Goal: Task Accomplishment & Management: Manage account settings

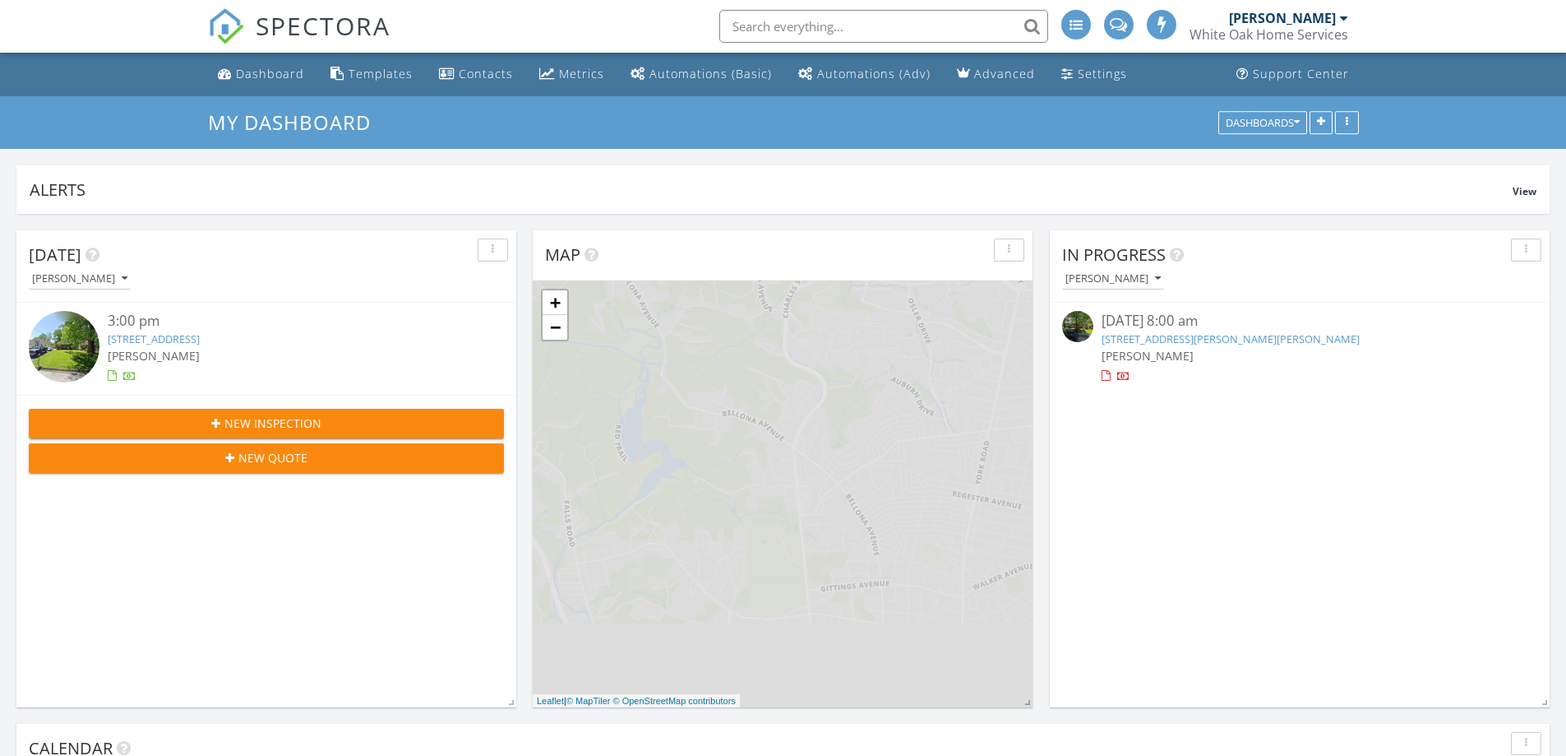
scroll to position [8, 8]
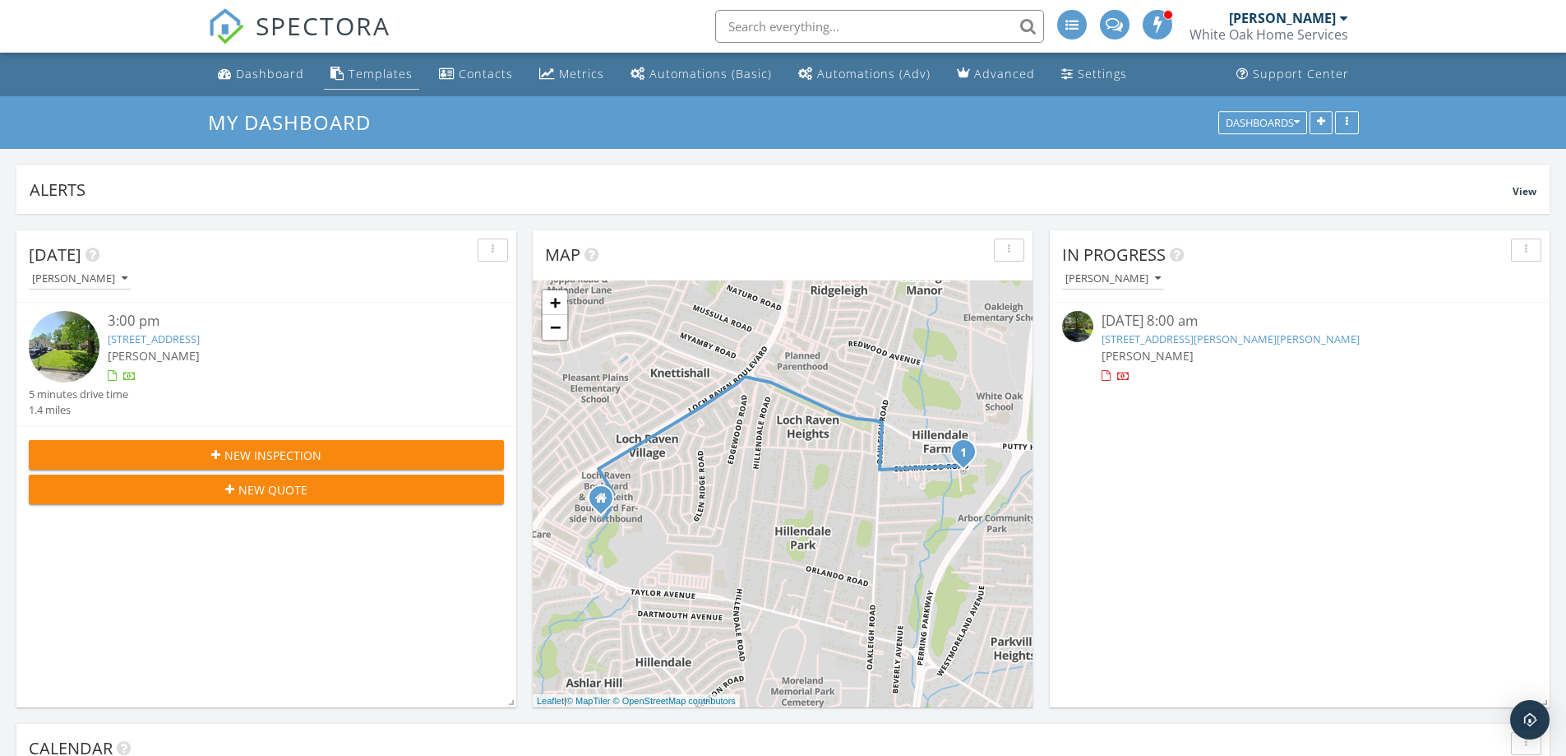
click at [399, 77] on div "Templates" at bounding box center [381, 74] width 64 height 16
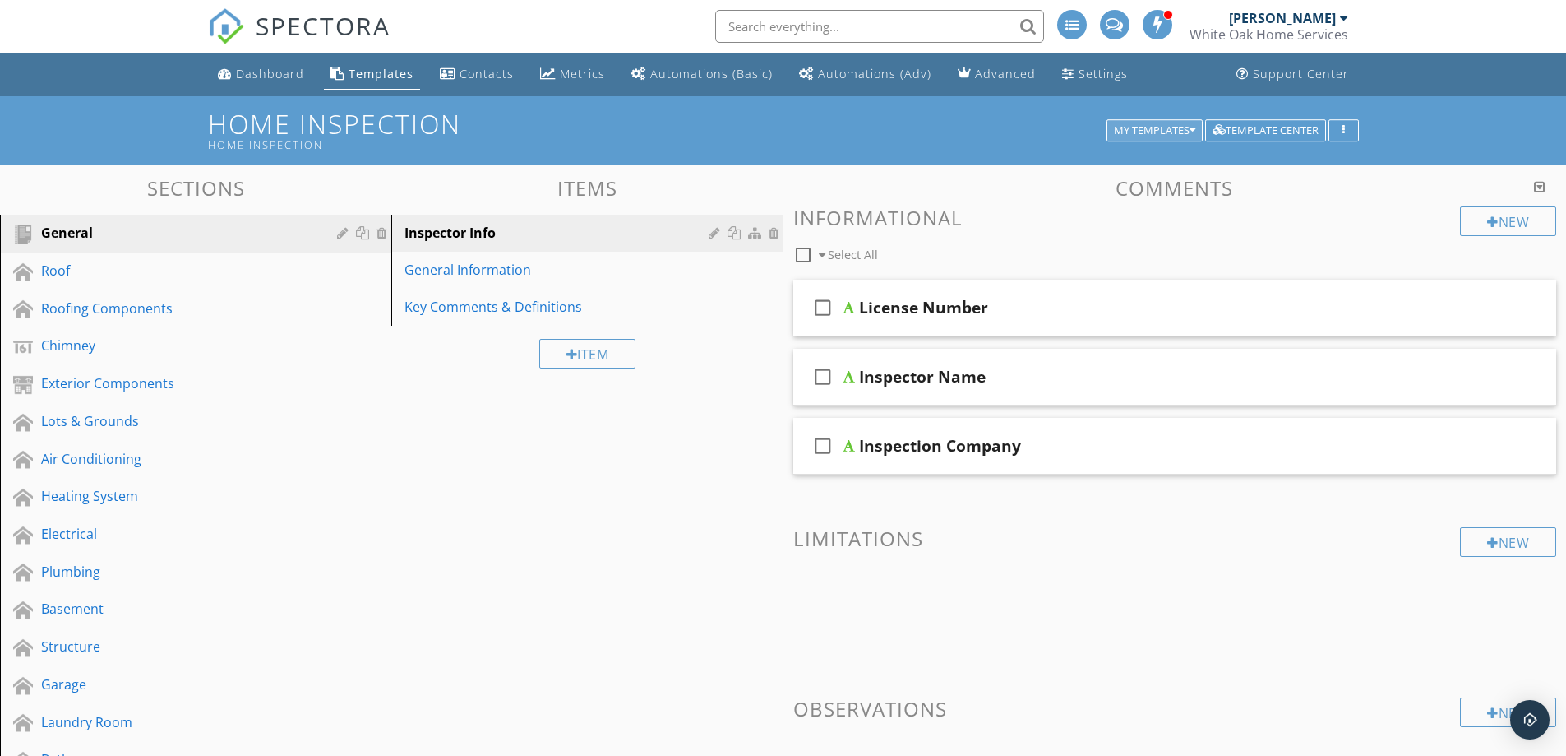
click at [1179, 125] on div "My Templates" at bounding box center [1154, 131] width 81 height 12
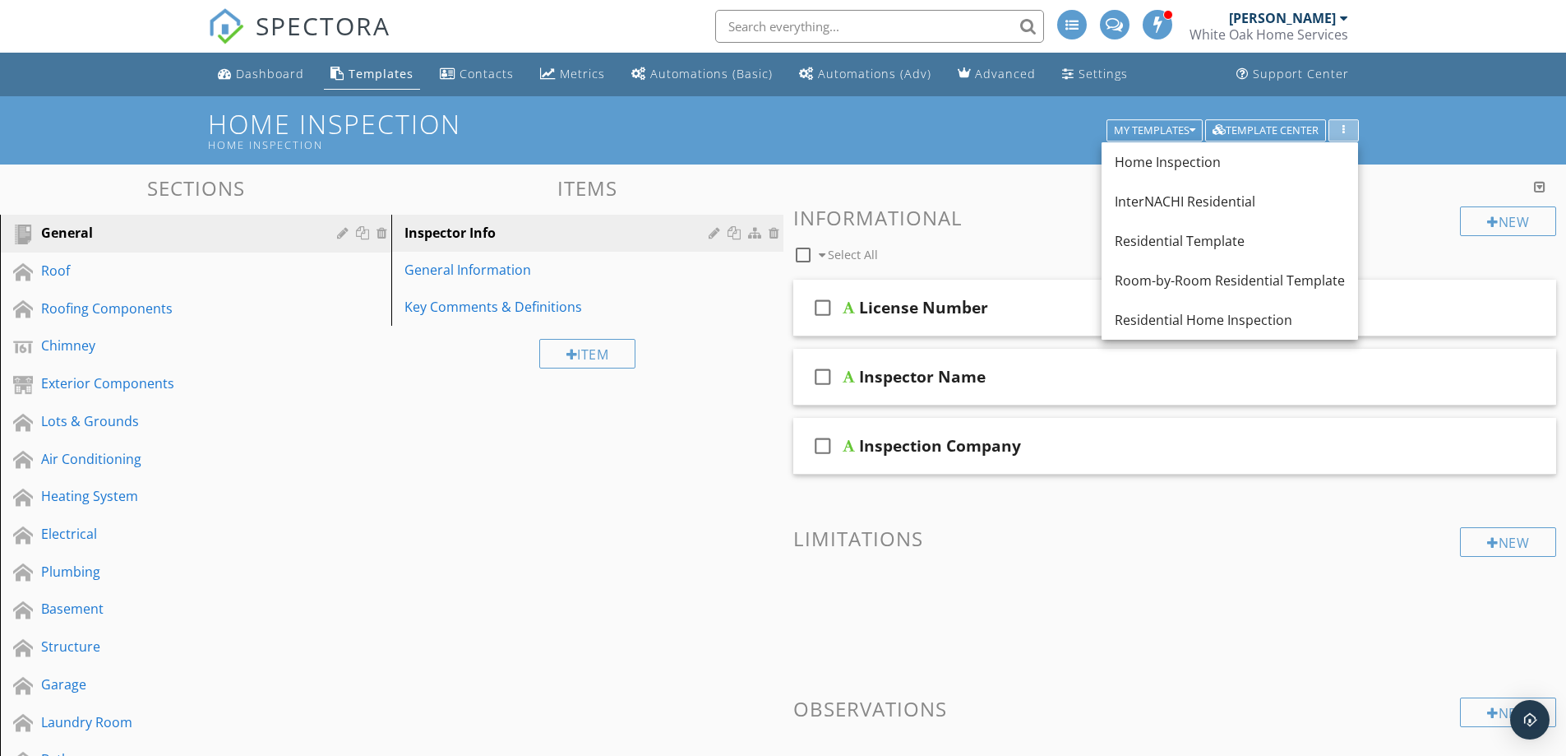
click at [1340, 131] on div "button" at bounding box center [1344, 131] width 16 height 12
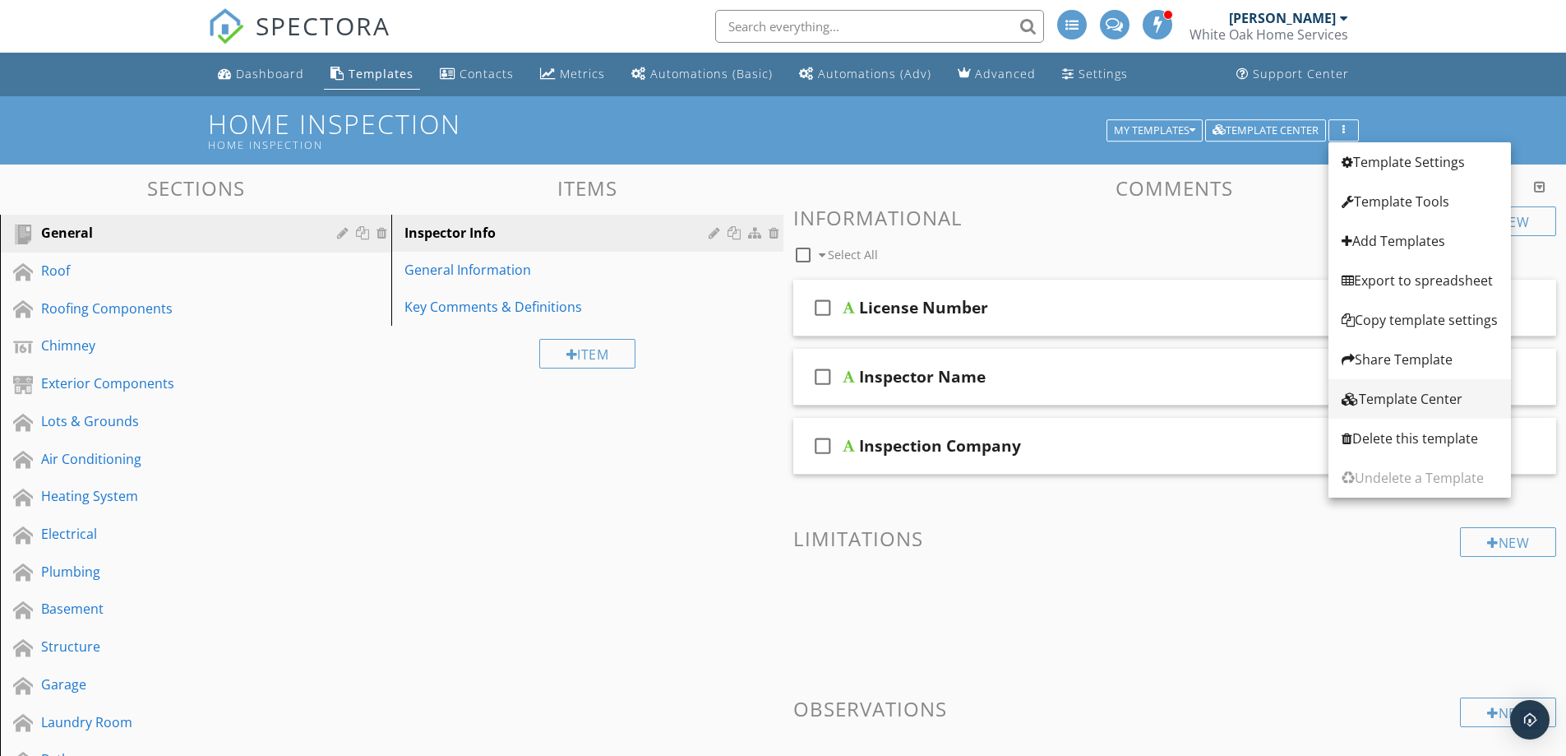
click at [1414, 402] on div "Template Center" at bounding box center [1420, 399] width 156 height 20
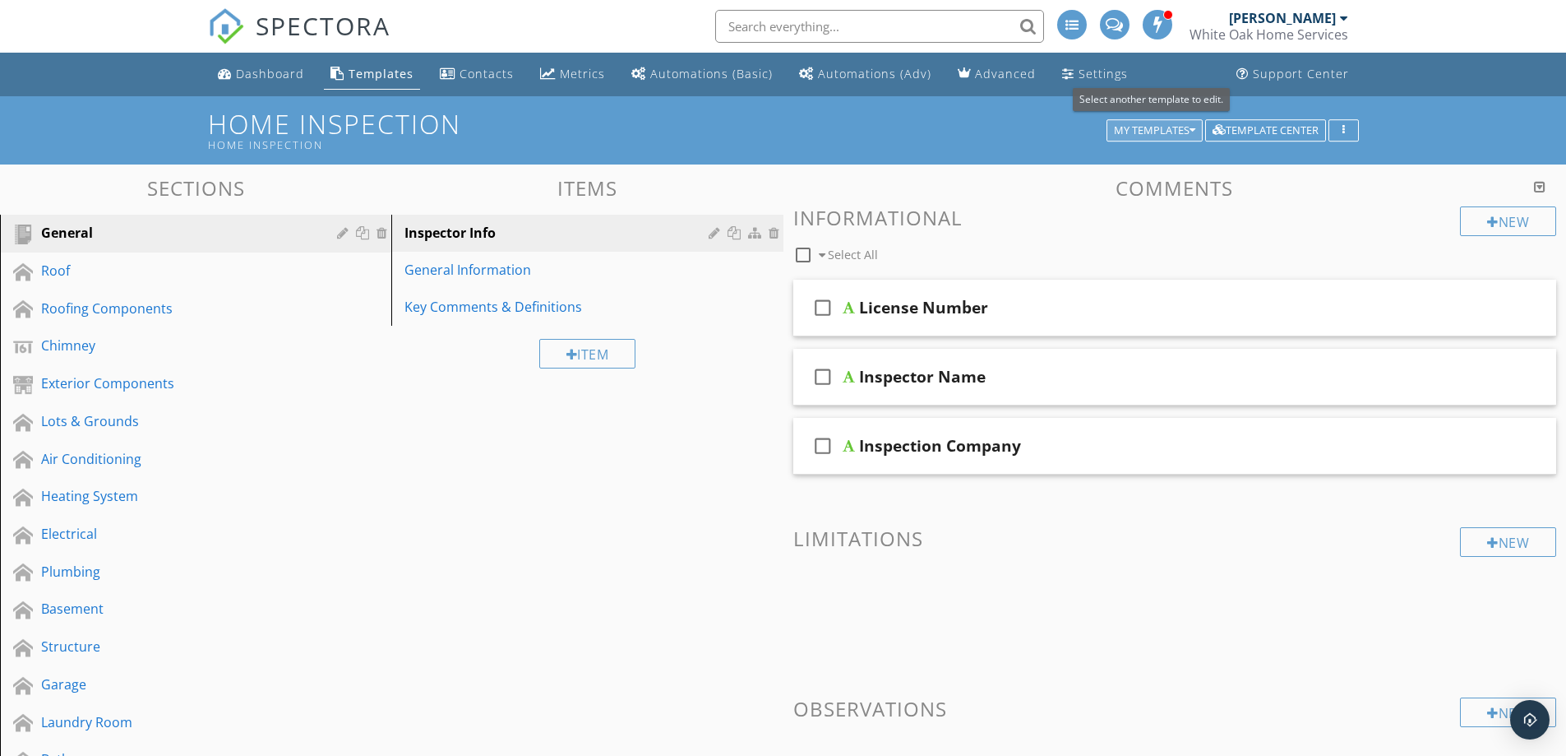
click at [1196, 132] on button "My Templates" at bounding box center [1155, 130] width 96 height 23
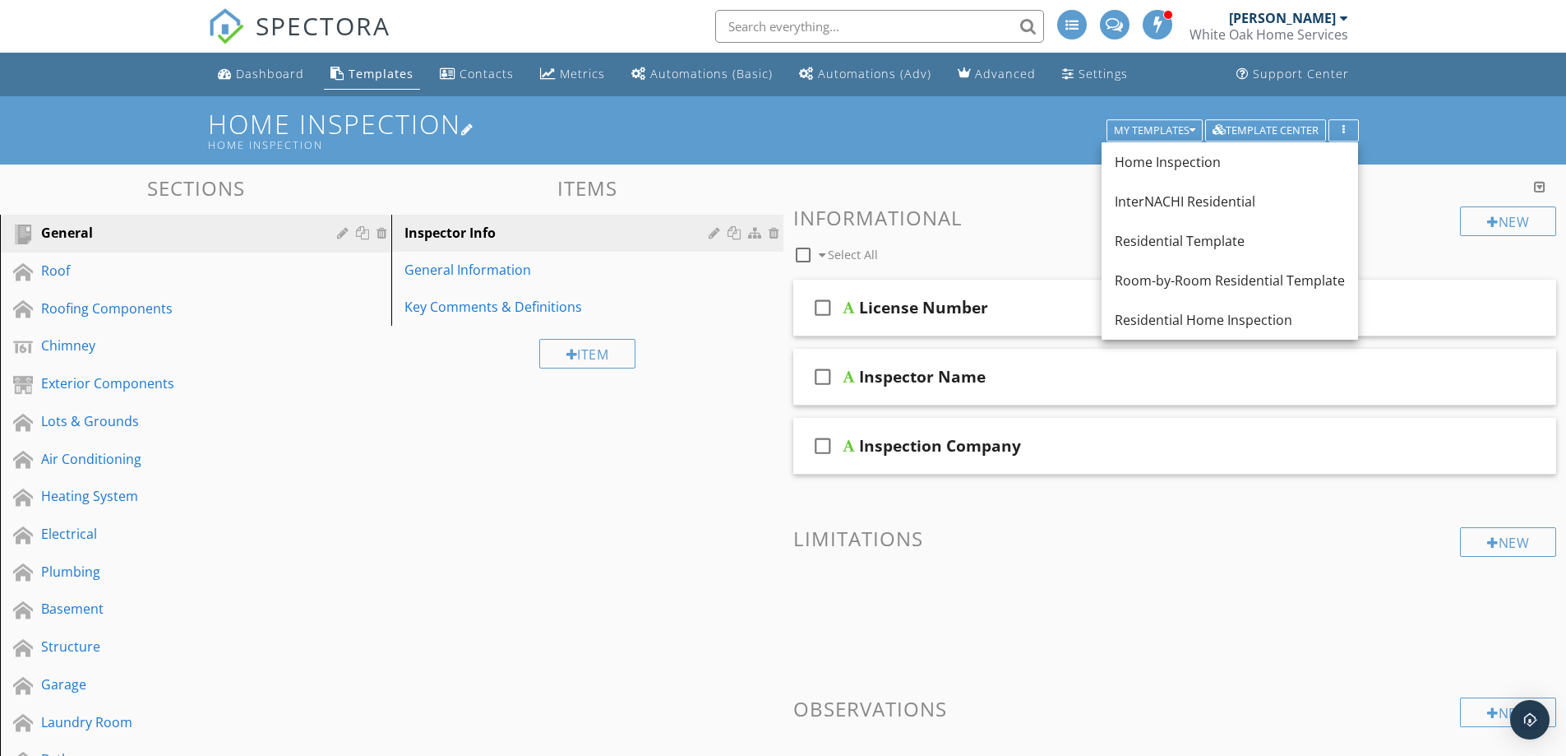
click at [951, 136] on h1 "Home Inspection Home Inspection" at bounding box center [783, 130] width 1151 height 42
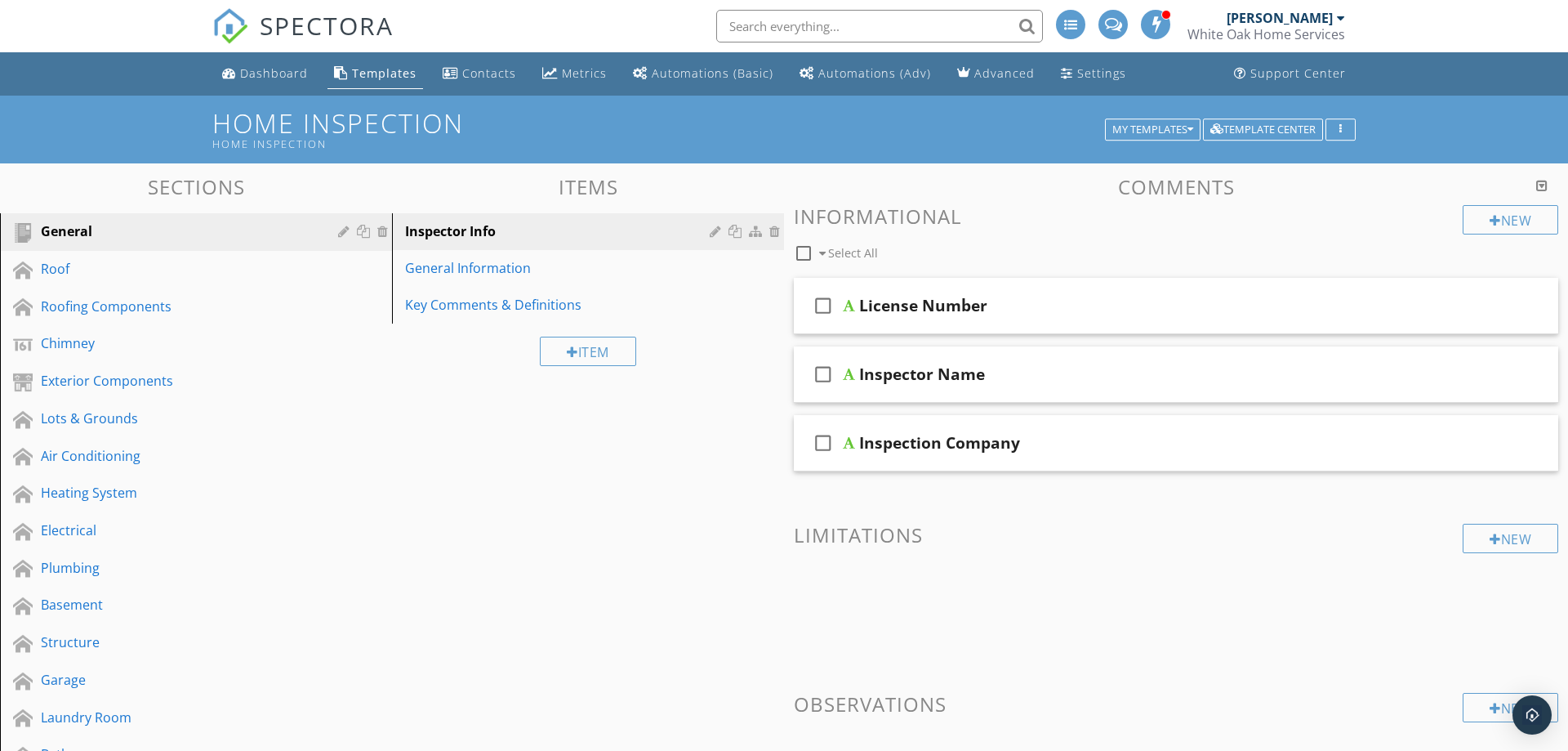
click at [1434, 123] on div at bounding box center [784, 376] width 1568 height 751
click at [1343, 129] on button "button" at bounding box center [1335, 129] width 30 height 23
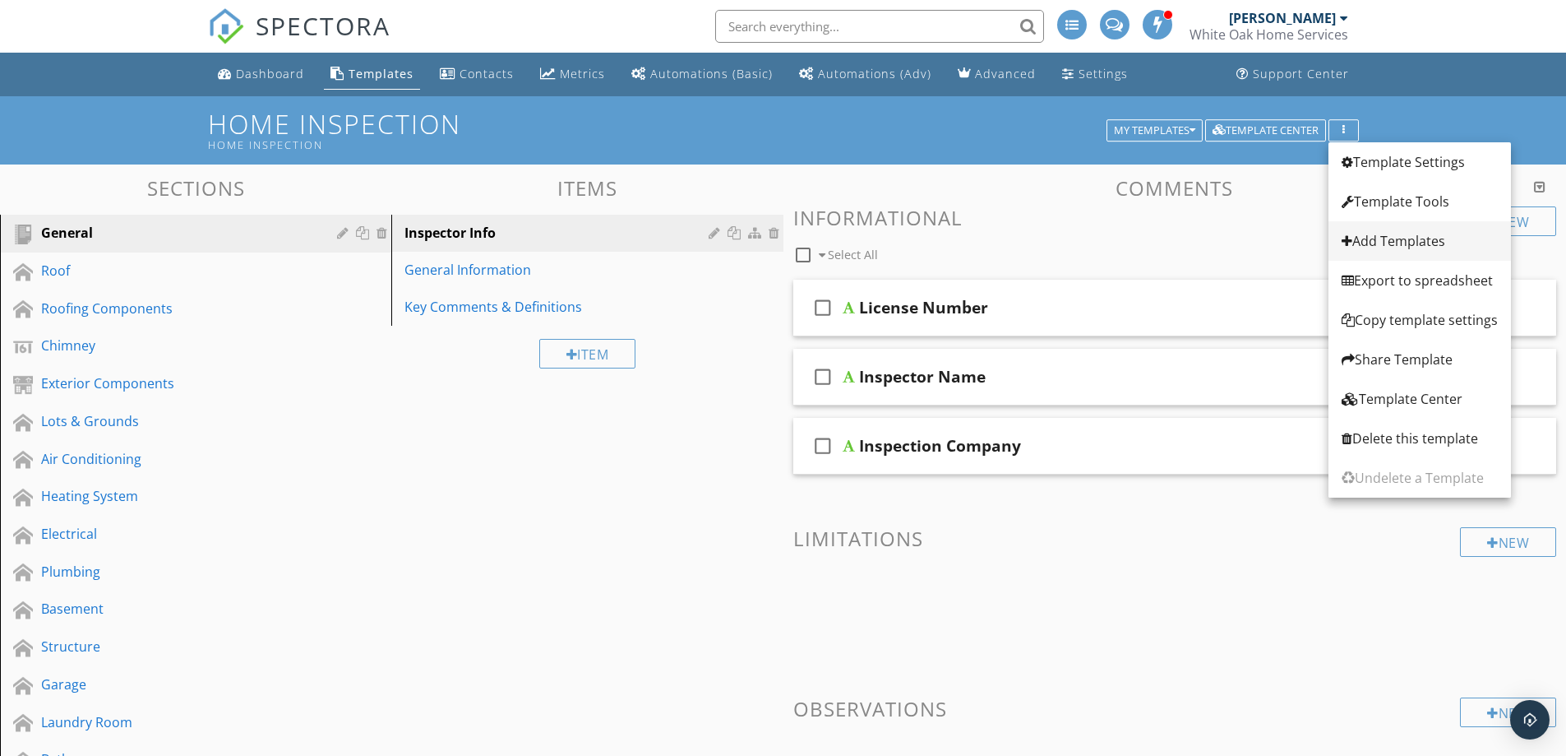
click at [1397, 246] on div "Add Templates" at bounding box center [1420, 241] width 156 height 20
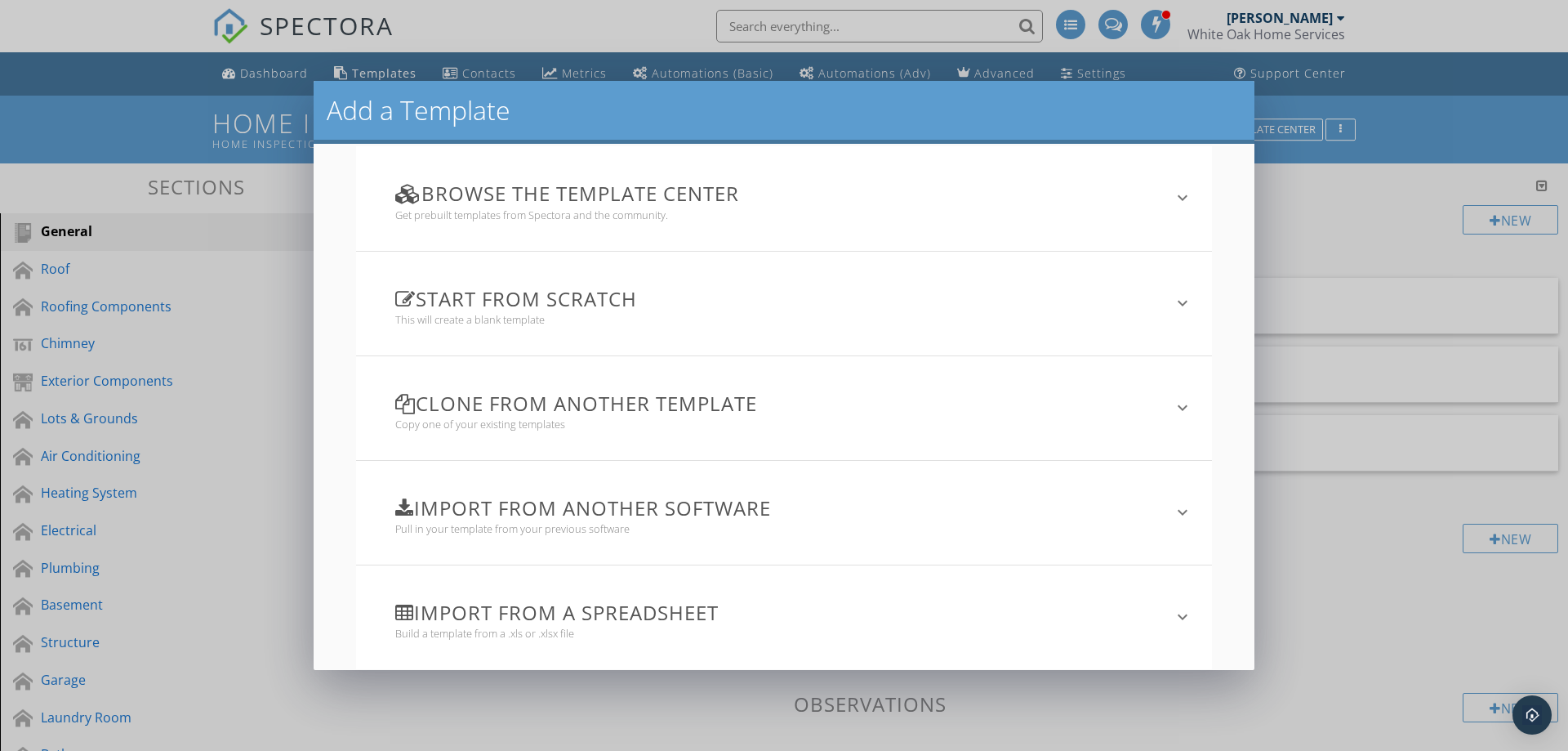
scroll to position [36, 0]
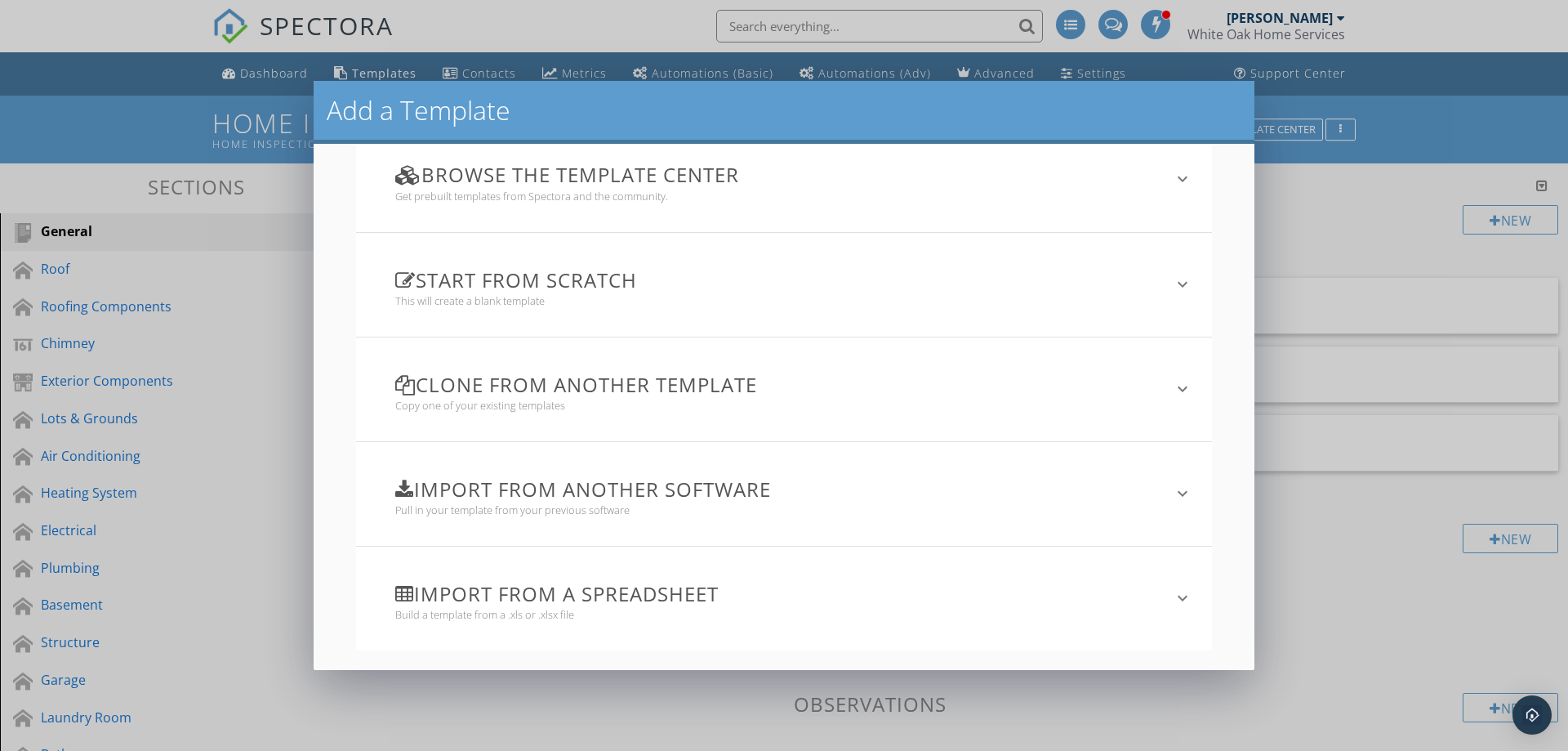
click at [663, 395] on h3 "Clone from another template" at bounding box center [775, 384] width 759 height 22
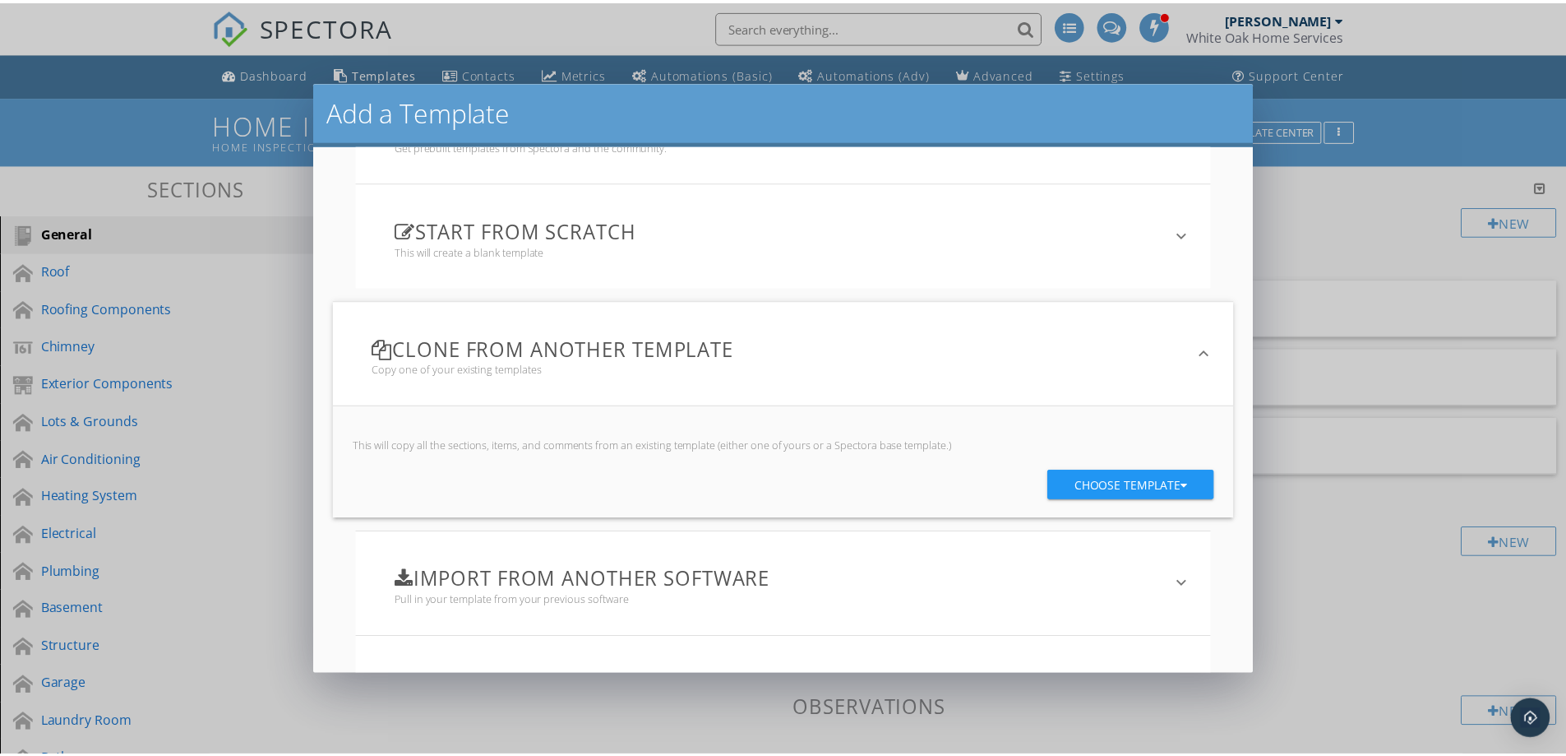
scroll to position [91, 0]
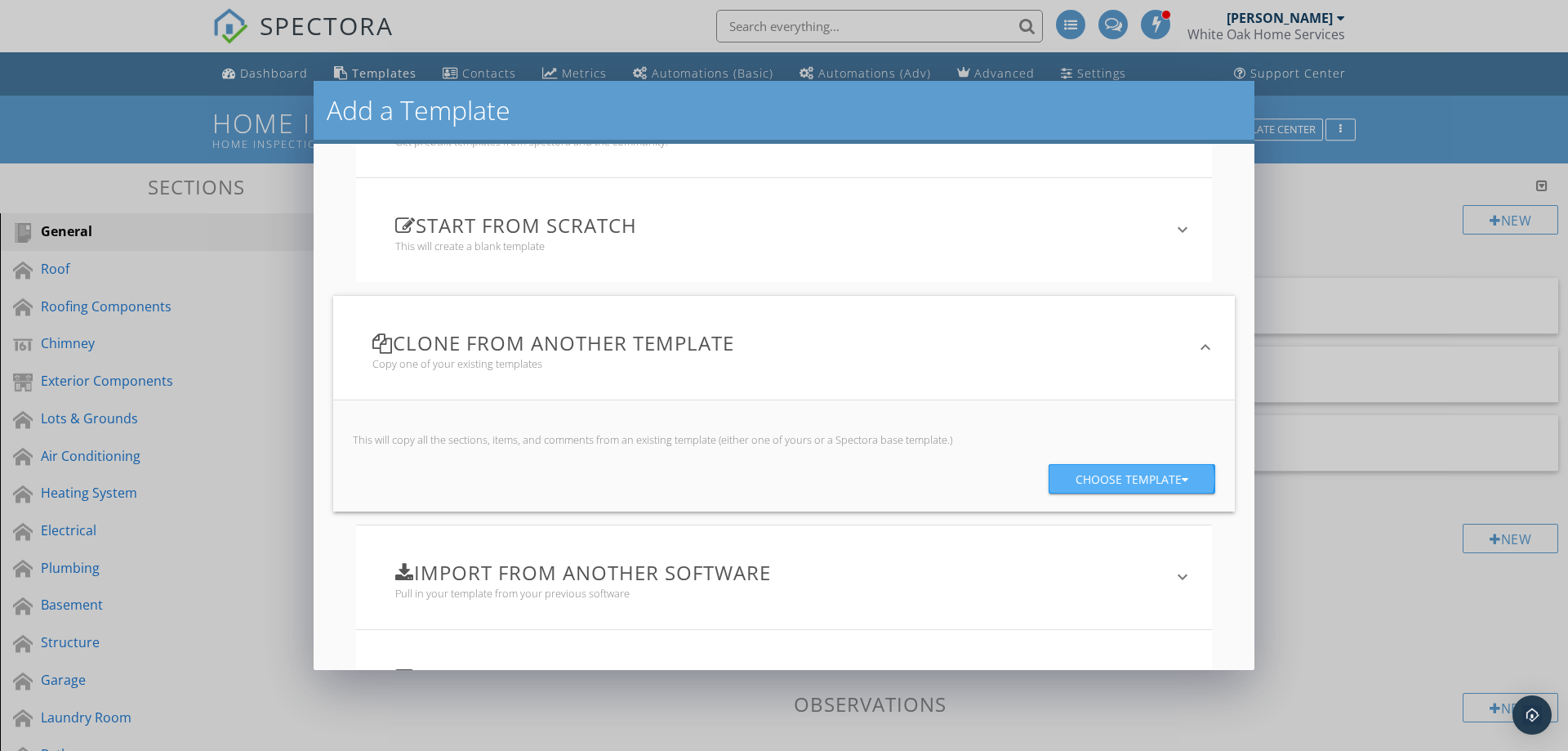
click at [1088, 480] on div "Choose template" at bounding box center [1131, 480] width 112 height 30
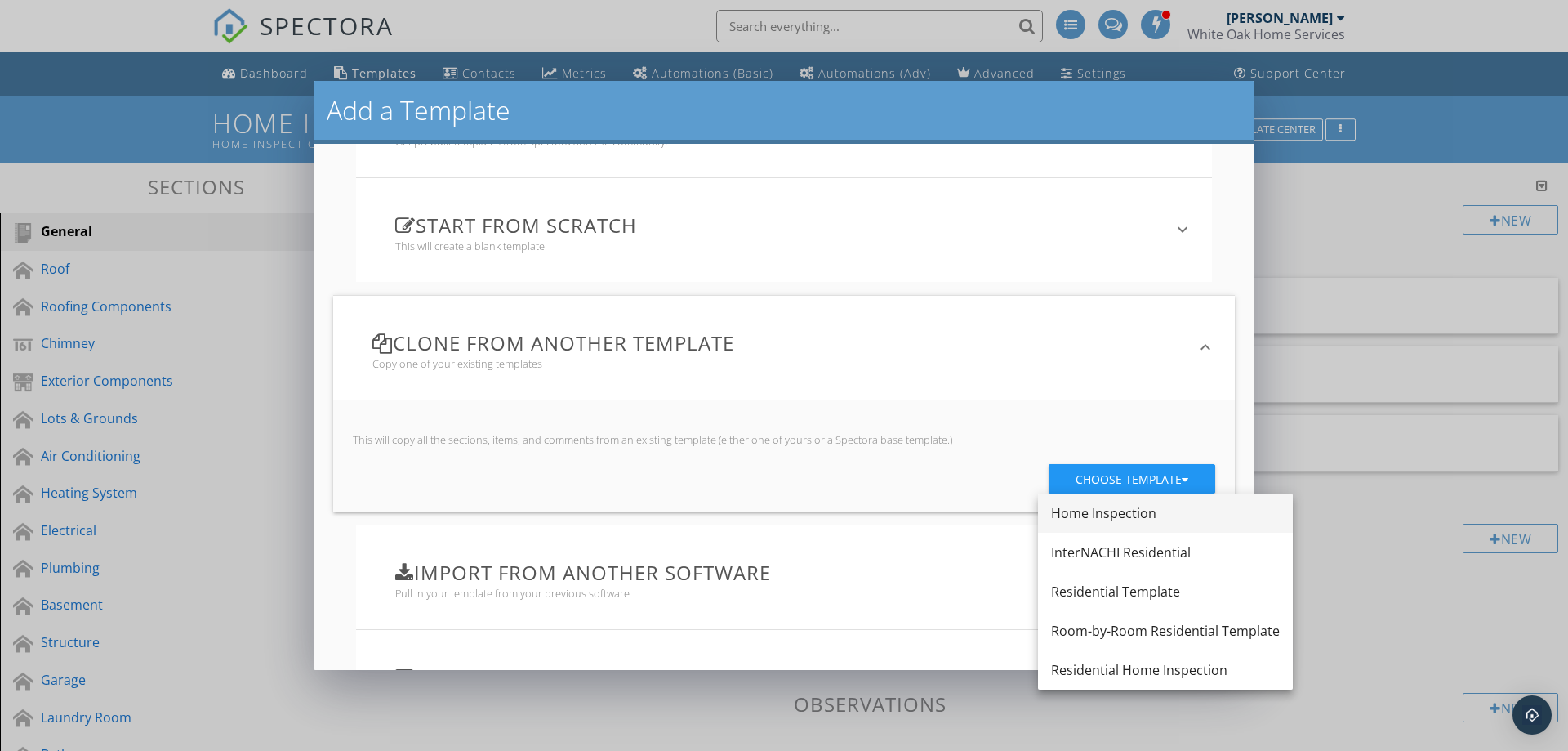
click at [1105, 508] on div "Home Inspection" at bounding box center [1165, 513] width 228 height 20
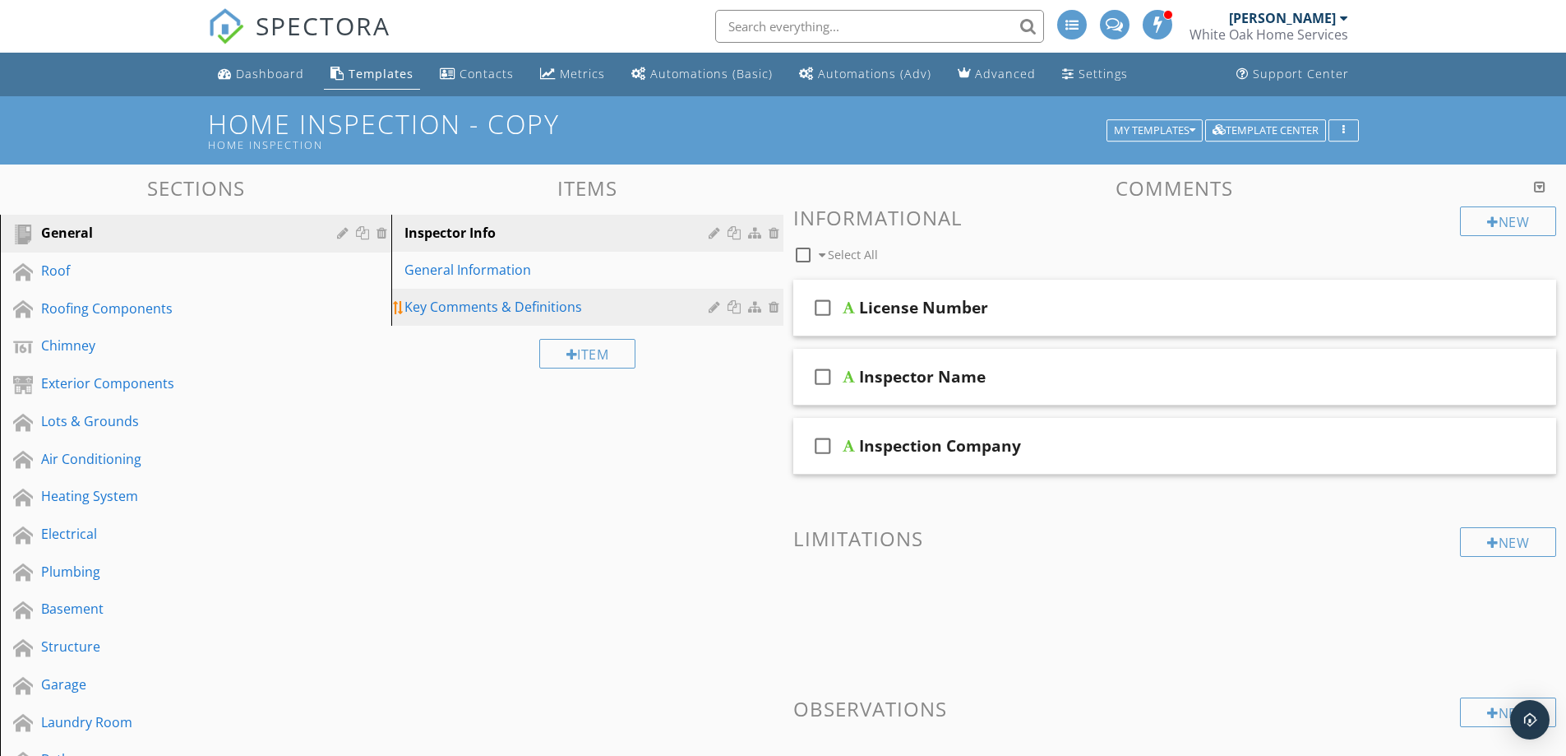
click at [515, 312] on div "Key Comments & Definitions" at bounding box center [558, 307] width 308 height 20
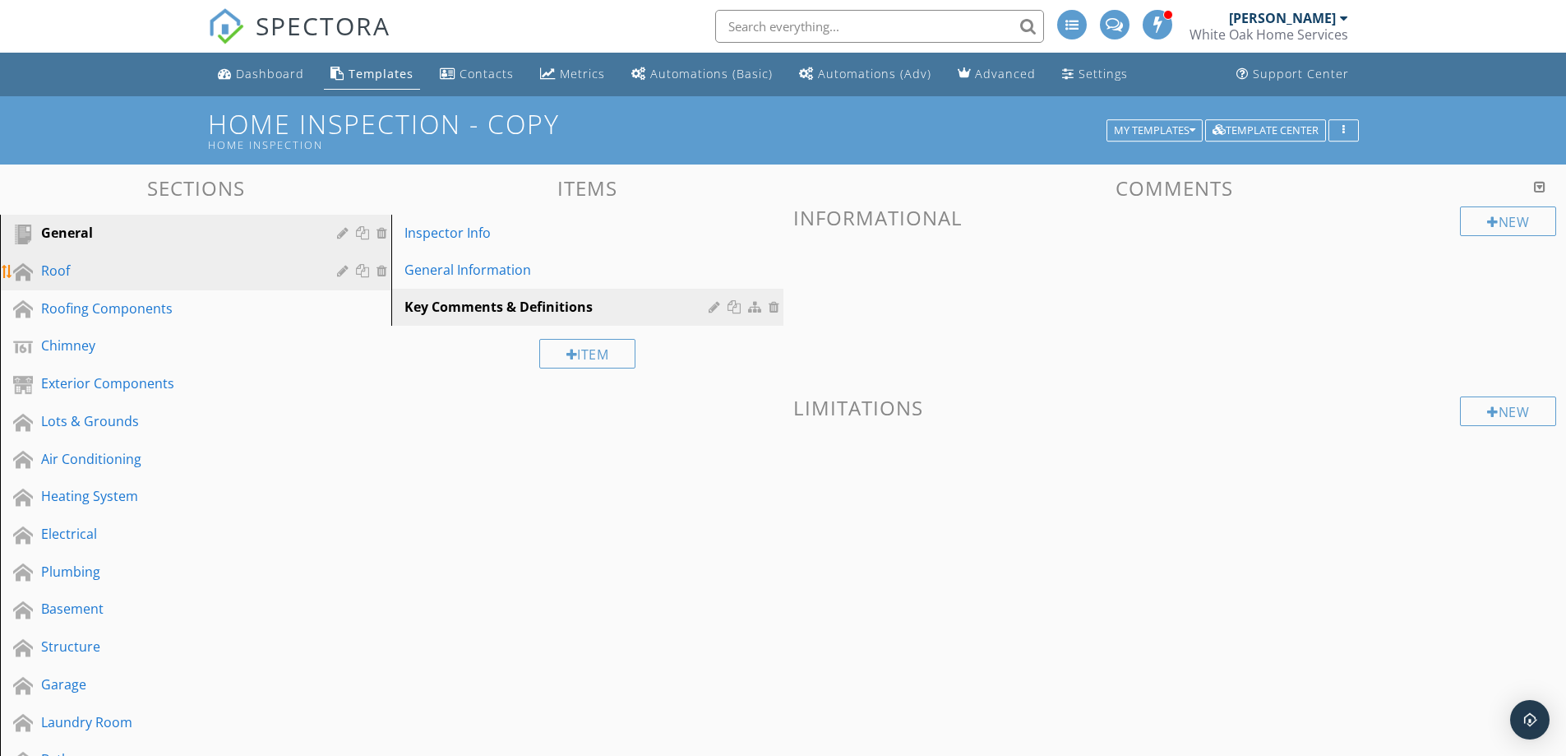
click at [203, 271] on div "Roof" at bounding box center [177, 271] width 272 height 20
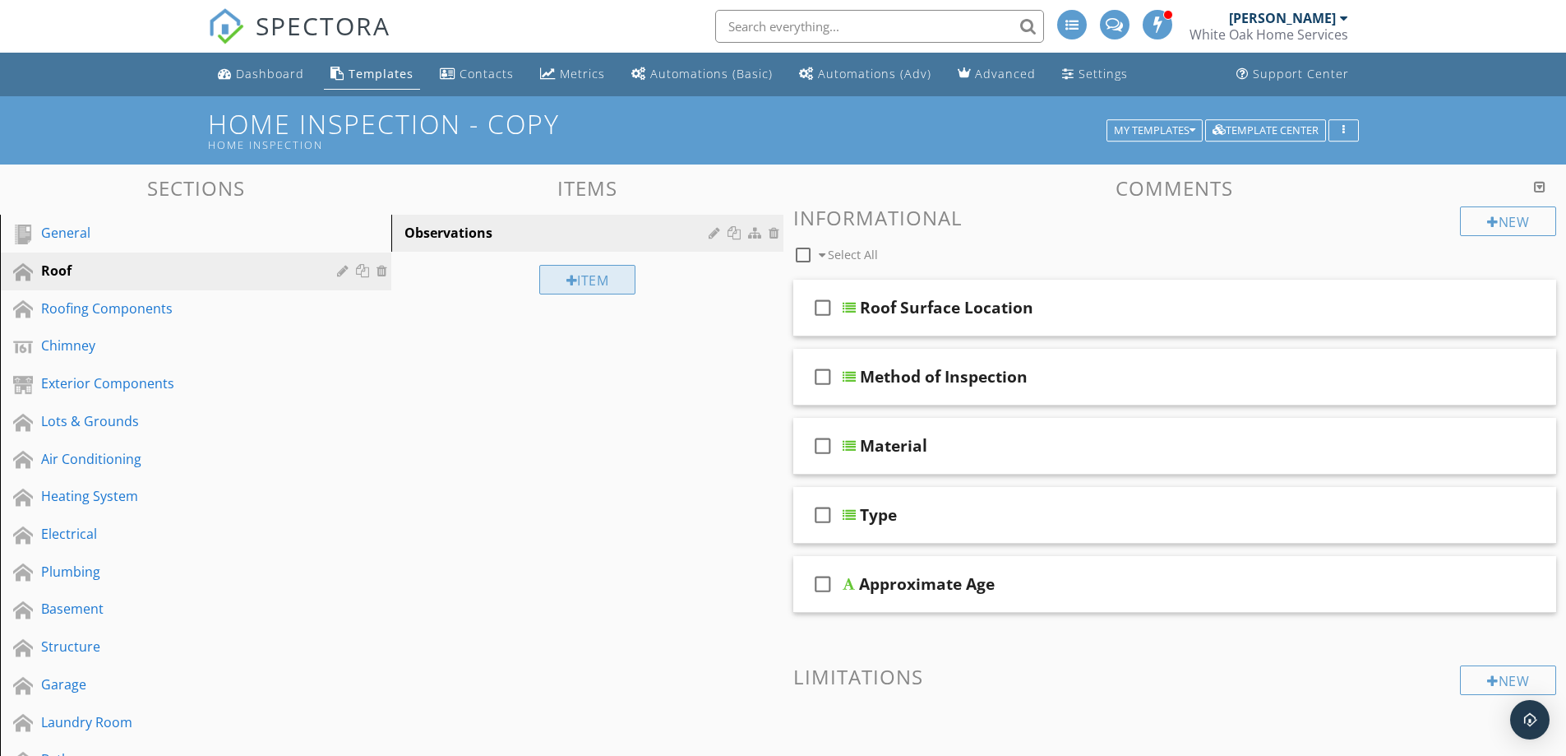
click at [612, 277] on div "Item" at bounding box center [587, 280] width 97 height 30
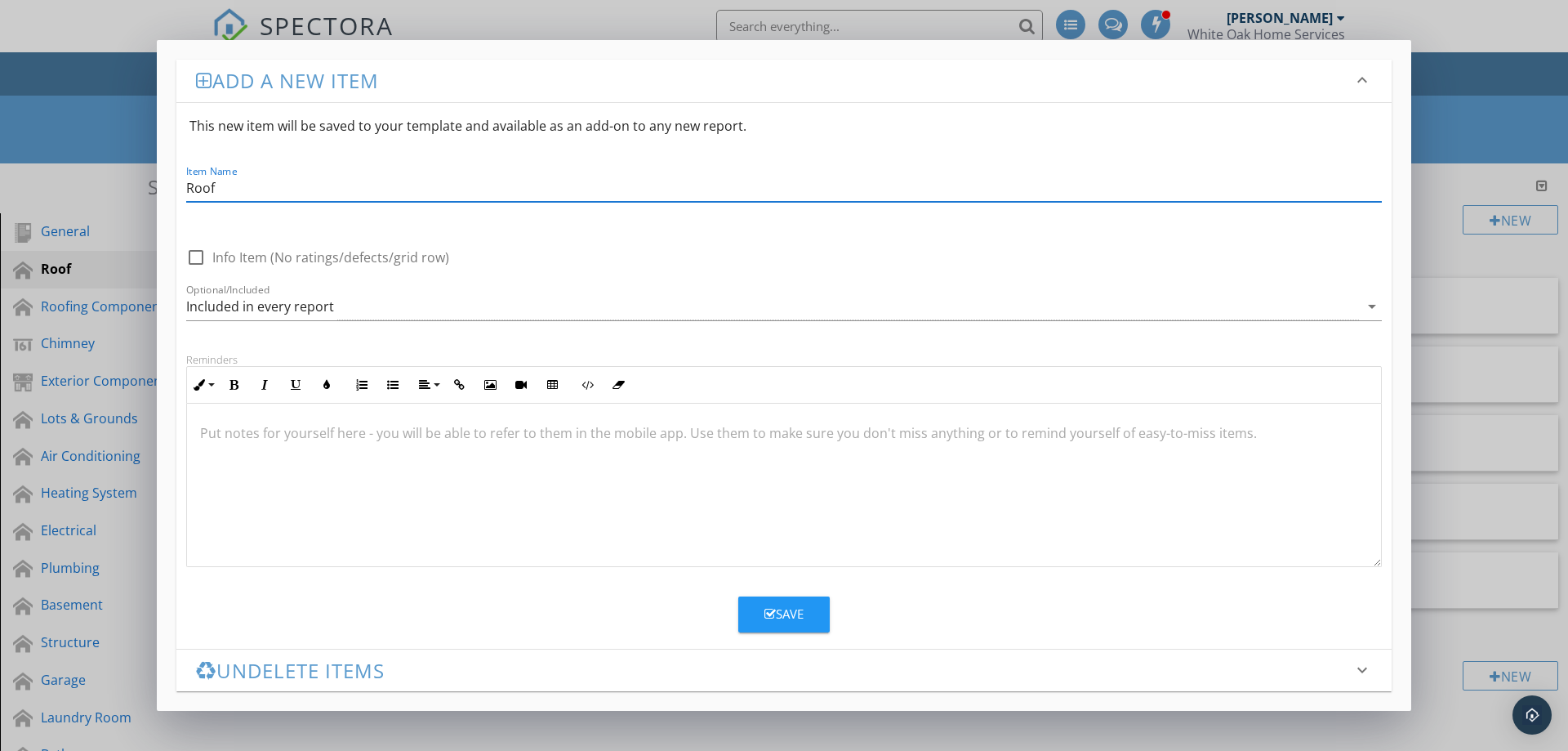
type input "Roof Surface Location"
click at [761, 610] on button "Save" at bounding box center [784, 614] width 91 height 36
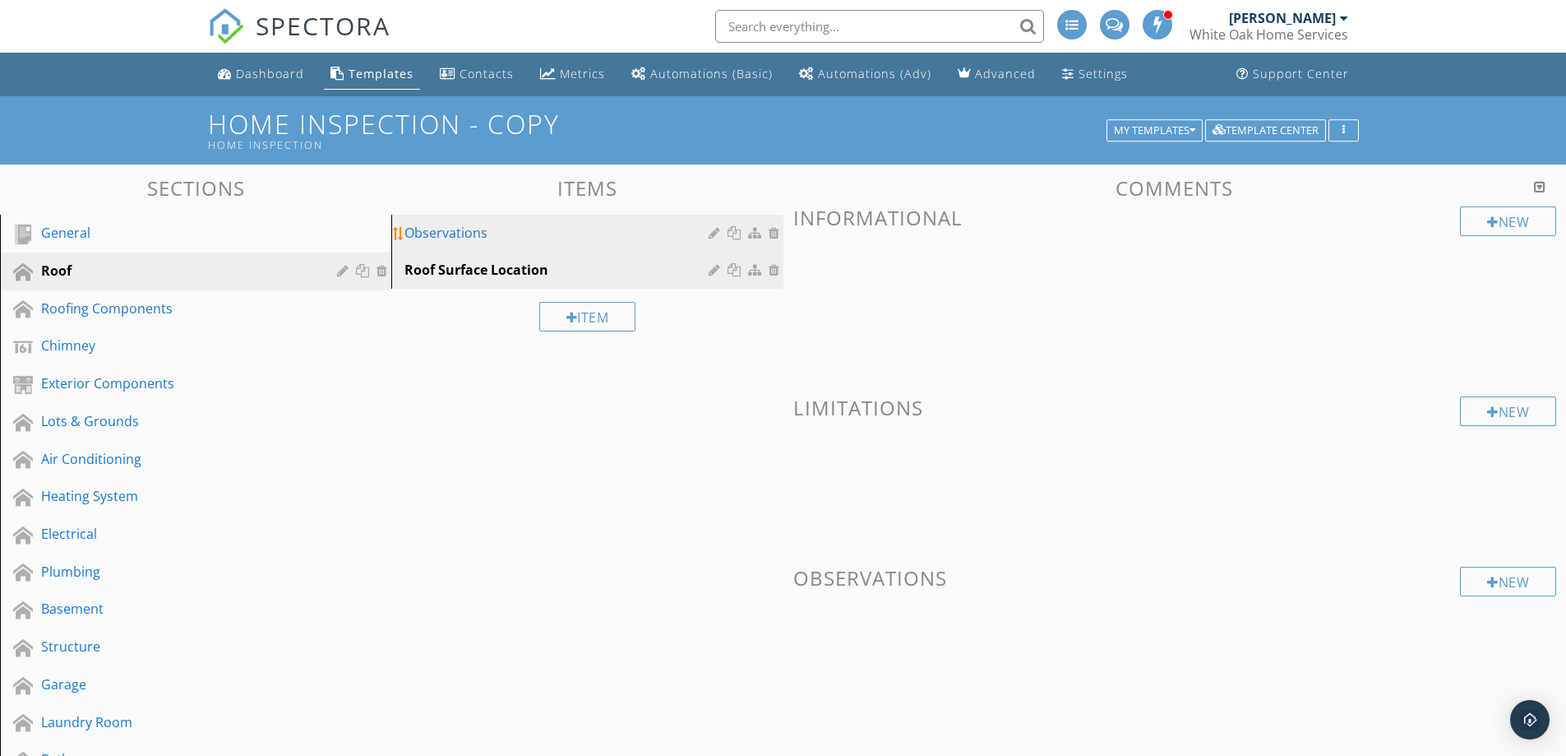
click at [580, 234] on div "Observations" at bounding box center [558, 233] width 308 height 20
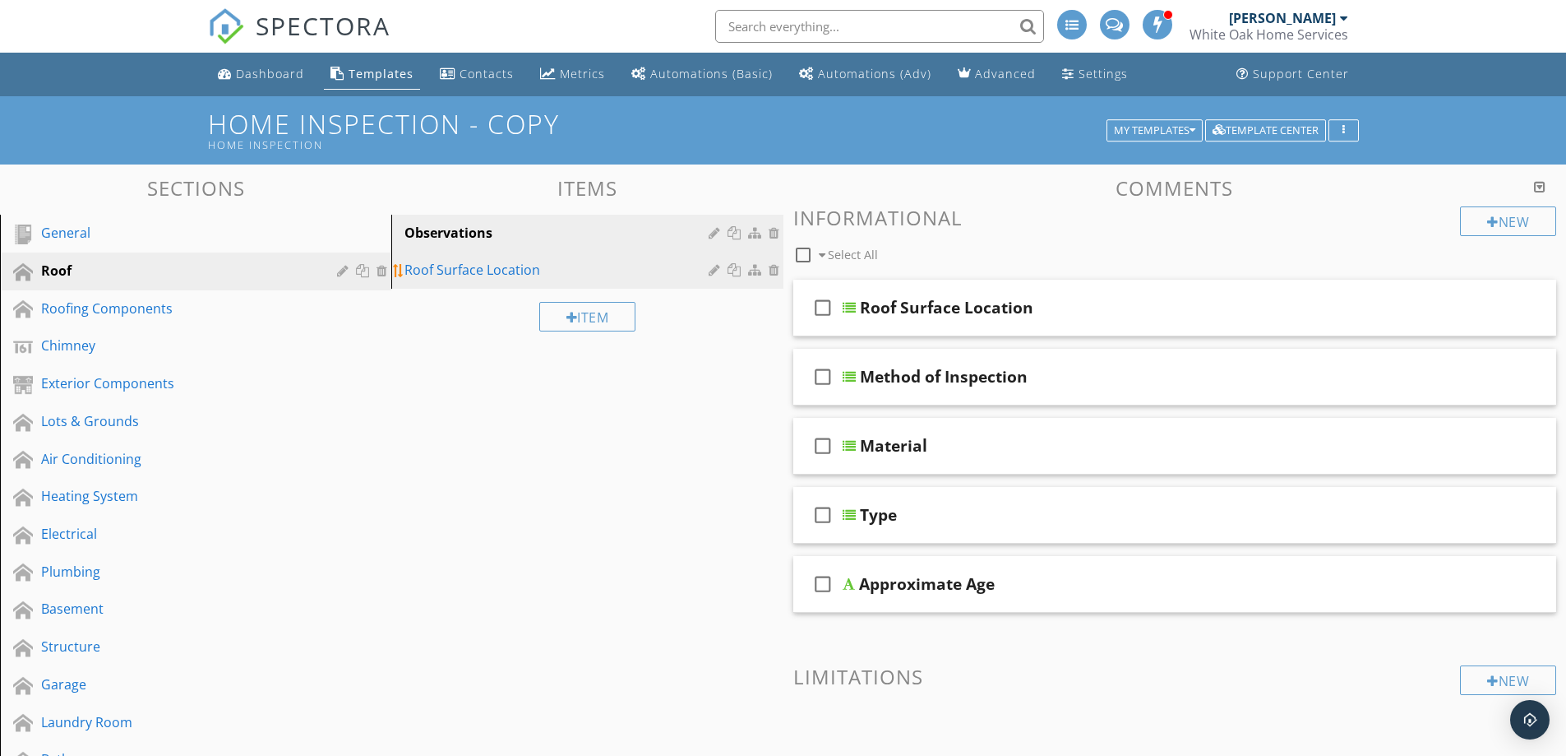
click at [589, 270] on div "Roof Surface Location" at bounding box center [558, 270] width 308 height 20
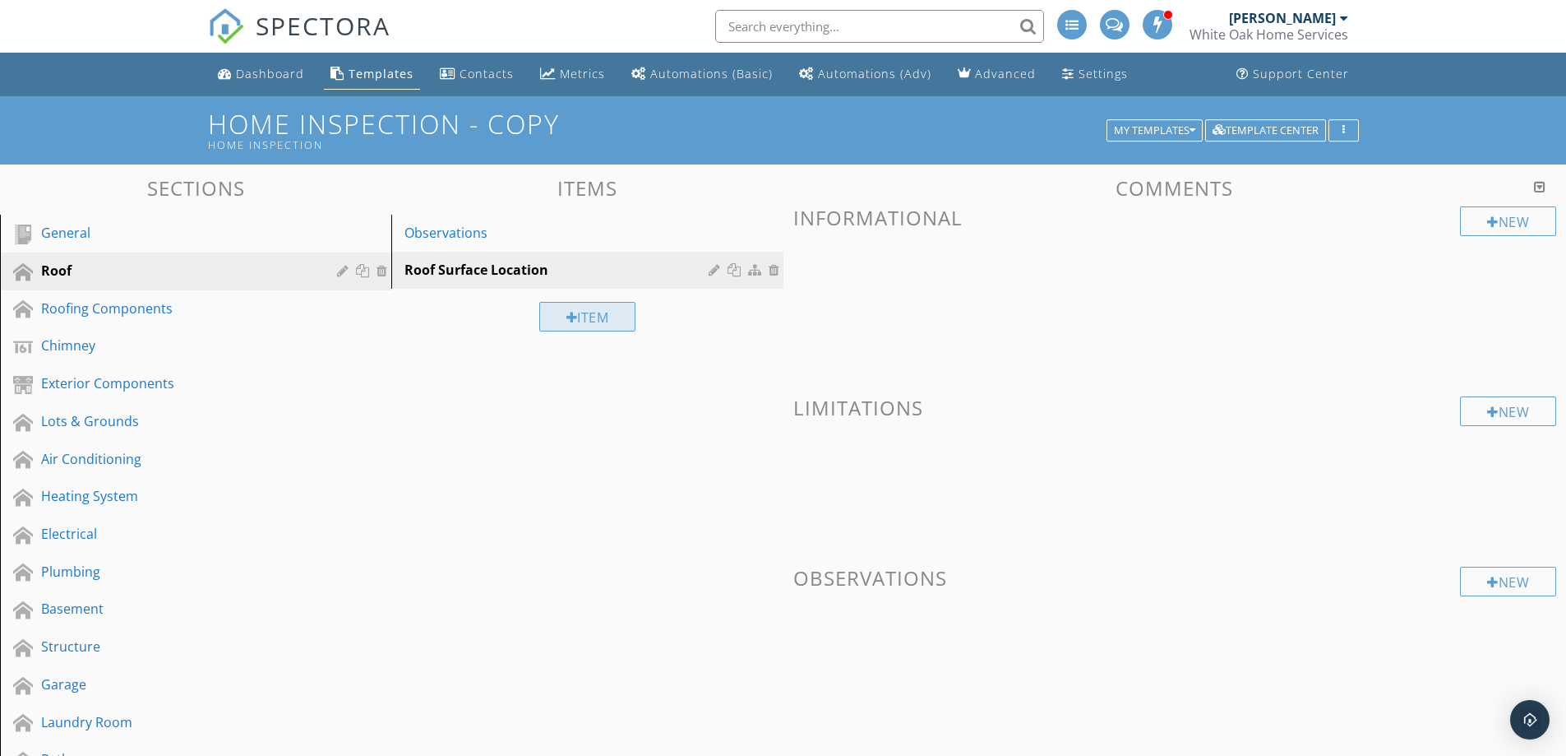
click at [589, 312] on div "Item" at bounding box center [587, 317] width 97 height 30
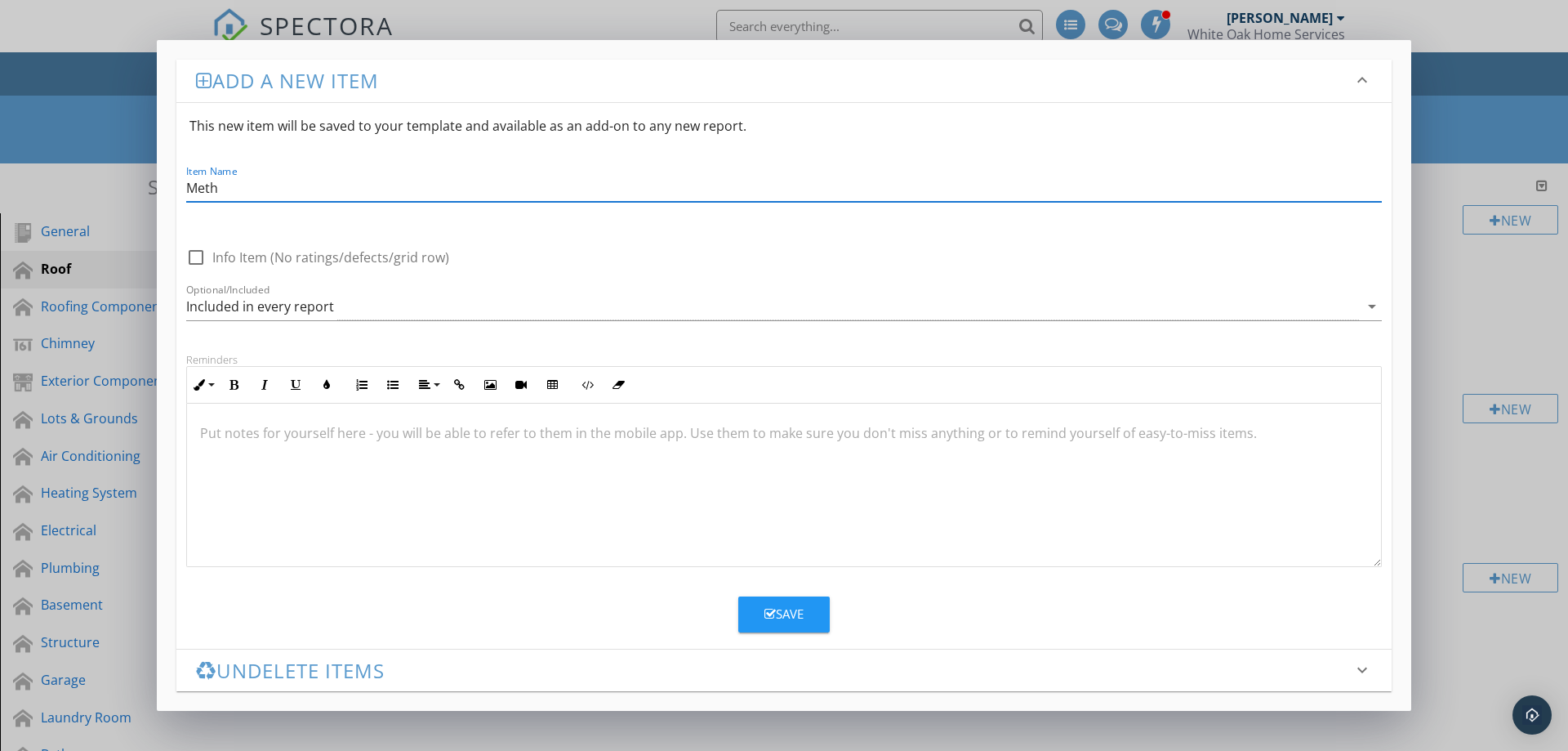
type input "Method of Inspection"
click at [813, 608] on button "Save" at bounding box center [784, 614] width 91 height 36
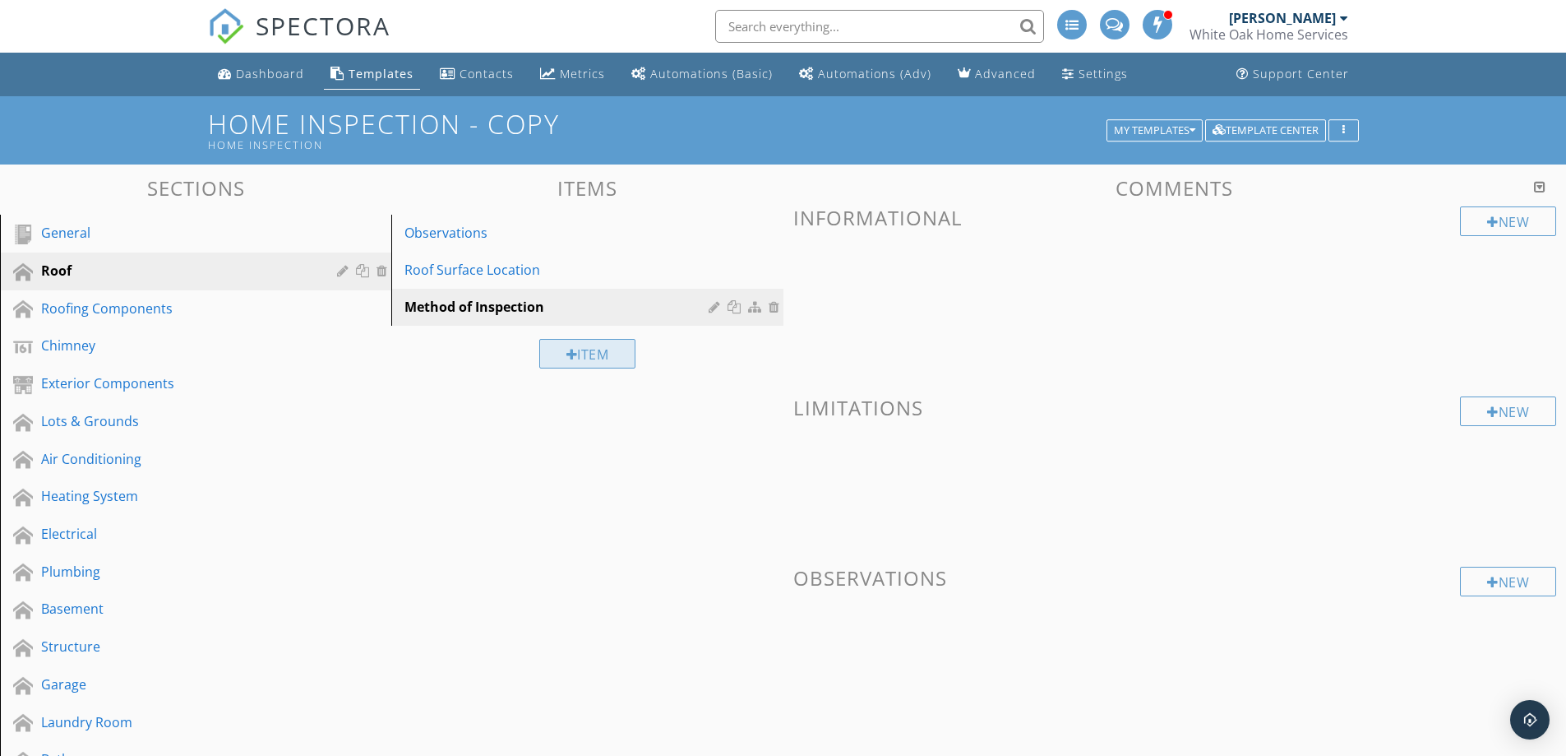
click at [587, 352] on div "Item" at bounding box center [587, 354] width 97 height 30
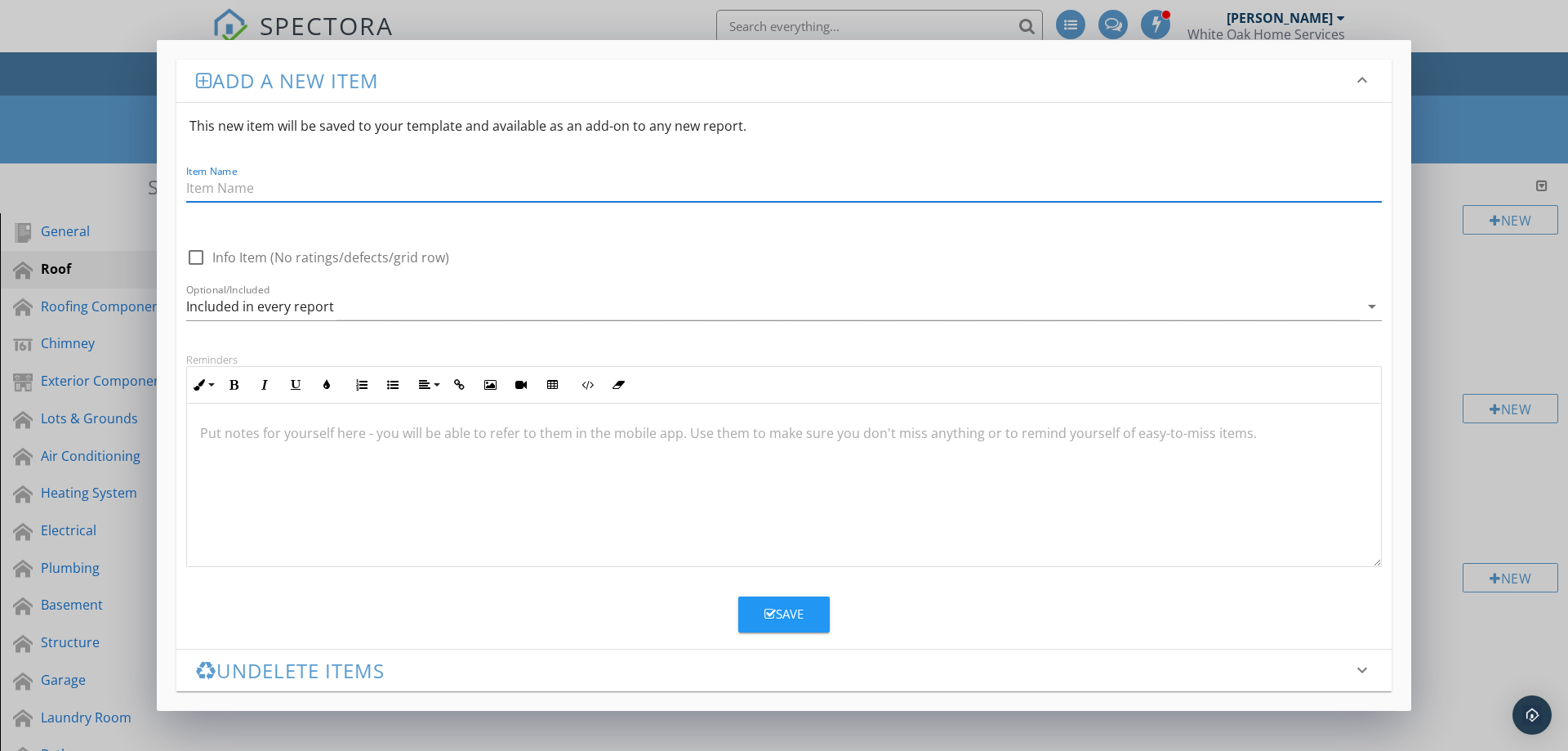
click at [564, 44] on div "Add a new item keyboard_arrow_down This new item will be saved to your template…" at bounding box center [784, 375] width 1254 height 670
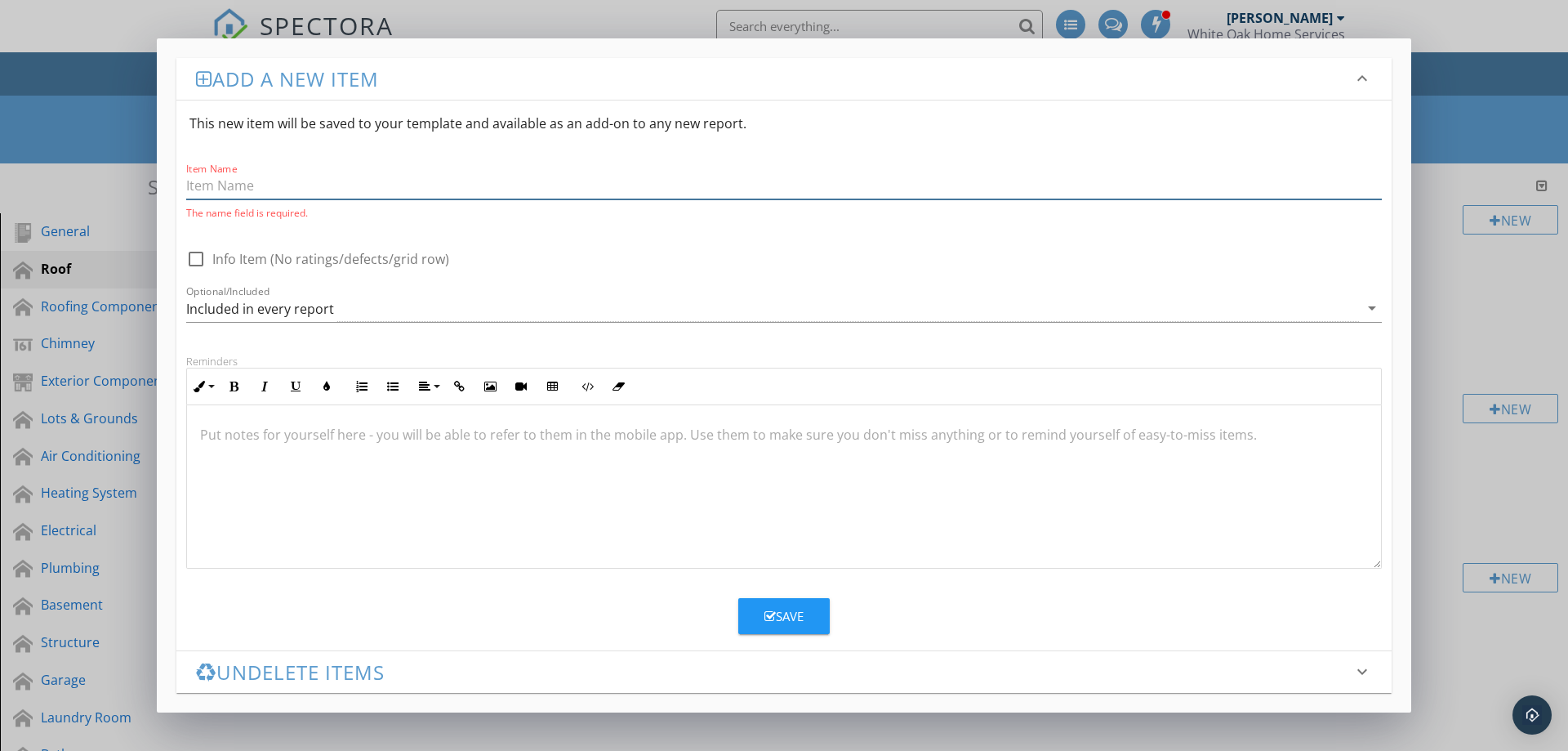
click at [255, 190] on input "Item Name" at bounding box center [784, 185] width 1196 height 27
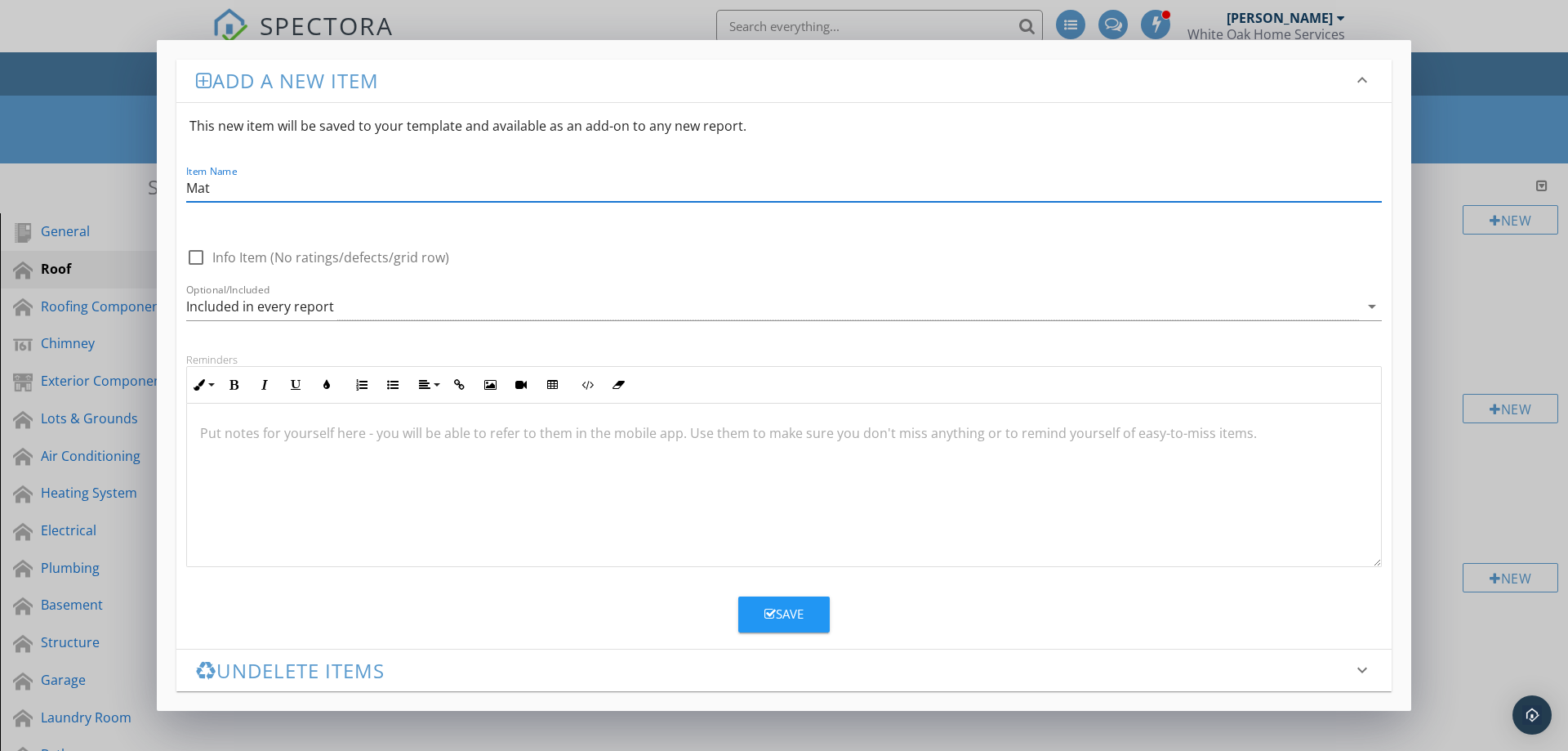
type input "Material"
click at [804, 613] on button "Save" at bounding box center [784, 614] width 91 height 36
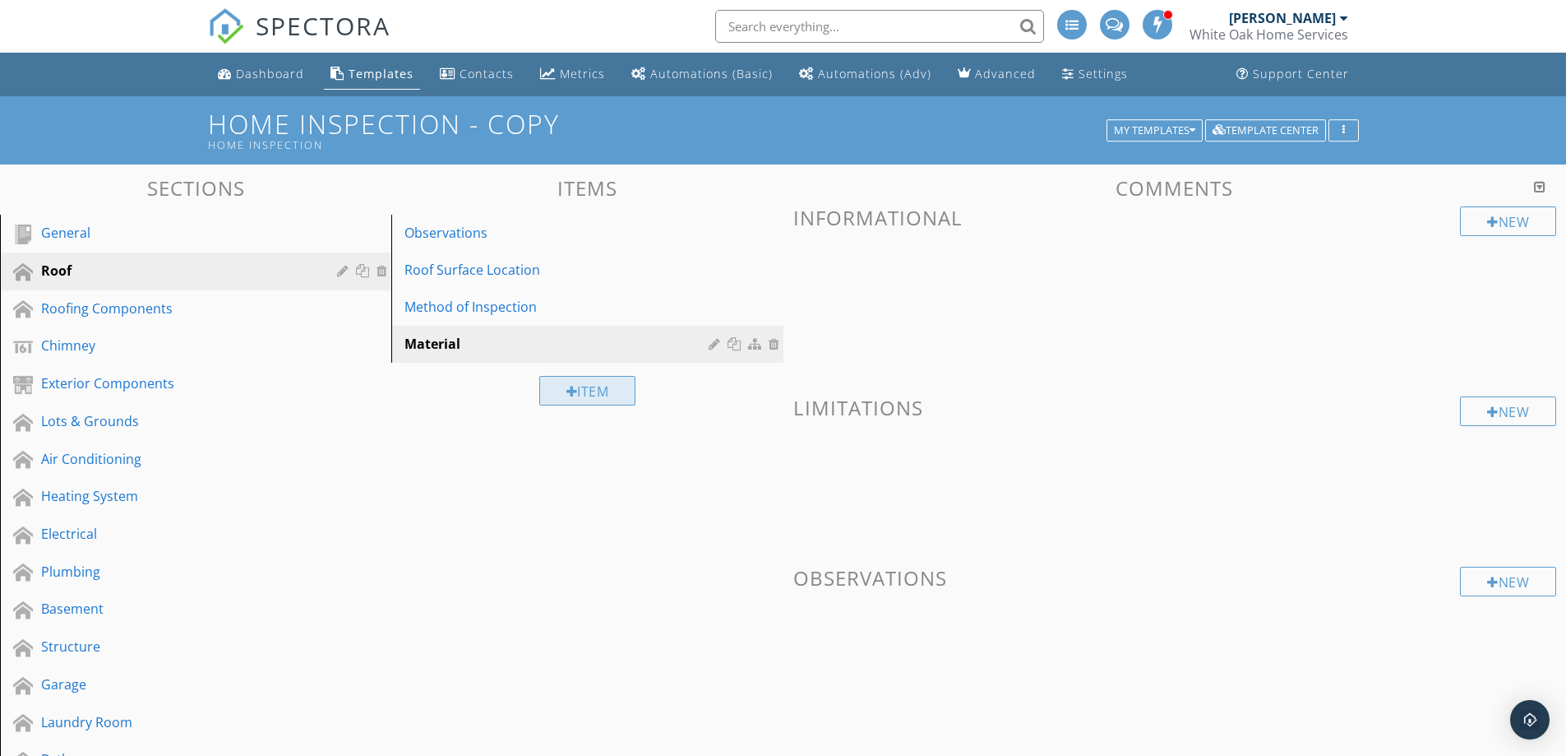
click at [592, 400] on div "Item" at bounding box center [587, 391] width 97 height 30
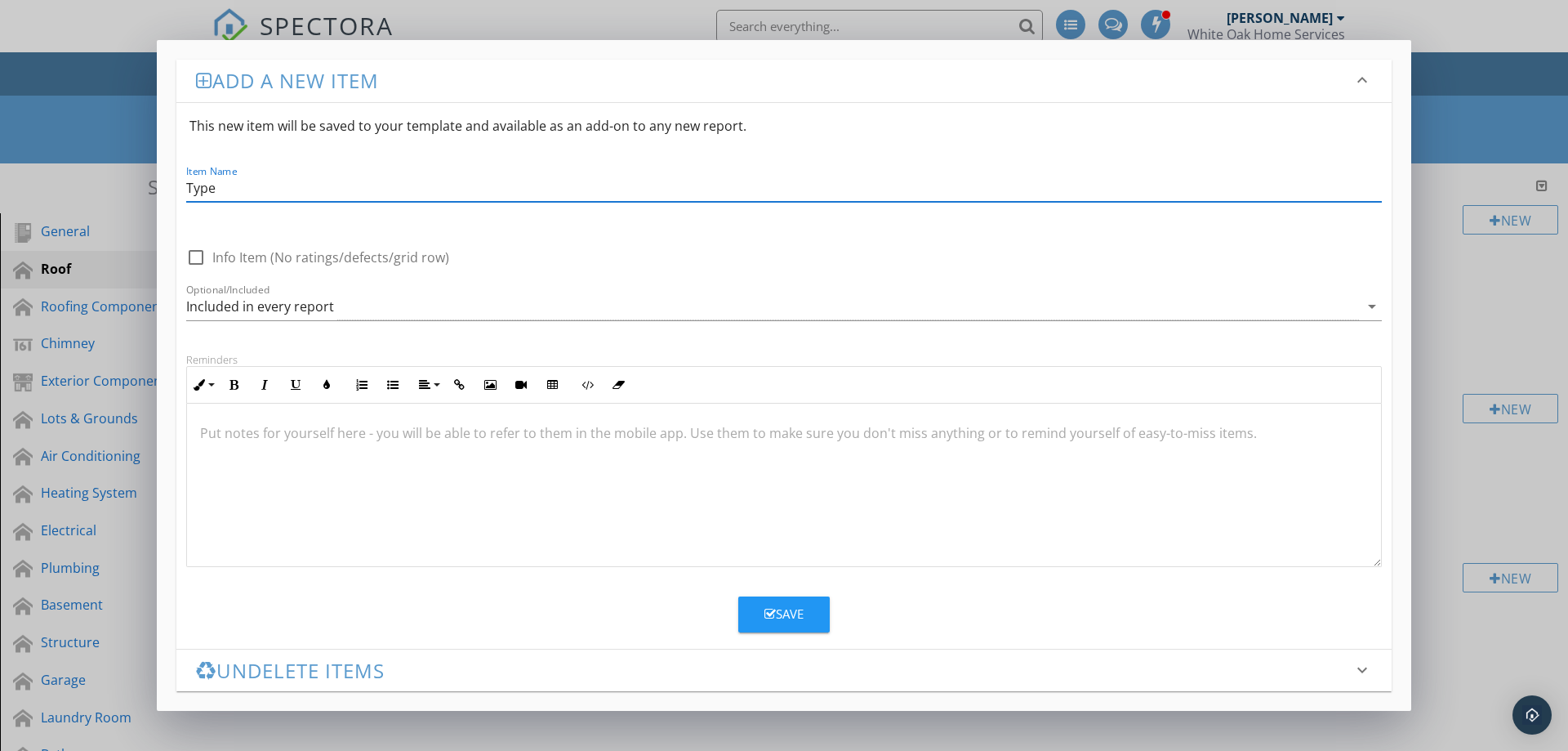
type input "Type"
click at [786, 614] on div "Save" at bounding box center [784, 613] width 39 height 19
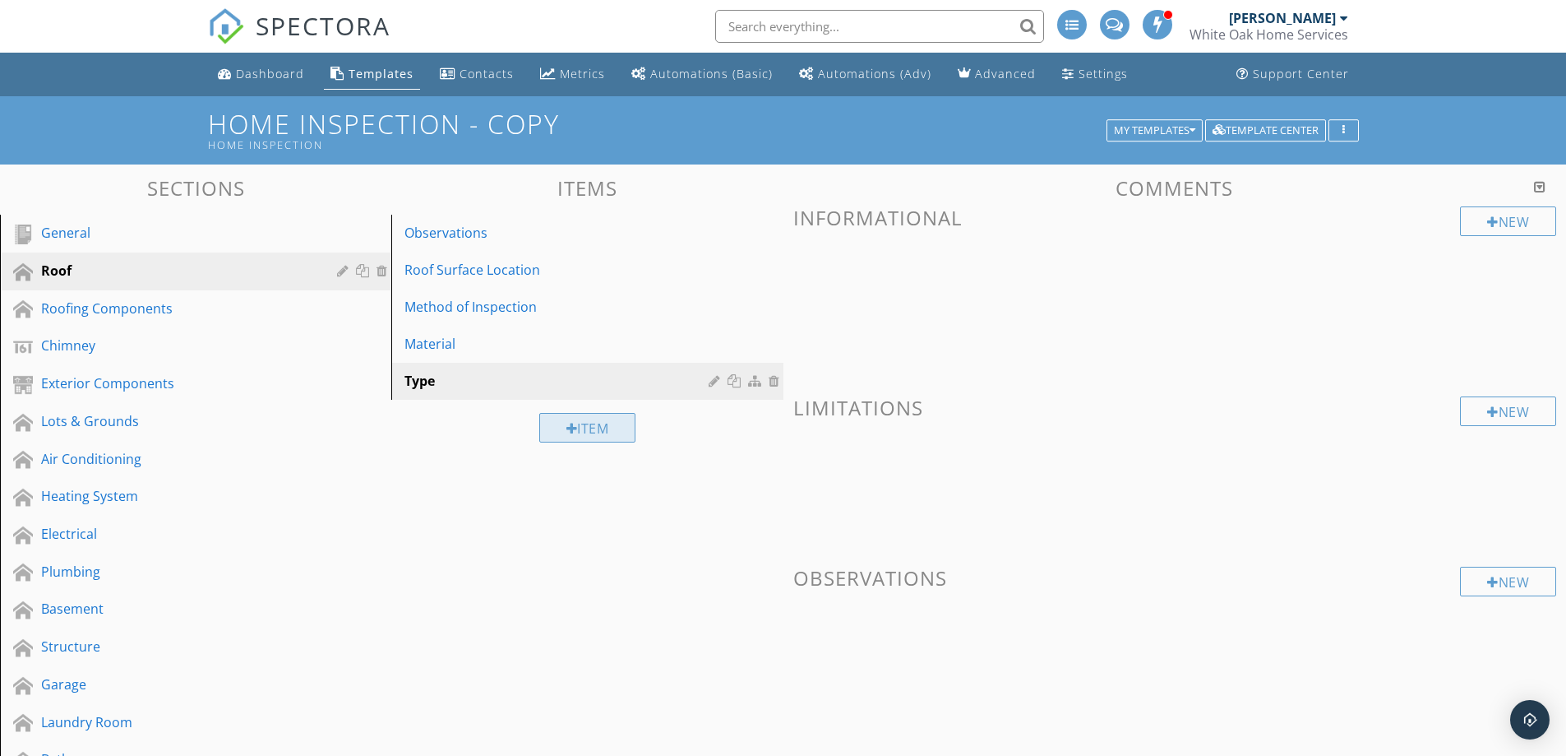
click at [585, 437] on div "Item" at bounding box center [587, 428] width 97 height 30
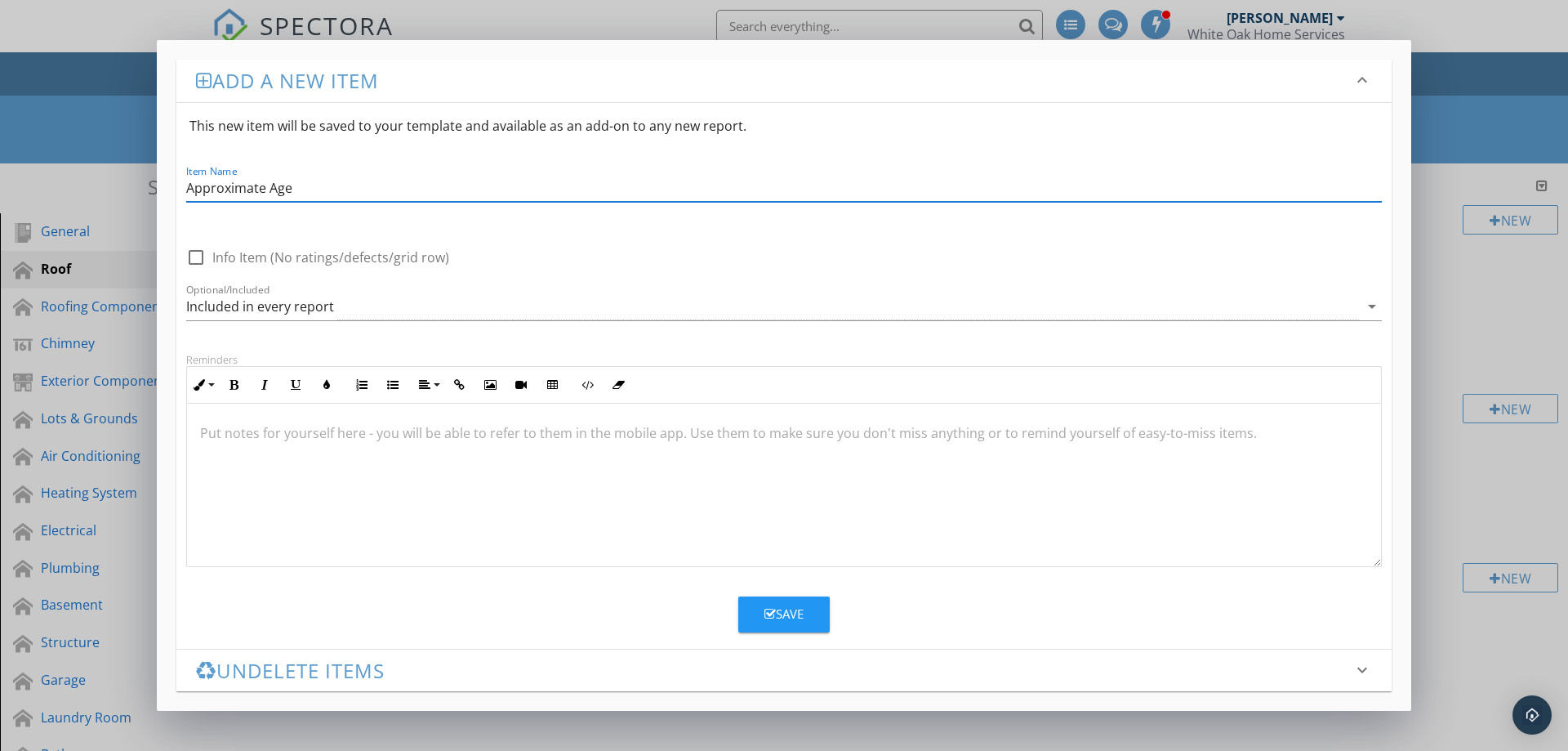
type input "Approximate Age"
click at [784, 617] on div "Save" at bounding box center [784, 613] width 39 height 19
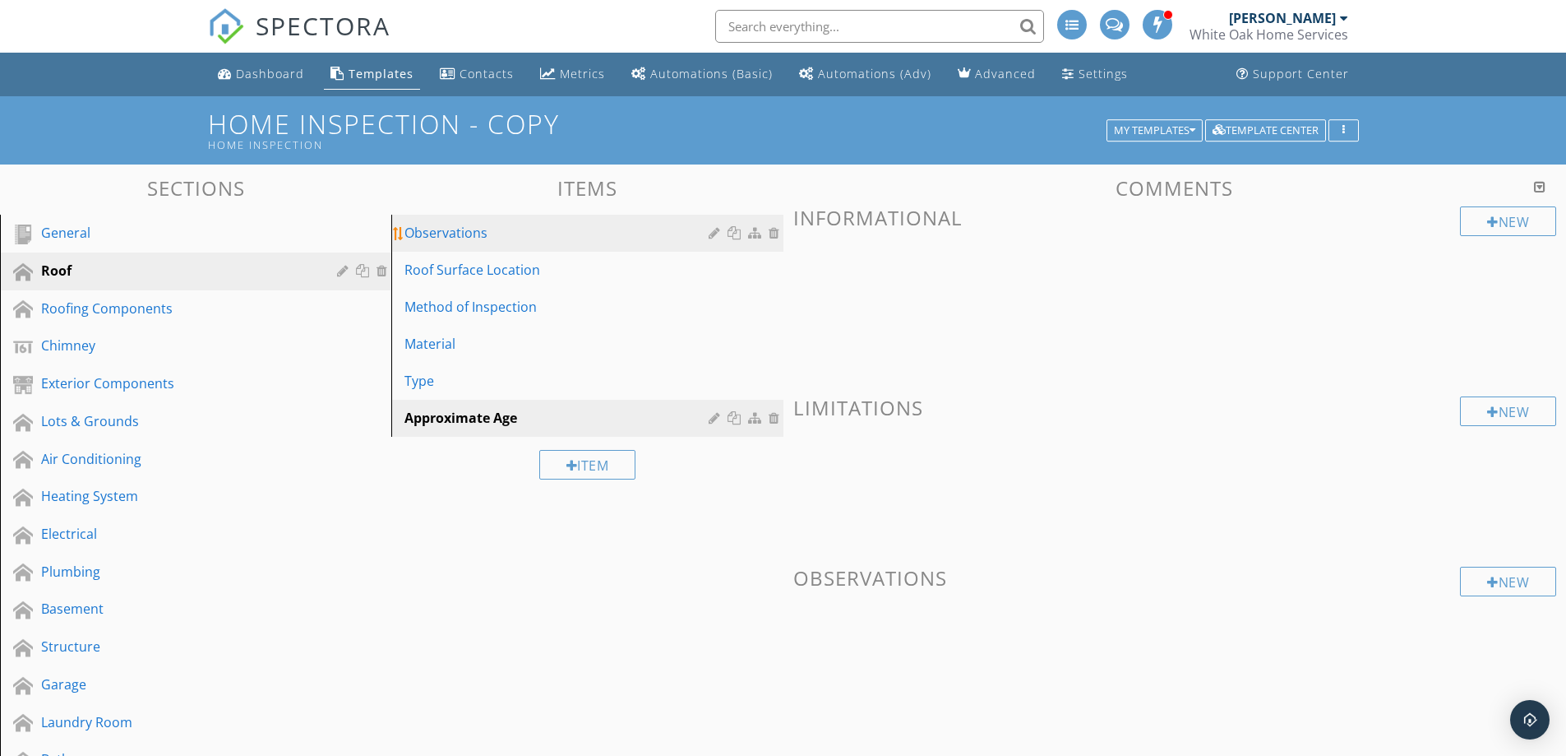
click at [774, 233] on div at bounding box center [776, 232] width 15 height 13
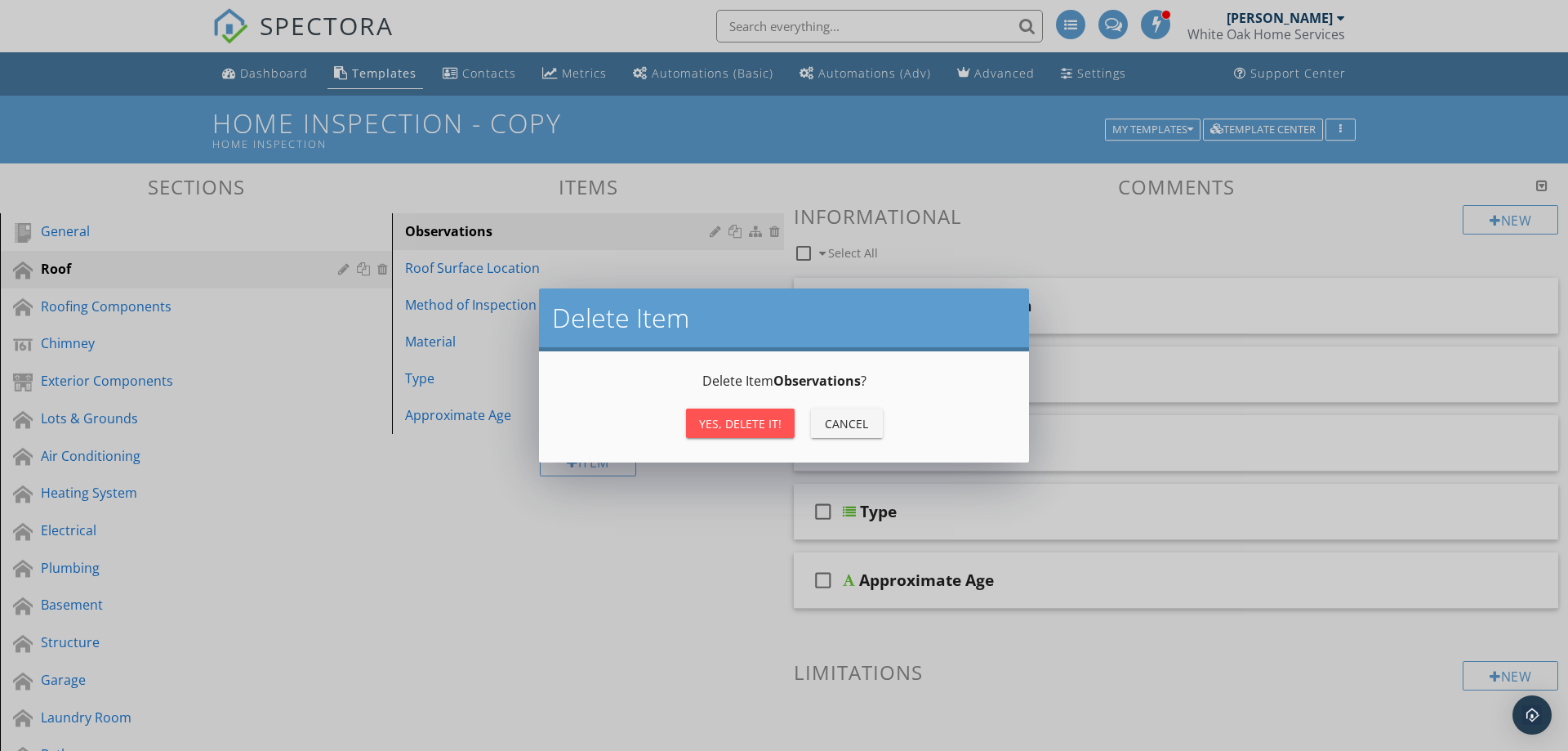
click at [751, 422] on div "Yes, Delete it!" at bounding box center [740, 423] width 82 height 17
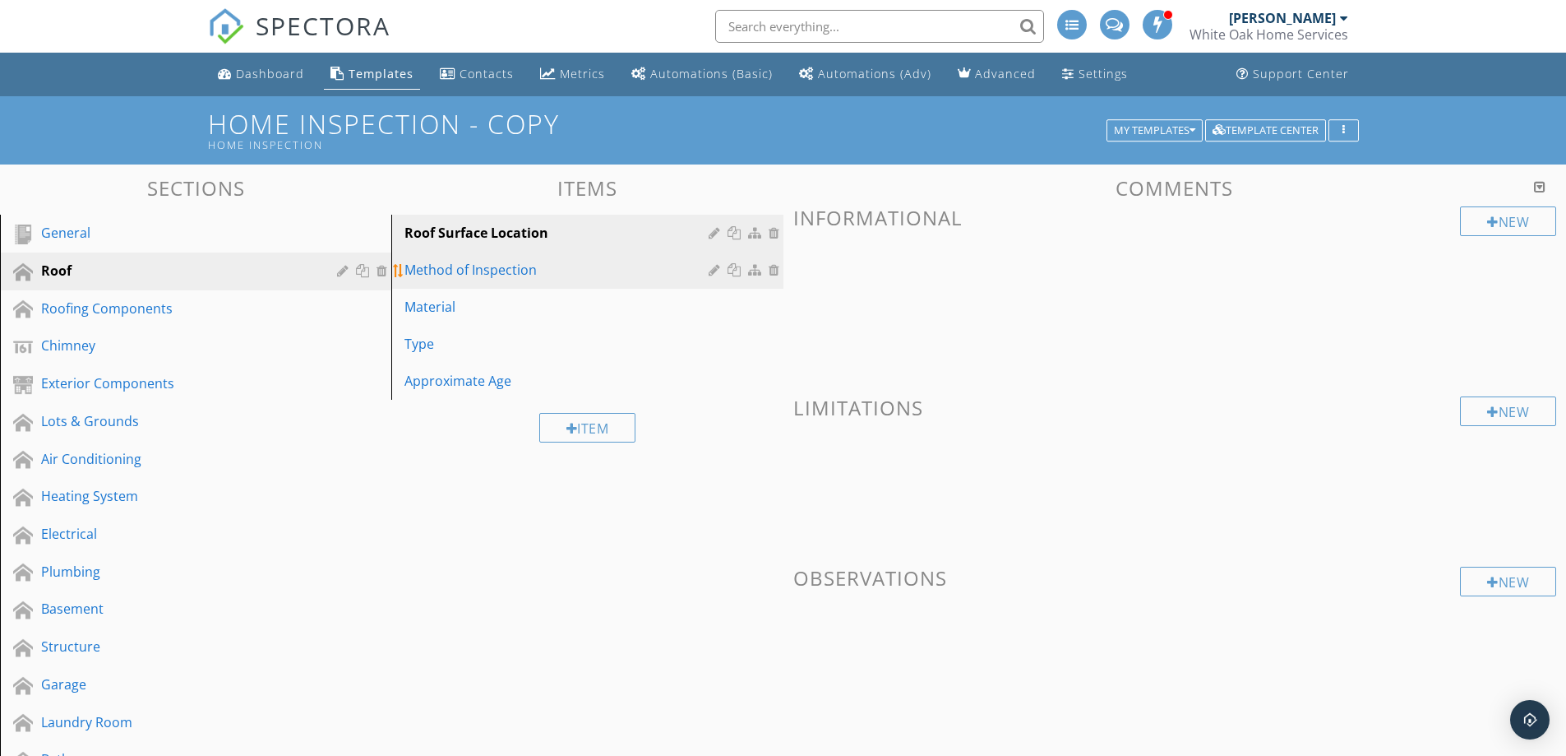
click at [571, 262] on div "Method of Inspection" at bounding box center [558, 270] width 308 height 20
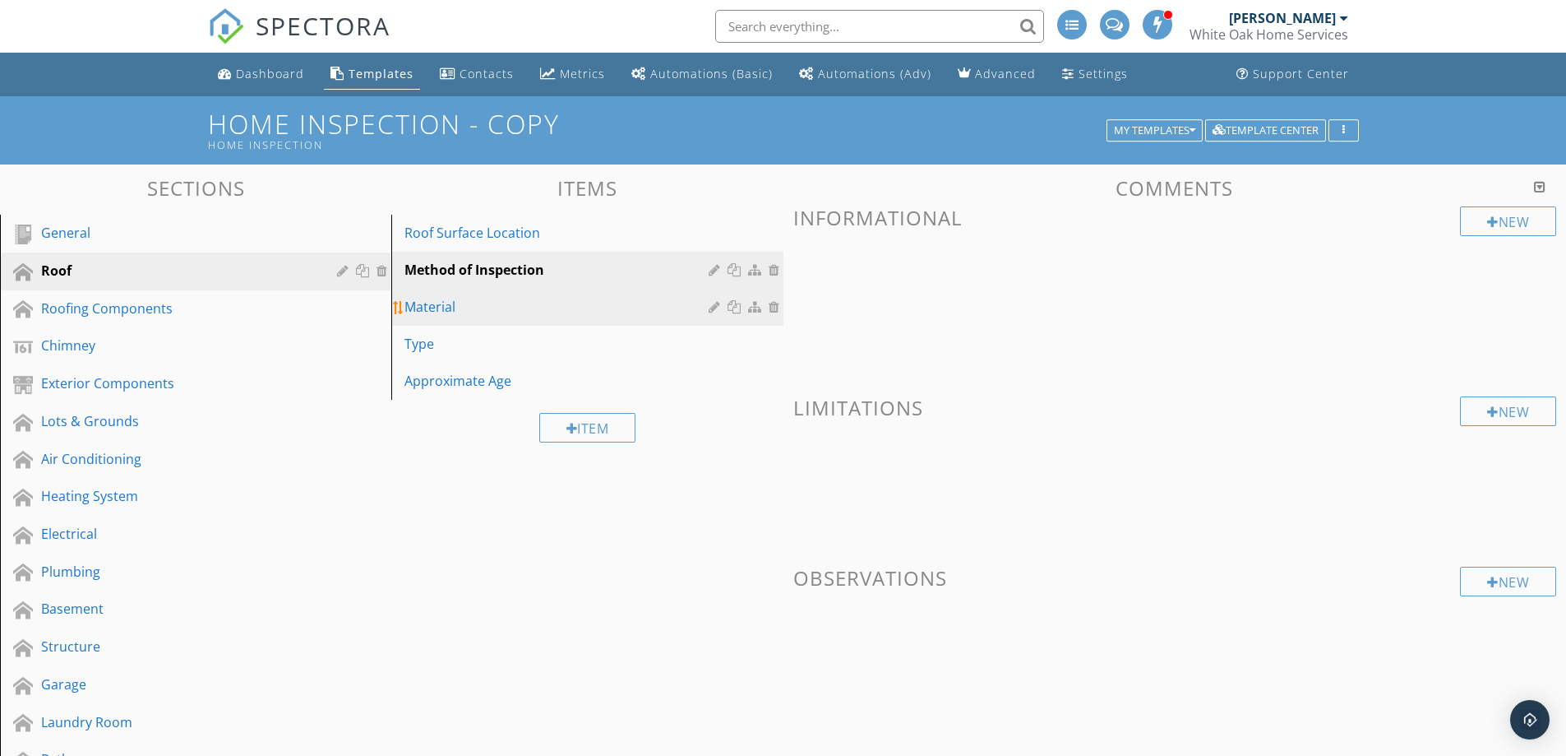
click at [572, 295] on link "Material" at bounding box center [589, 307] width 386 height 36
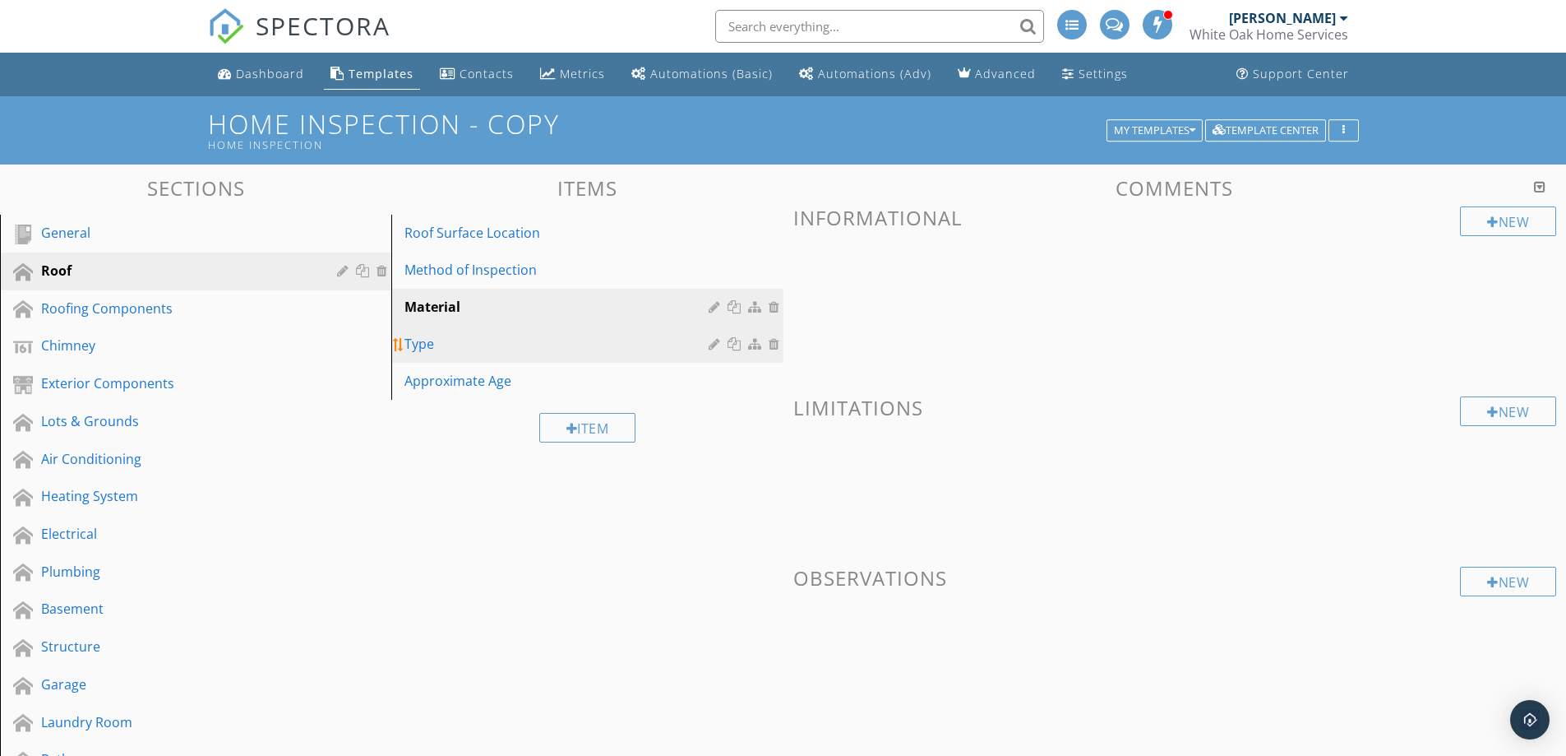
click at [575, 333] on link "Type" at bounding box center [589, 344] width 386 height 36
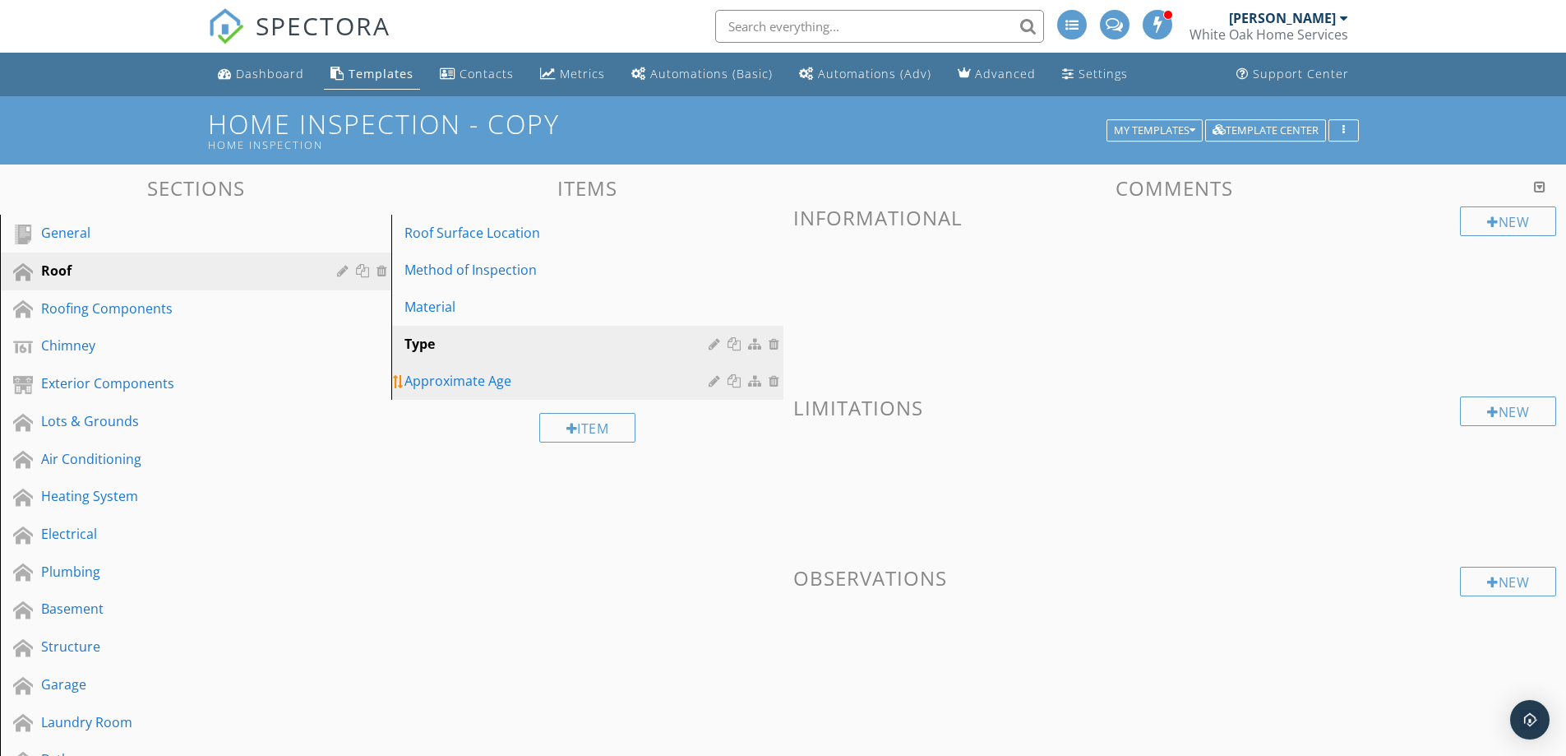
click at [581, 375] on div "Approximate Age" at bounding box center [558, 381] width 308 height 20
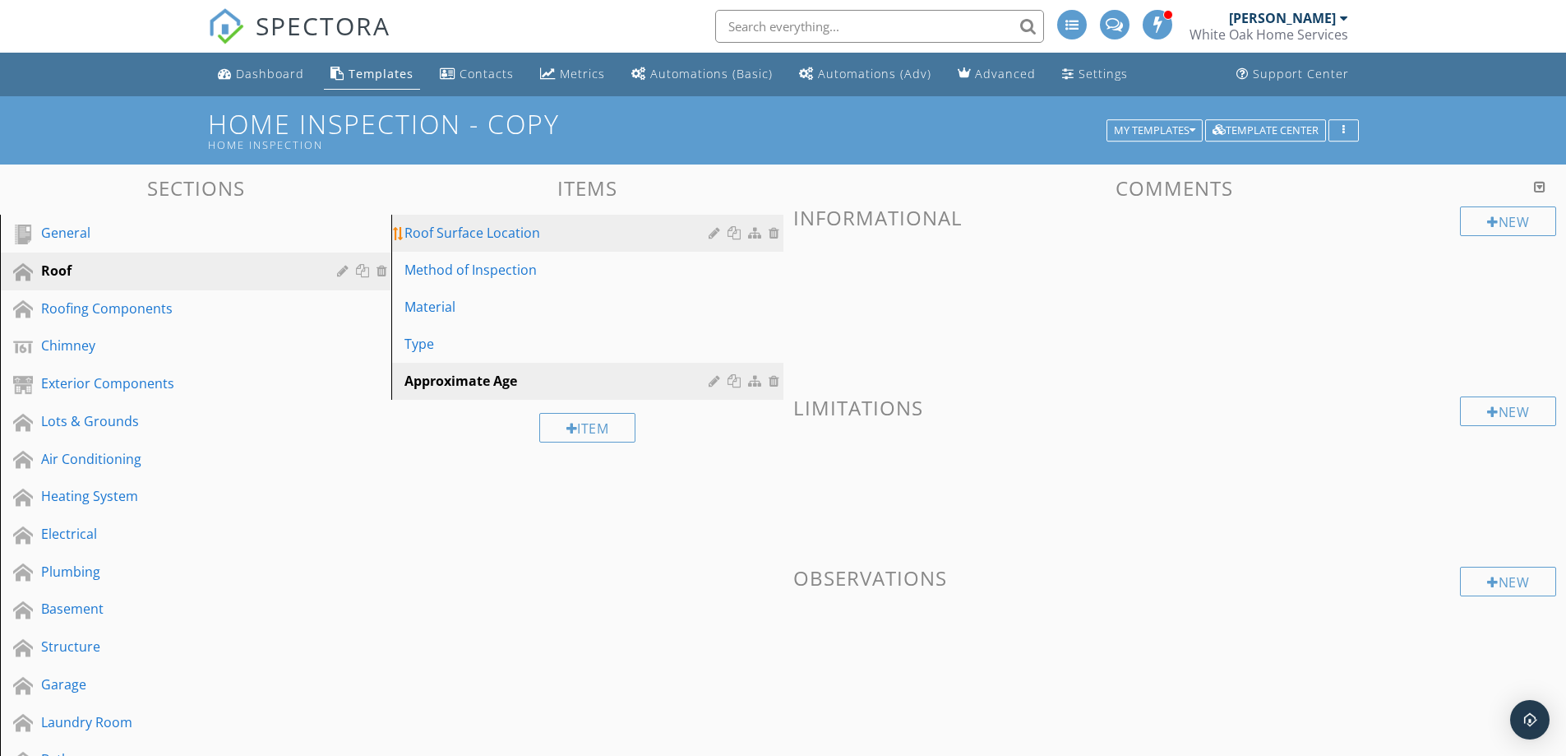
click at [589, 235] on div "Roof Surface Location" at bounding box center [558, 233] width 308 height 20
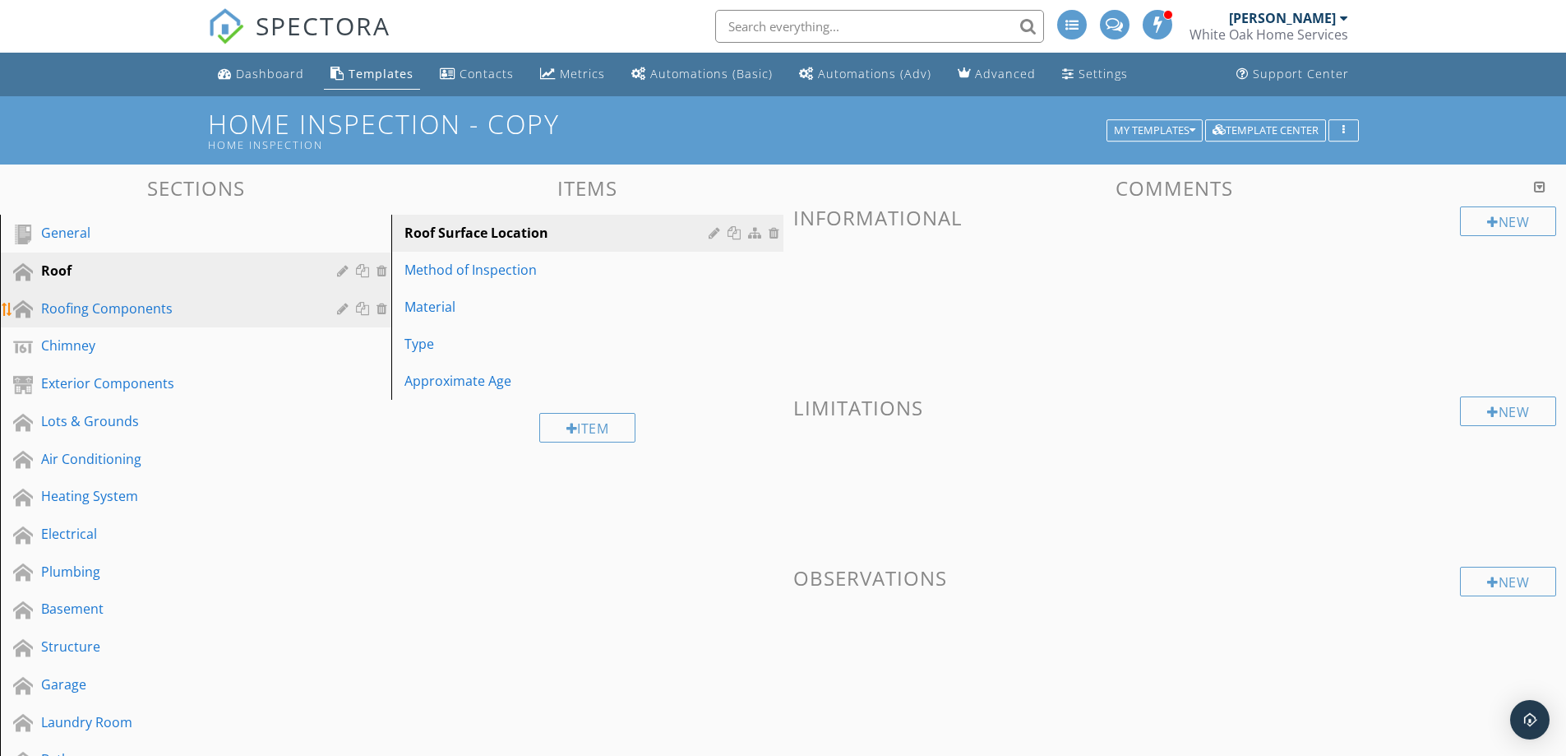
click at [250, 306] on div "Roofing Components" at bounding box center [177, 308] width 272 height 20
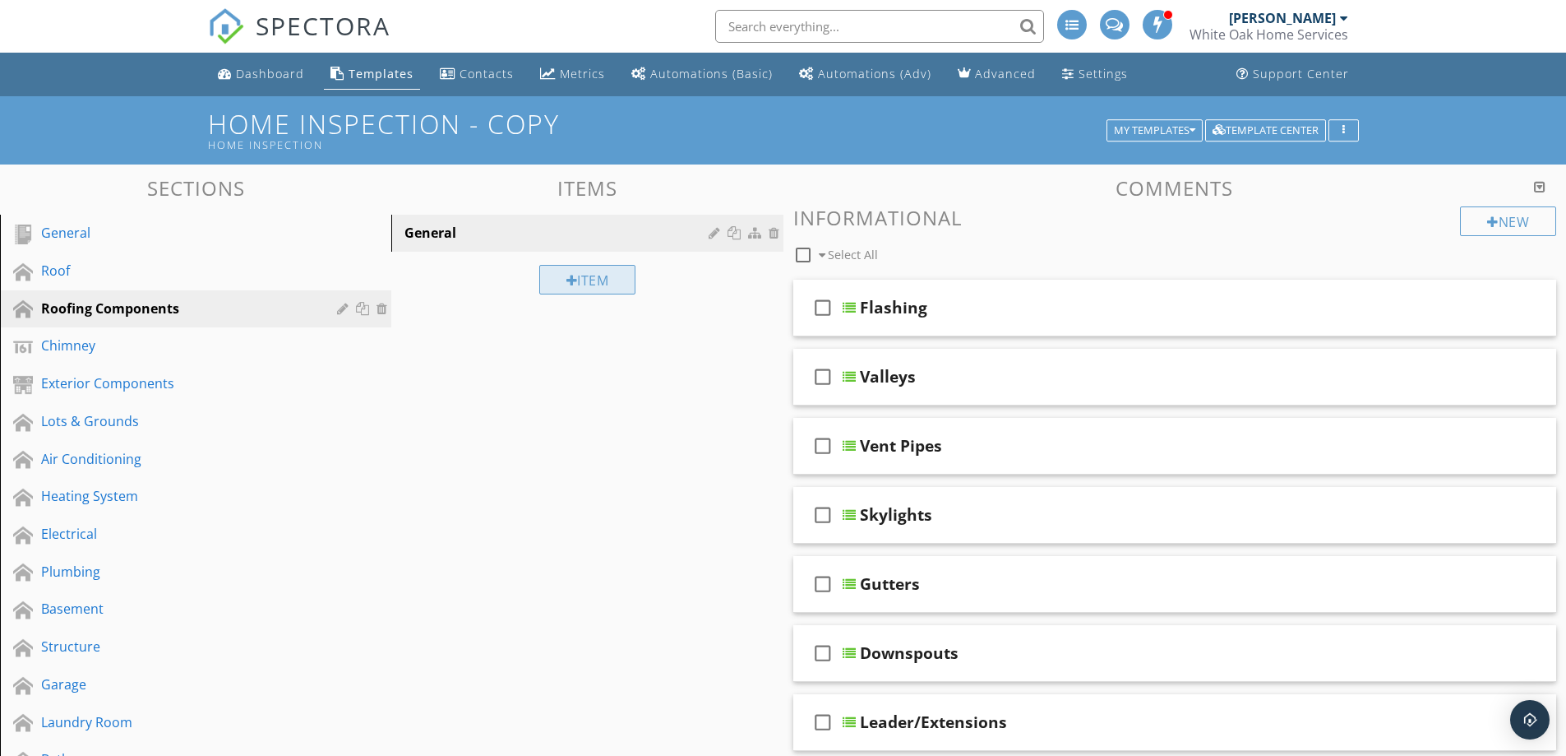
click at [600, 280] on div "Item" at bounding box center [587, 280] width 97 height 30
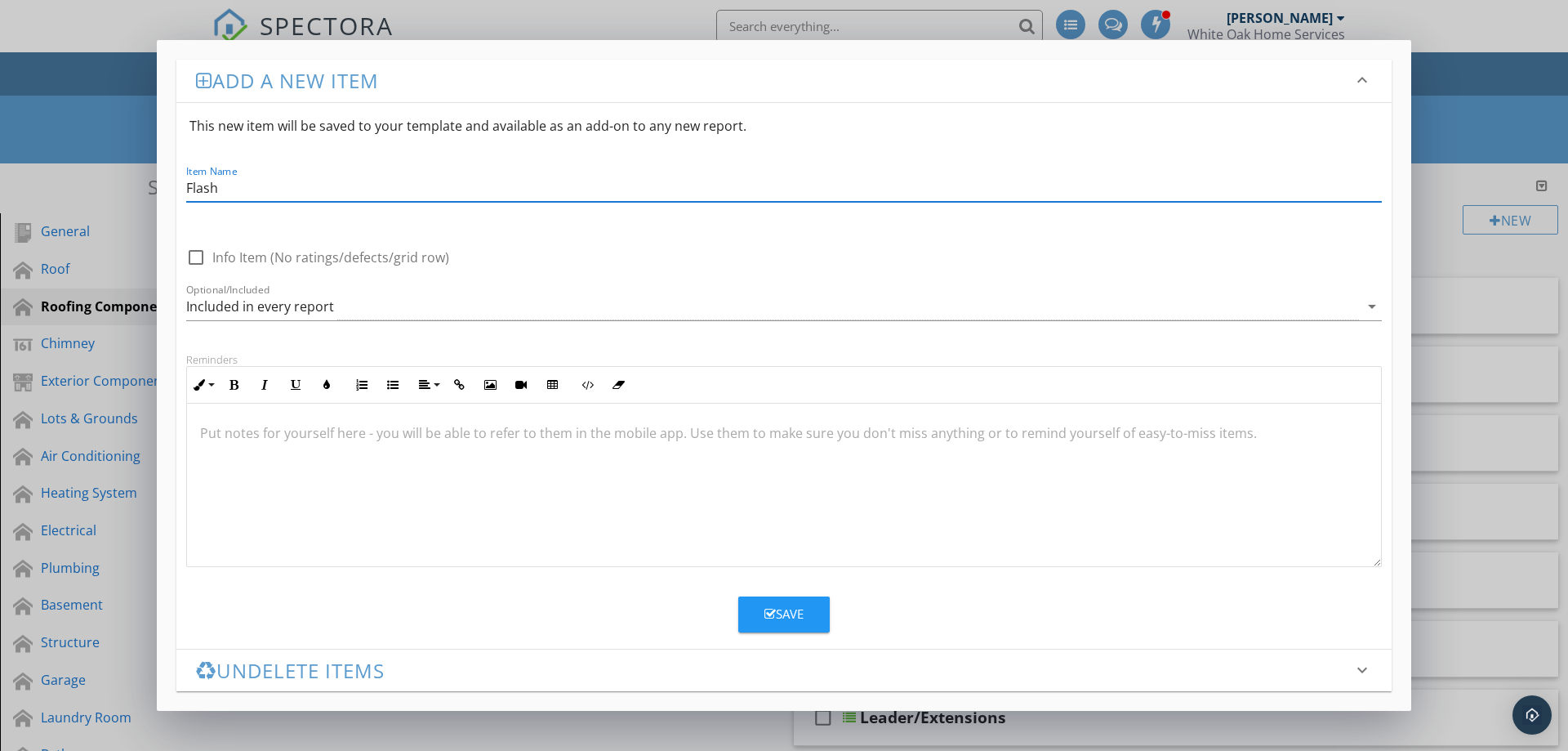
type input "Flashing"
click at [794, 611] on div "Save" at bounding box center [784, 613] width 39 height 19
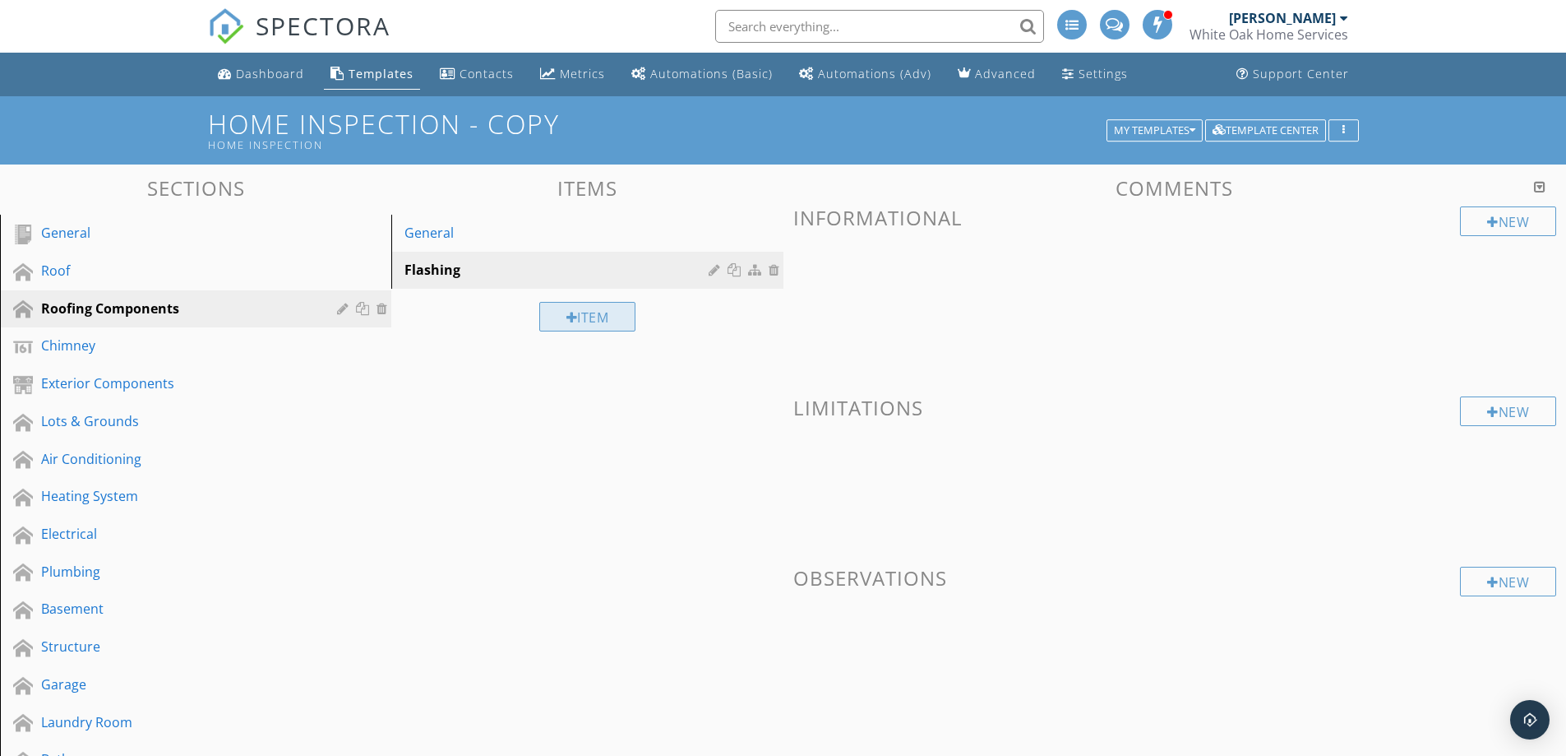
click at [580, 319] on div "Item" at bounding box center [587, 317] width 97 height 30
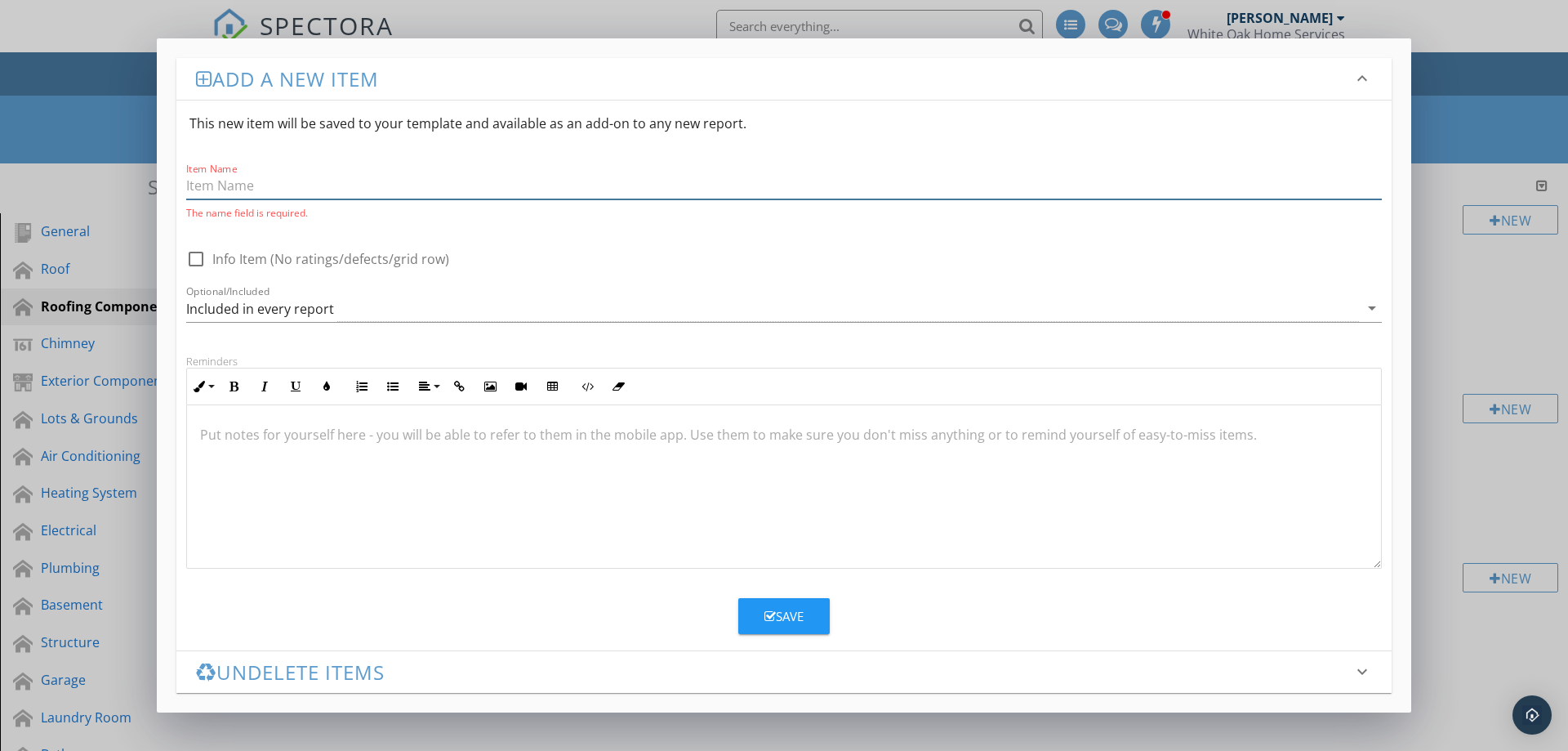
click at [259, 194] on input "Item Name" at bounding box center [784, 185] width 1196 height 27
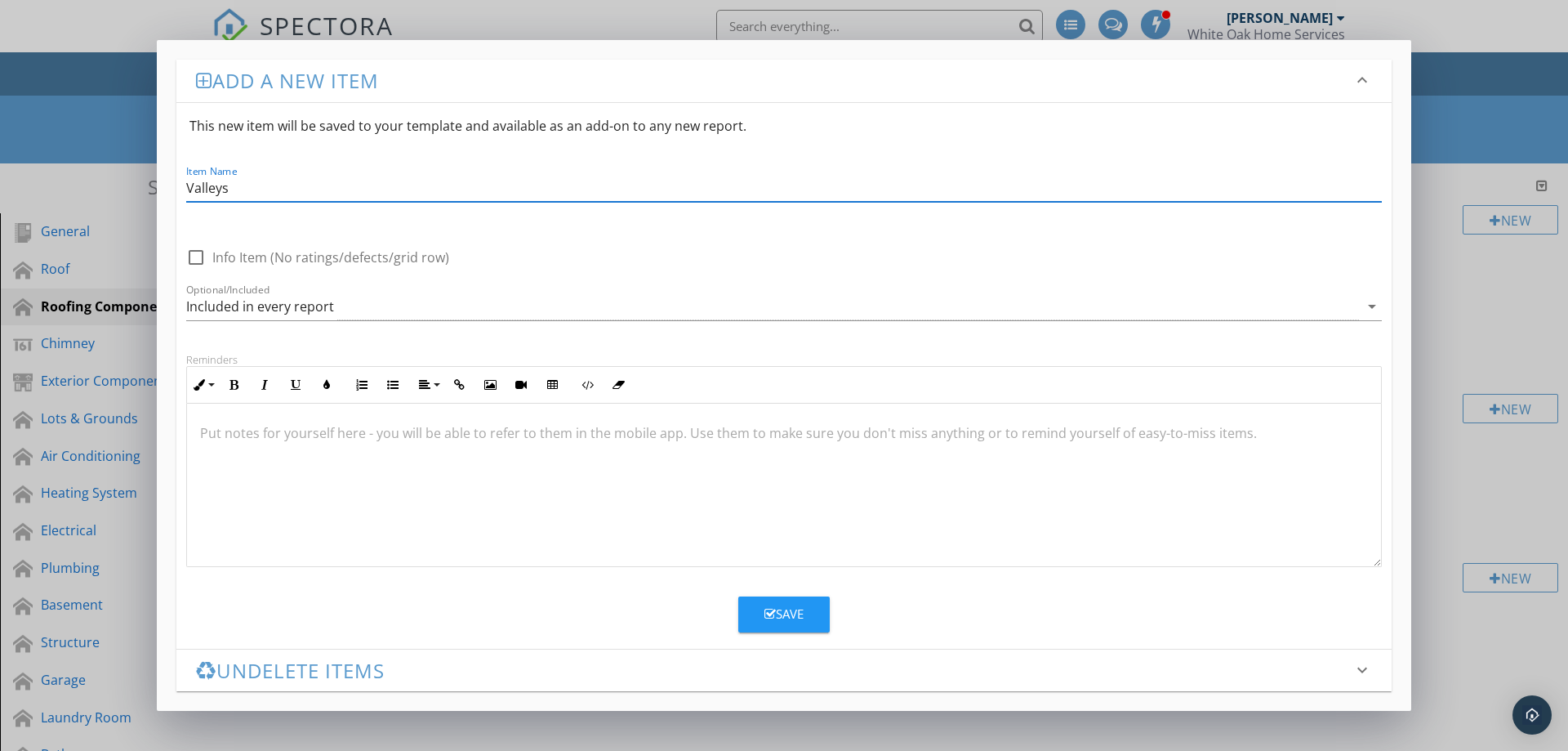
type input "Valleys"
click at [783, 619] on div "Save" at bounding box center [784, 613] width 39 height 19
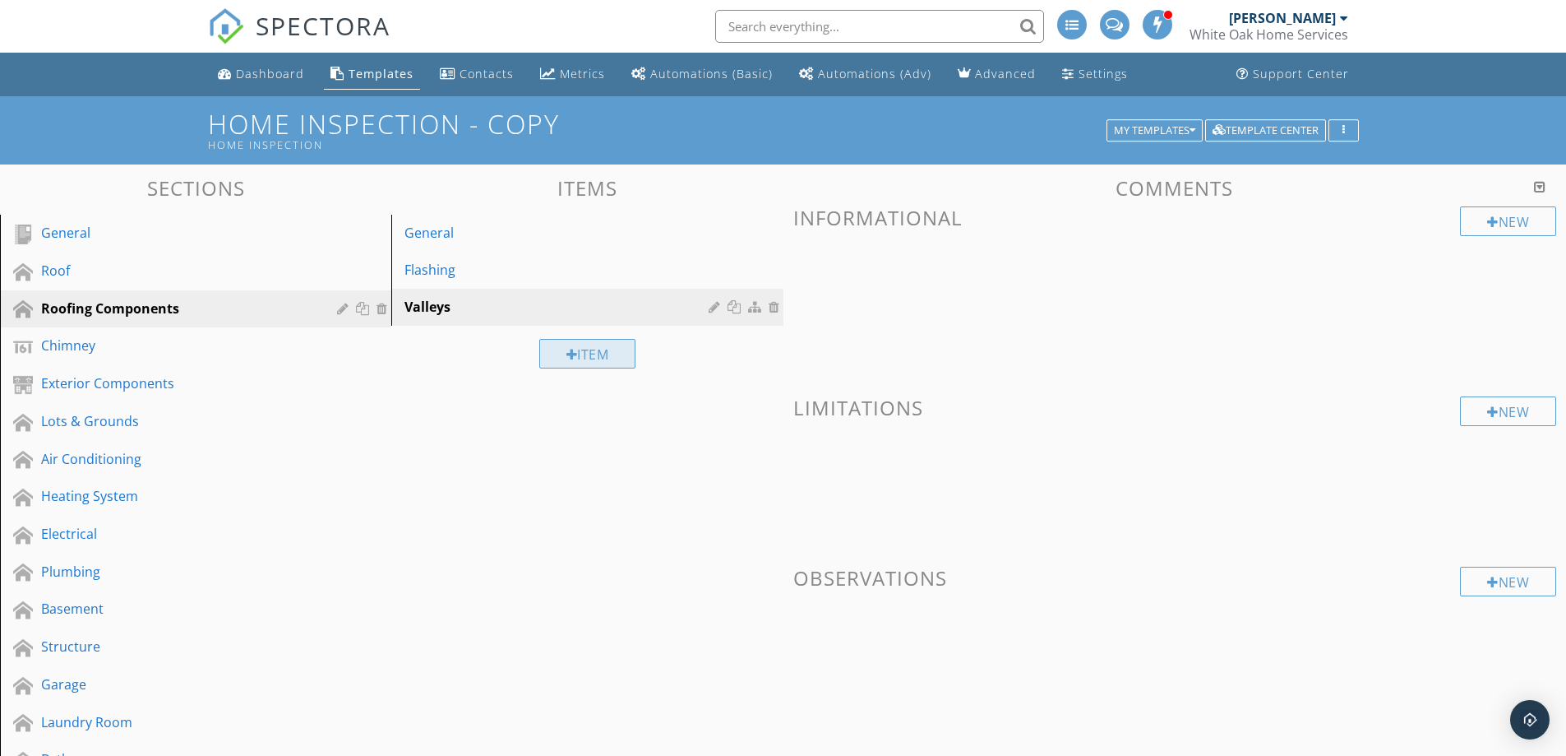
click at [582, 356] on div "Item" at bounding box center [587, 354] width 97 height 30
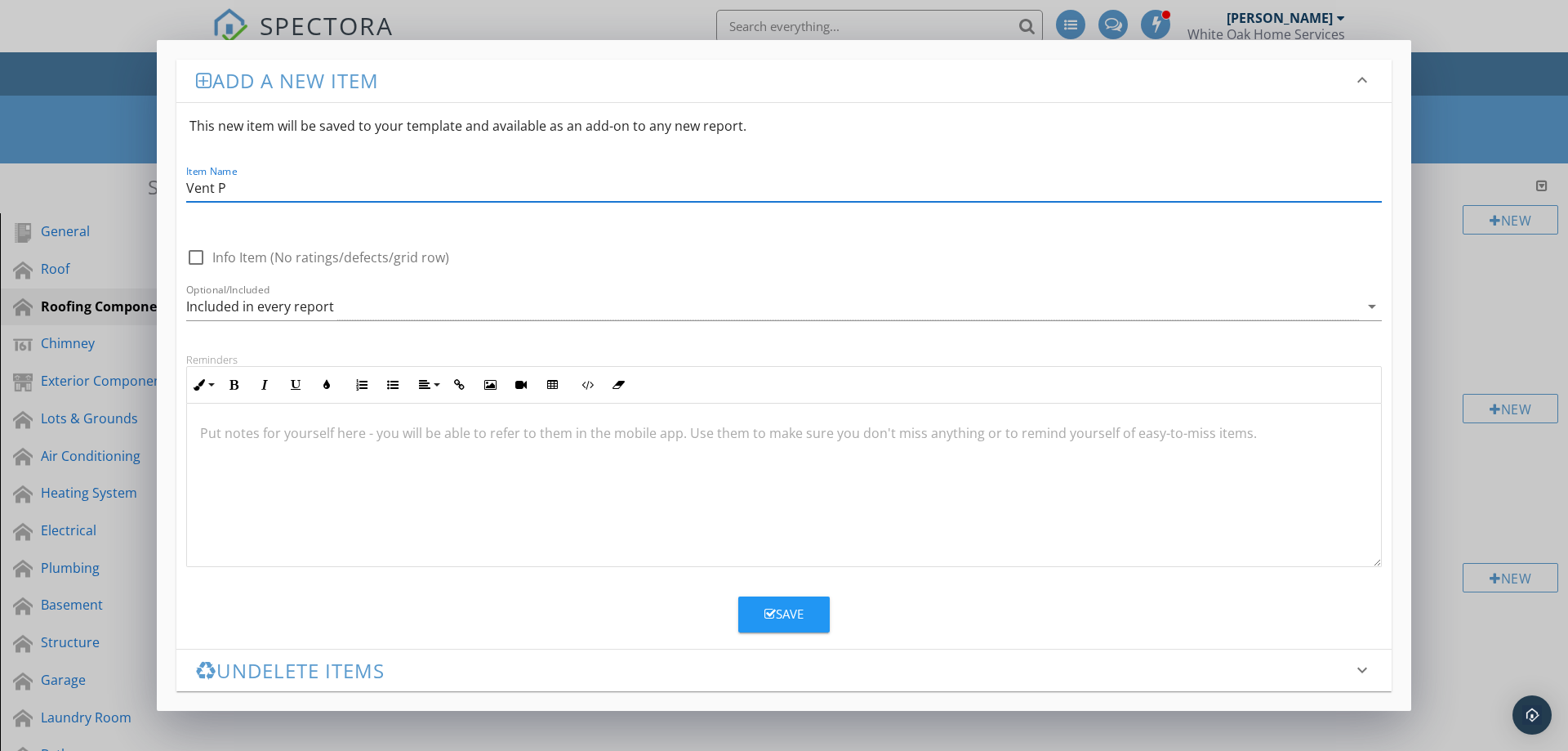
type input "Vent Pipes"
click at [781, 612] on div "Save" at bounding box center [784, 613] width 39 height 19
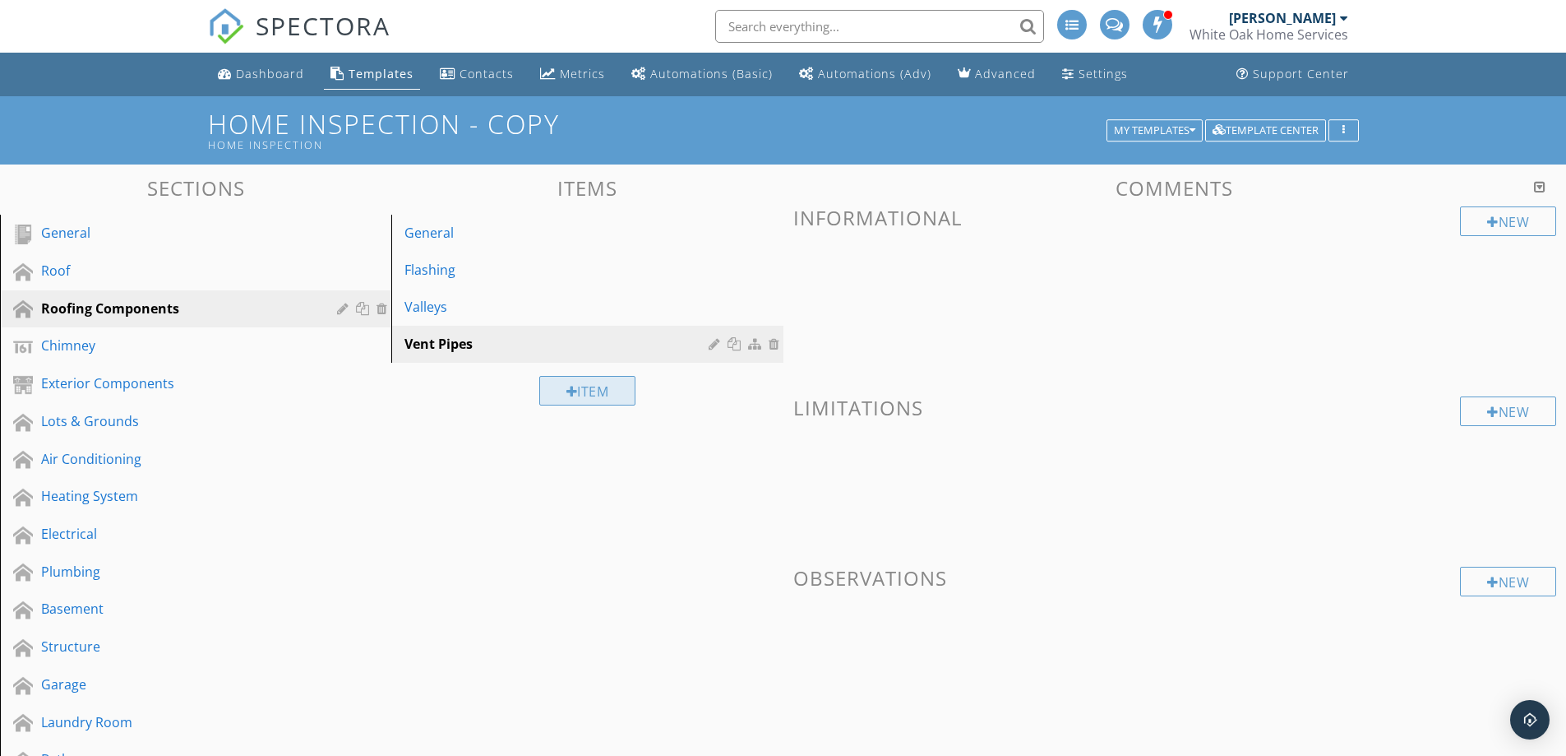
click at [566, 391] on div at bounding box center [572, 391] width 12 height 13
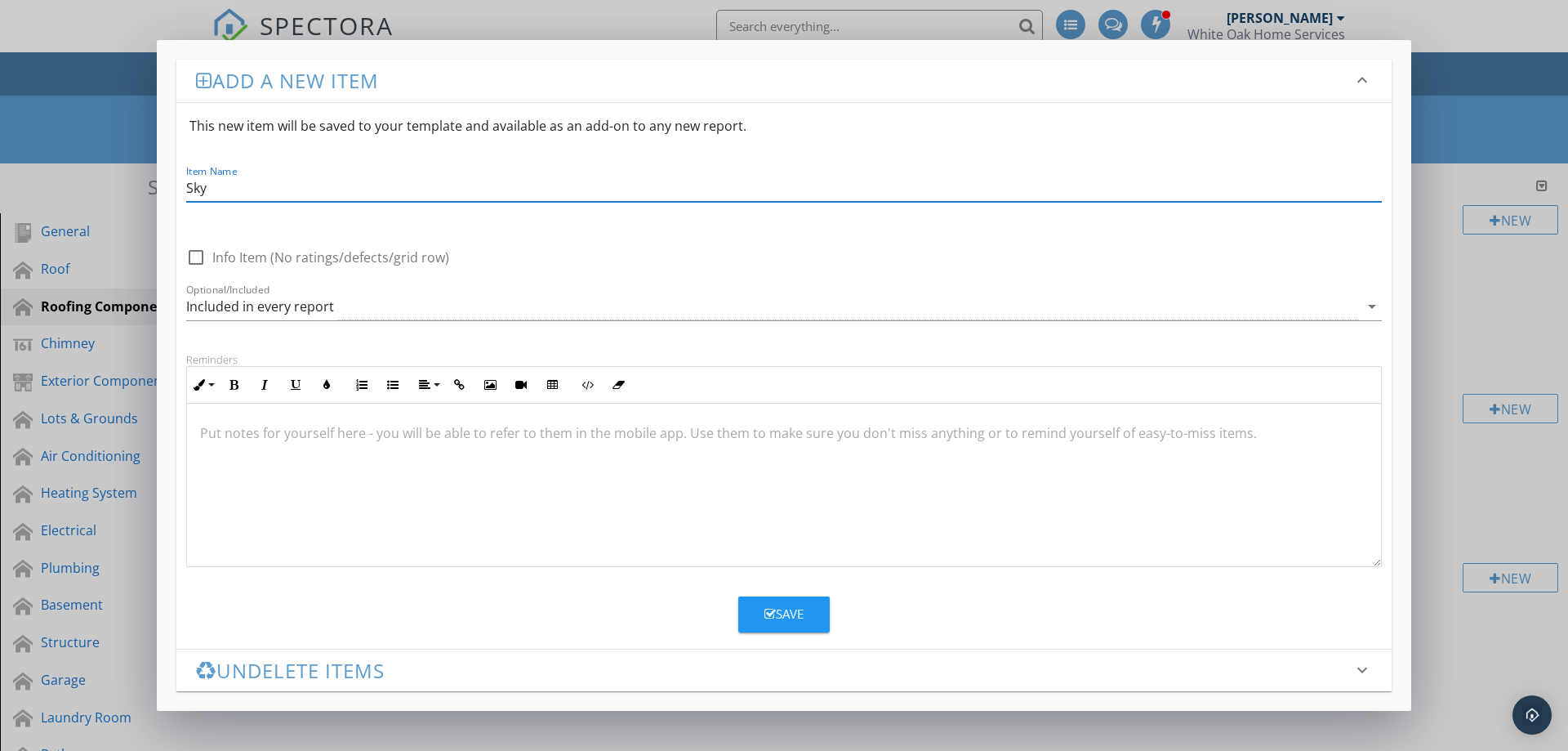
type input "Skylights"
click at [816, 618] on button "Save" at bounding box center [784, 614] width 91 height 36
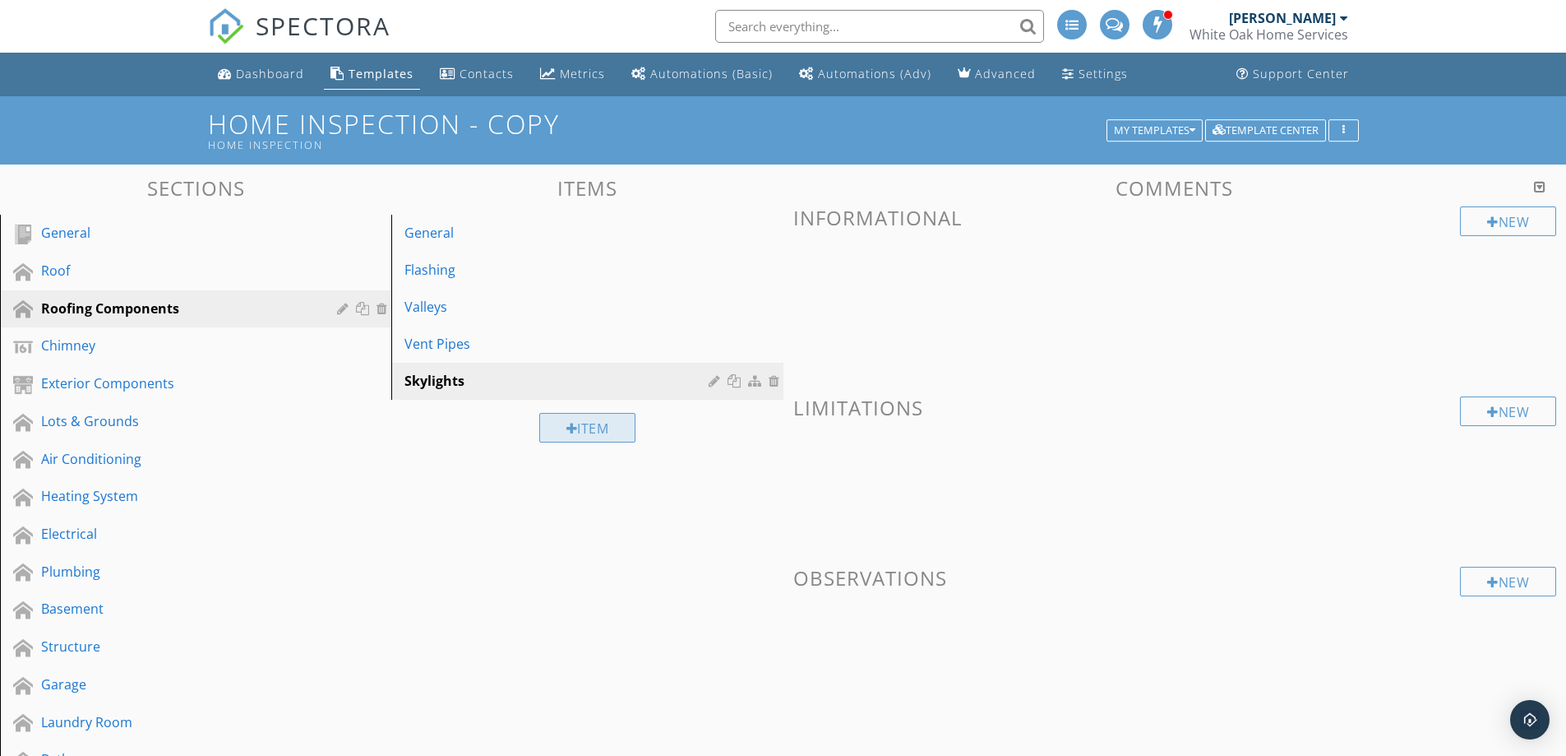
click at [602, 431] on div "Item" at bounding box center [587, 428] width 97 height 30
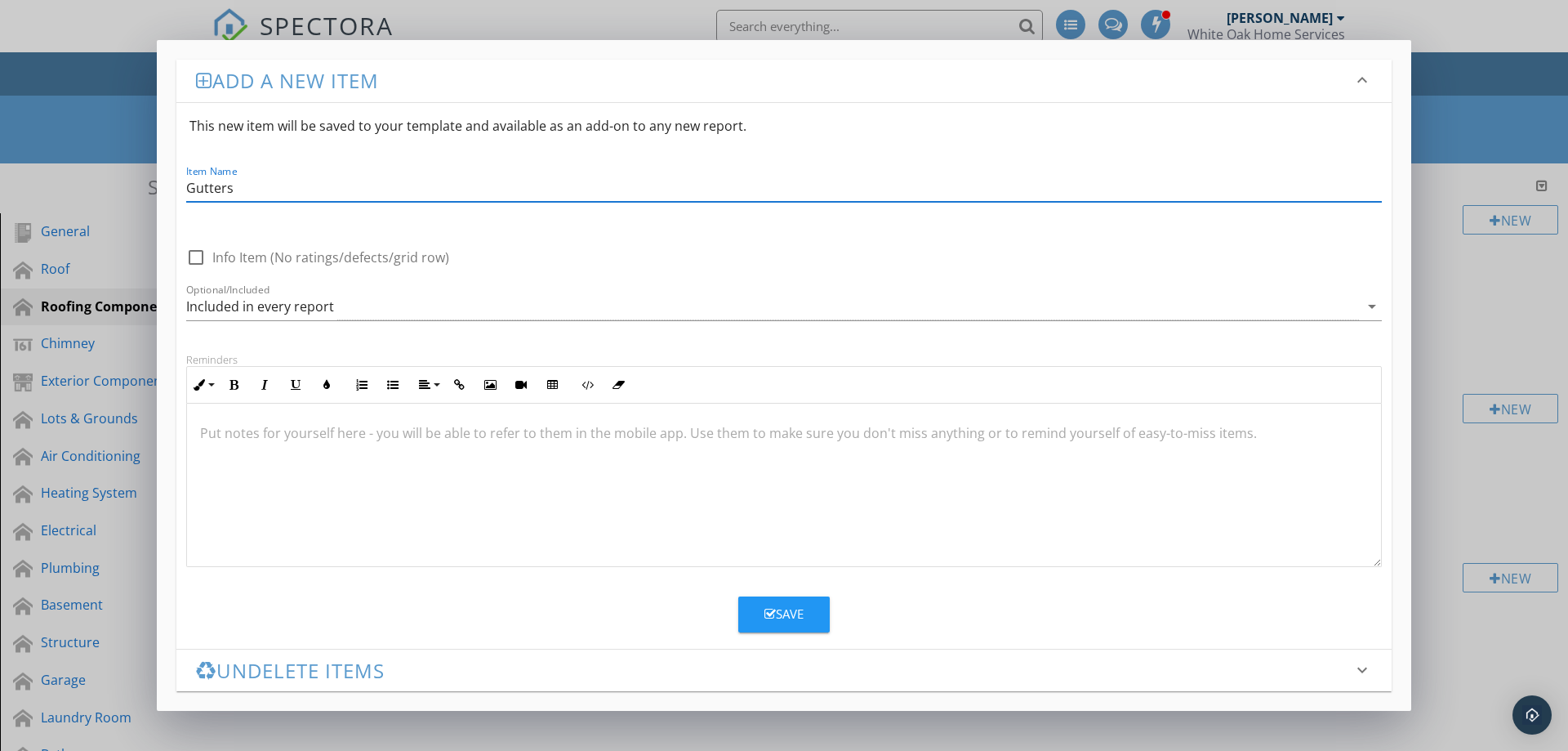
type input "Gutters"
click at [791, 626] on button "Save" at bounding box center [784, 614] width 91 height 36
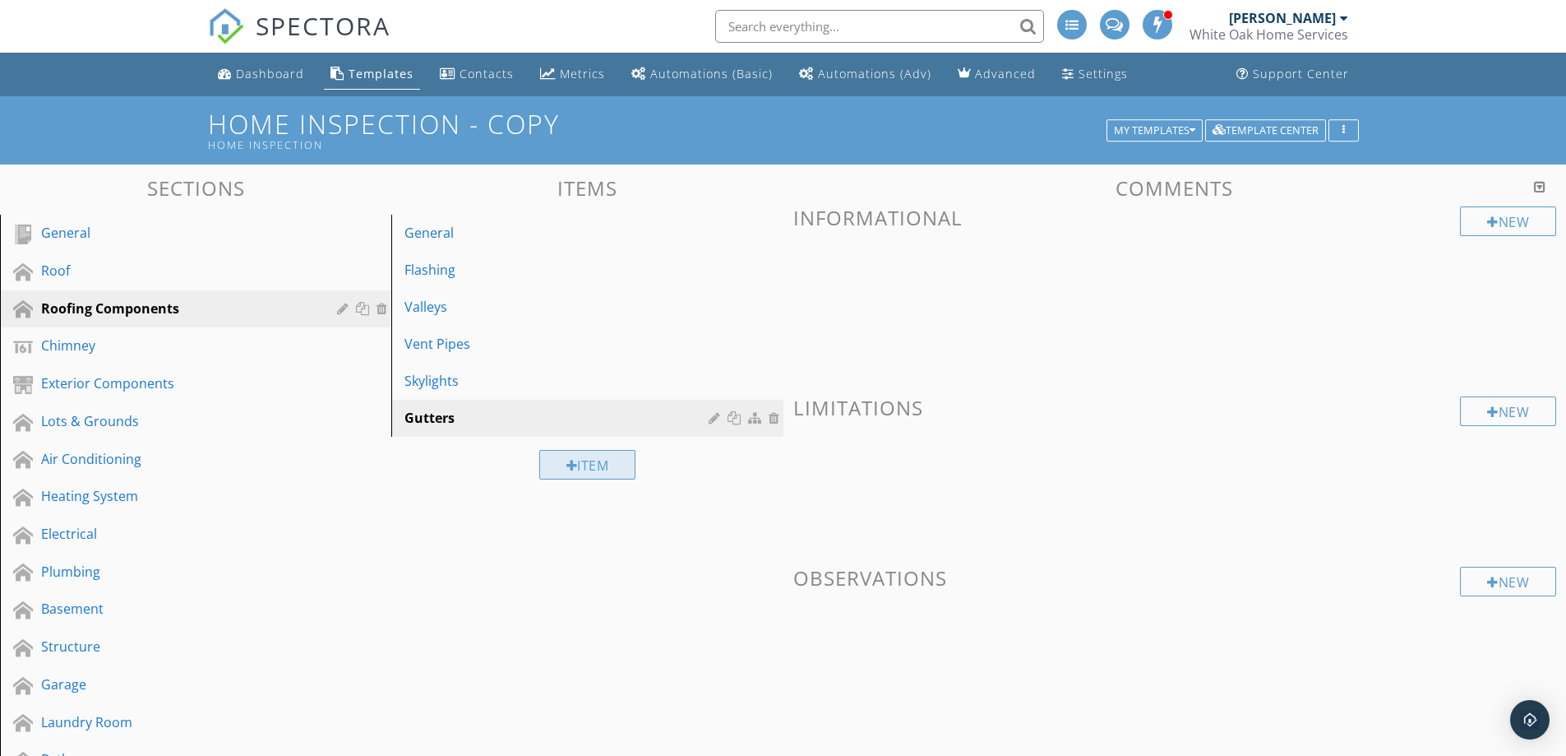
click at [568, 464] on div at bounding box center [572, 465] width 12 height 13
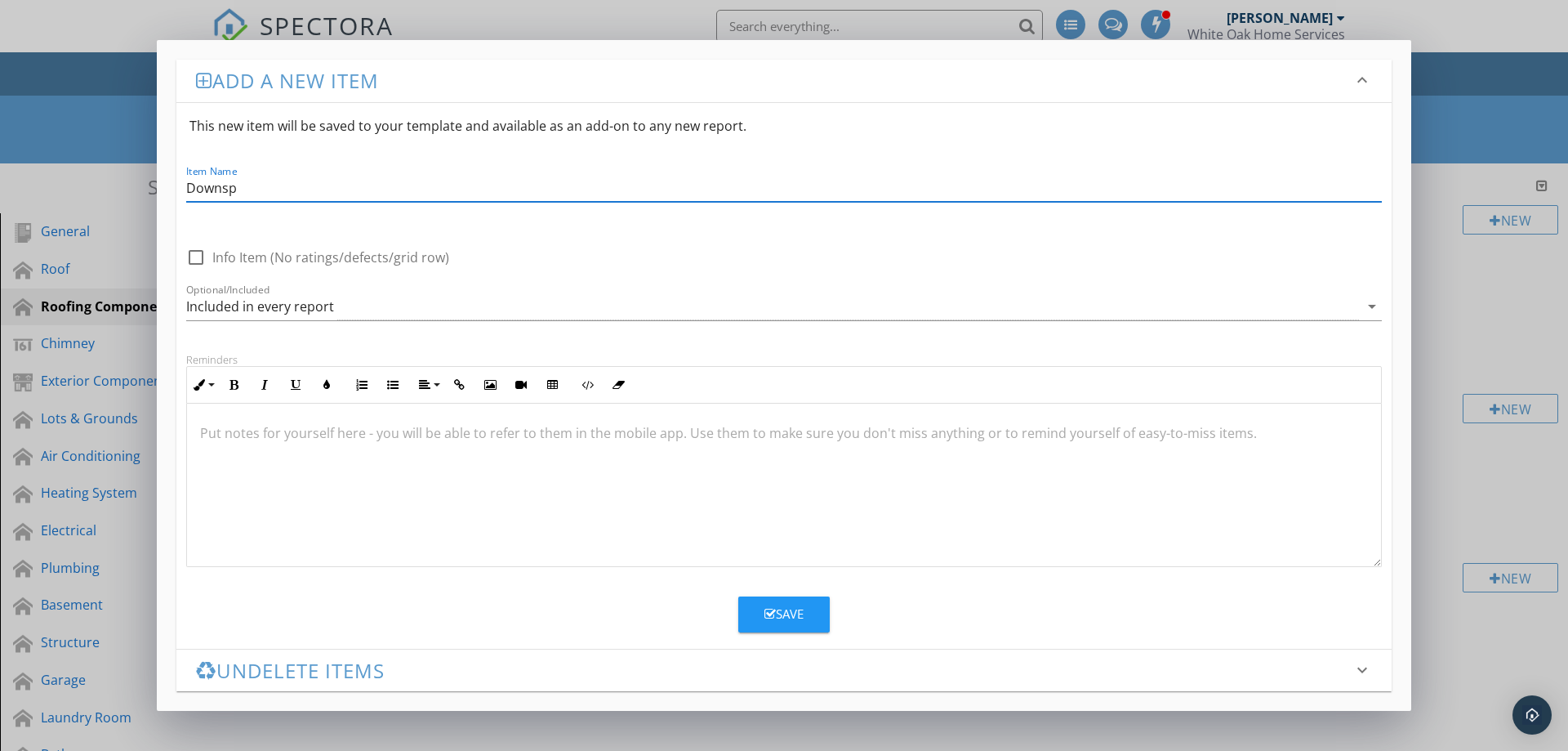
type input "Downspouts"
click at [796, 616] on div "Save" at bounding box center [784, 613] width 39 height 19
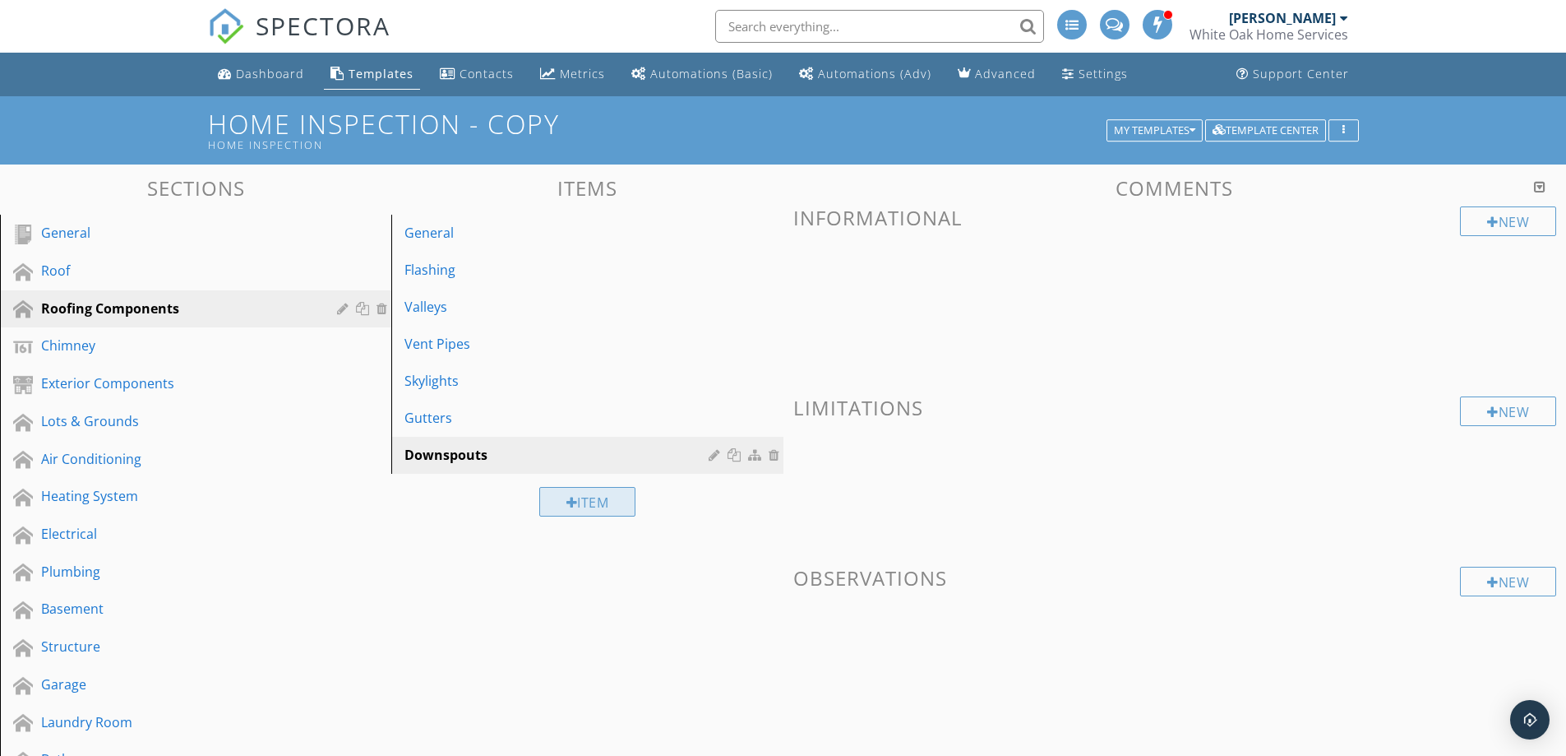
click at [603, 506] on div "Item" at bounding box center [587, 502] width 97 height 30
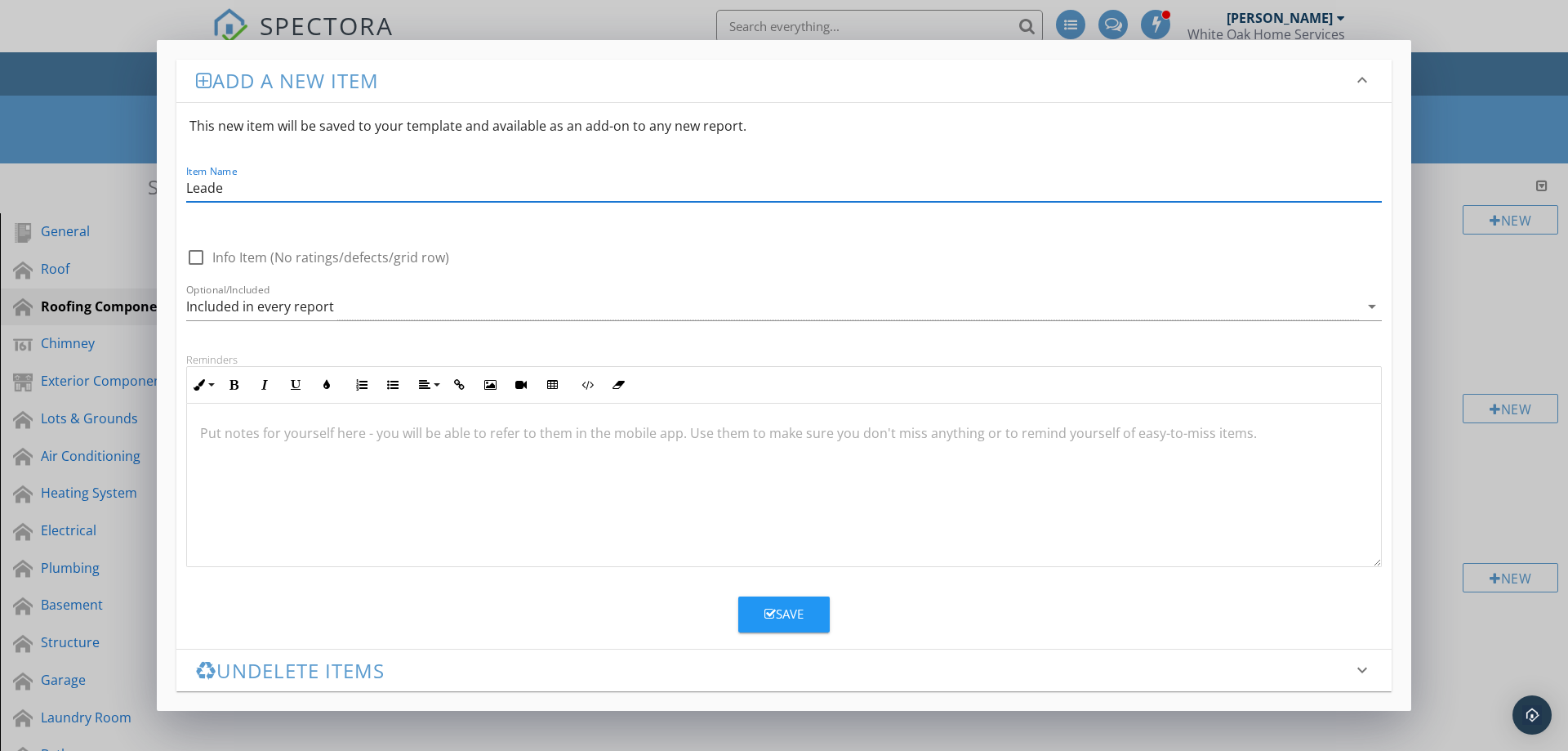
type input "Leader/Extensions"
click at [794, 609] on div "Save" at bounding box center [784, 613] width 39 height 19
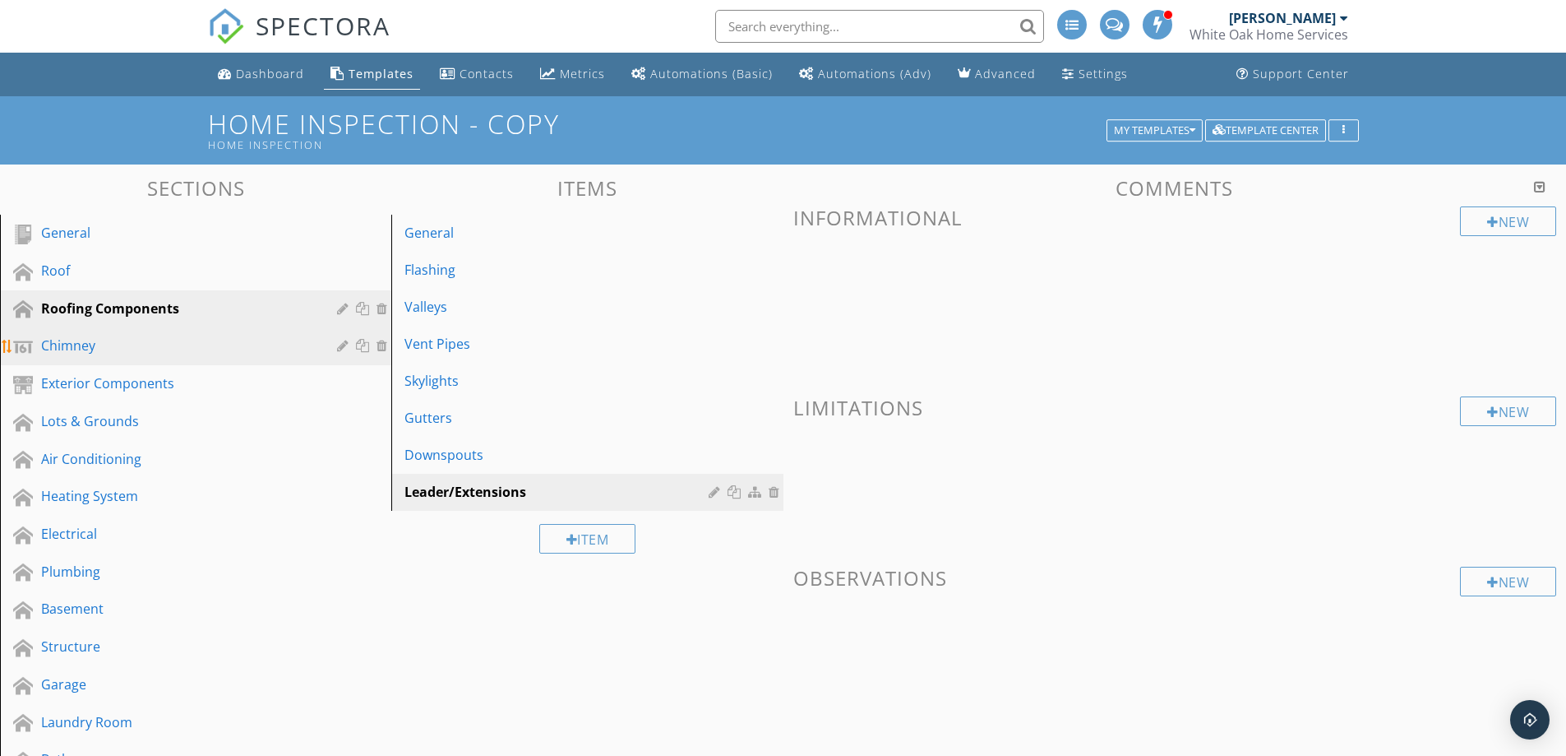
click at [187, 338] on div "Chimney" at bounding box center [177, 345] width 272 height 20
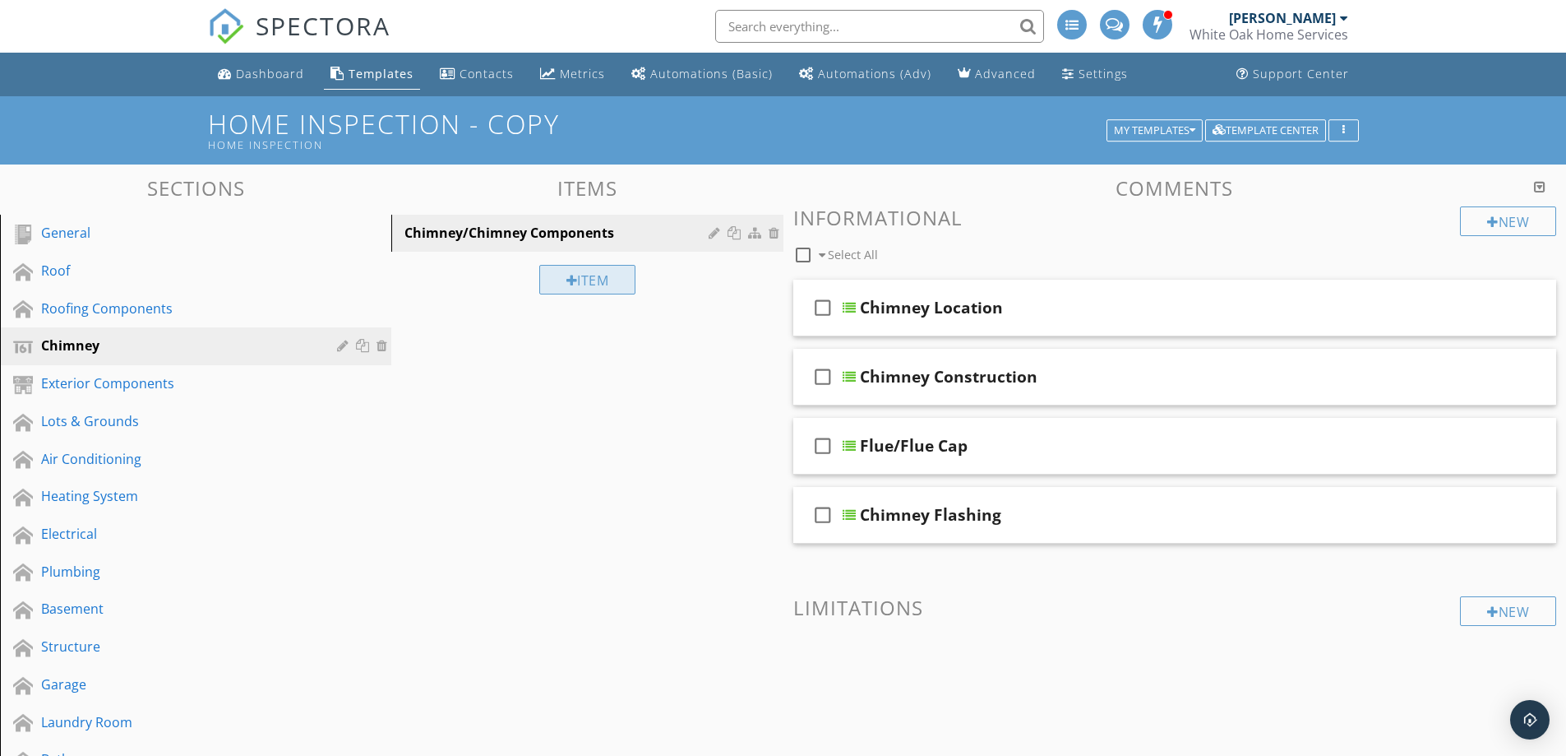
click at [597, 285] on div "Item" at bounding box center [587, 280] width 97 height 30
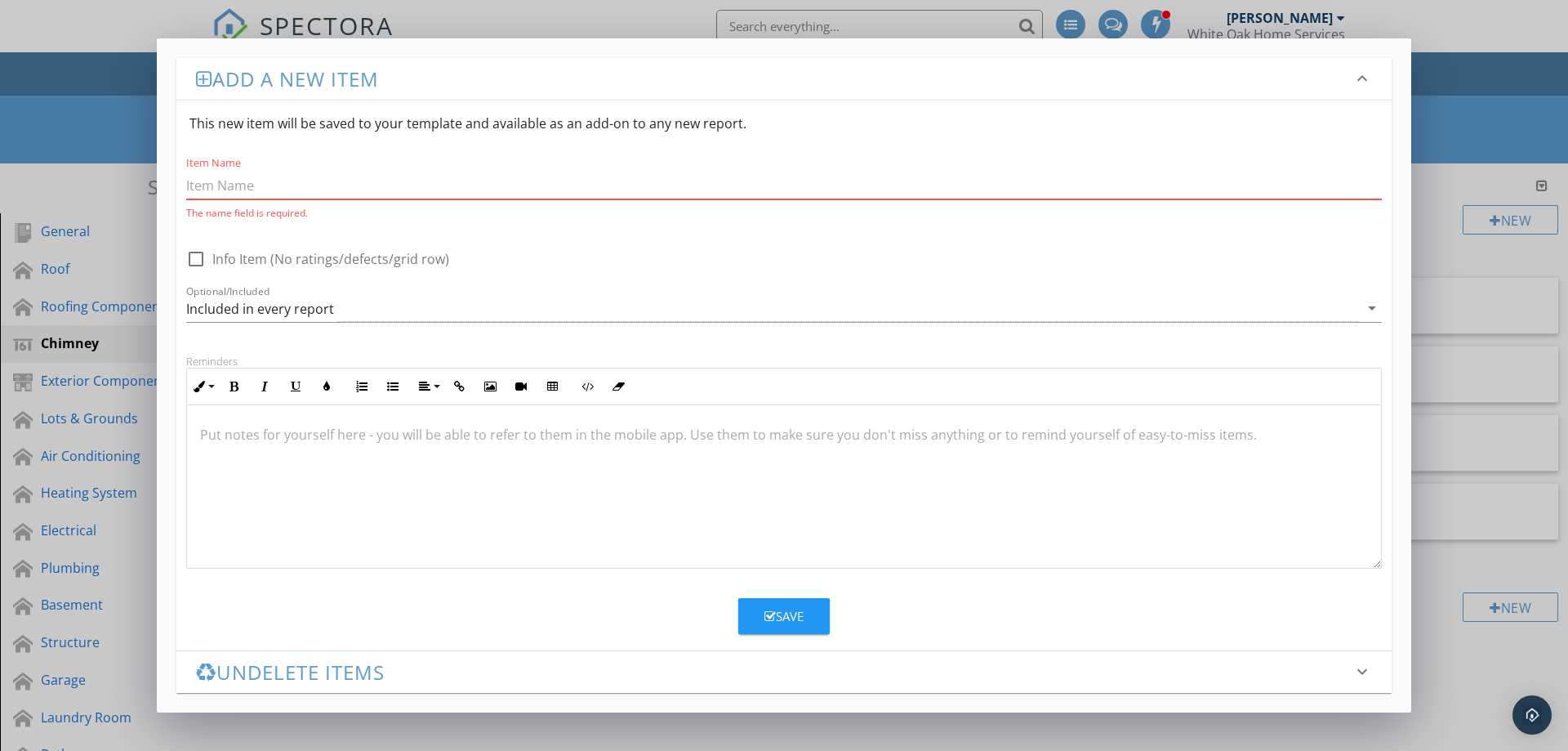
click at [291, 187] on input "Item Name" at bounding box center [784, 185] width 1196 height 27
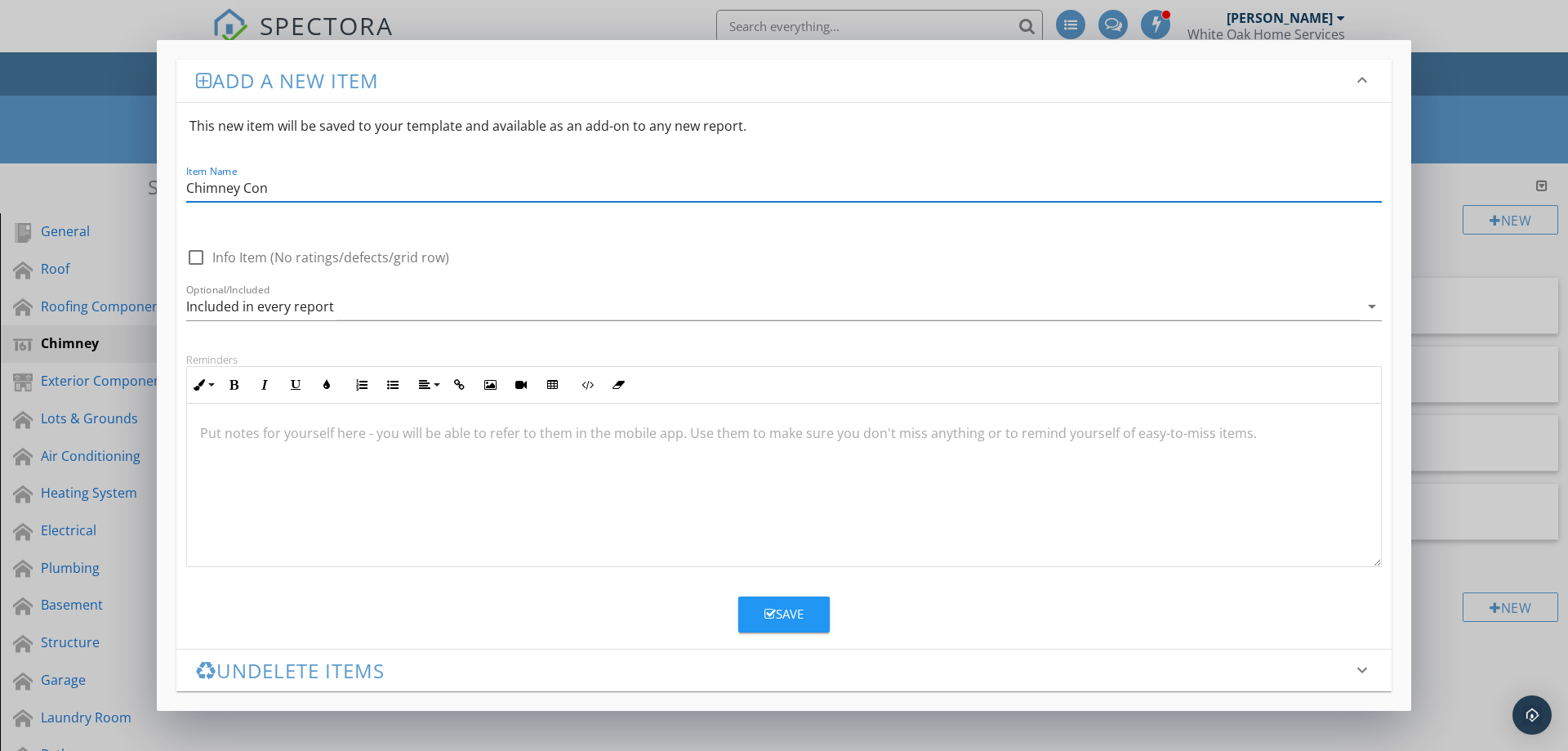
type input "Chimney Construction"
click at [769, 613] on icon "button" at bounding box center [771, 614] width 12 height 12
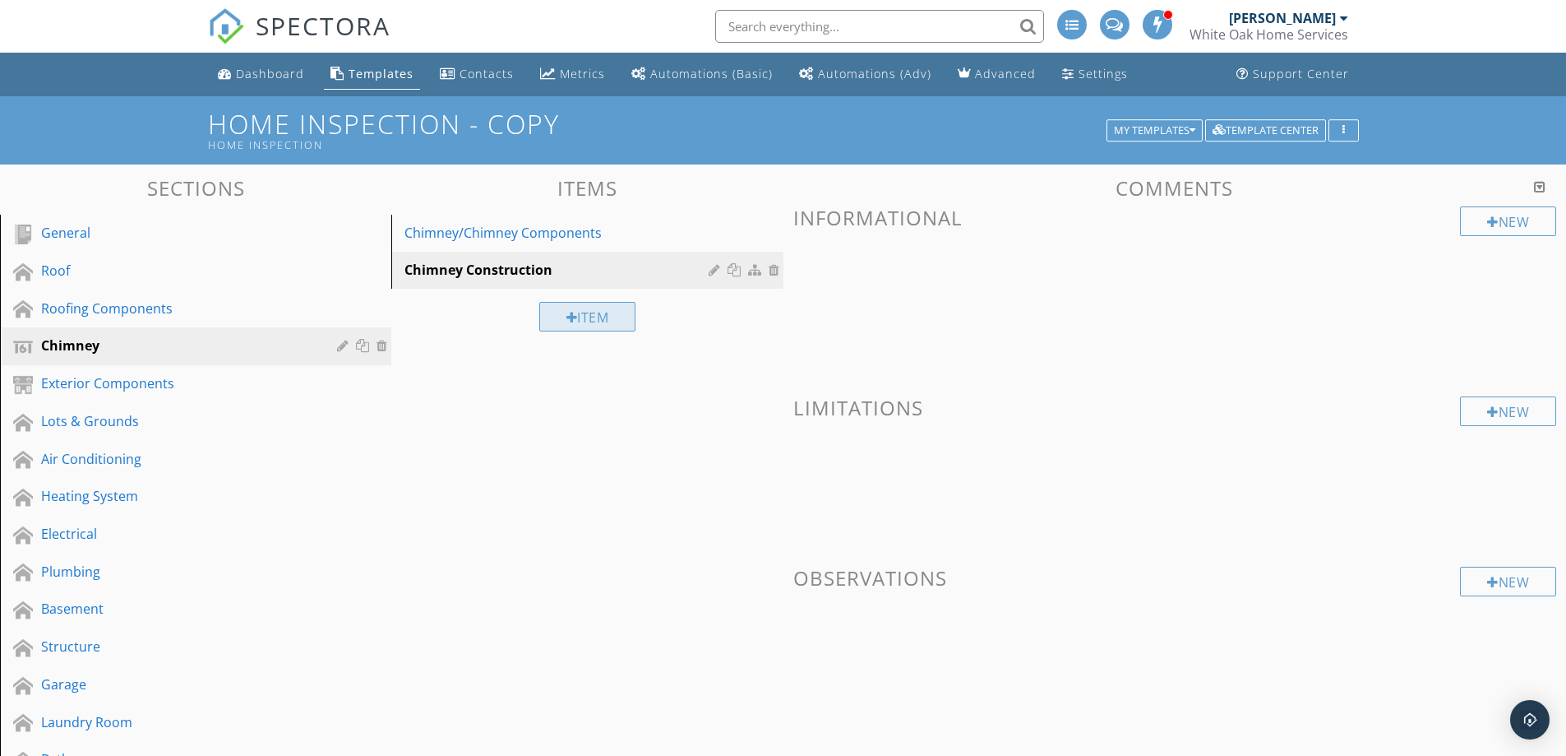
click at [580, 324] on div "Item" at bounding box center [587, 317] width 97 height 30
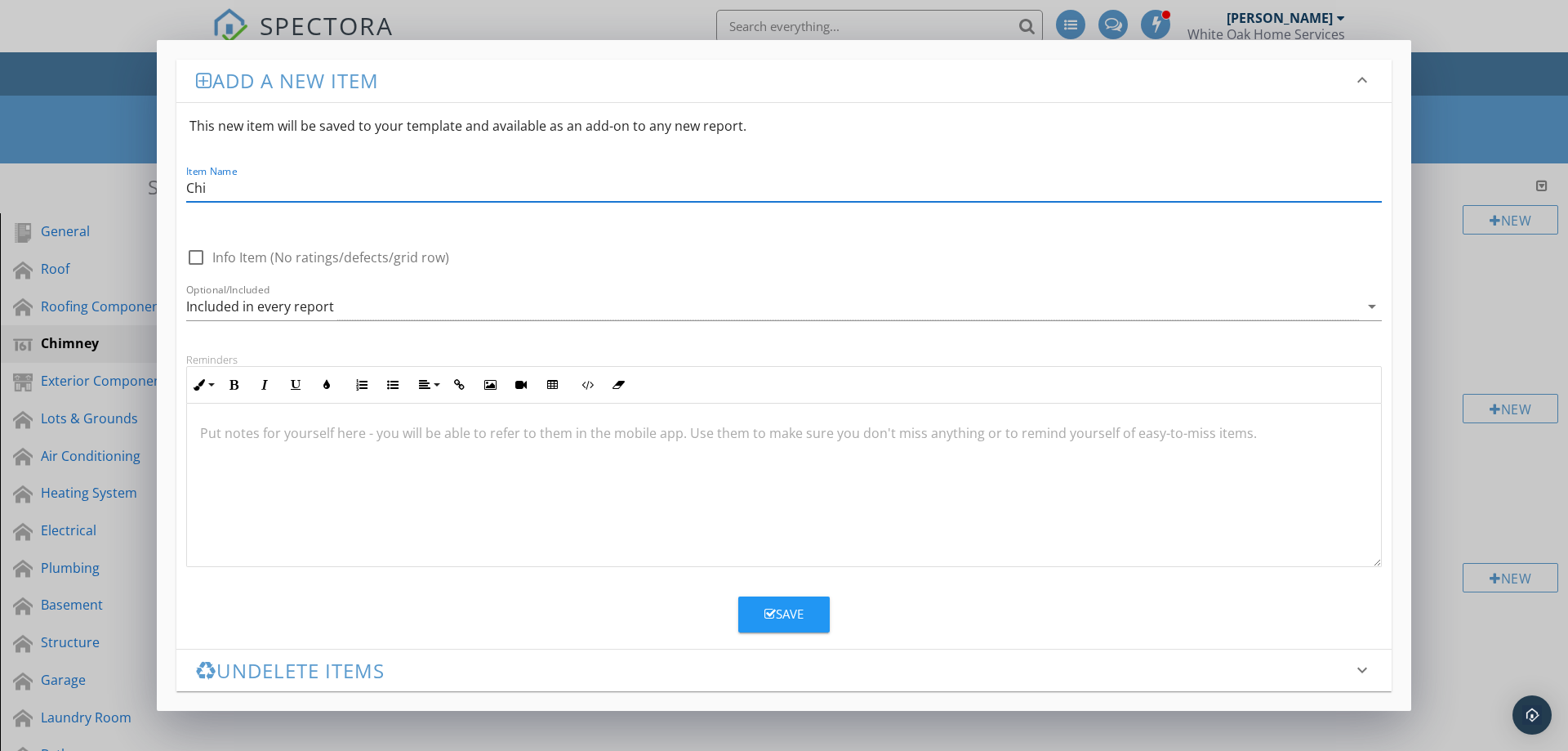
type input "Chimney Location"
click at [787, 609] on div "Save" at bounding box center [784, 613] width 39 height 19
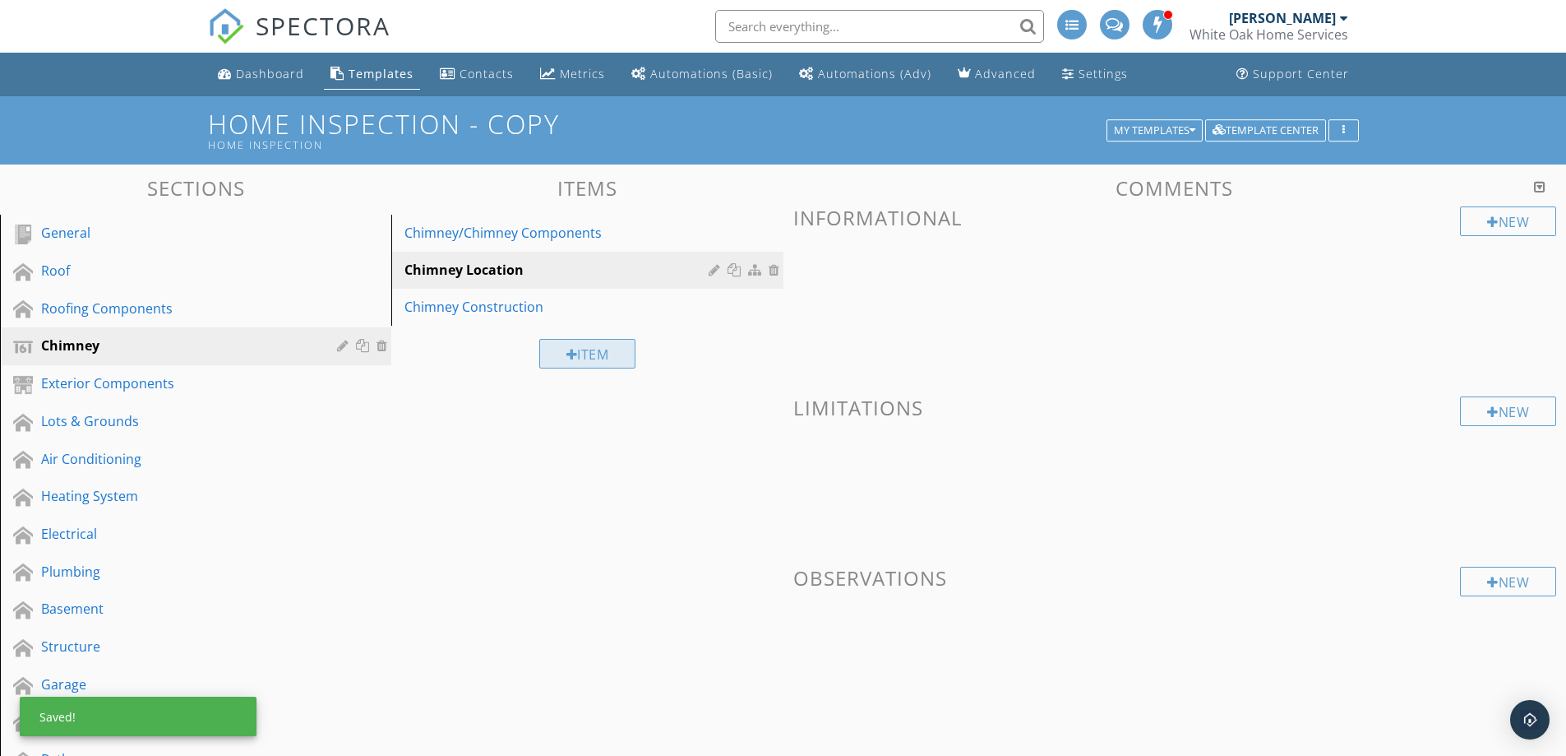
click at [577, 353] on div "Item" at bounding box center [587, 354] width 97 height 30
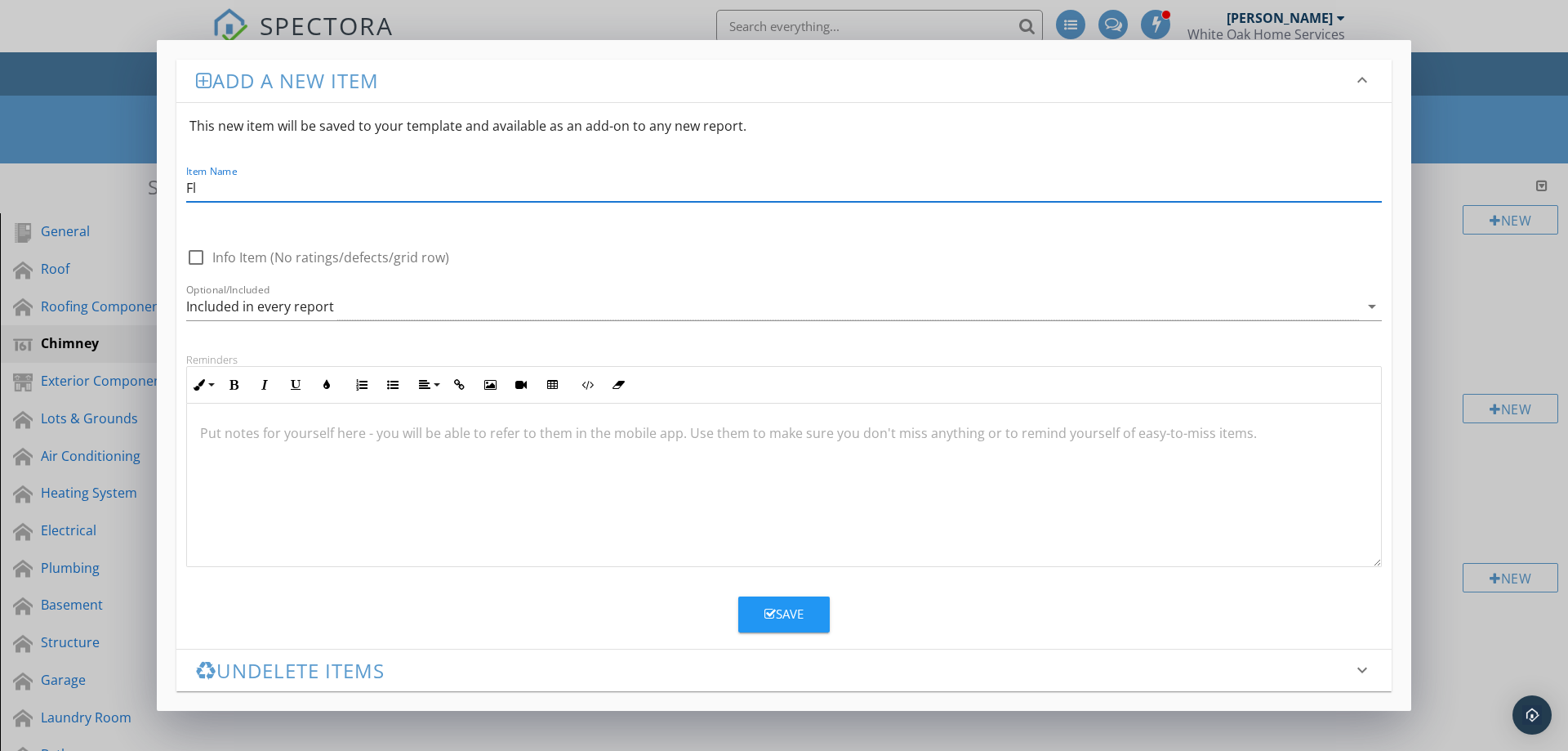
type input "Flue/Flue Cap"
click at [798, 620] on div "Save" at bounding box center [784, 613] width 39 height 19
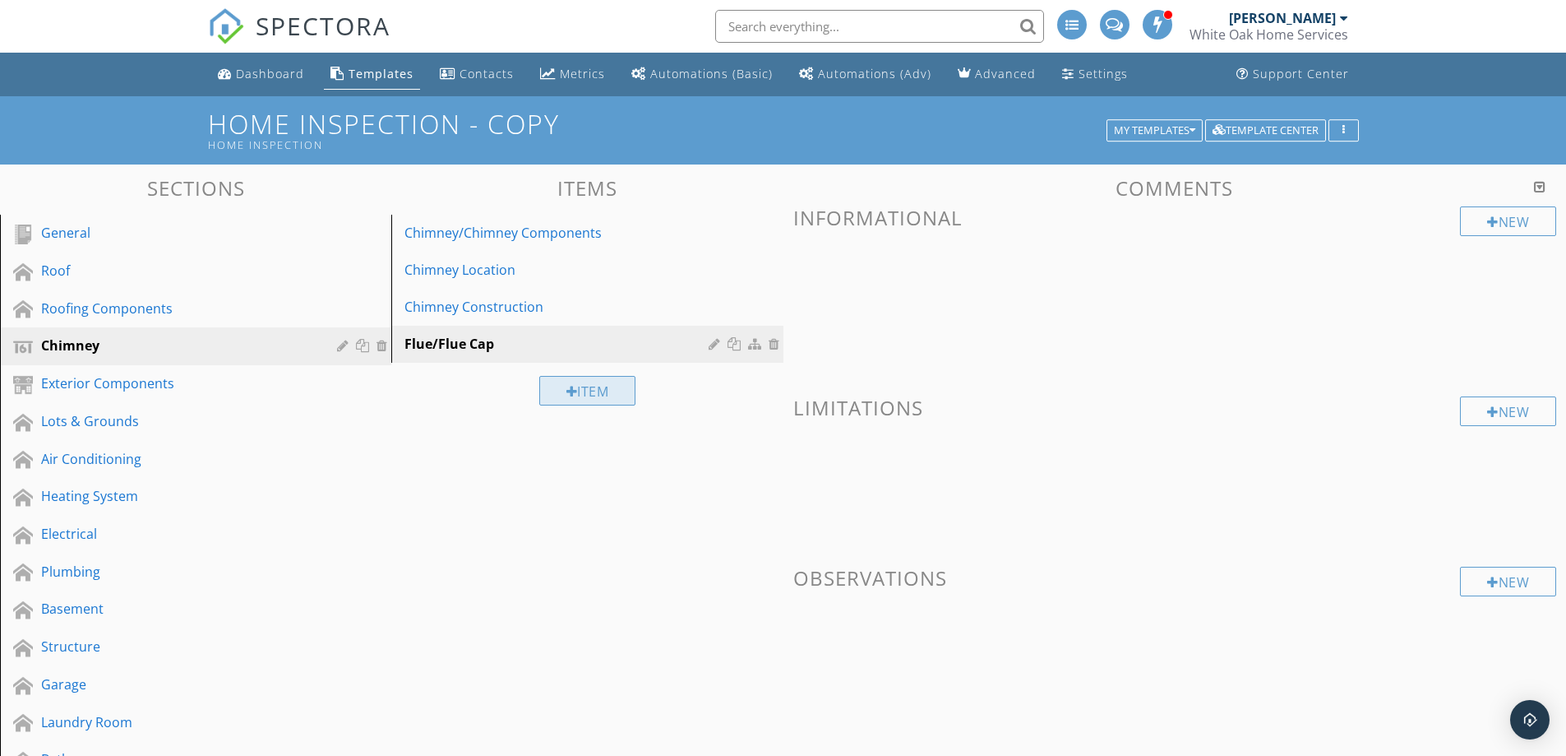
click at [571, 386] on div at bounding box center [572, 391] width 12 height 13
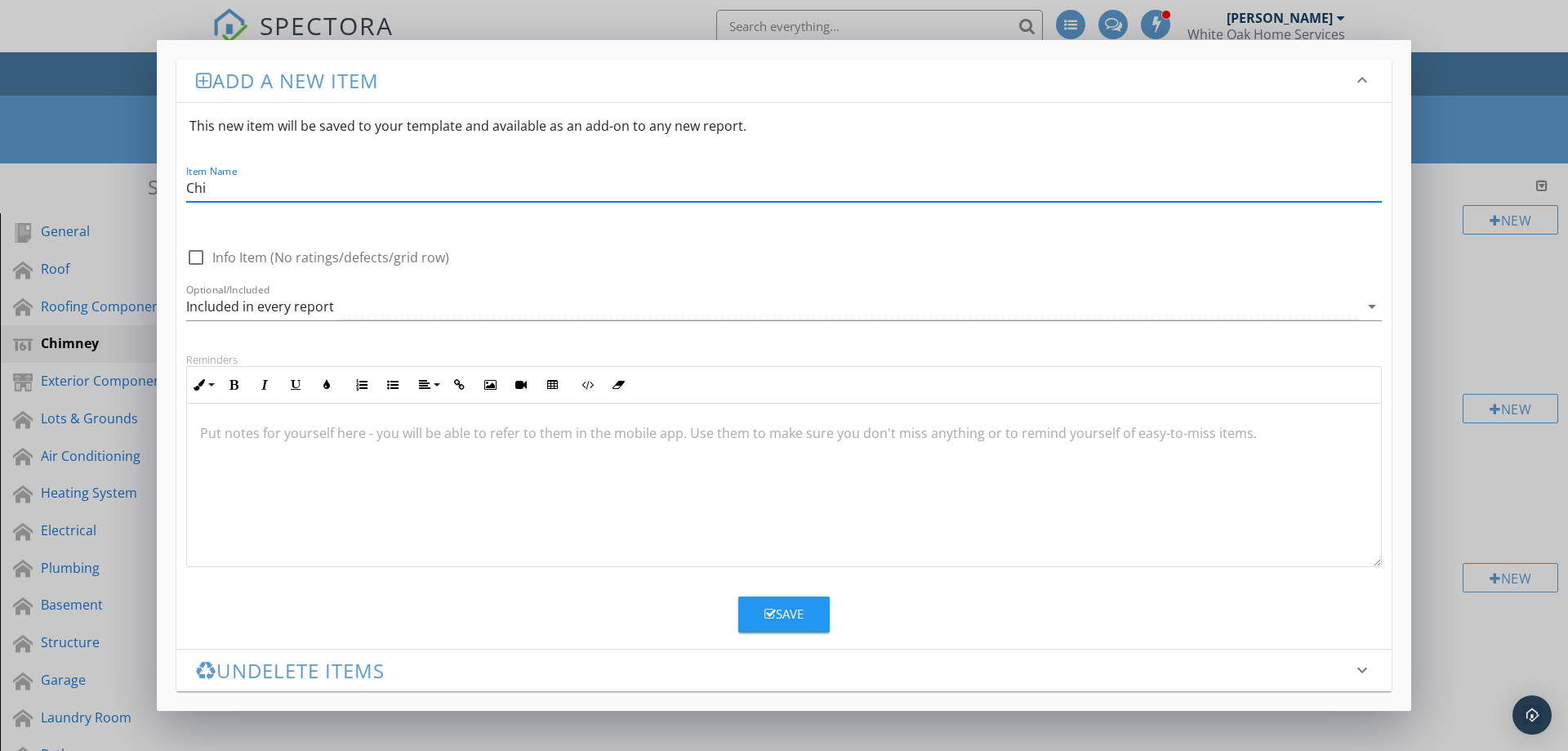
type input "Chimney Flashing"
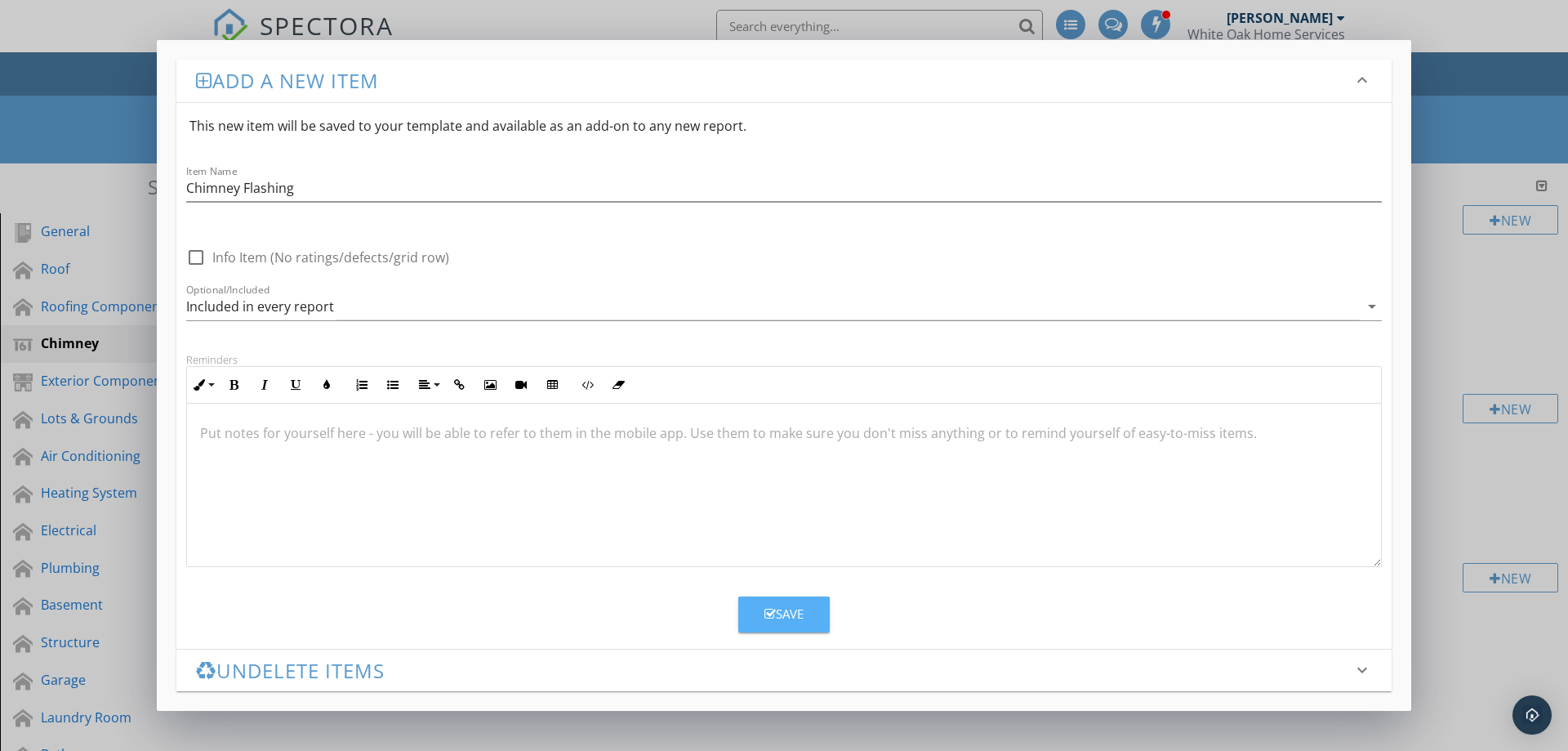
click at [781, 604] on button "Save" at bounding box center [784, 614] width 91 height 36
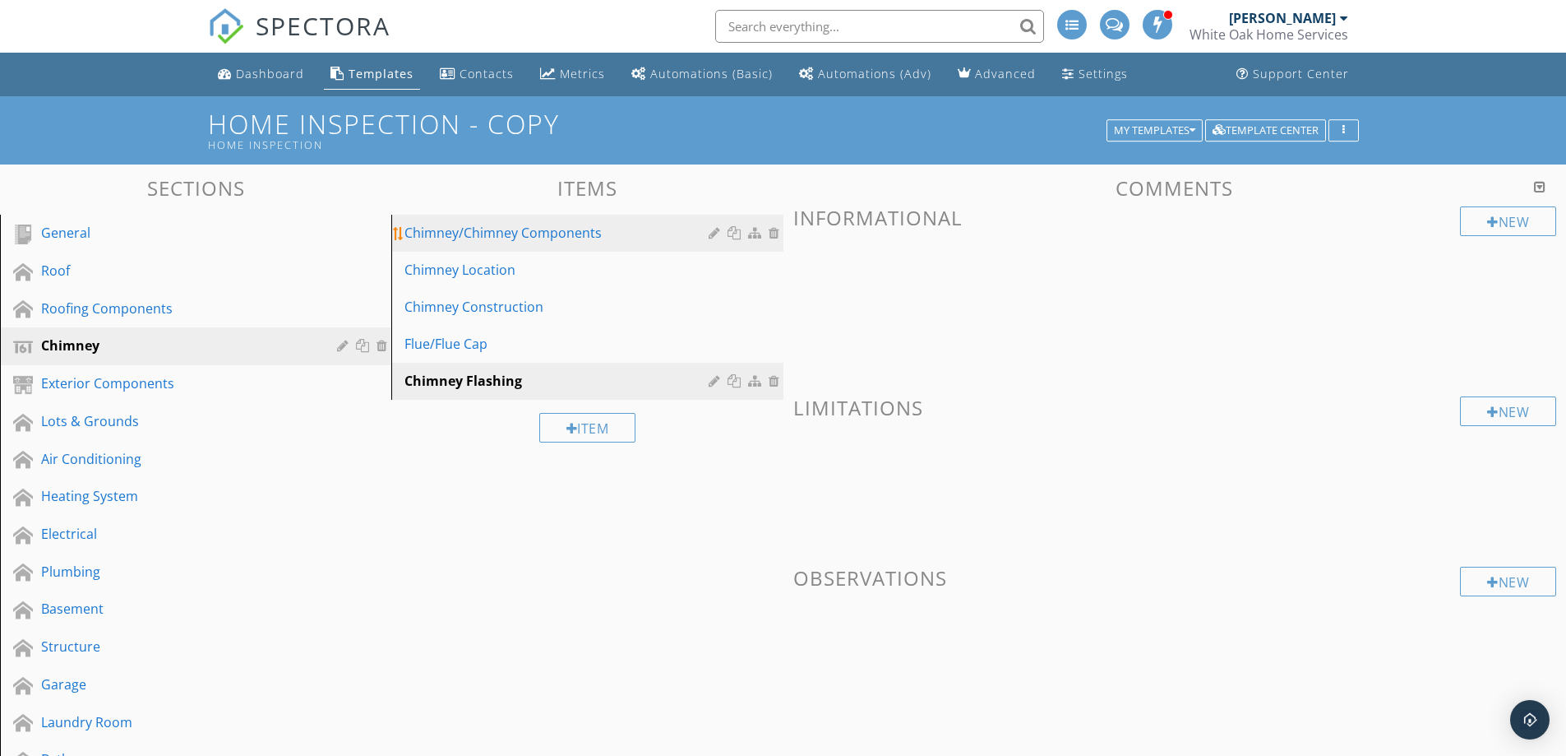
click at [771, 233] on div at bounding box center [776, 232] width 15 height 13
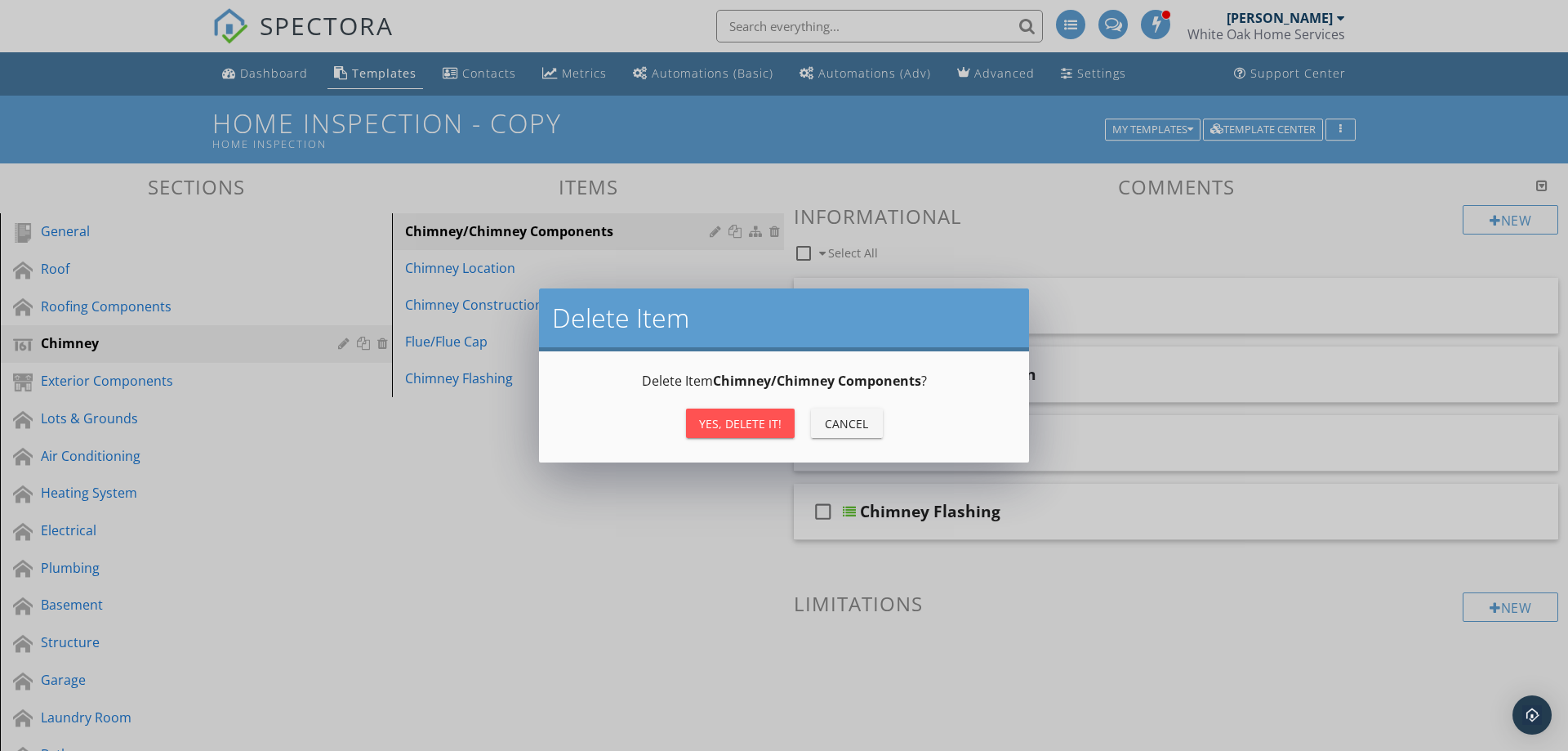
click at [755, 416] on div "Yes, Delete it!" at bounding box center [740, 423] width 82 height 17
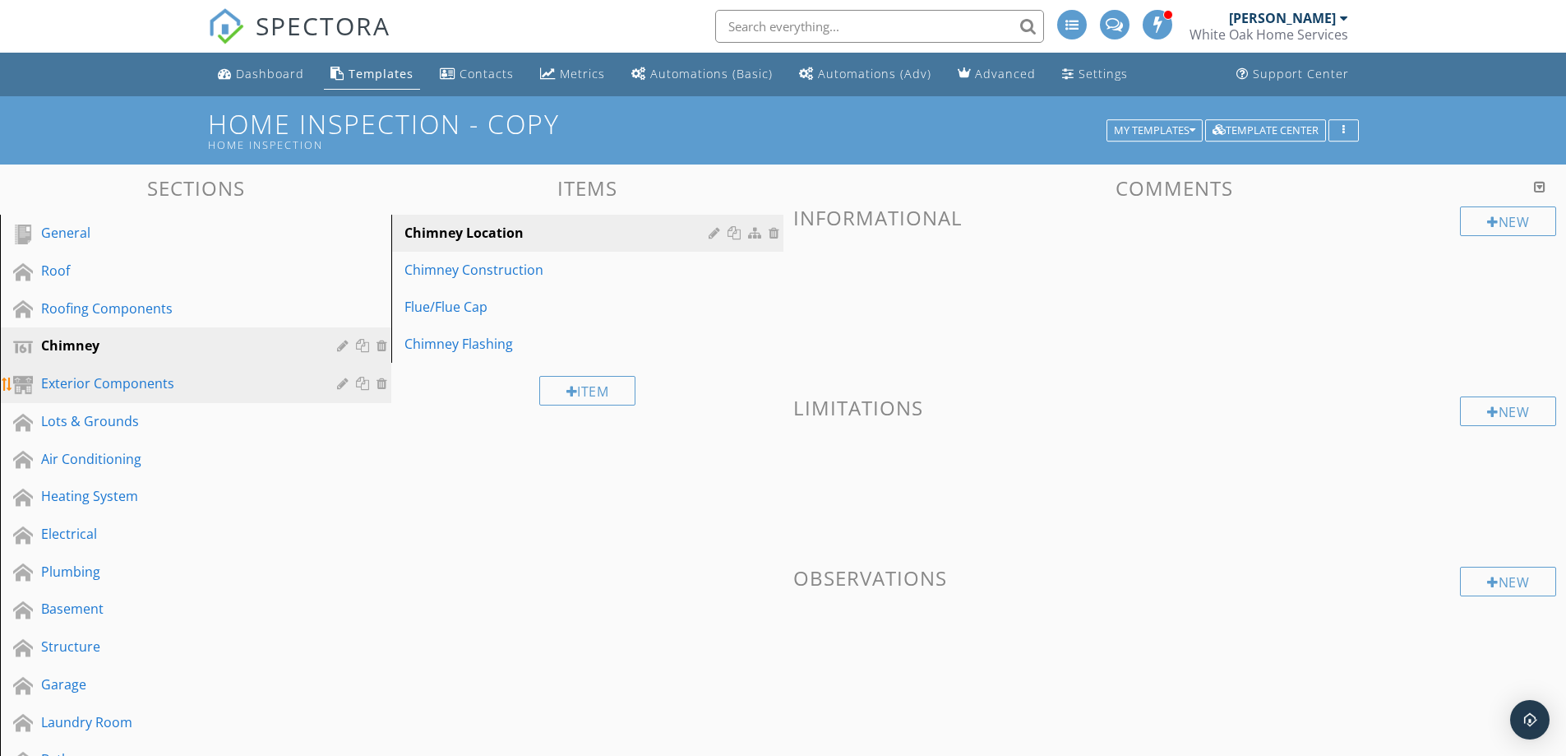
click at [236, 383] on div "Exterior Components" at bounding box center [177, 383] width 272 height 20
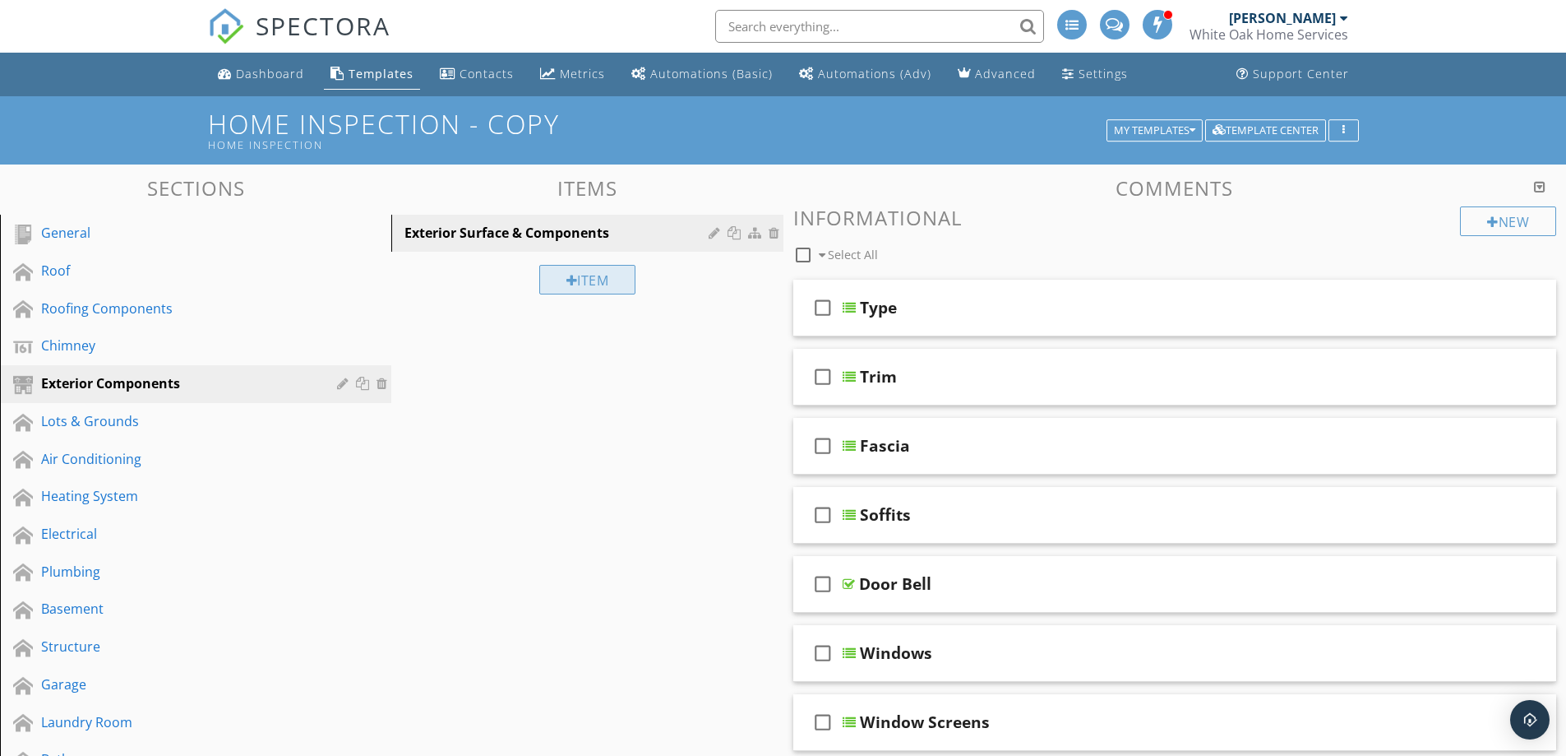
click at [583, 294] on div "Item" at bounding box center [587, 280] width 97 height 30
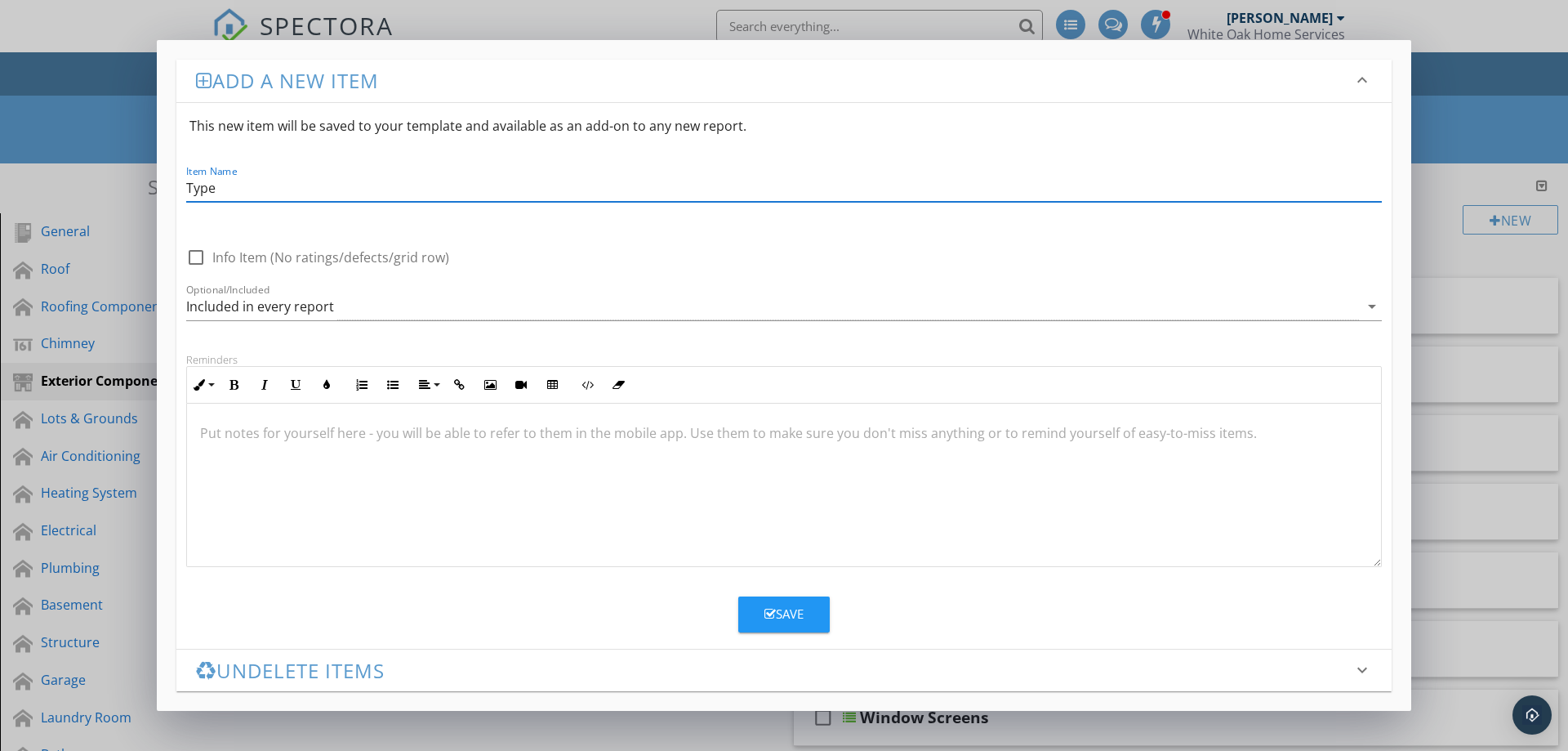
type input "Type"
click at [787, 615] on div "Save" at bounding box center [784, 613] width 39 height 19
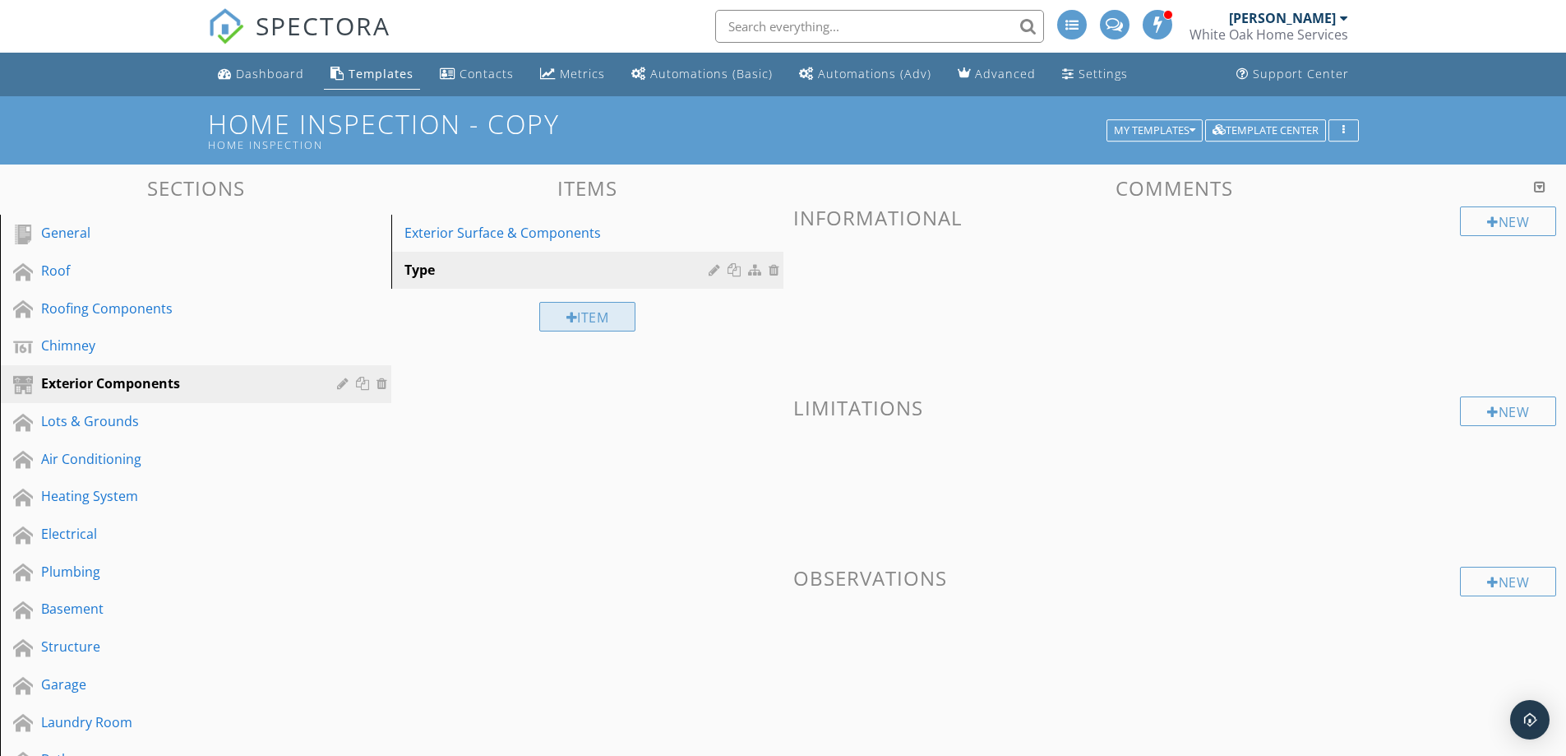
click at [611, 328] on div "Item" at bounding box center [587, 317] width 97 height 30
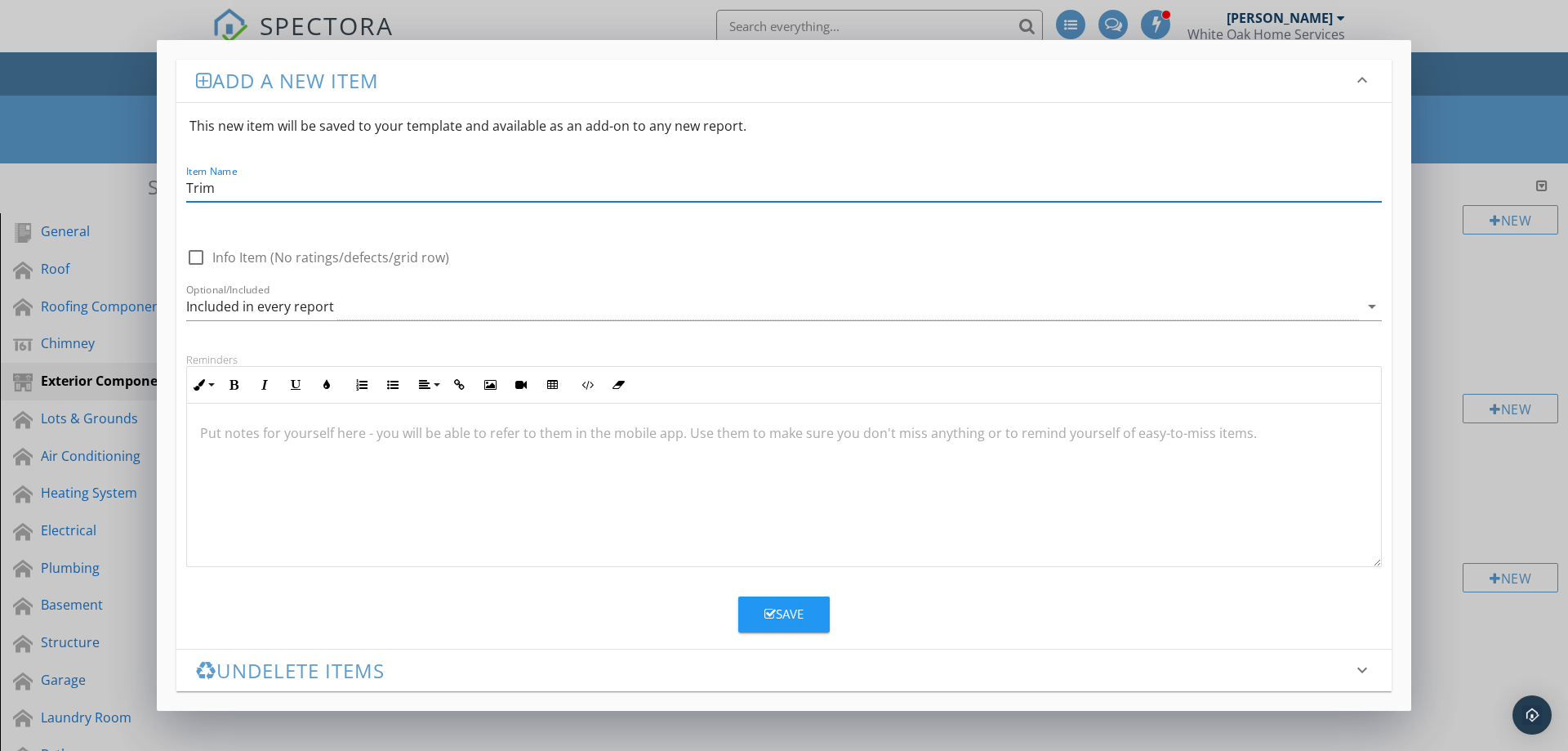
type input "Trim"
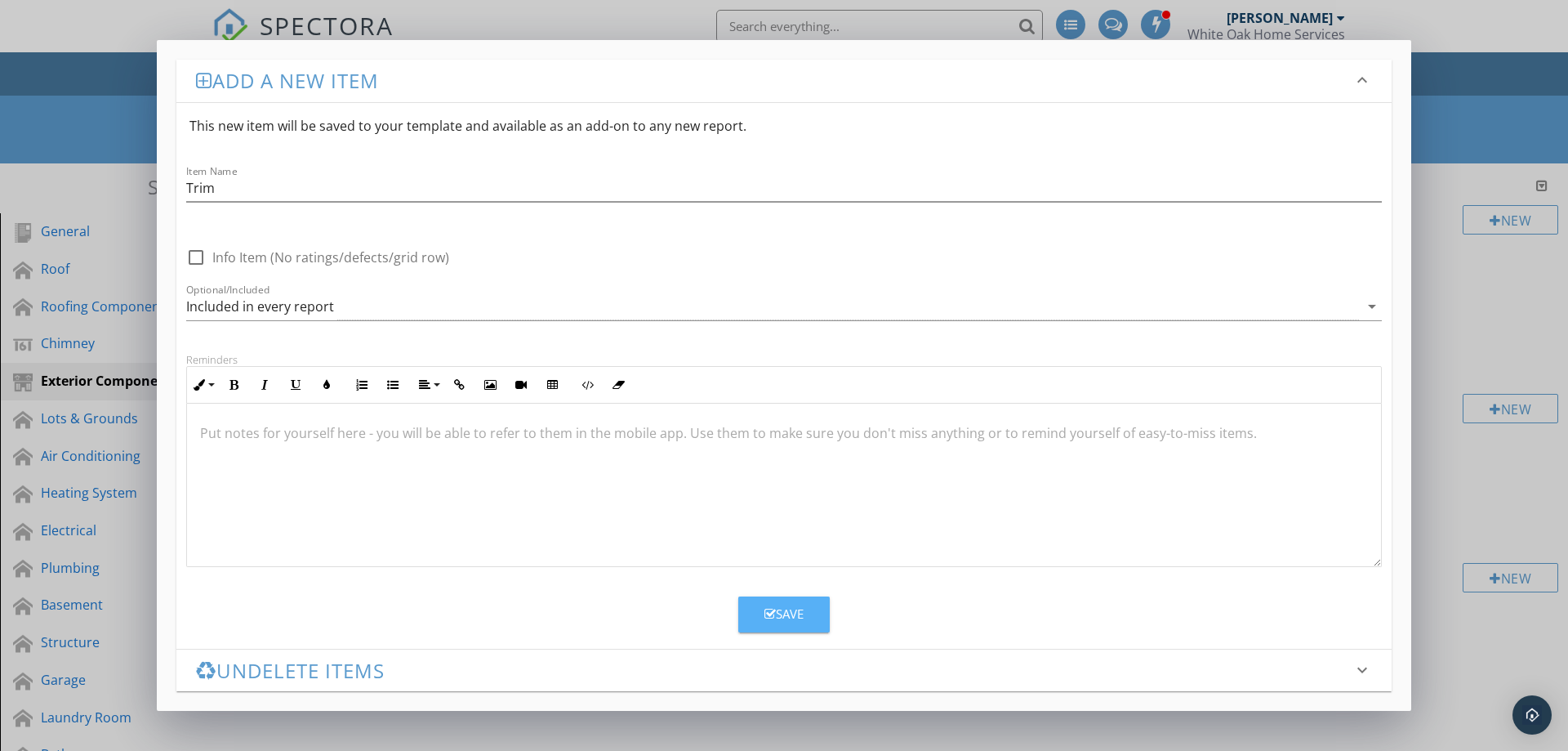
click at [795, 623] on button "Save" at bounding box center [784, 614] width 91 height 36
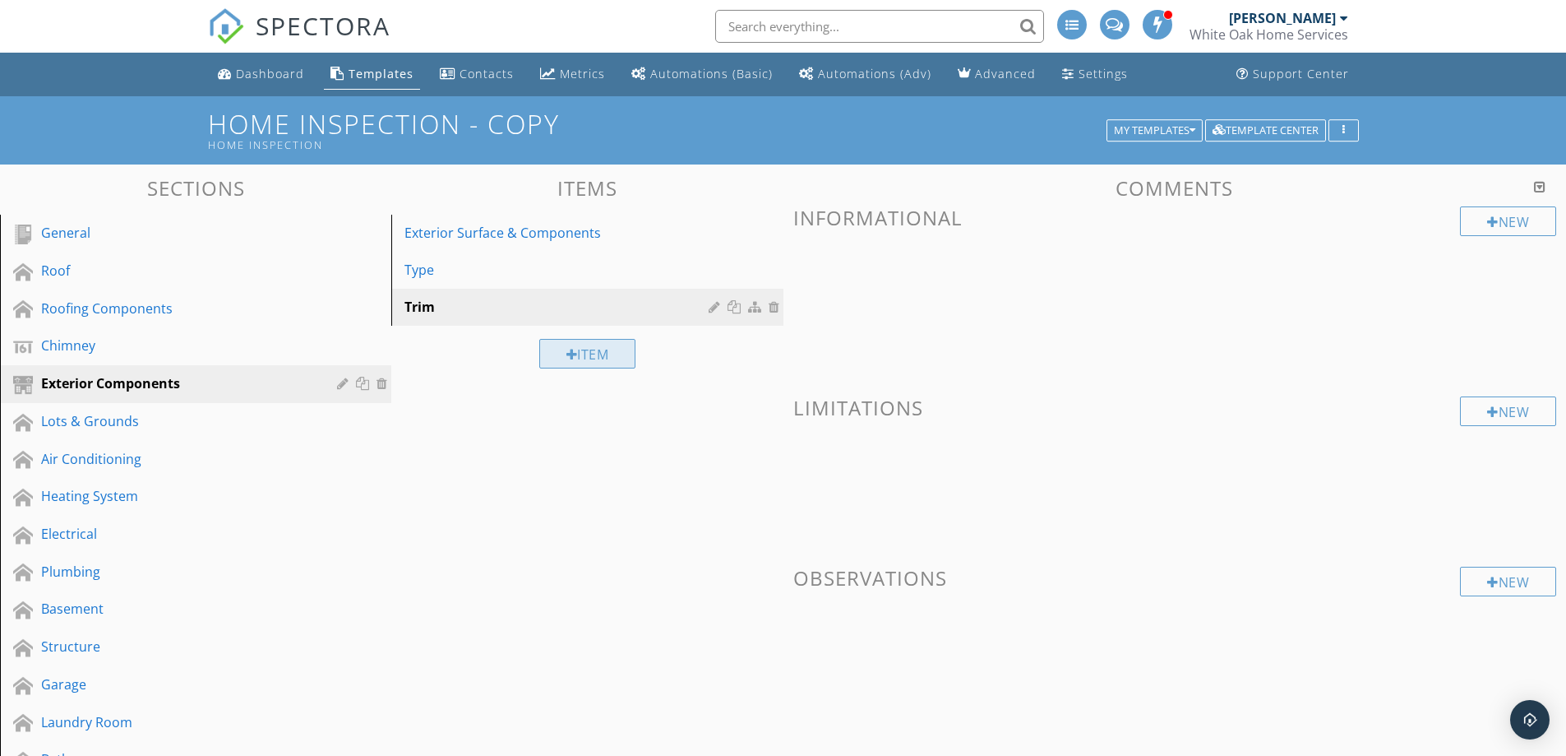
click at [585, 361] on div "Item" at bounding box center [587, 354] width 97 height 30
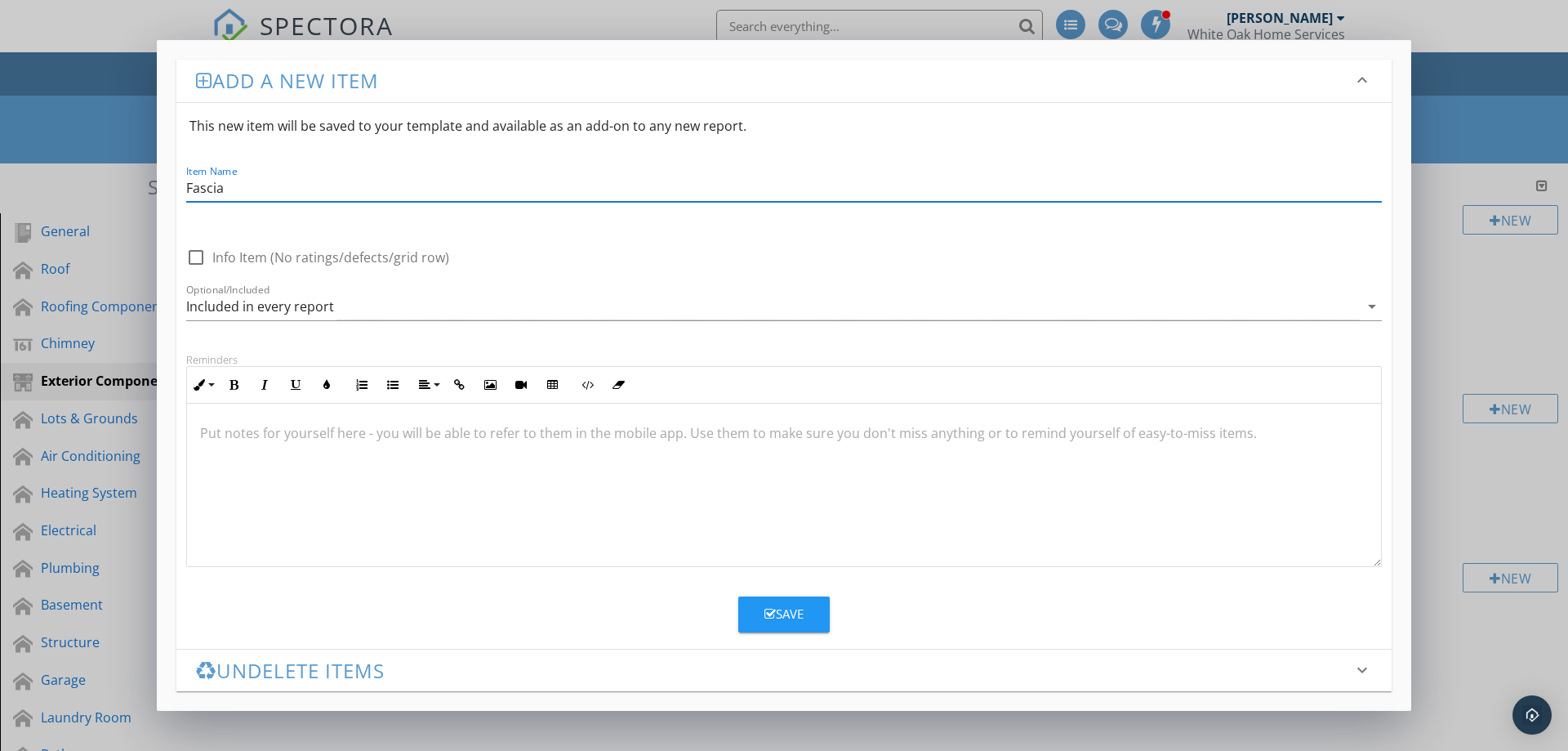
type input "Fascia"
click at [793, 618] on div "Save" at bounding box center [784, 613] width 39 height 19
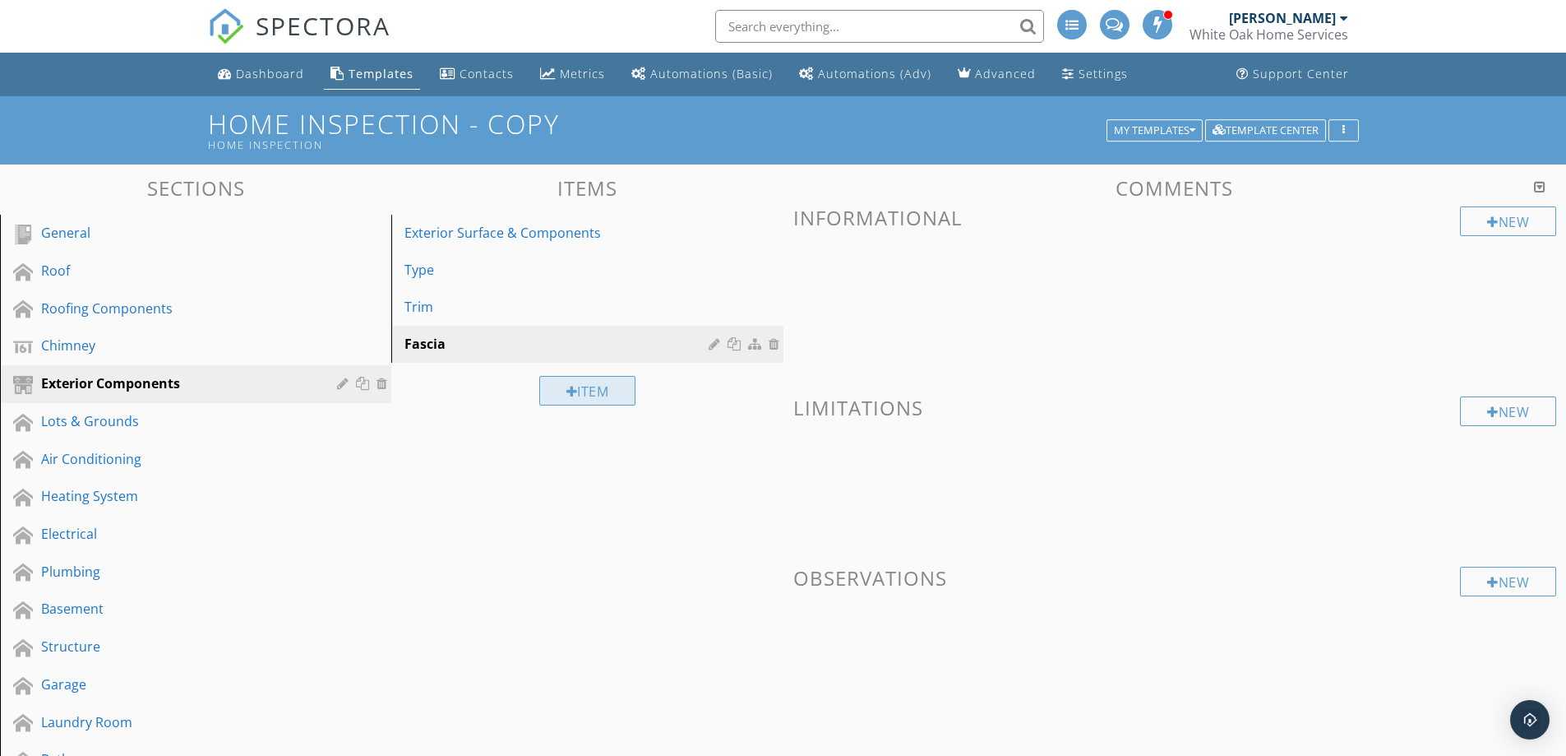
click at [580, 389] on div "Item" at bounding box center [587, 391] width 97 height 30
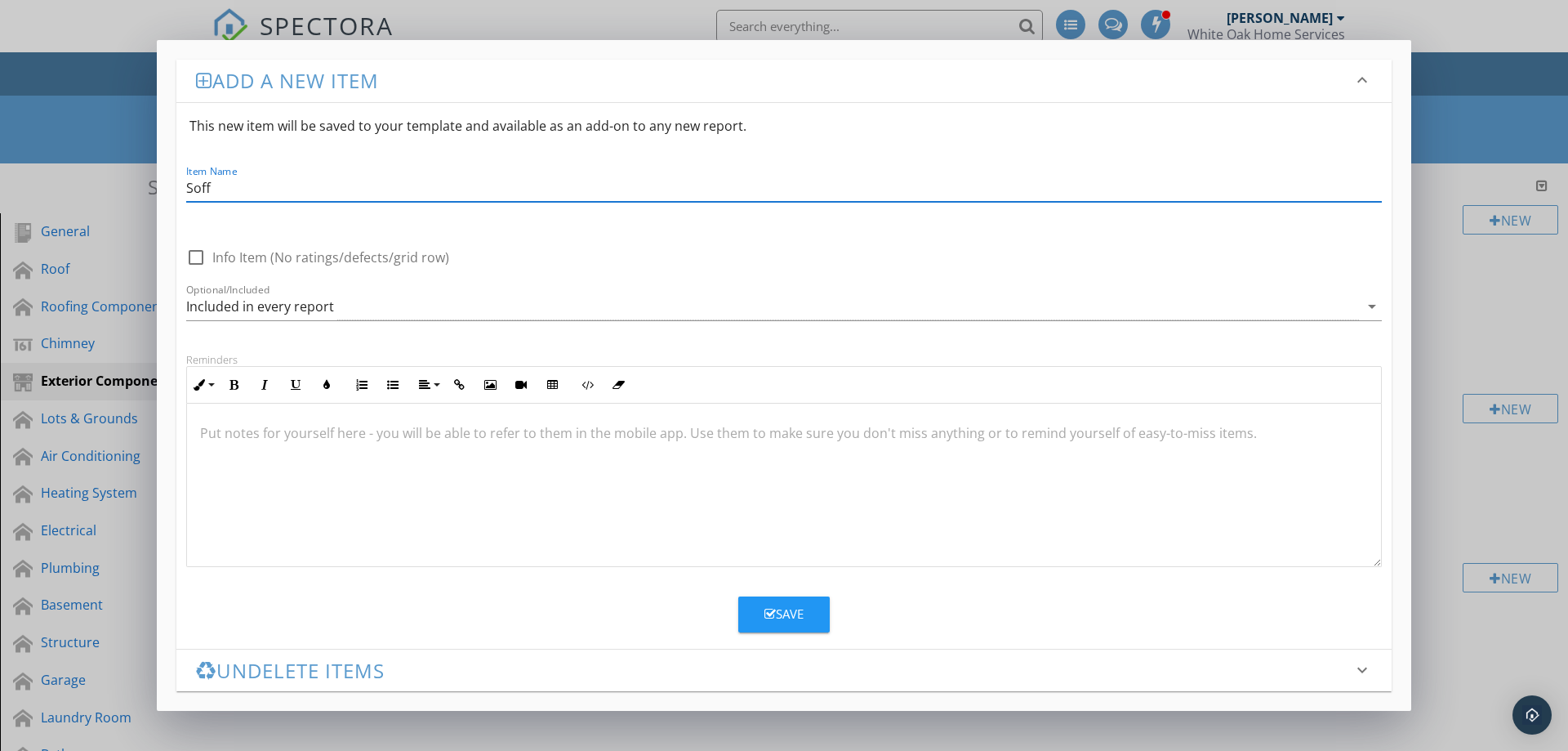
type input "Soffits"
click at [788, 613] on div "Save" at bounding box center [784, 613] width 39 height 19
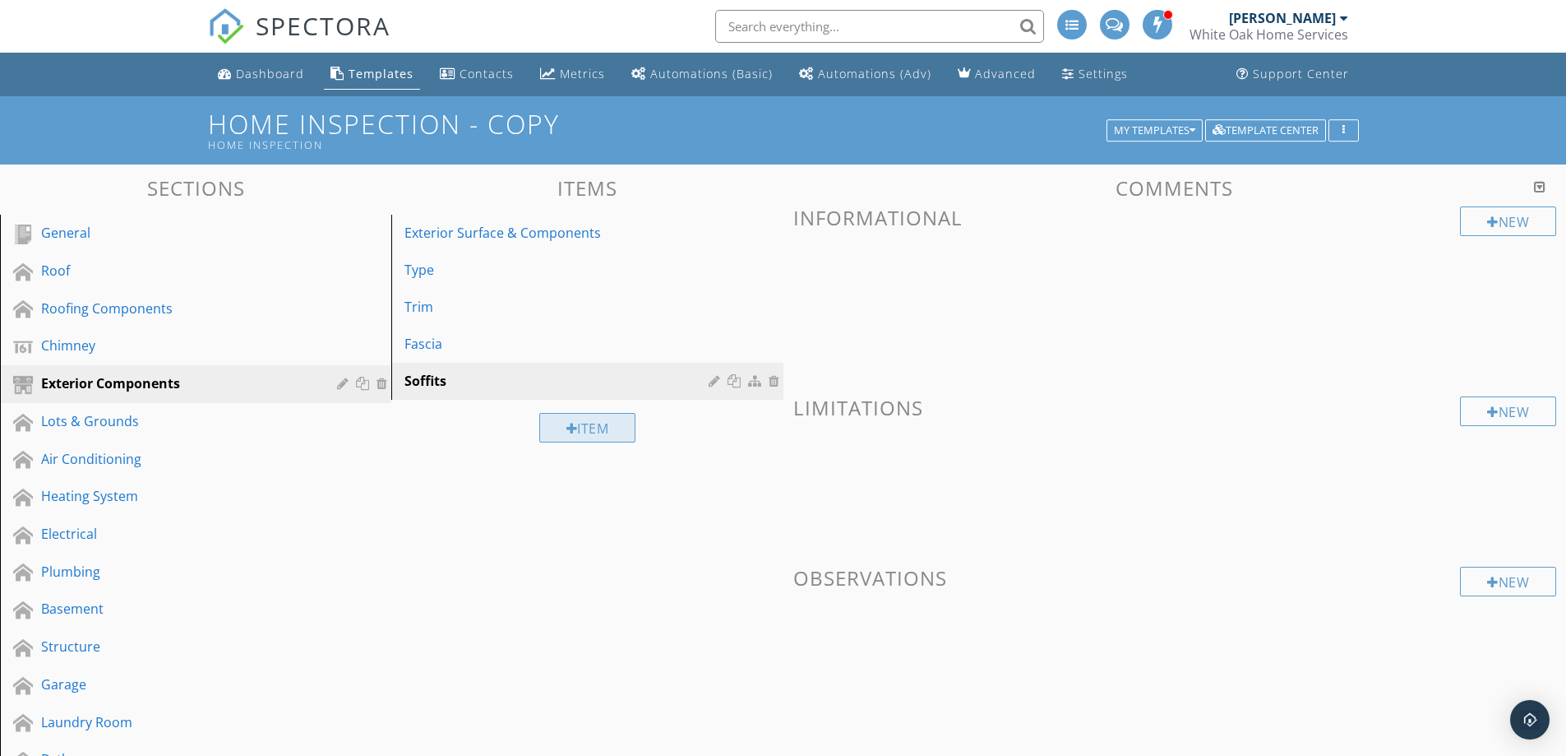
click at [599, 432] on div "Item" at bounding box center [587, 428] width 97 height 30
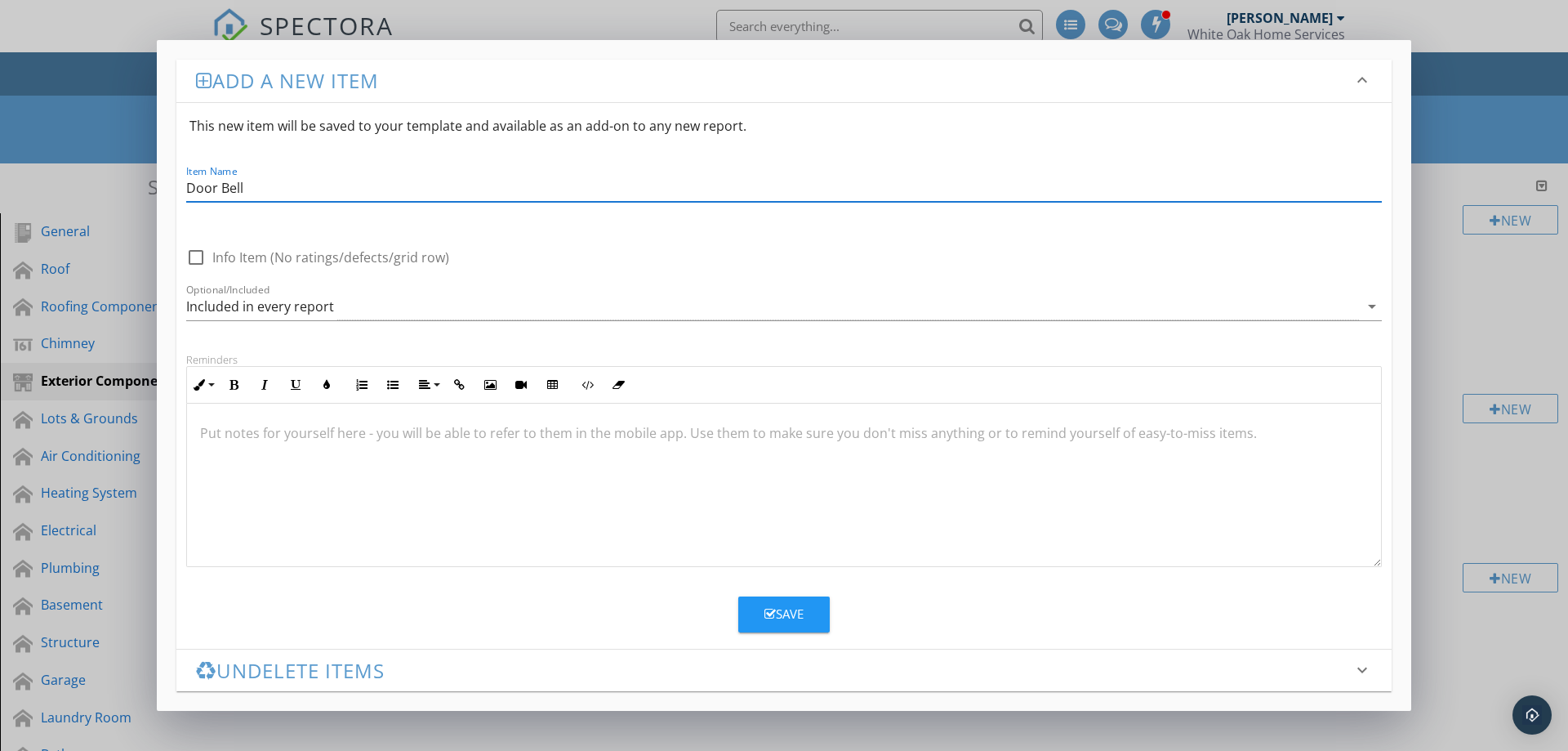
type input "Door Bell"
click at [779, 616] on div "Save" at bounding box center [784, 613] width 39 height 19
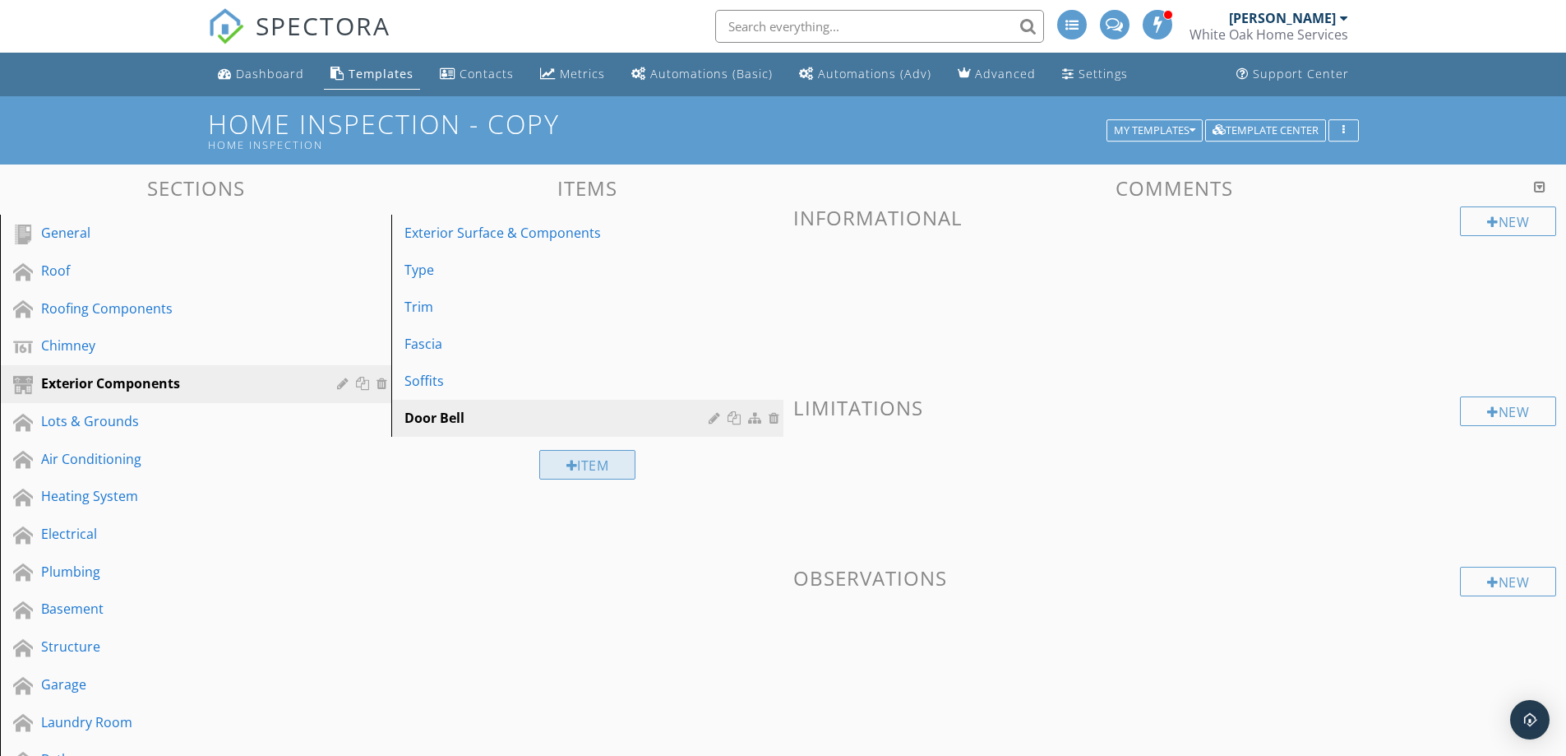
click at [605, 464] on div "Item" at bounding box center [587, 465] width 97 height 30
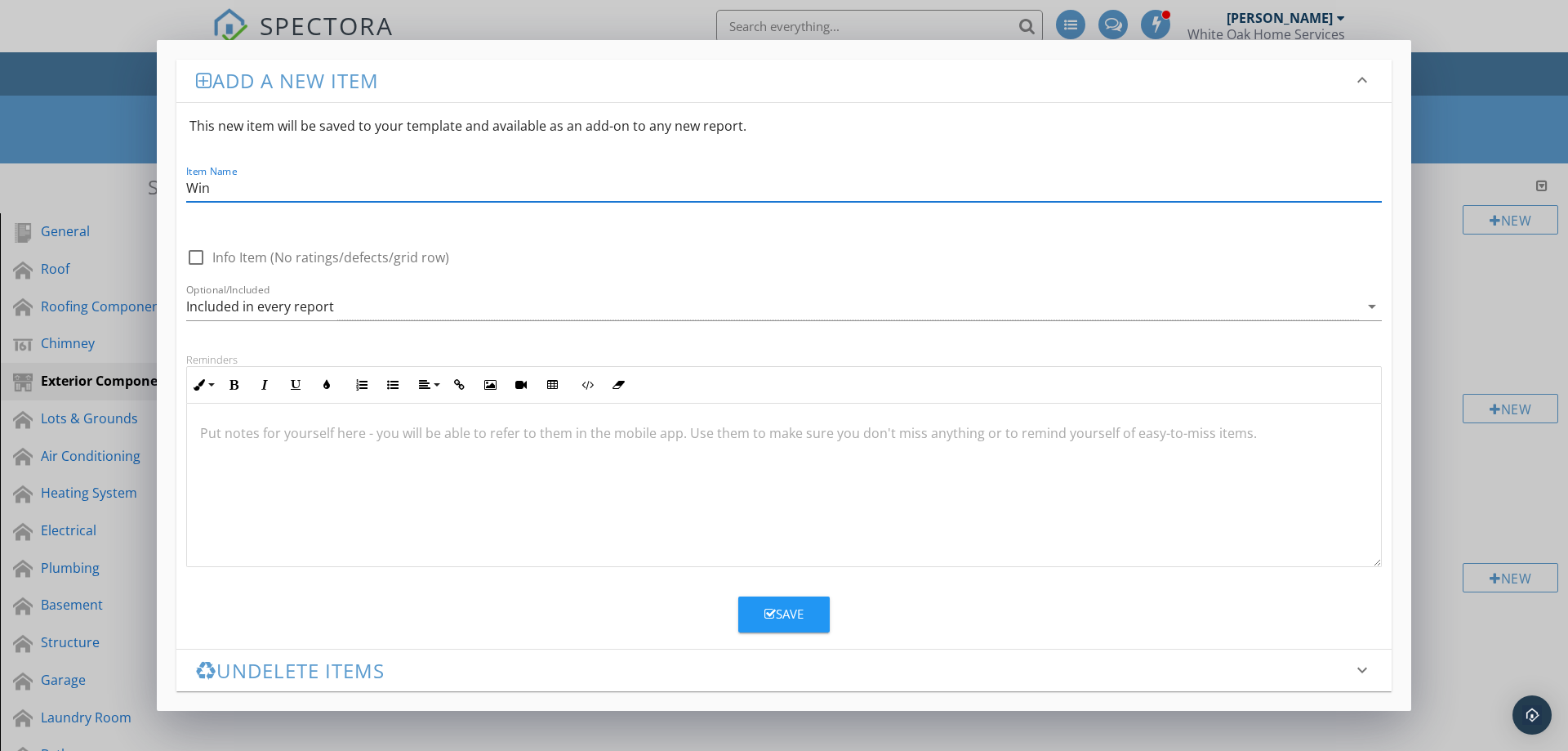
type input "Windows"
click at [820, 618] on button "Save" at bounding box center [784, 614] width 91 height 36
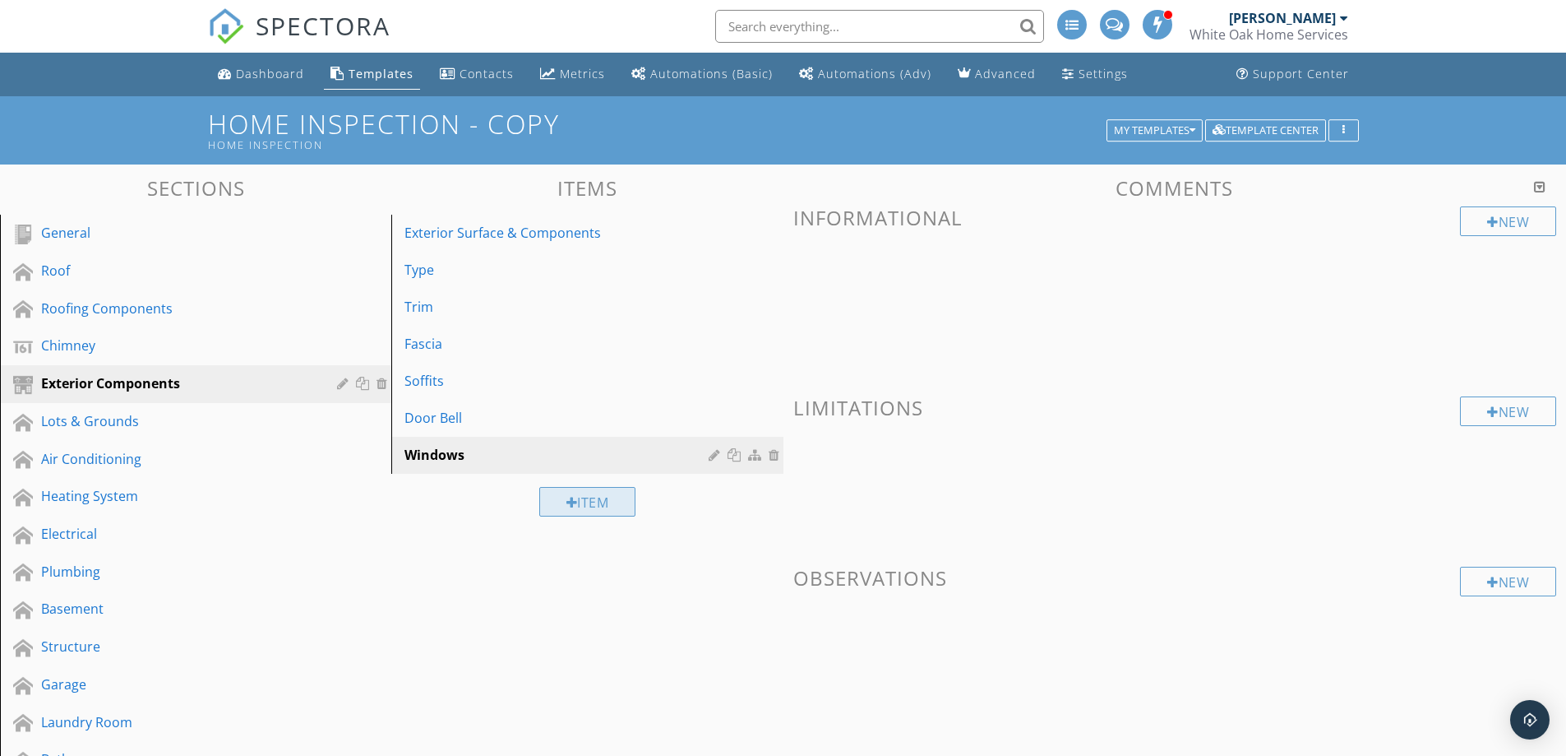
click at [594, 496] on div "Item" at bounding box center [587, 502] width 97 height 30
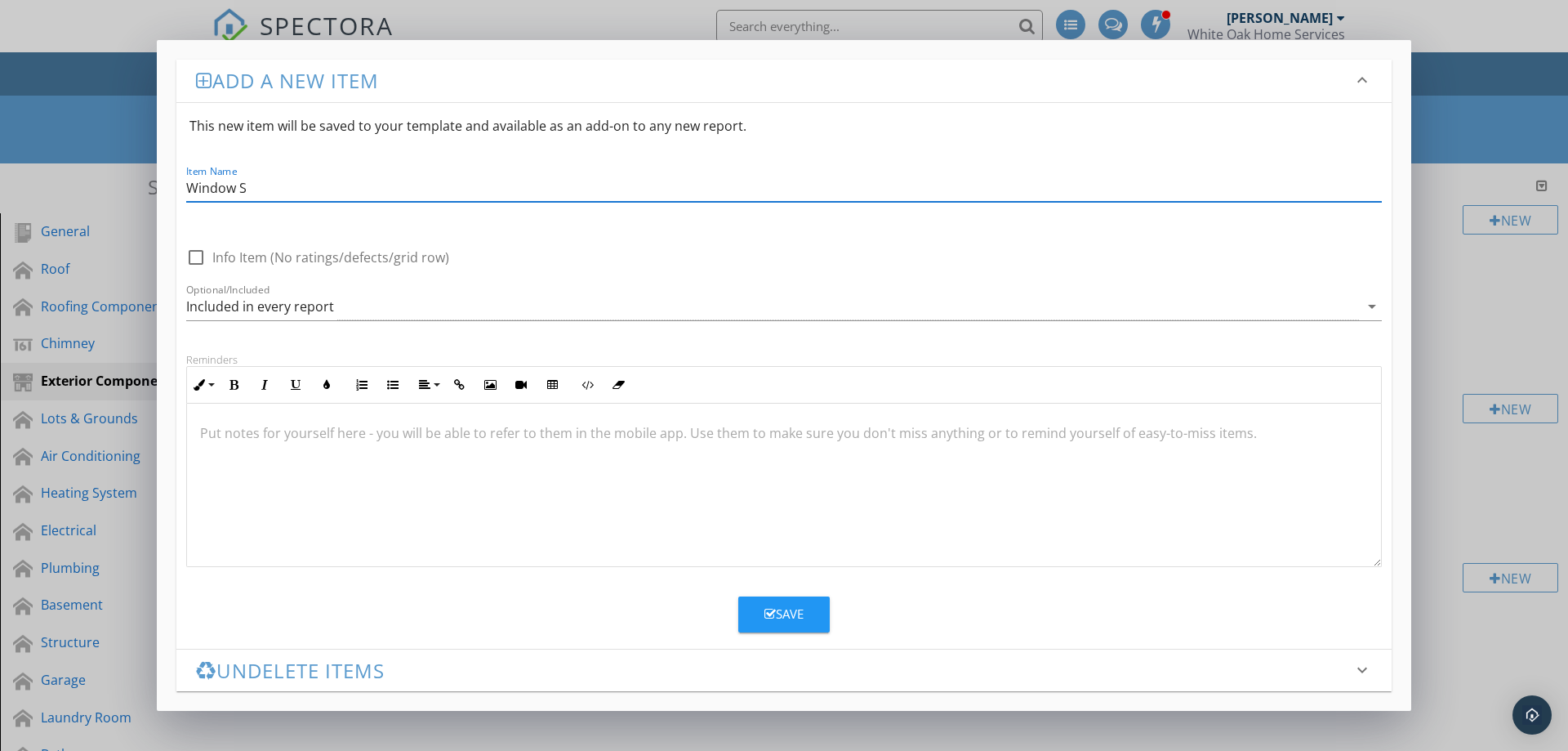
type input "Window Screens"
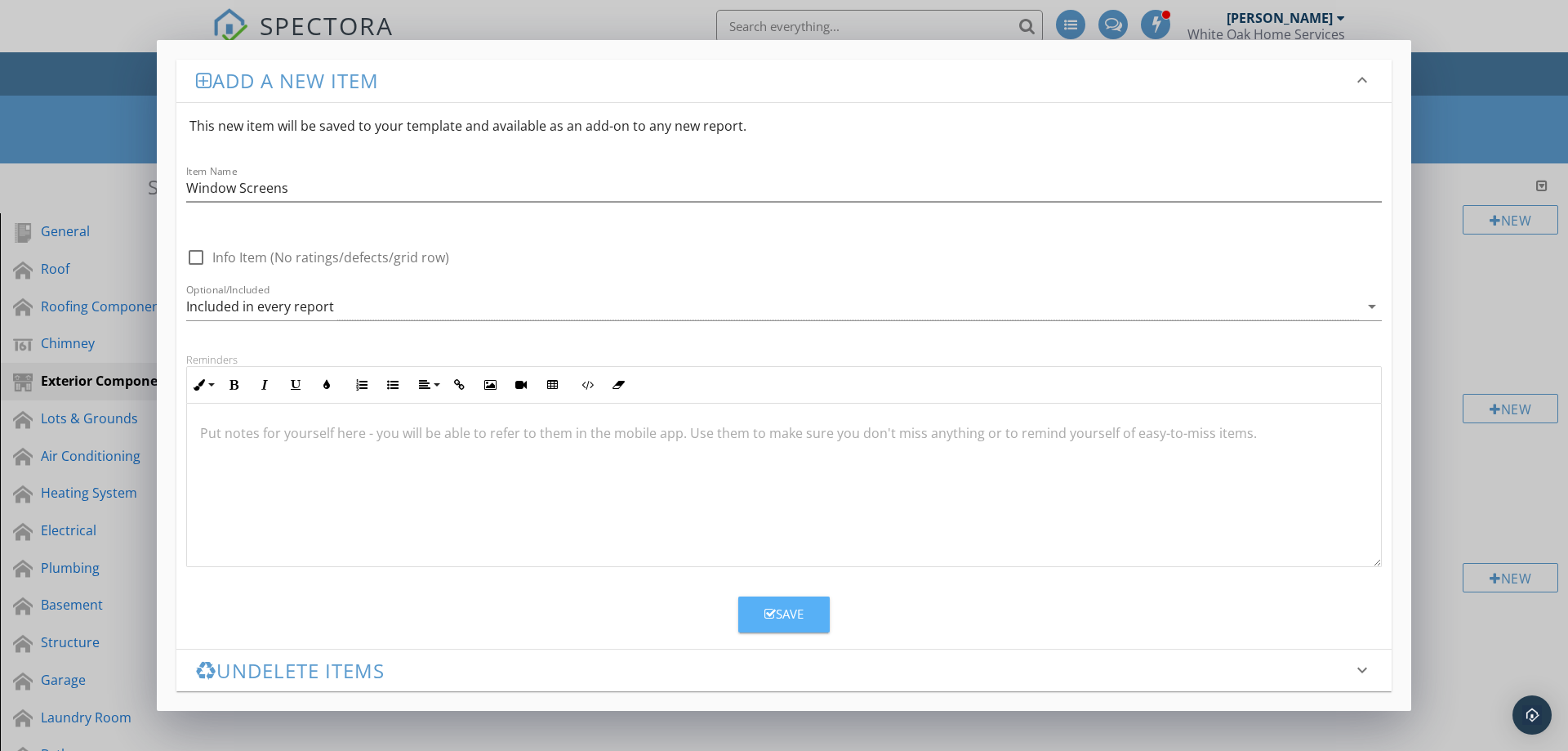
click at [778, 604] on div "Save" at bounding box center [784, 613] width 39 height 19
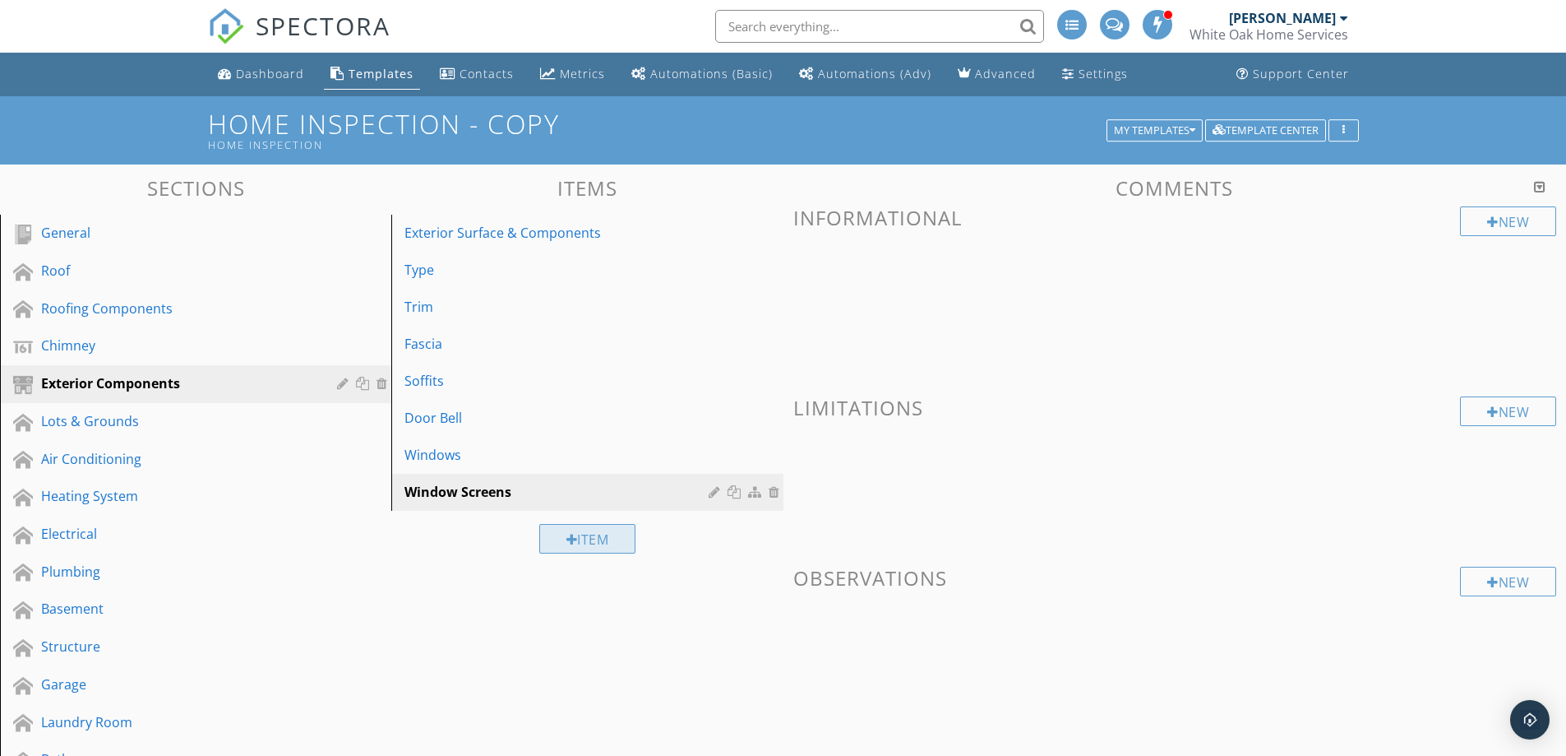
click at [585, 546] on div "Item" at bounding box center [587, 539] width 97 height 30
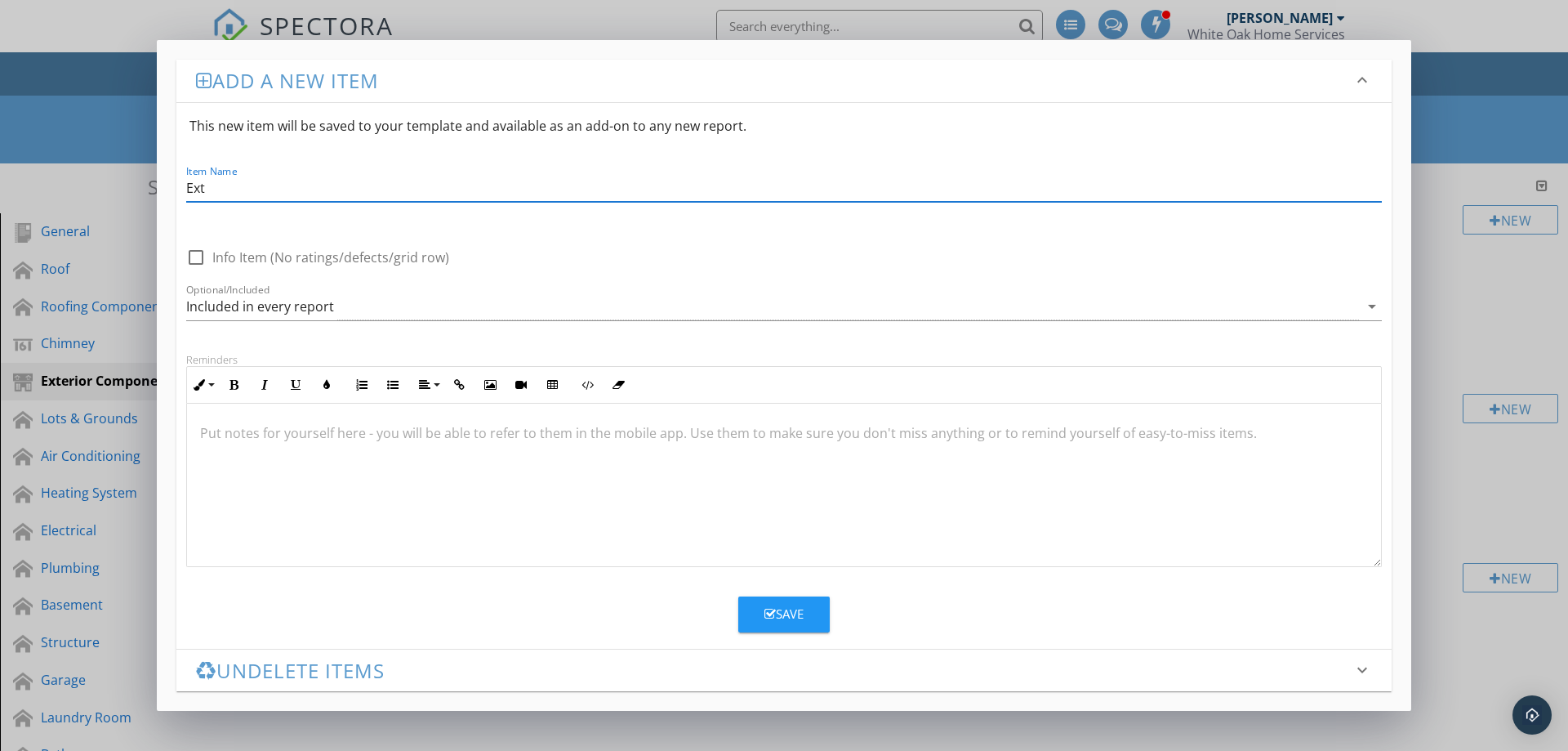
type input "Exterior Lighting"
click at [799, 622] on div "Save" at bounding box center [784, 613] width 39 height 19
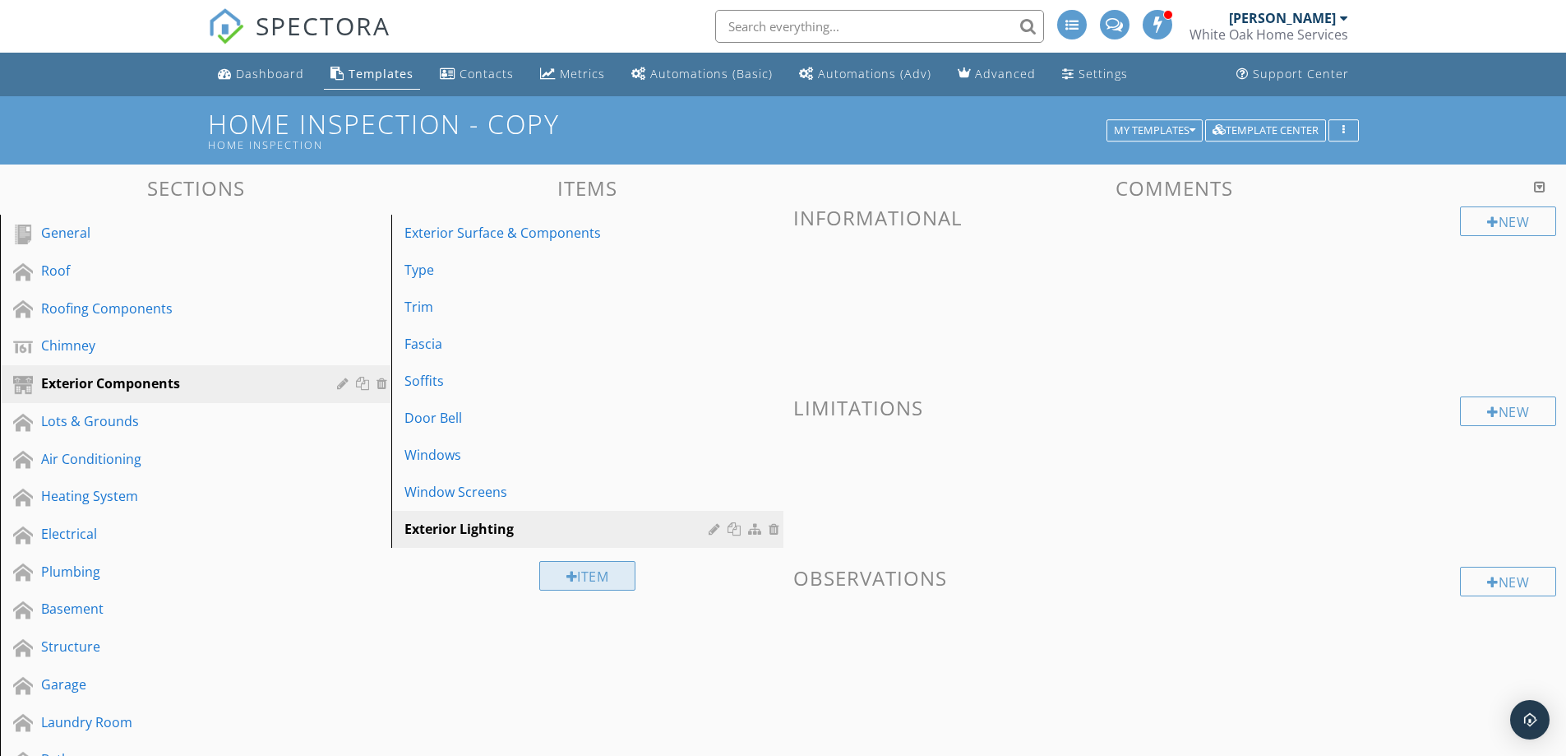
click at [598, 569] on div "Item" at bounding box center [587, 576] width 97 height 30
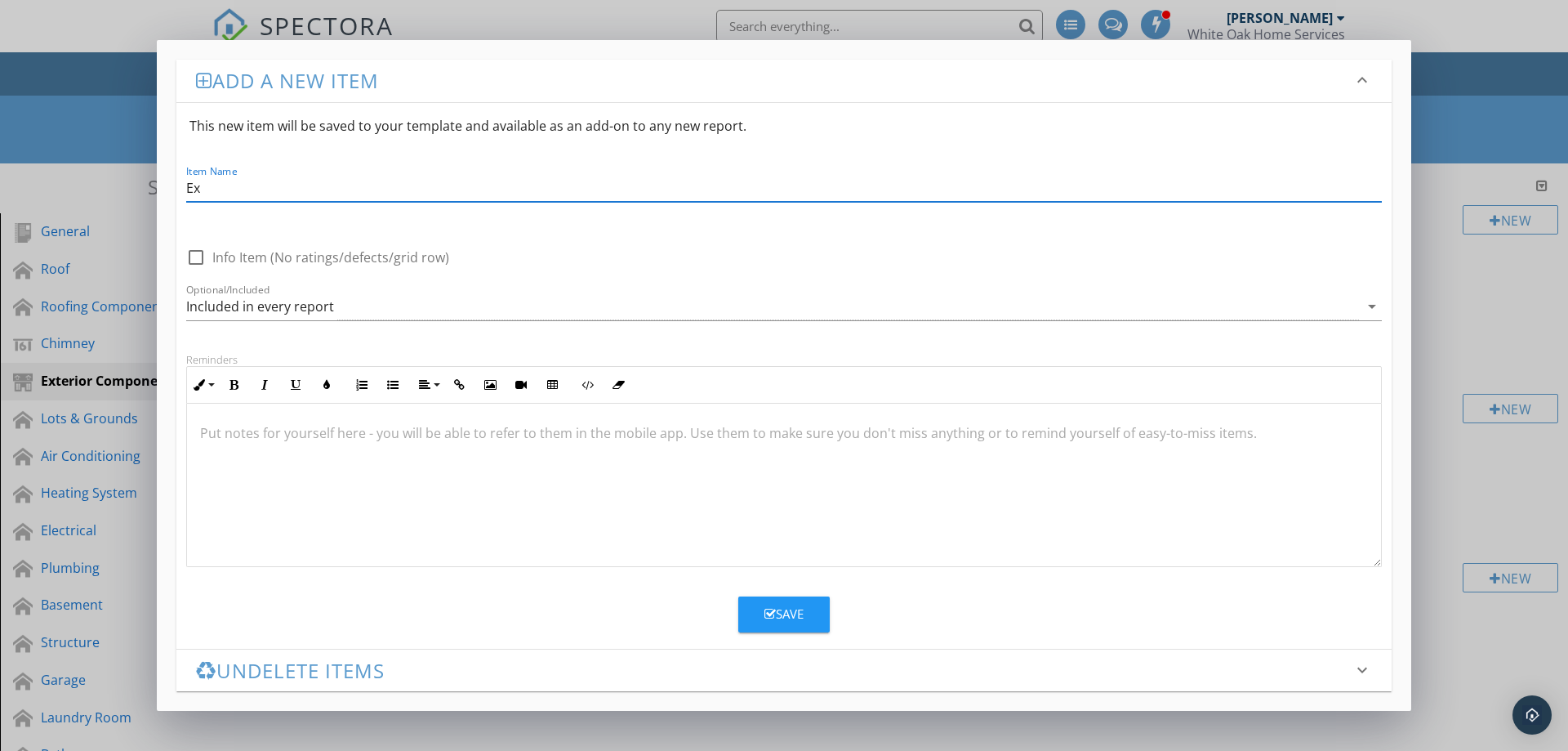
type input "Exterior Electric"
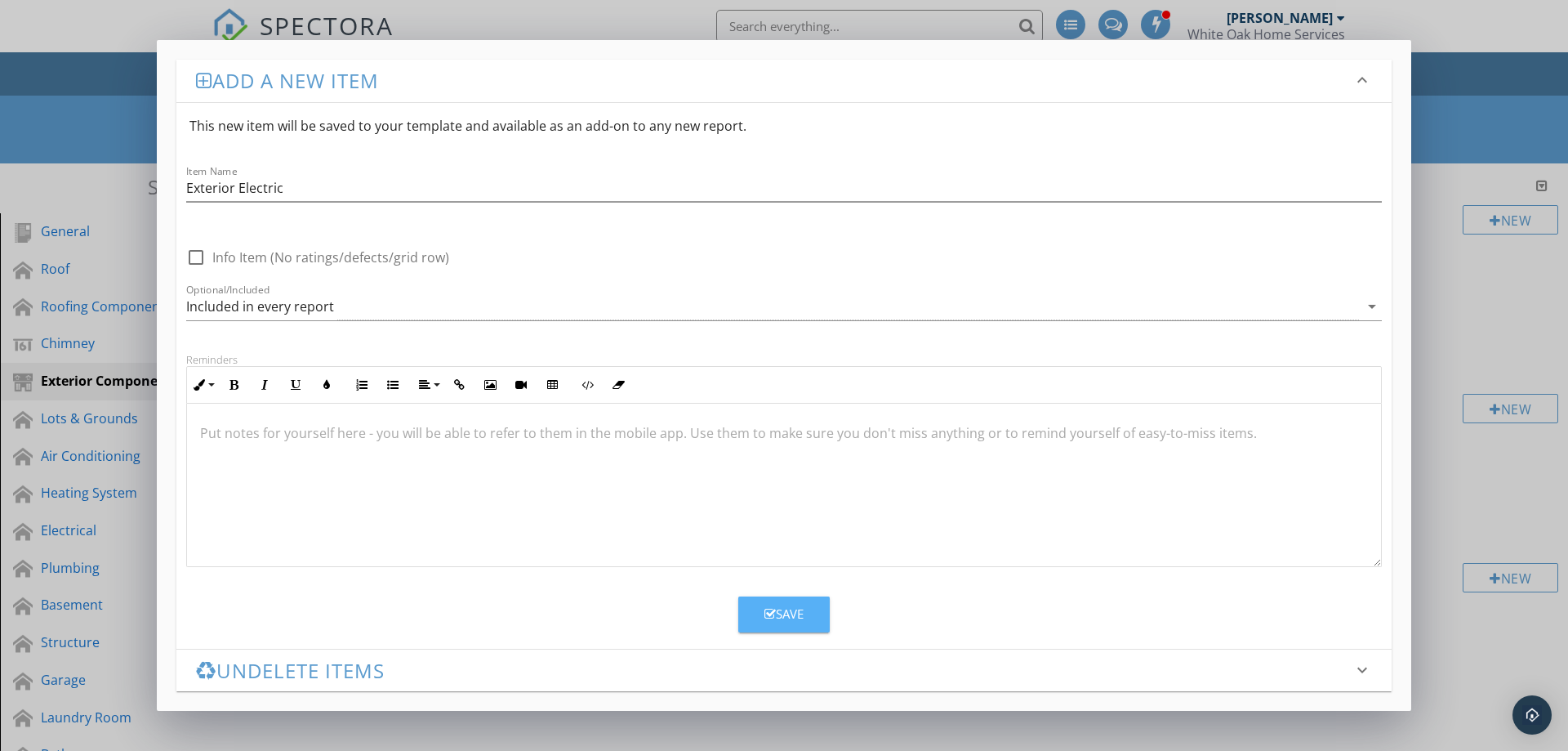
click at [775, 622] on div "Save" at bounding box center [784, 613] width 39 height 19
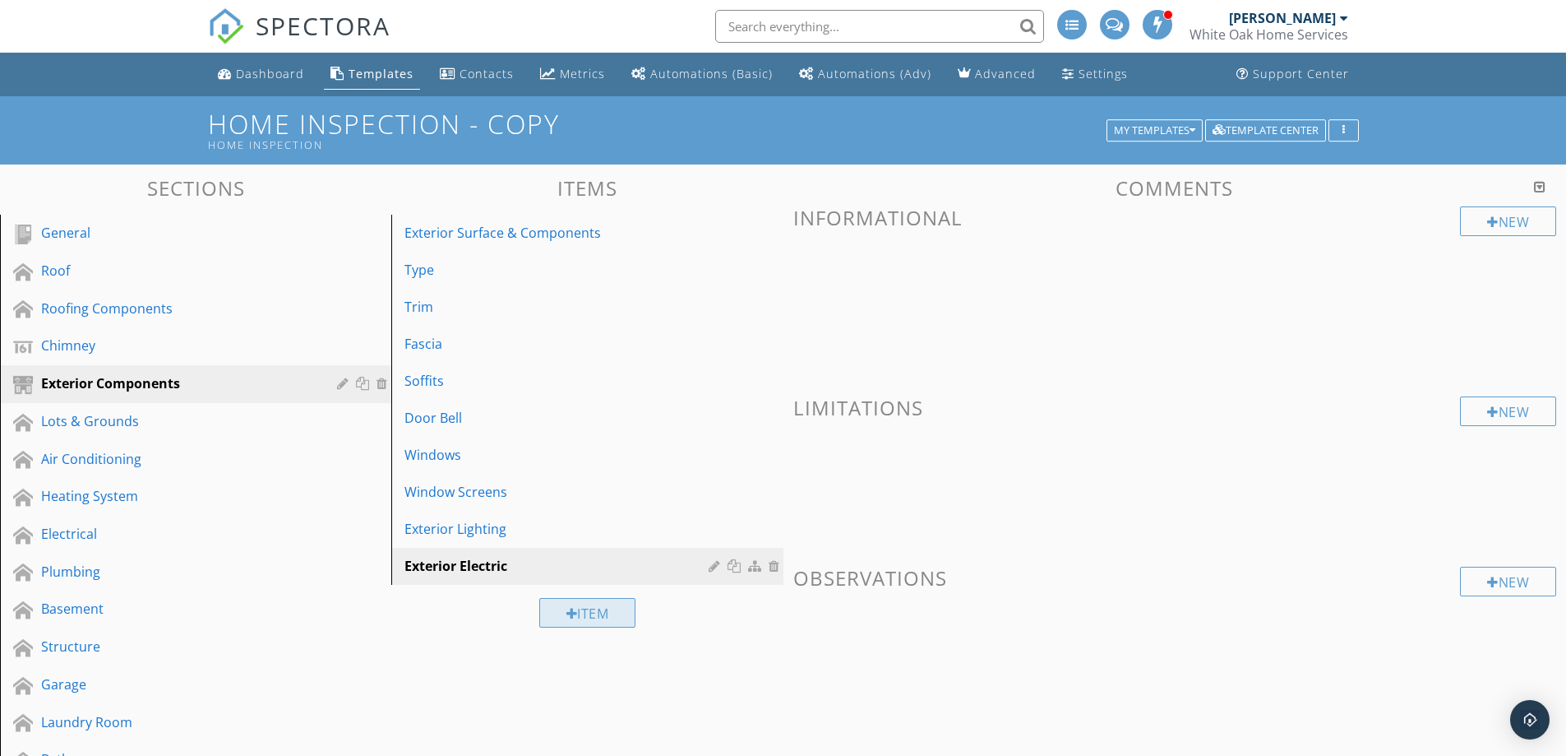
click at [575, 612] on div "Item" at bounding box center [587, 613] width 97 height 30
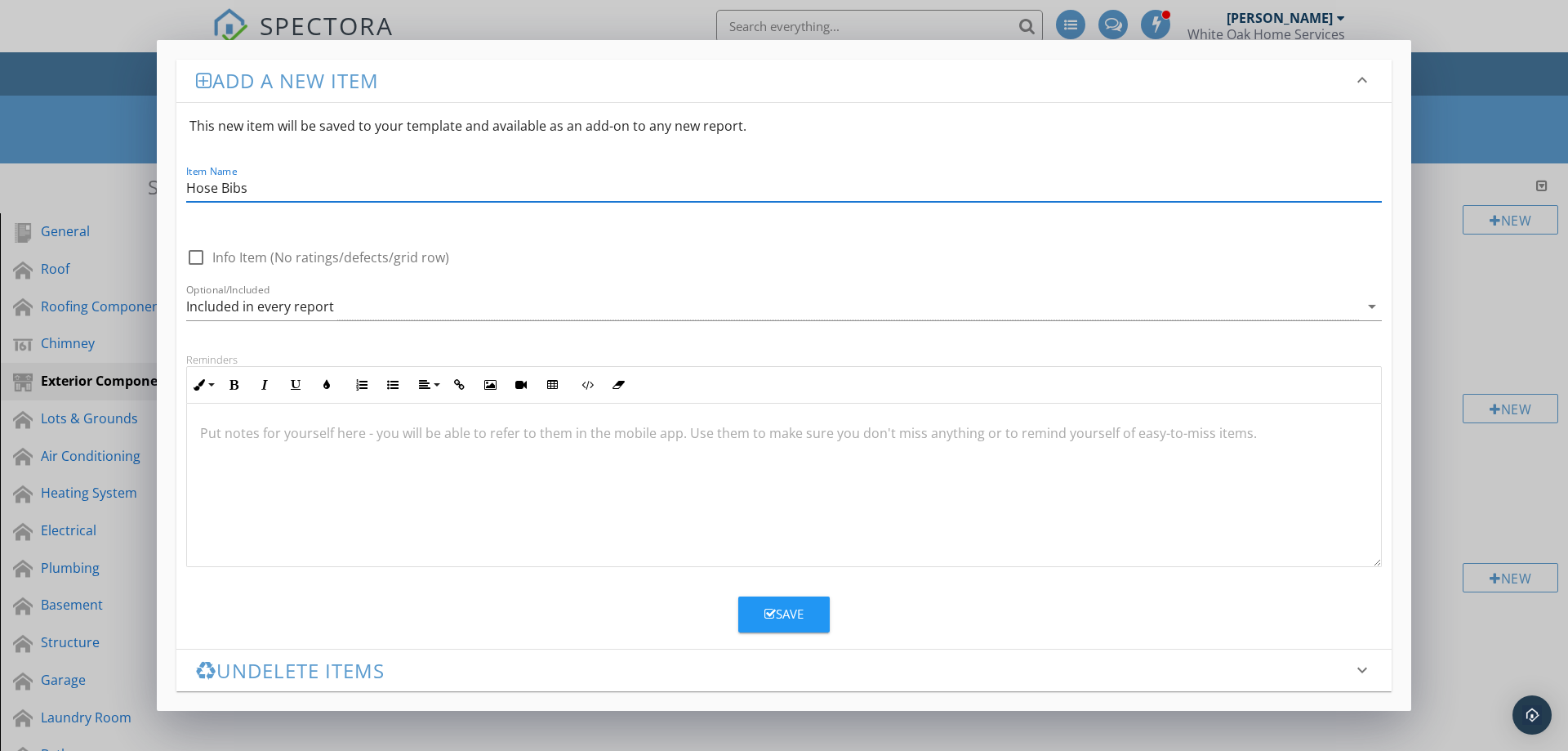
type input "Hose Bibs"
click at [791, 623] on button "Save" at bounding box center [784, 614] width 91 height 36
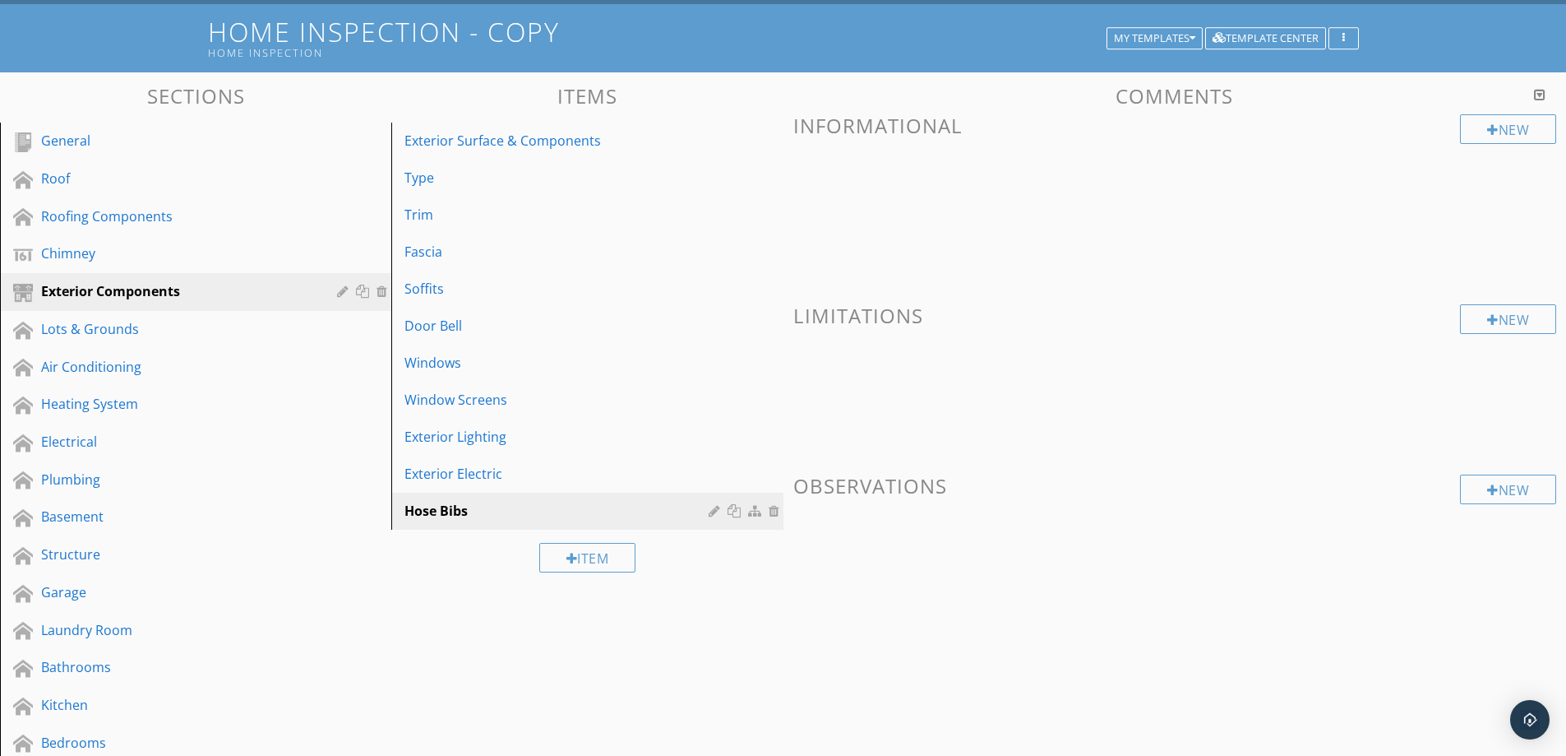
scroll to position [109, 0]
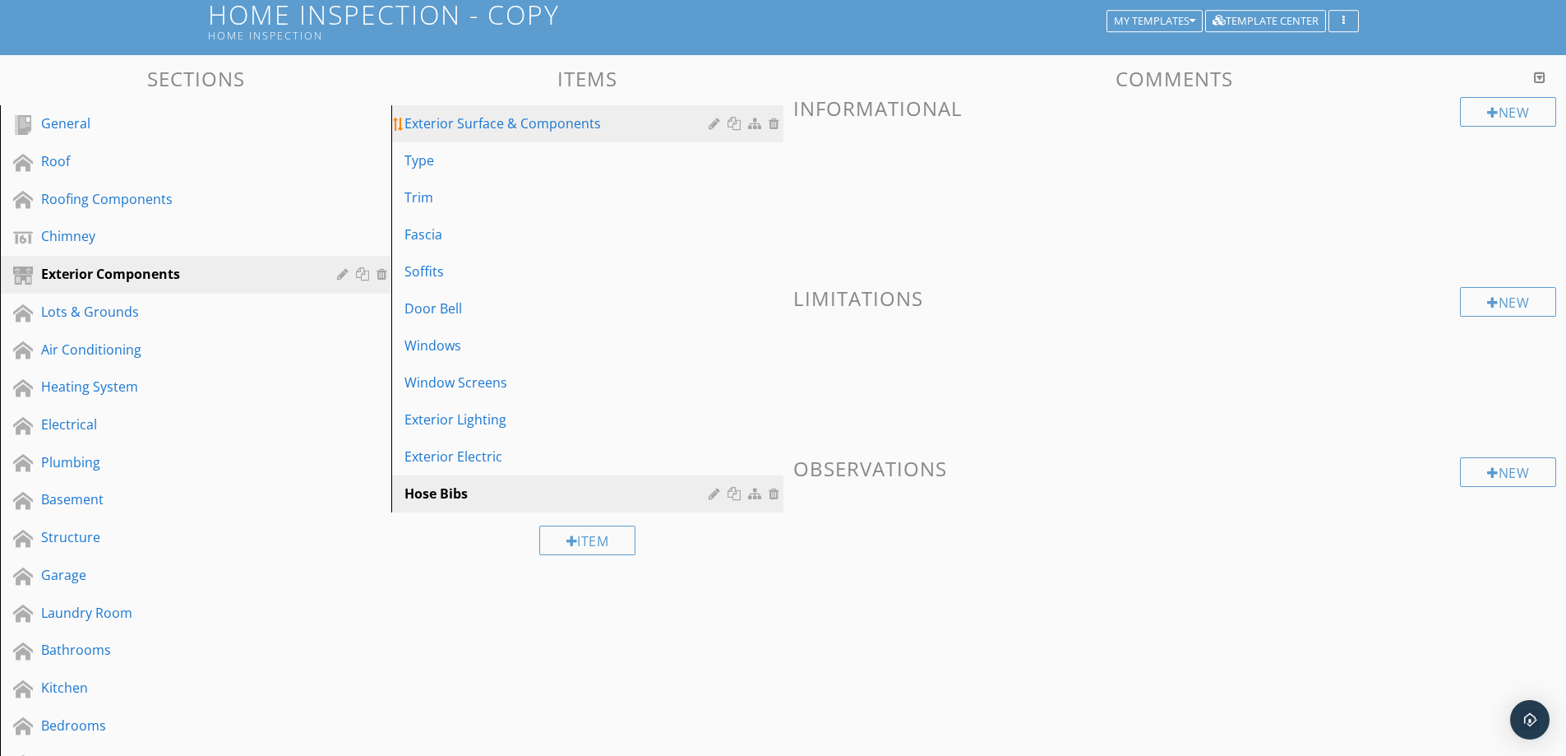
click at [594, 127] on div "Exterior Surface & Components" at bounding box center [558, 123] width 308 height 20
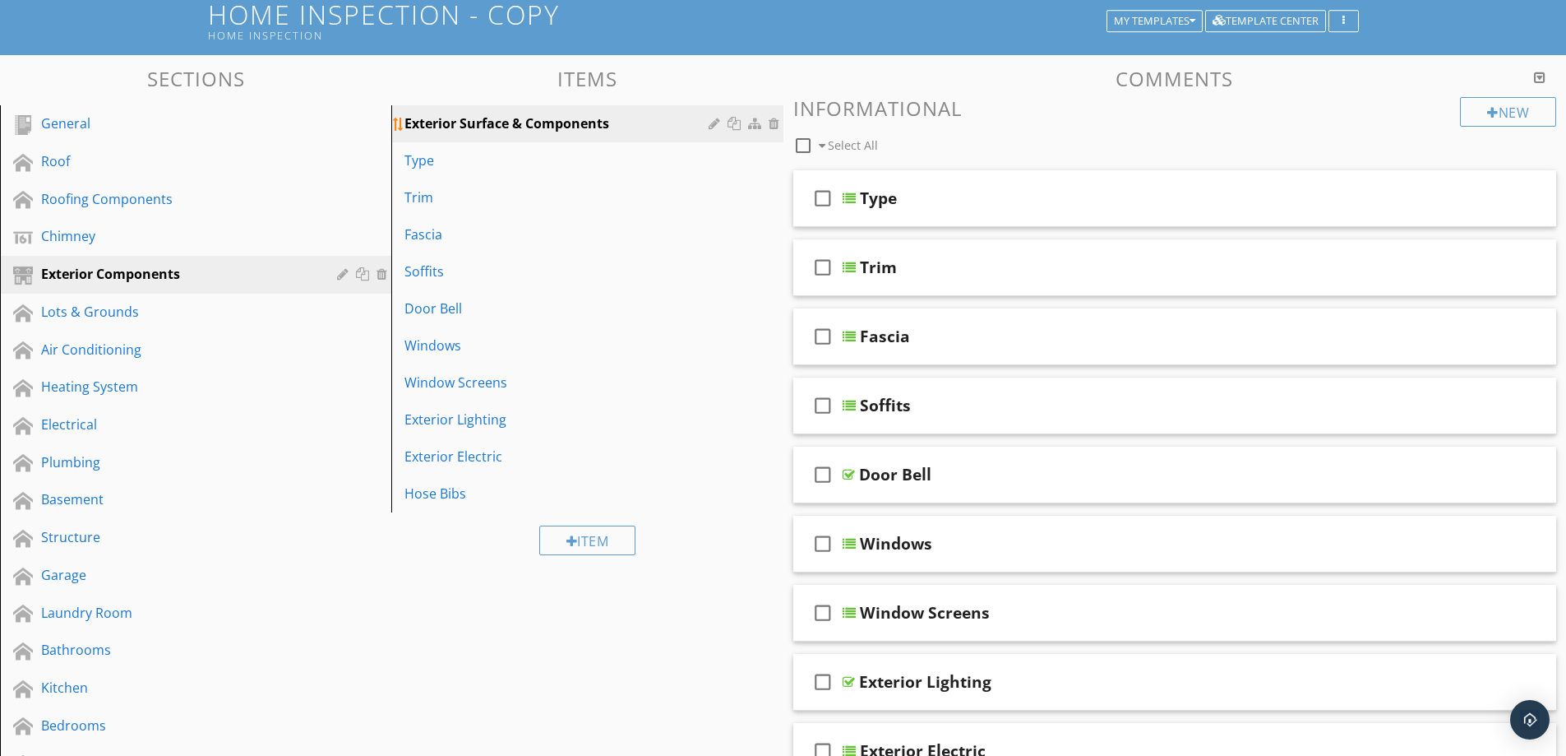
click at [774, 124] on div at bounding box center [776, 123] width 15 height 13
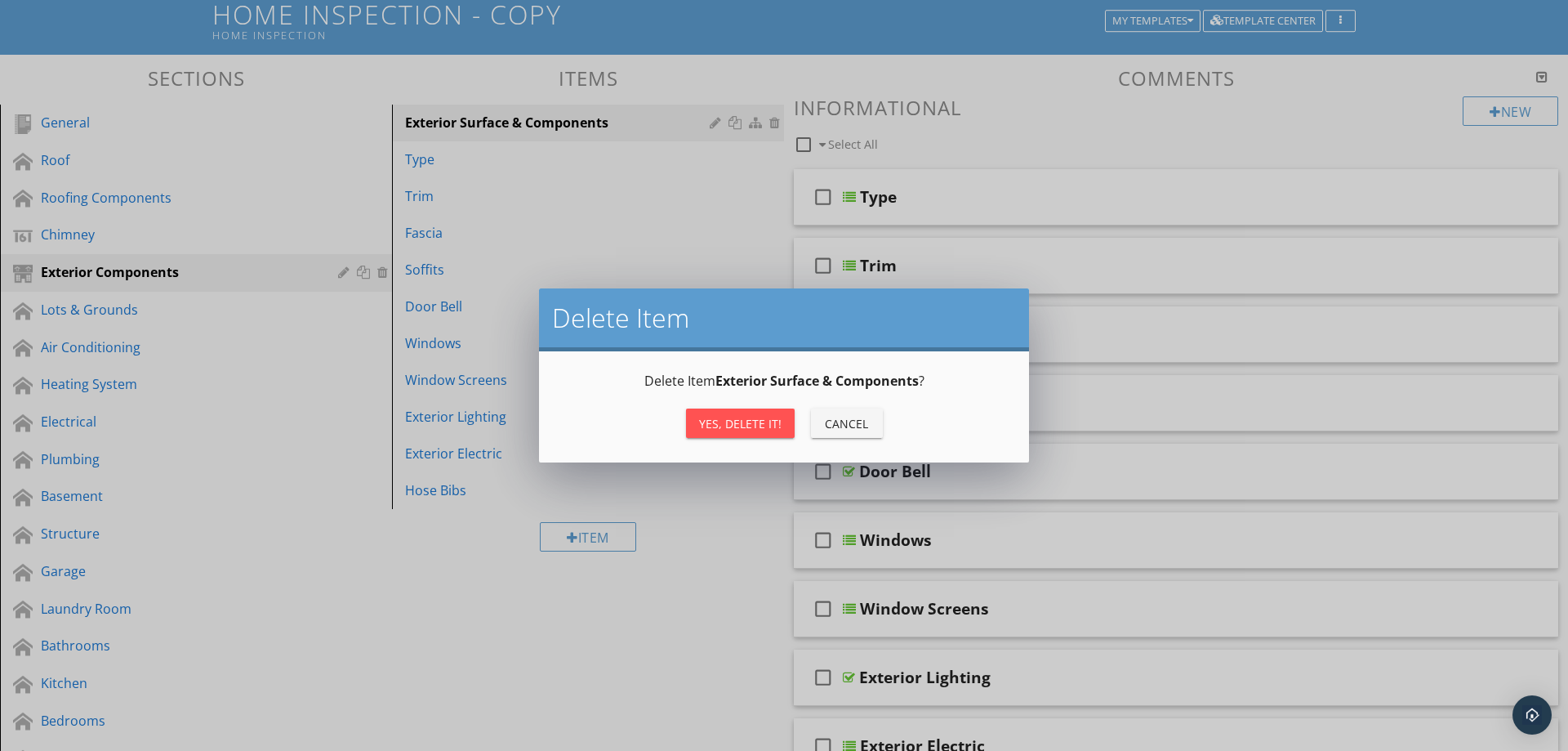
click at [744, 425] on div "Yes, Delete it!" at bounding box center [740, 423] width 82 height 17
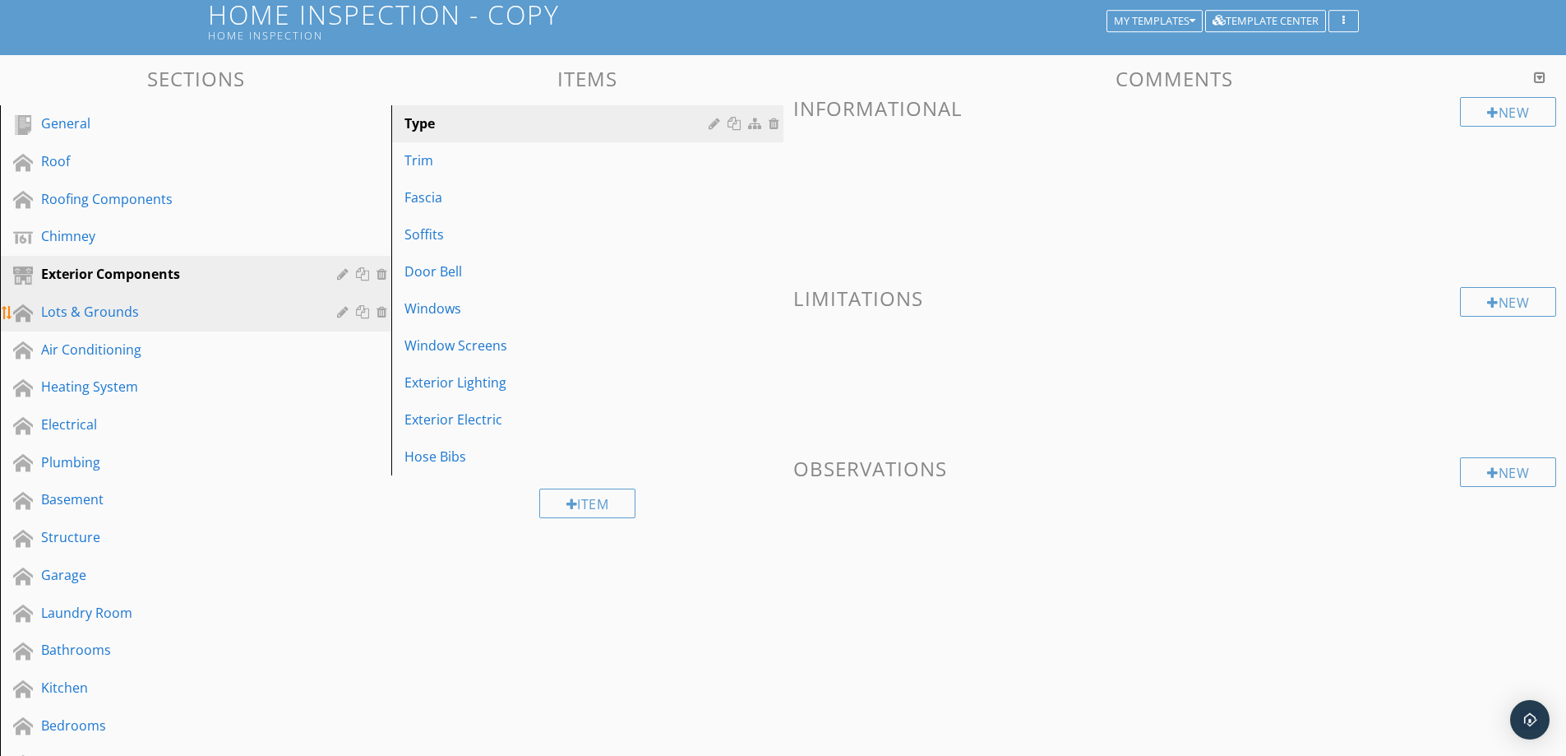
click at [247, 309] on div "Lots & Grounds" at bounding box center [177, 312] width 272 height 20
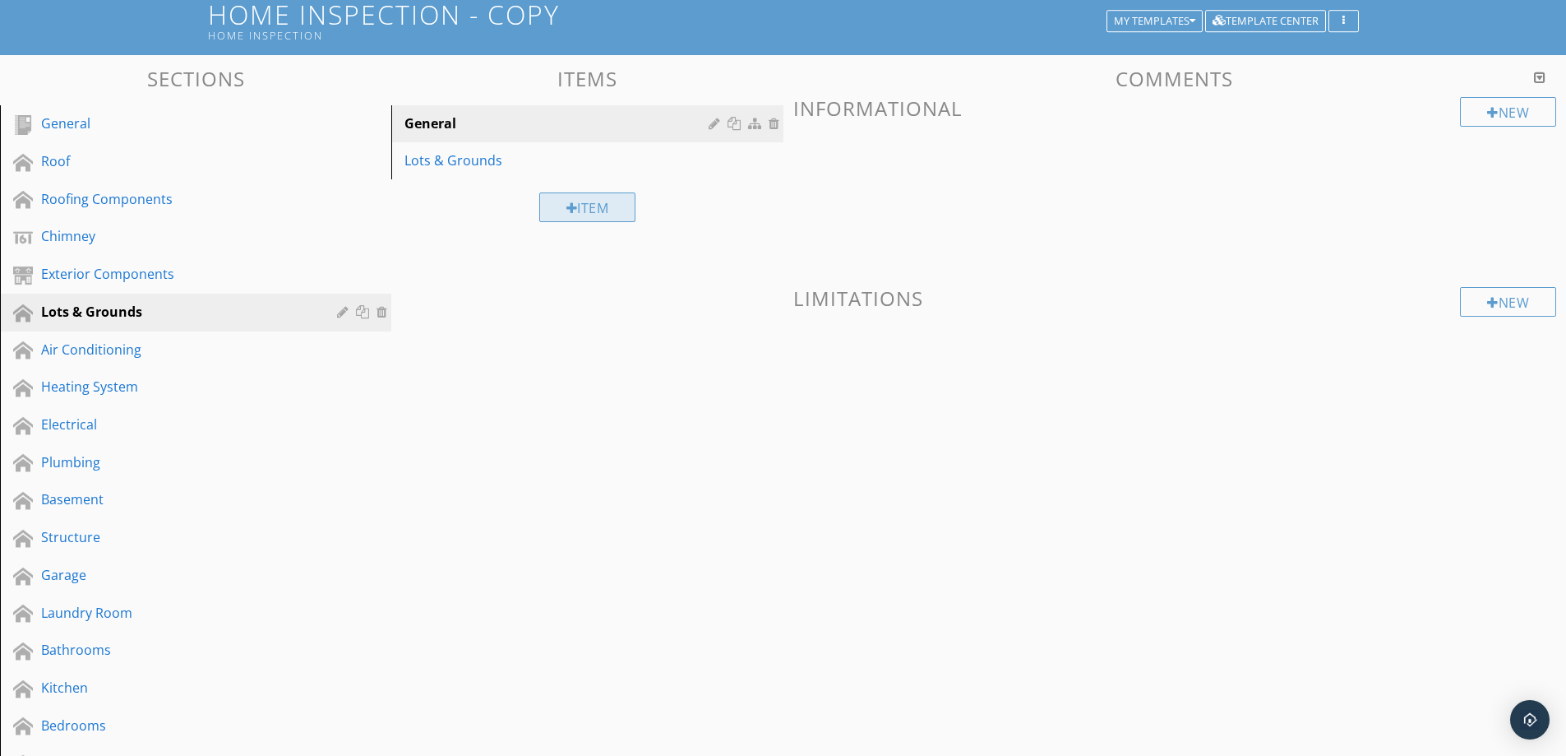
click at [583, 203] on div "Item" at bounding box center [587, 207] width 97 height 30
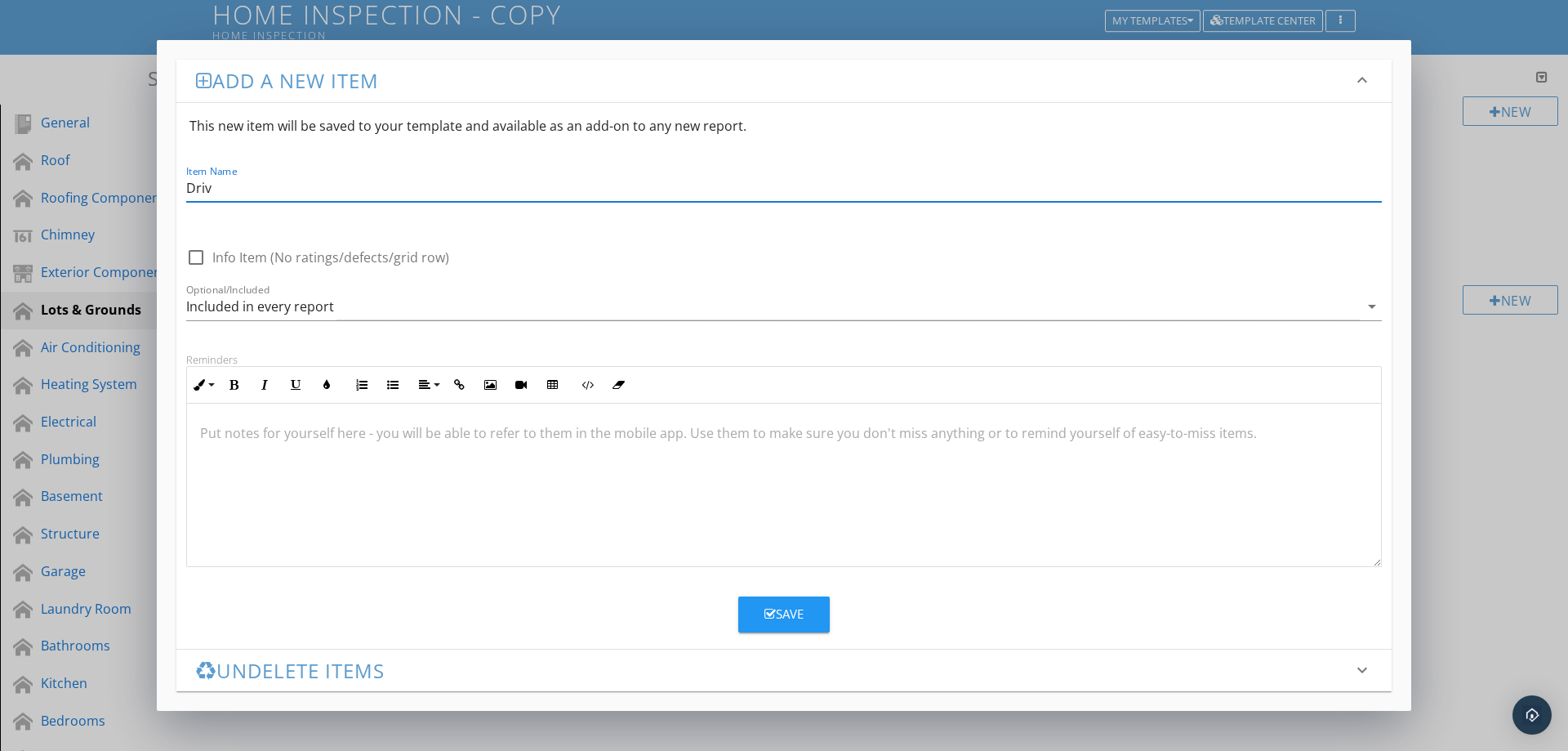
type input "Driveway"
click at [782, 622] on div "Save" at bounding box center [784, 613] width 39 height 19
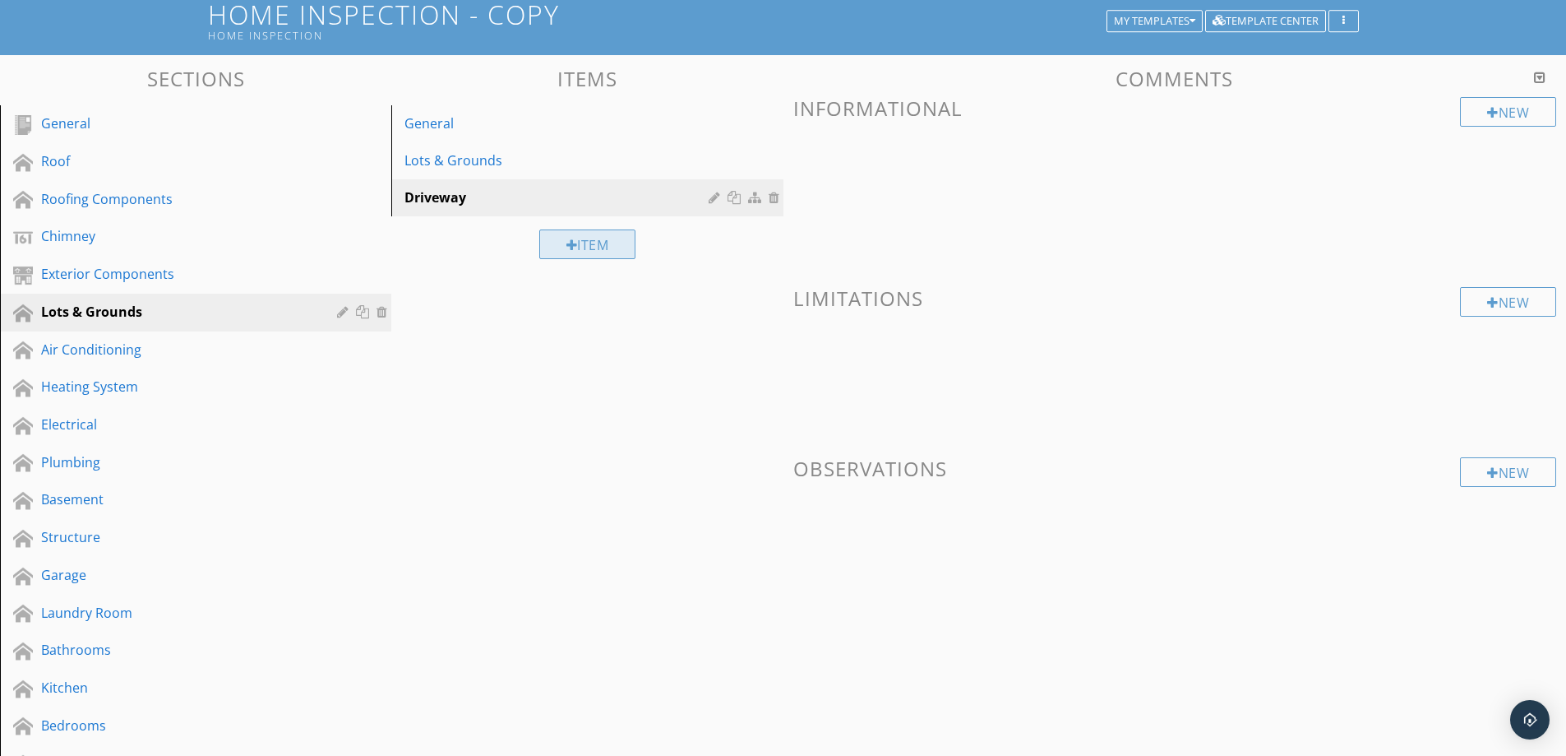
click at [590, 252] on div "Item" at bounding box center [587, 244] width 97 height 30
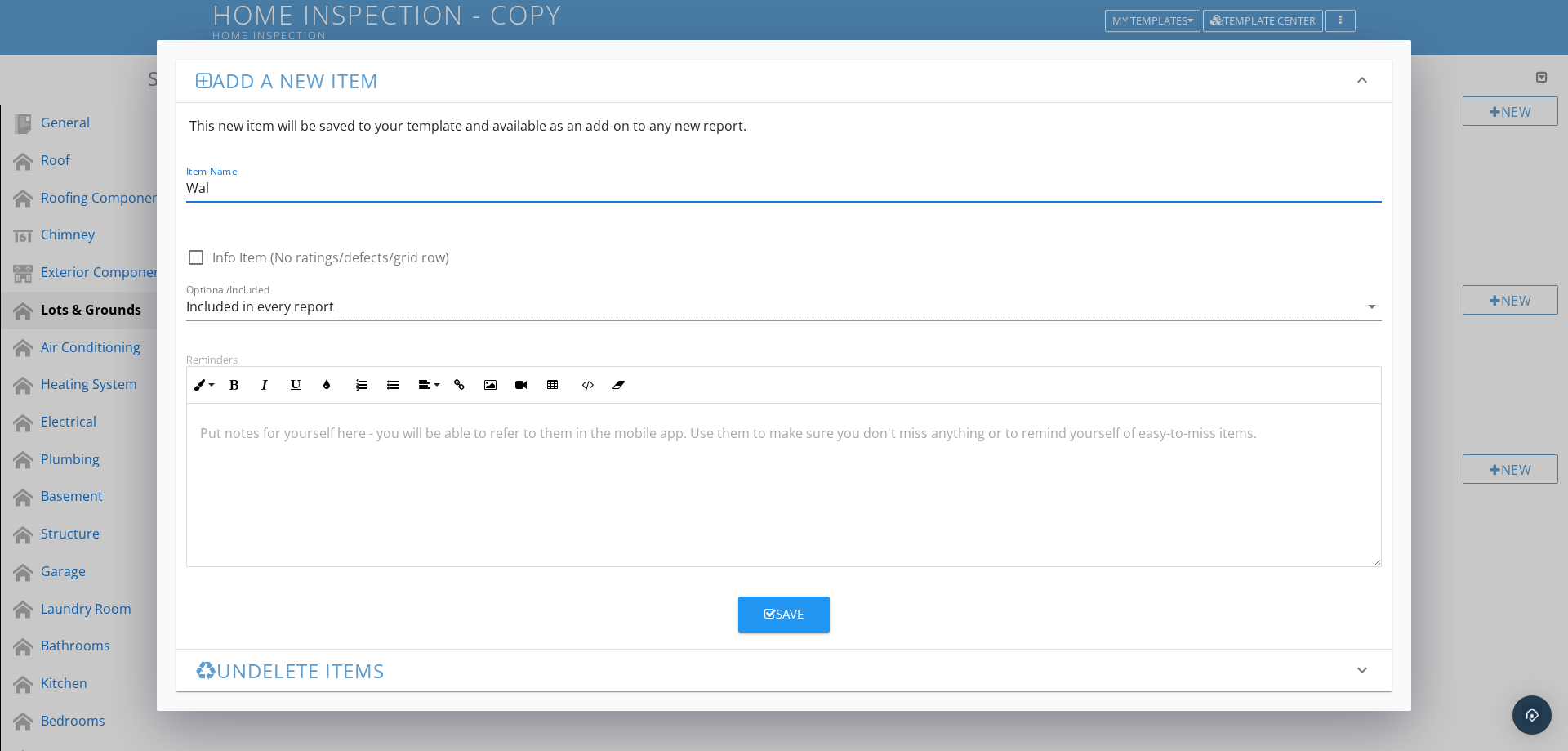
type input "Walks"
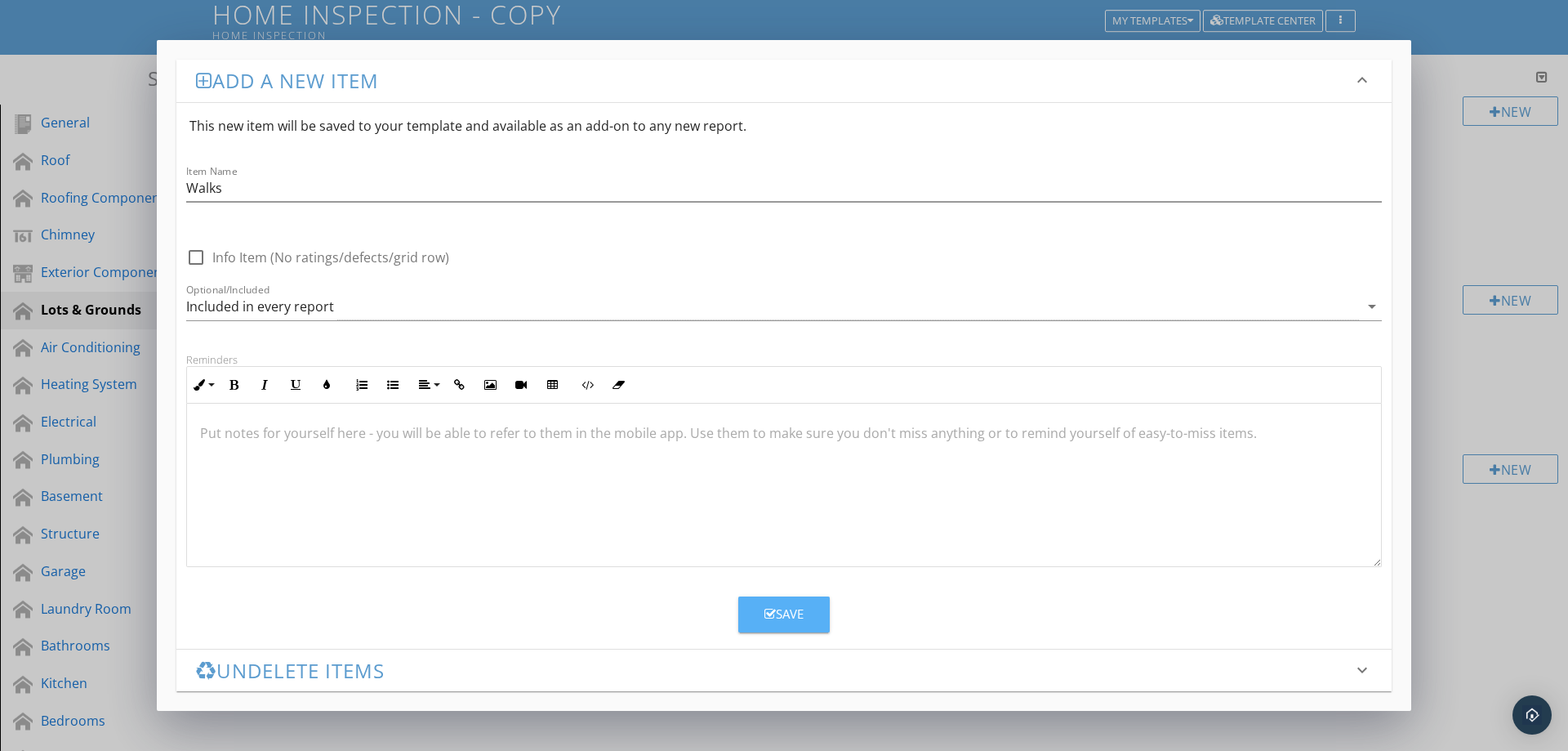
click at [791, 614] on div "Save" at bounding box center [784, 613] width 39 height 19
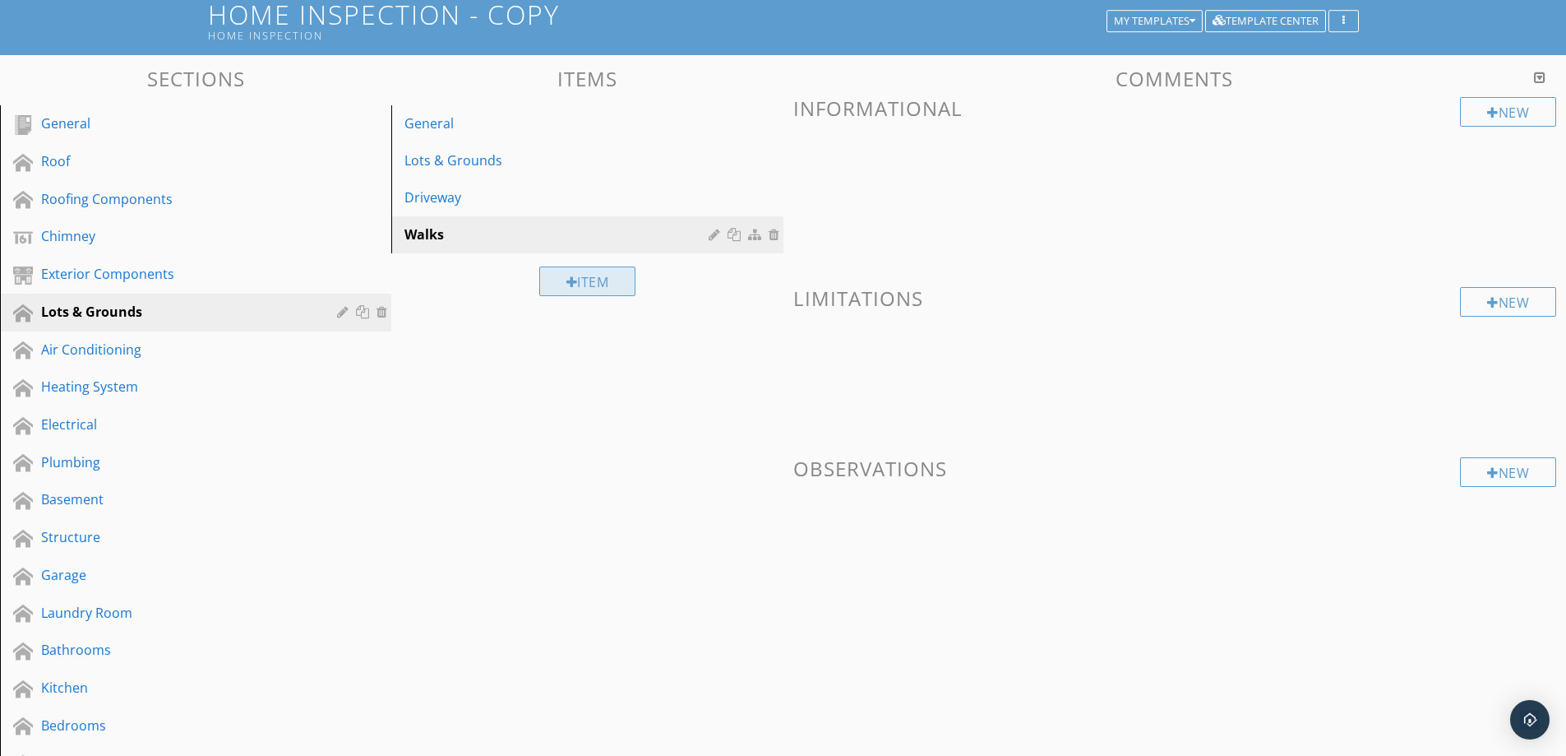
click at [574, 276] on div at bounding box center [572, 281] width 12 height 13
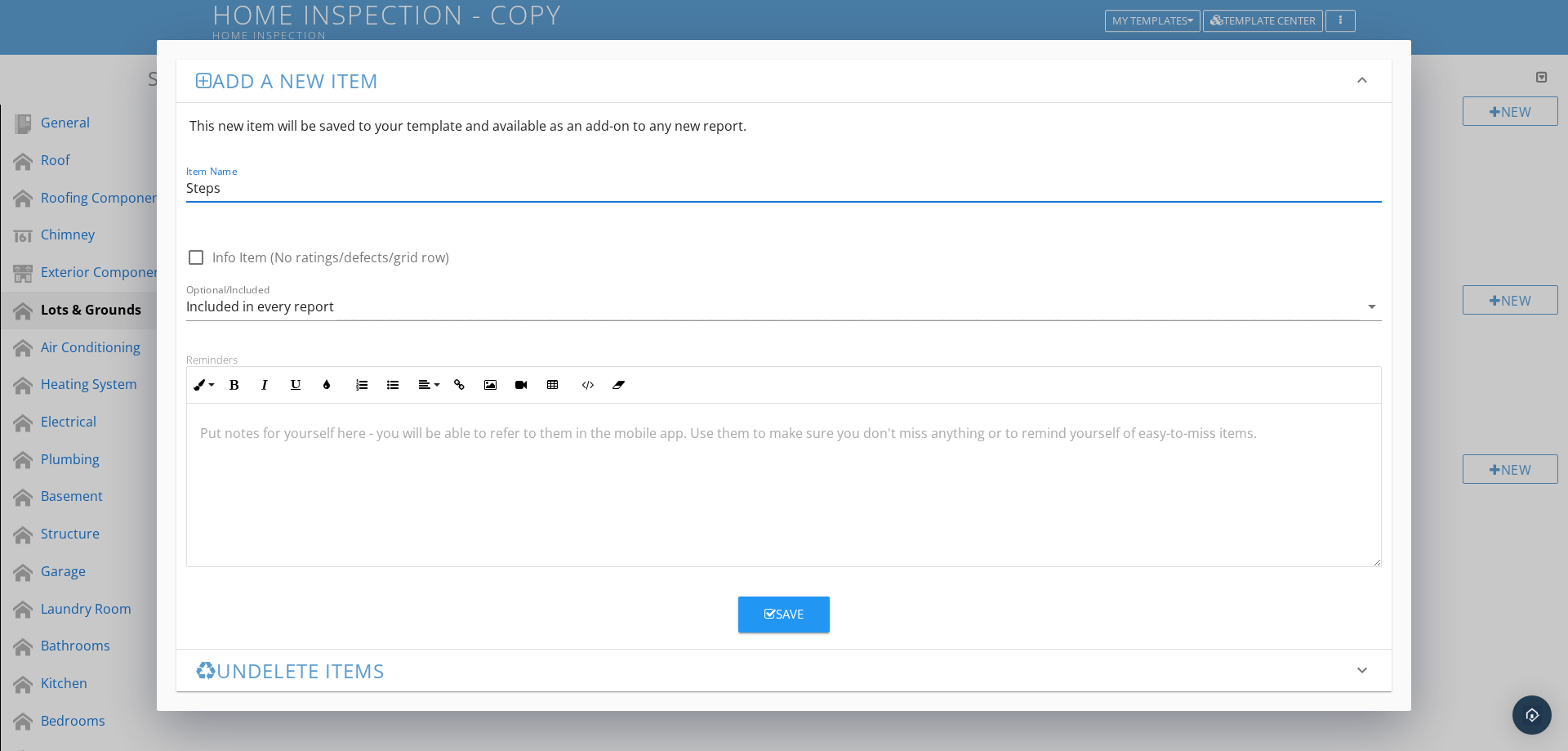
type input "Steps"
click at [782, 609] on div "Save" at bounding box center [784, 613] width 39 height 19
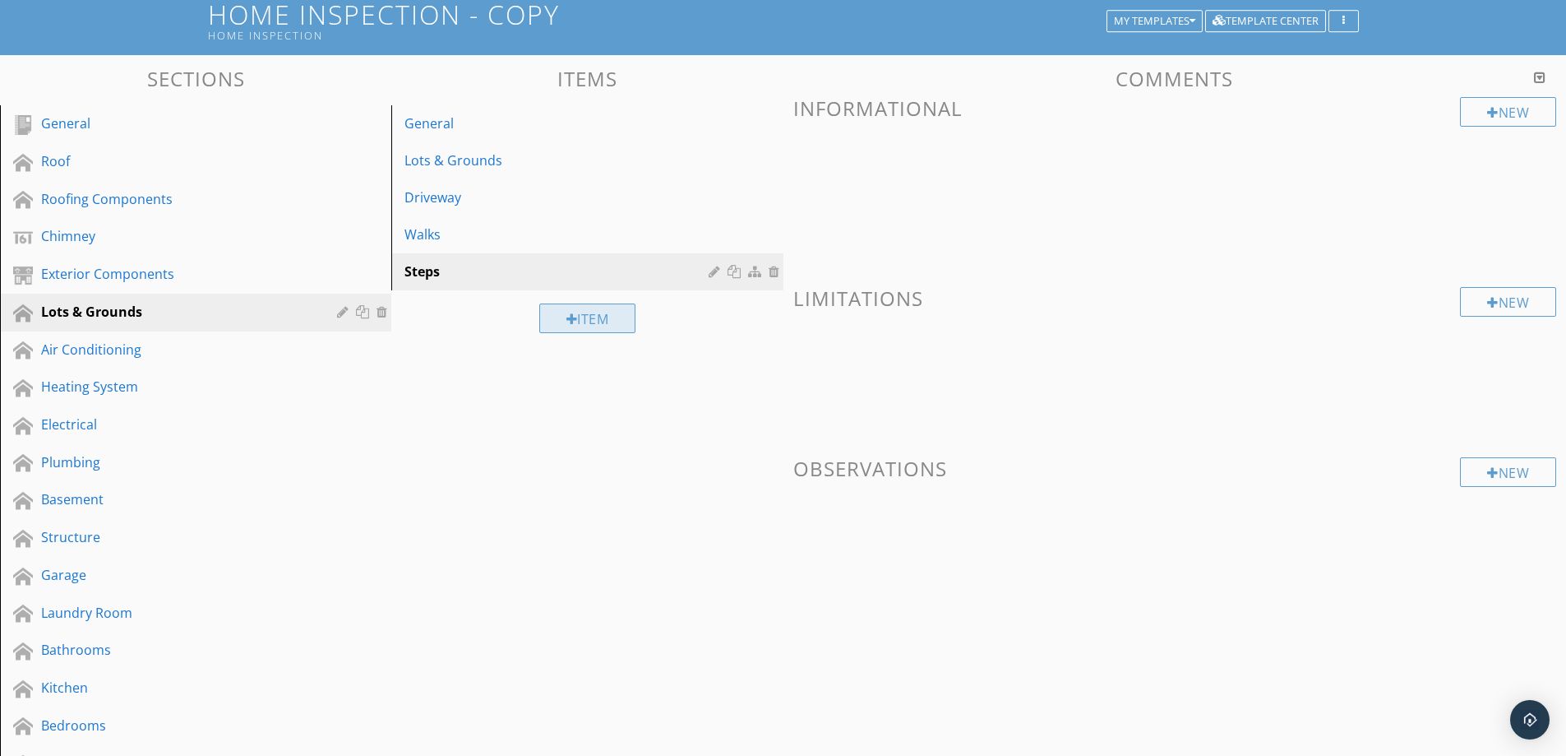
click at [586, 324] on div "Item" at bounding box center [587, 318] width 97 height 30
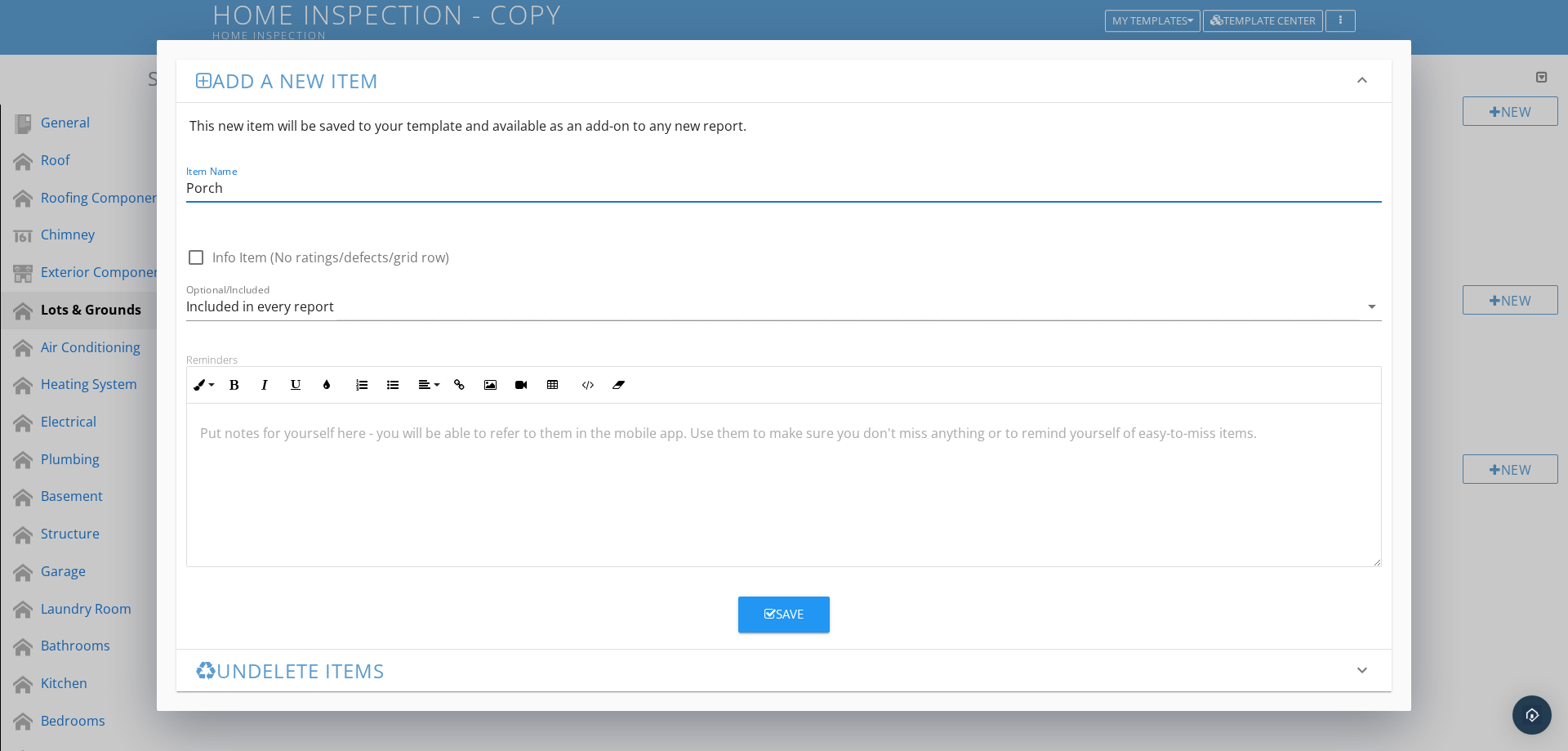
type input "Porch"
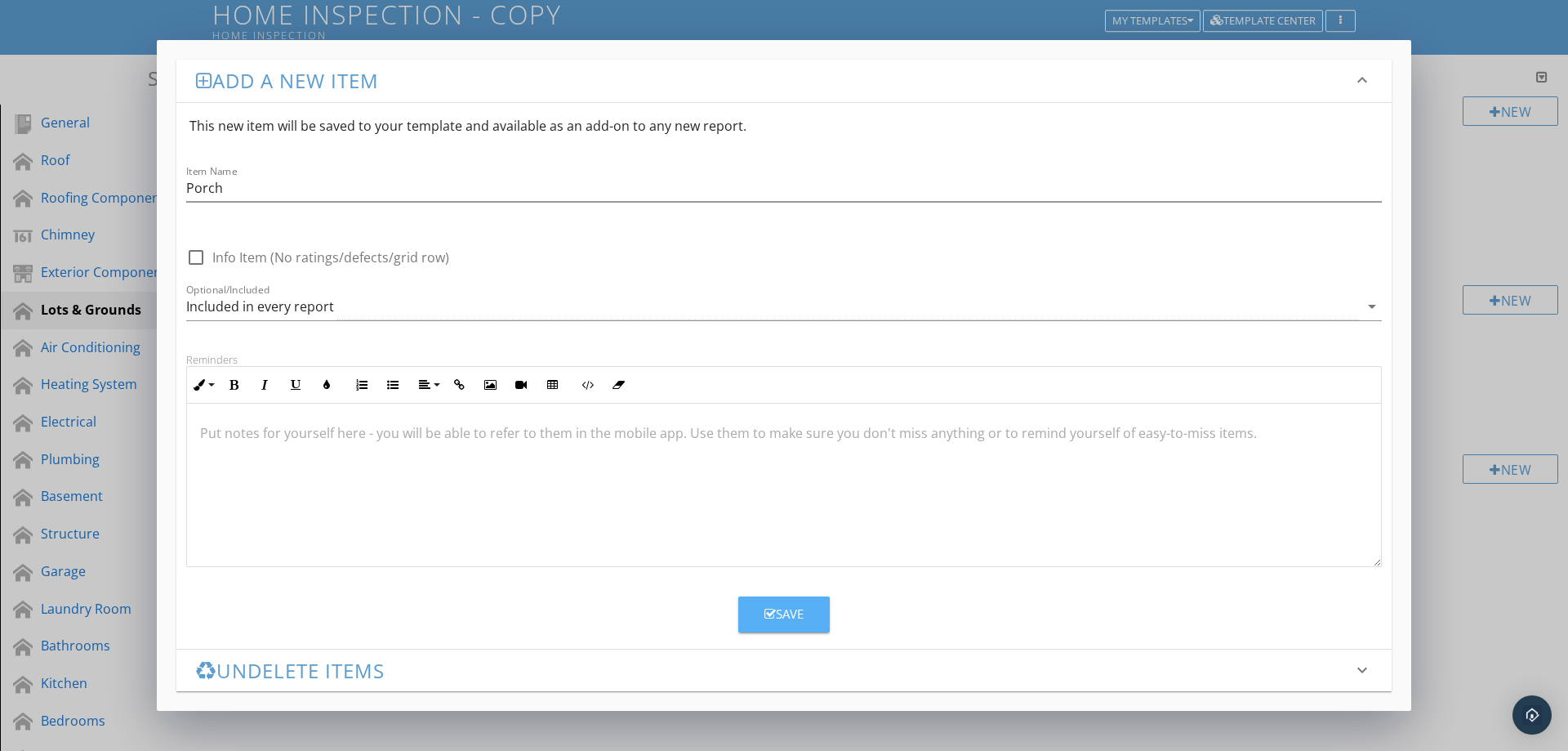
click at [792, 619] on div "Save" at bounding box center [784, 613] width 39 height 19
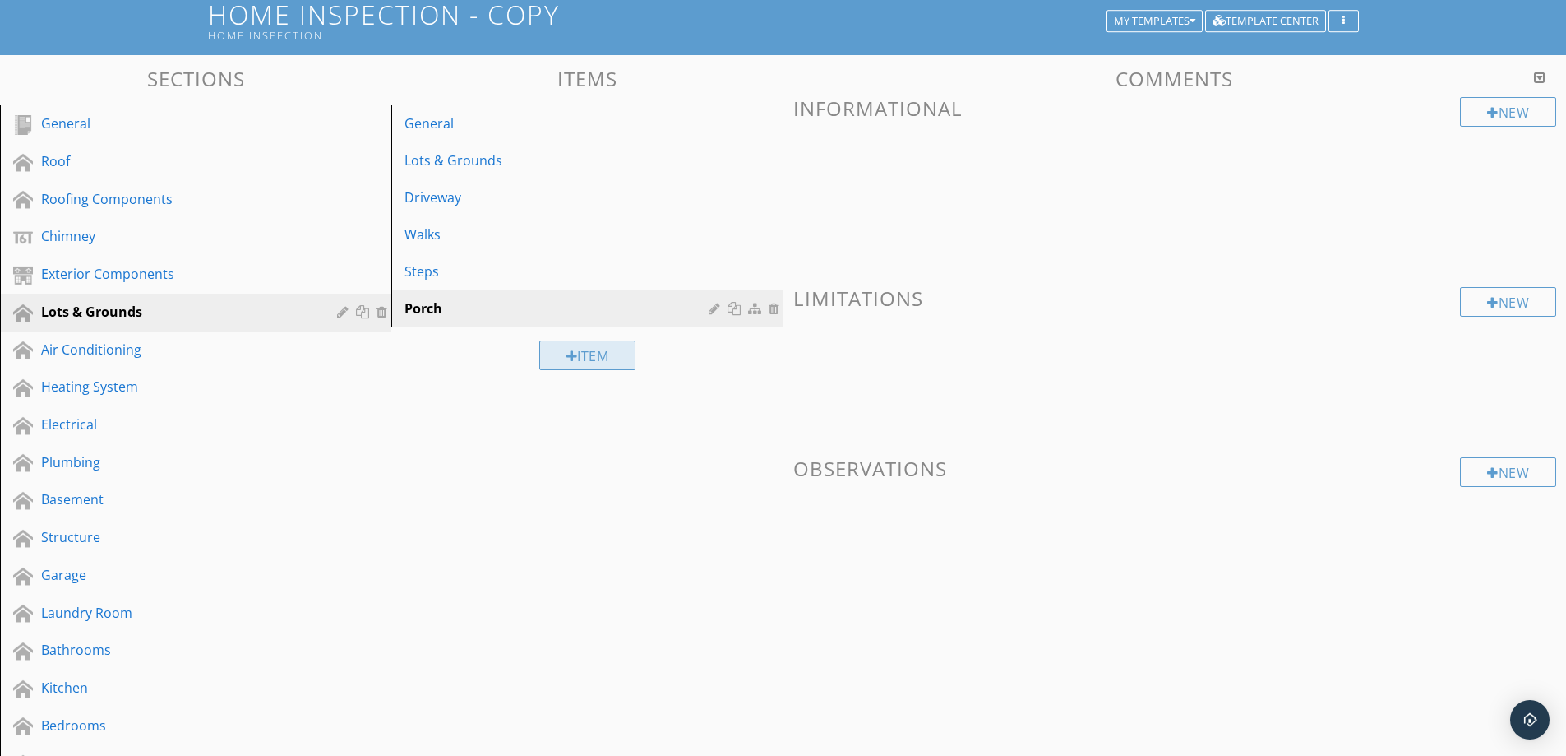
click at [575, 359] on div "Item" at bounding box center [587, 355] width 97 height 30
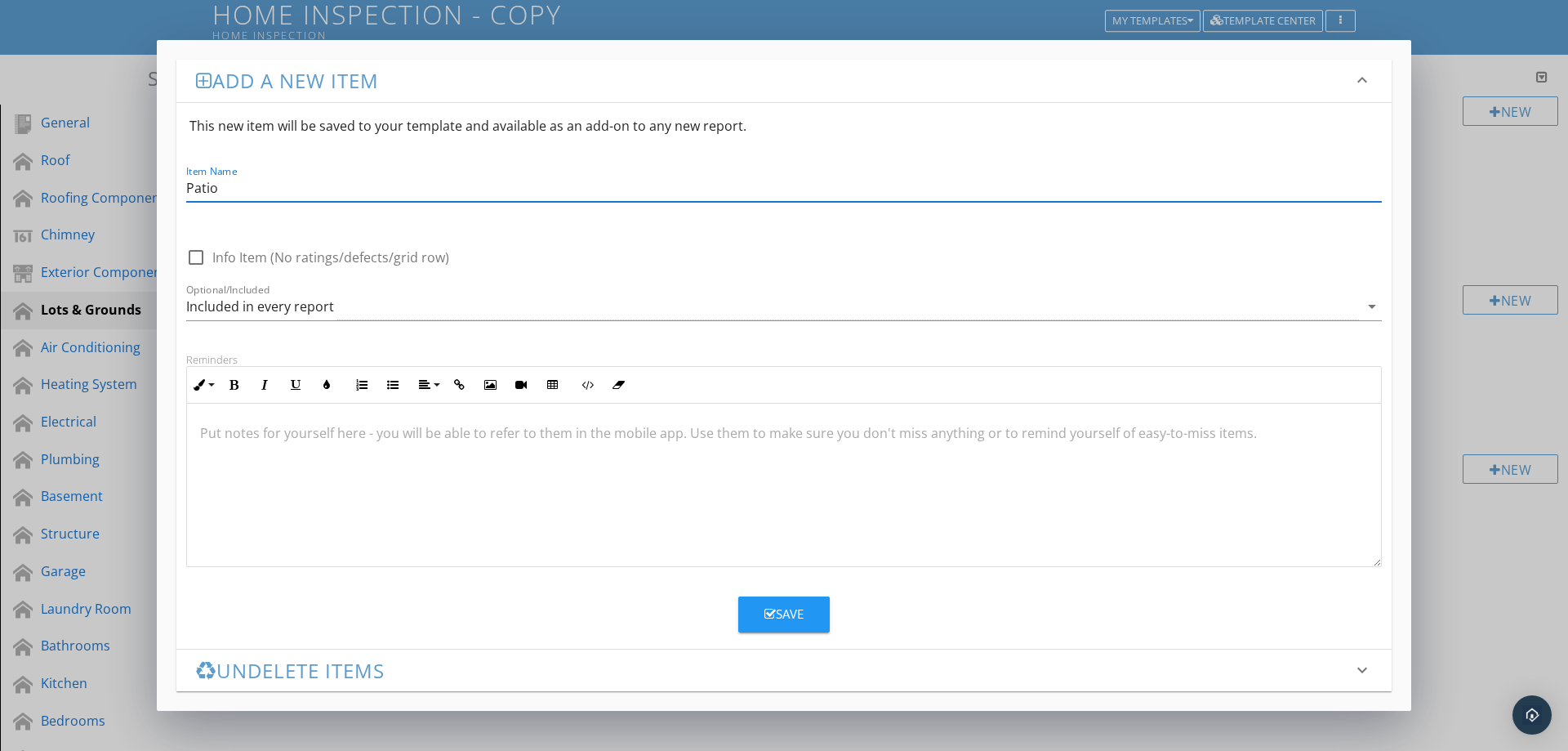
type input "Patio"
click at [798, 618] on div "Save" at bounding box center [784, 613] width 39 height 19
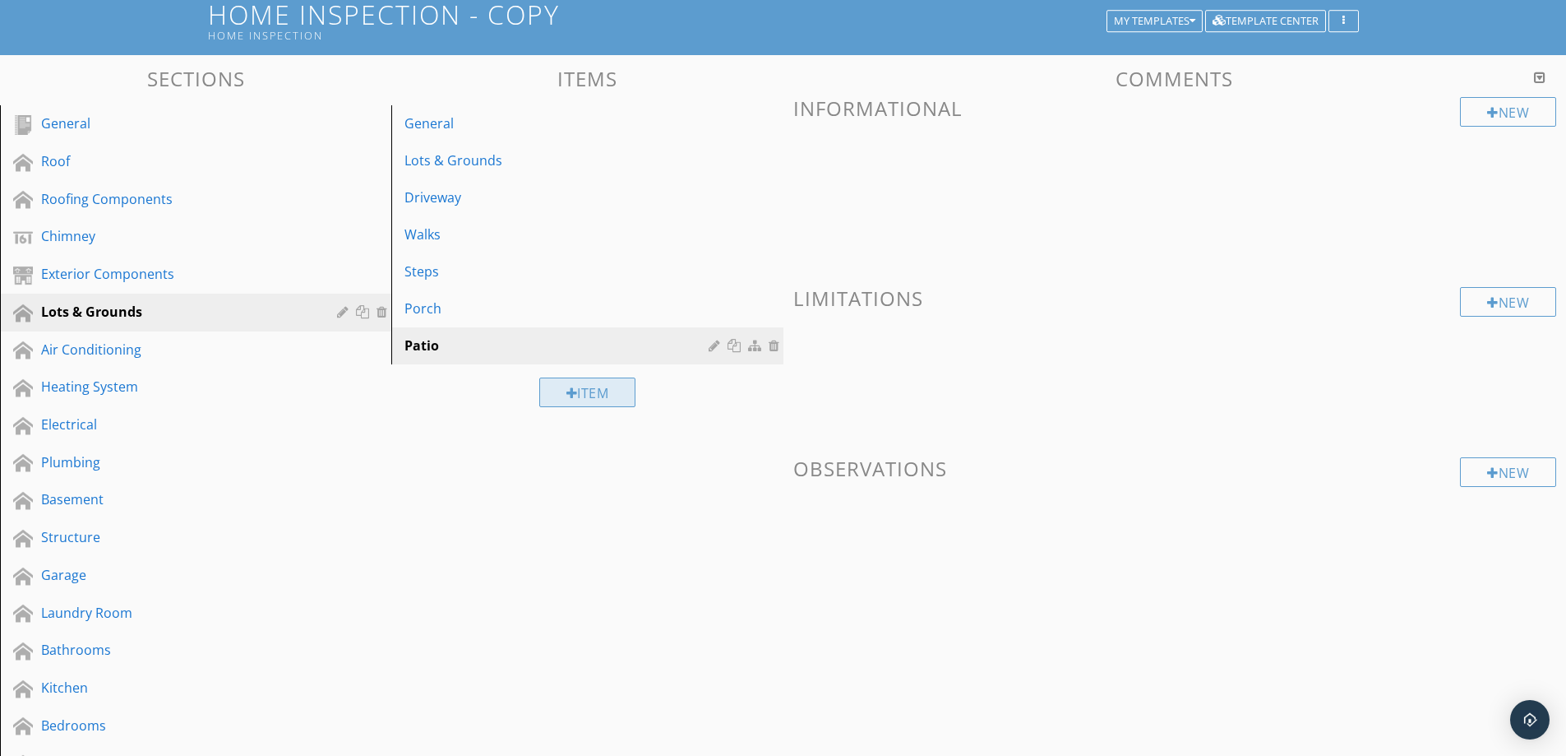
click at [614, 391] on div "Item" at bounding box center [587, 392] width 97 height 30
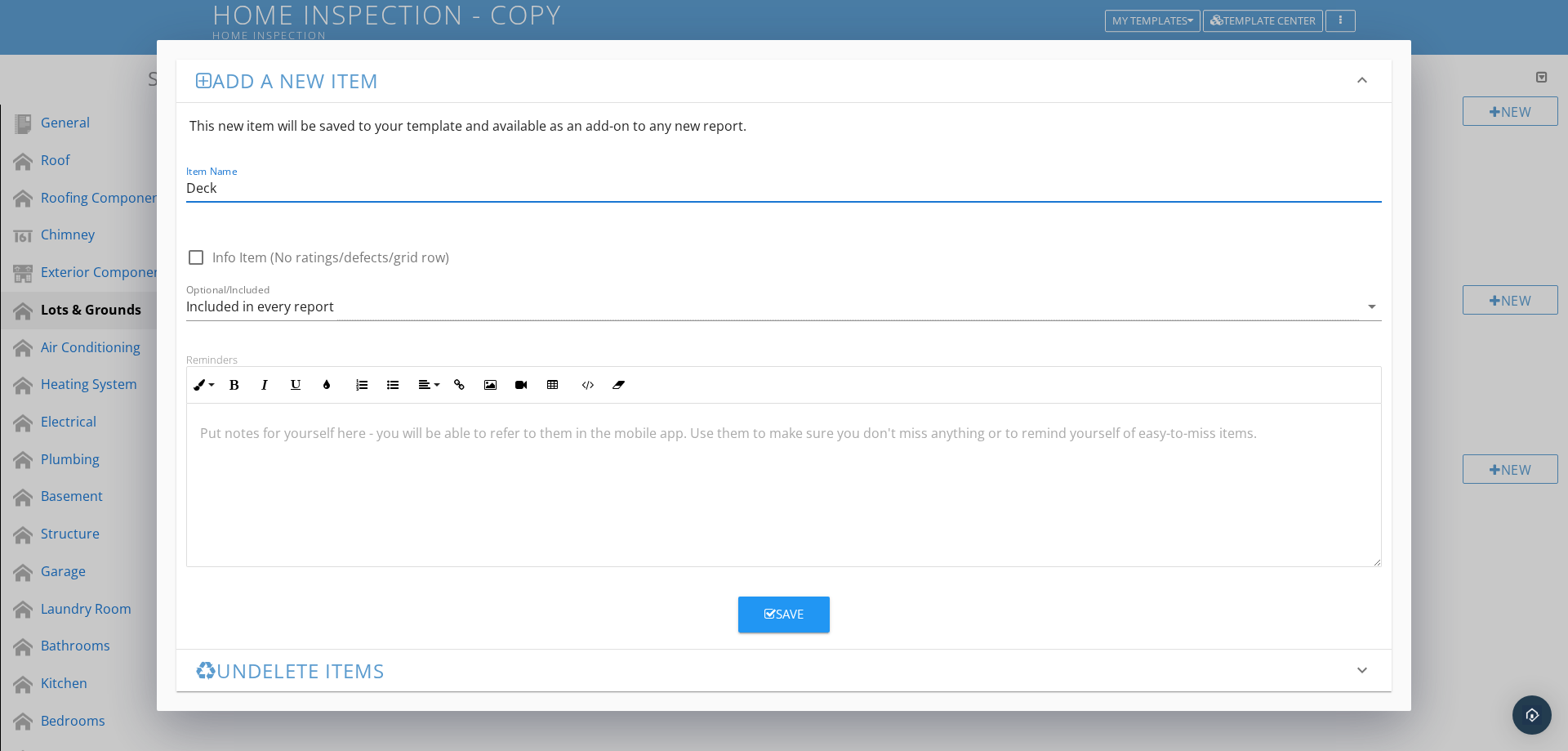
type input "Deck"
click at [761, 613] on button "Save" at bounding box center [784, 614] width 91 height 36
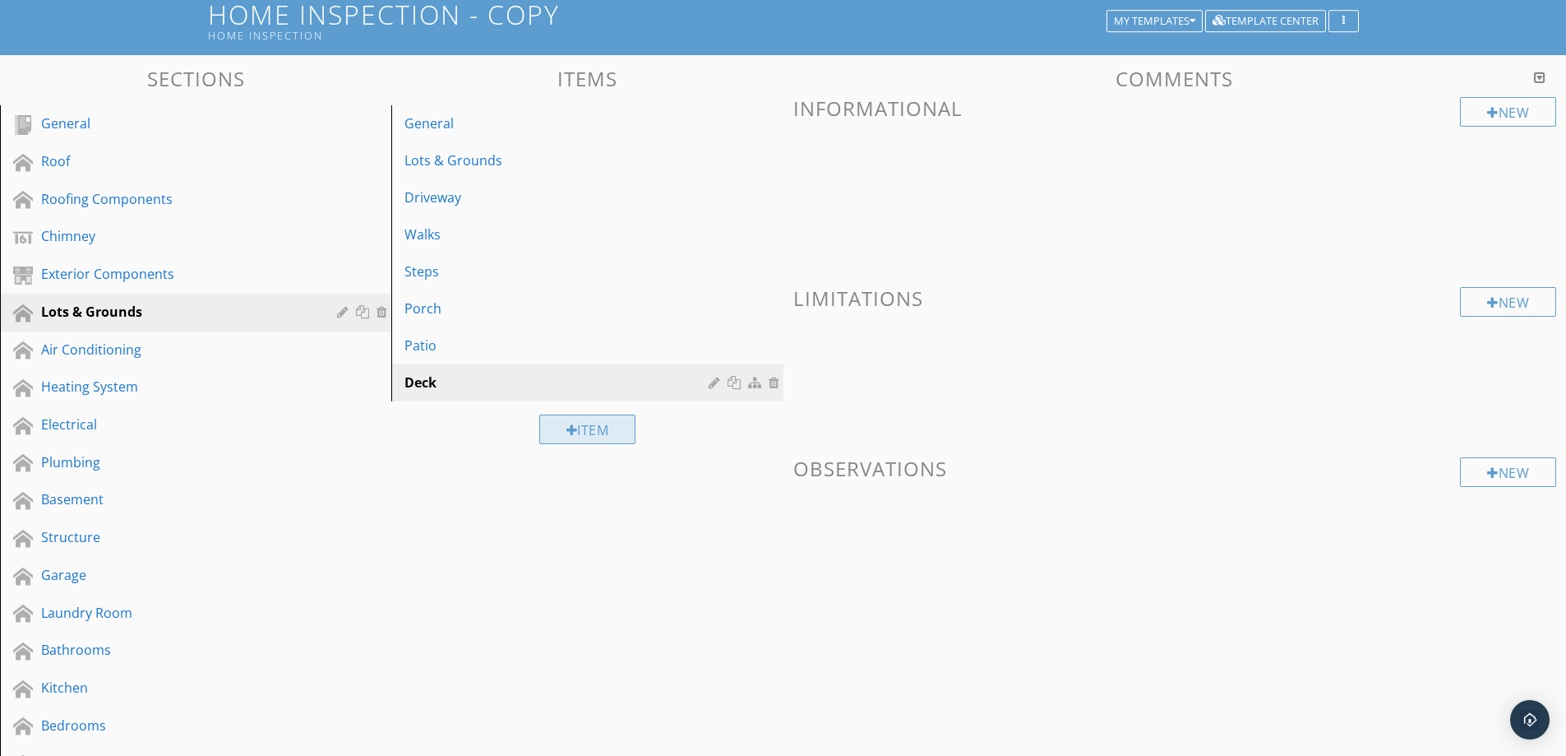
click at [584, 431] on div "Item" at bounding box center [587, 429] width 97 height 30
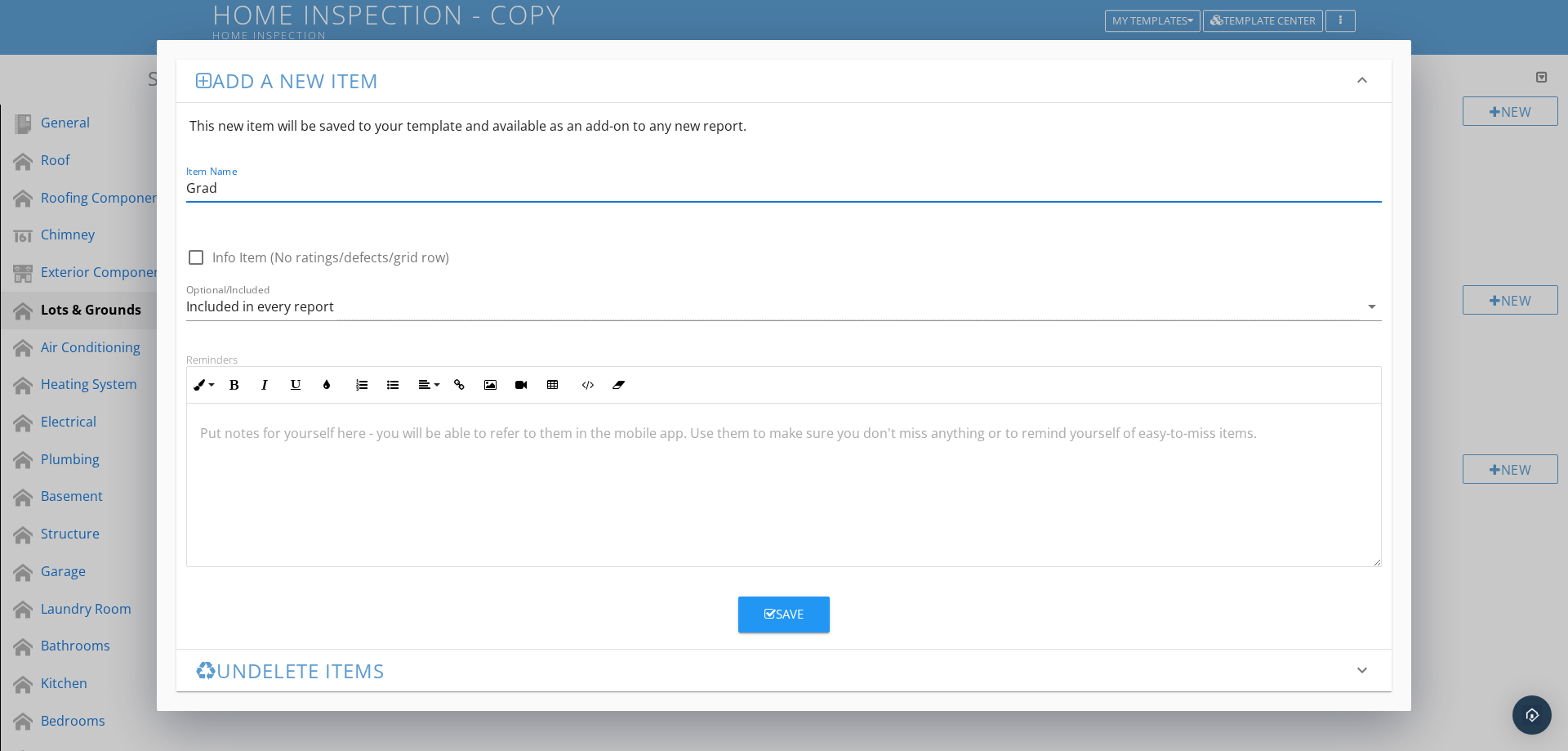
type input "Grading"
click at [772, 624] on button "Save" at bounding box center [784, 614] width 91 height 36
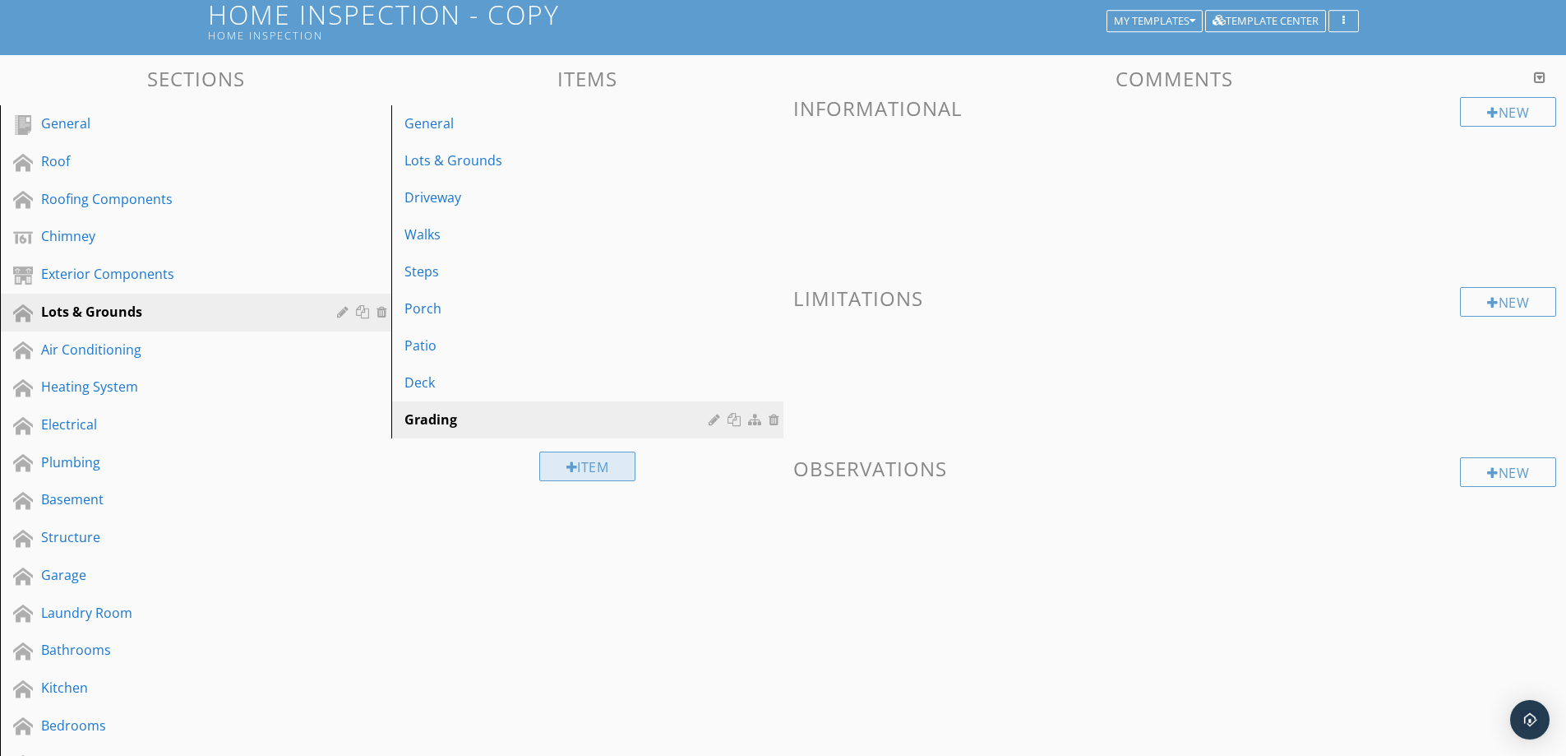
click at [566, 459] on div "Item" at bounding box center [587, 466] width 97 height 30
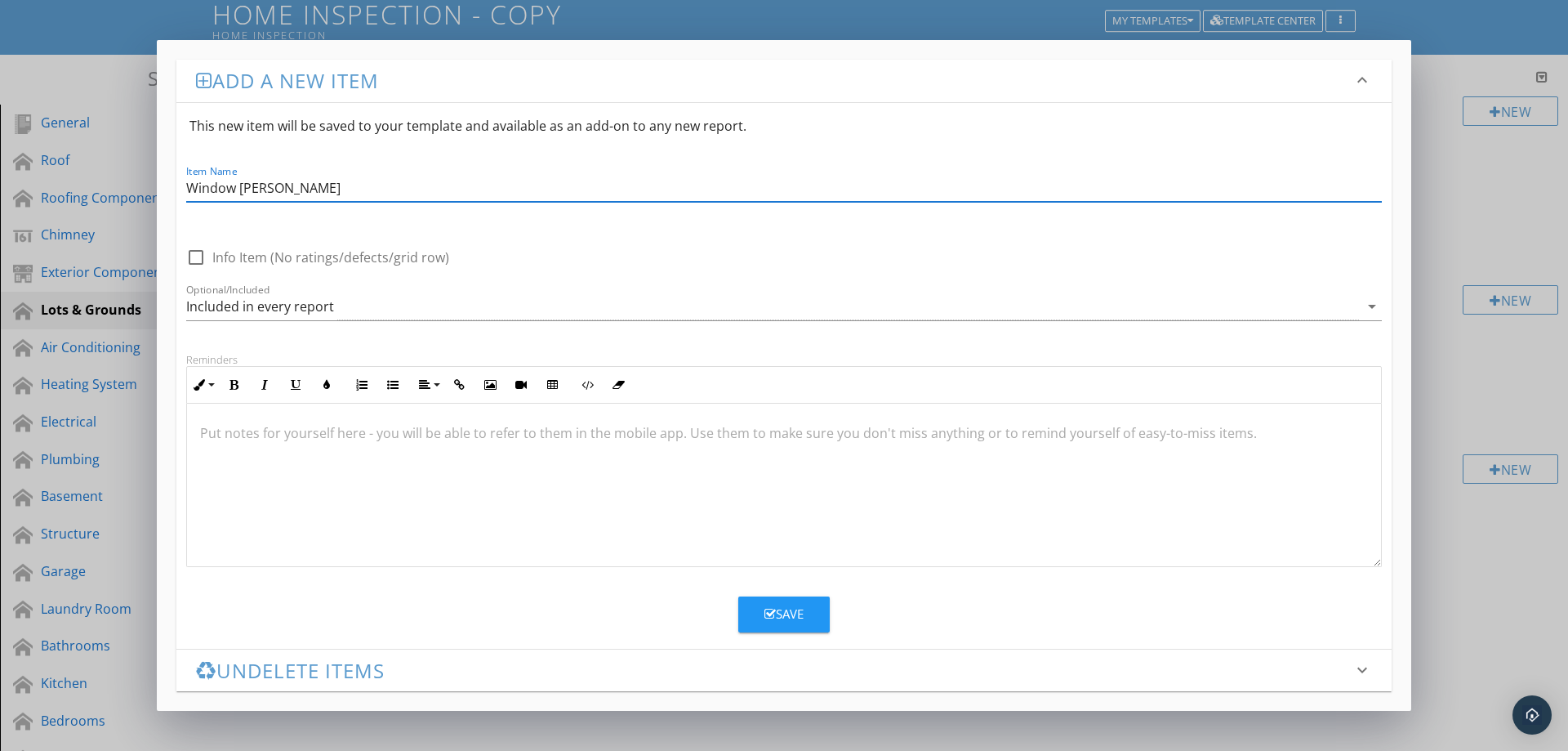
type input "Window Wells"
click at [814, 620] on button "Save" at bounding box center [784, 614] width 91 height 36
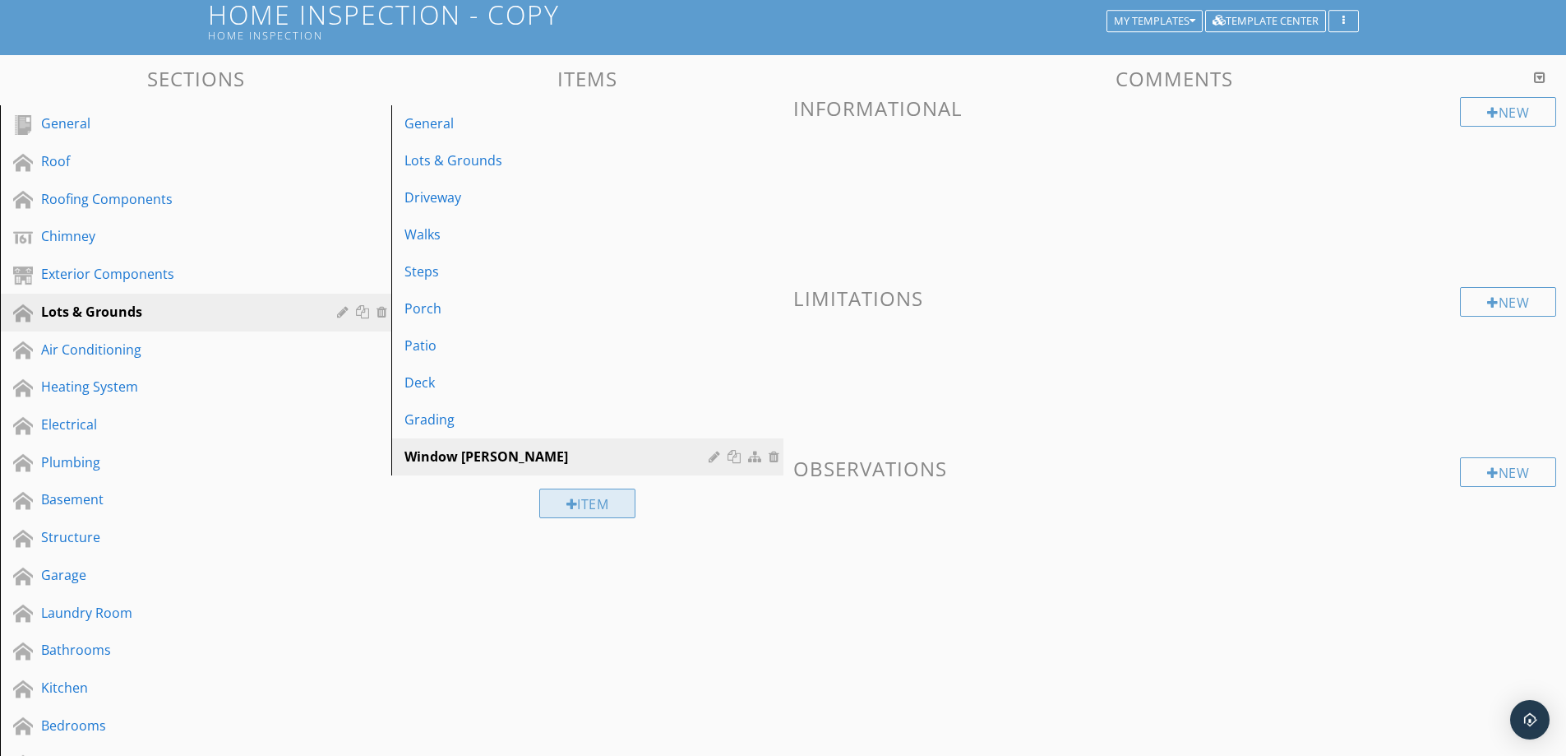
click at [610, 515] on div "Item" at bounding box center [587, 503] width 97 height 30
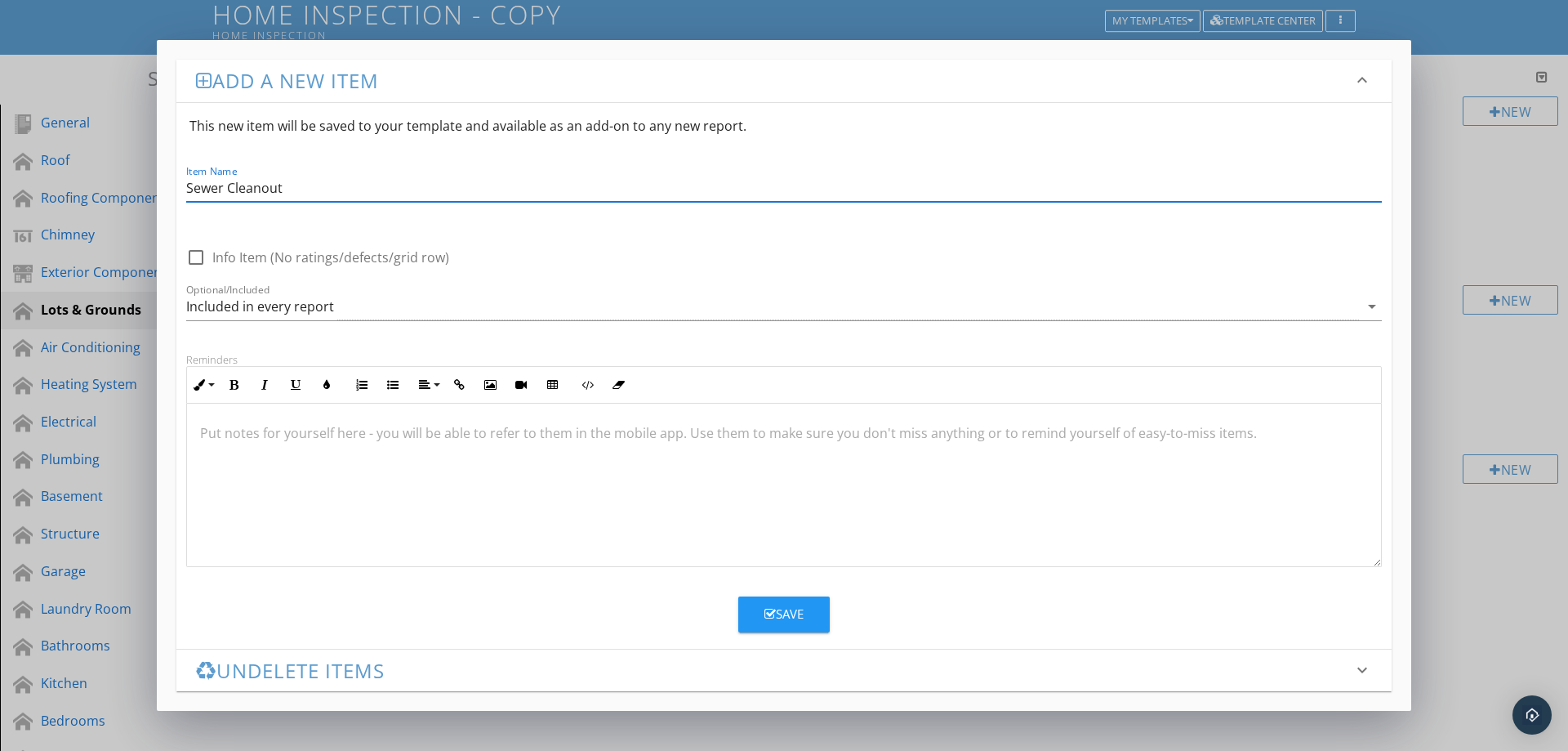
type input "Sewer Cleanout"
click at [793, 622] on div "Save" at bounding box center [784, 613] width 39 height 19
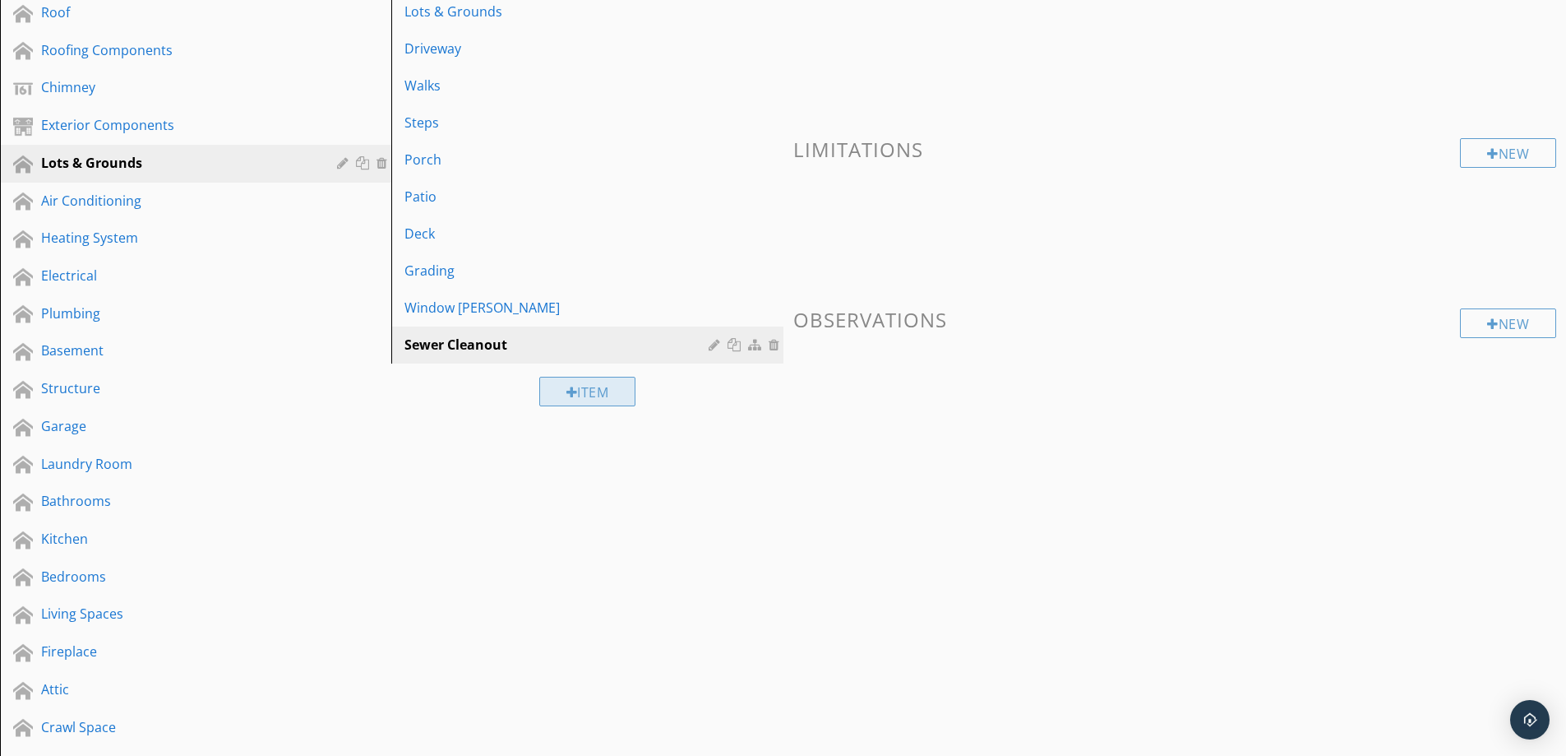
scroll to position [274, 0]
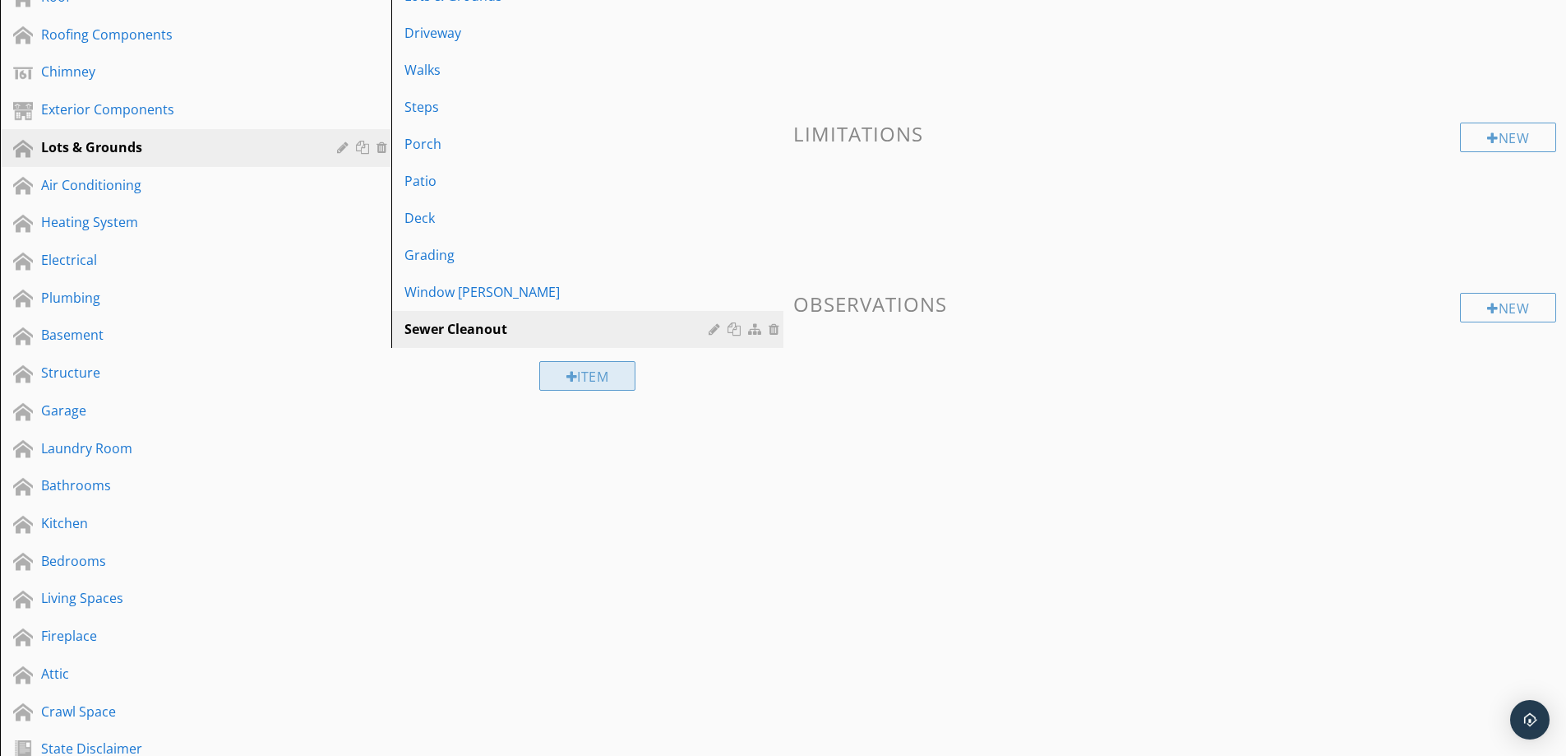
click at [583, 386] on div "Item" at bounding box center [587, 376] width 97 height 30
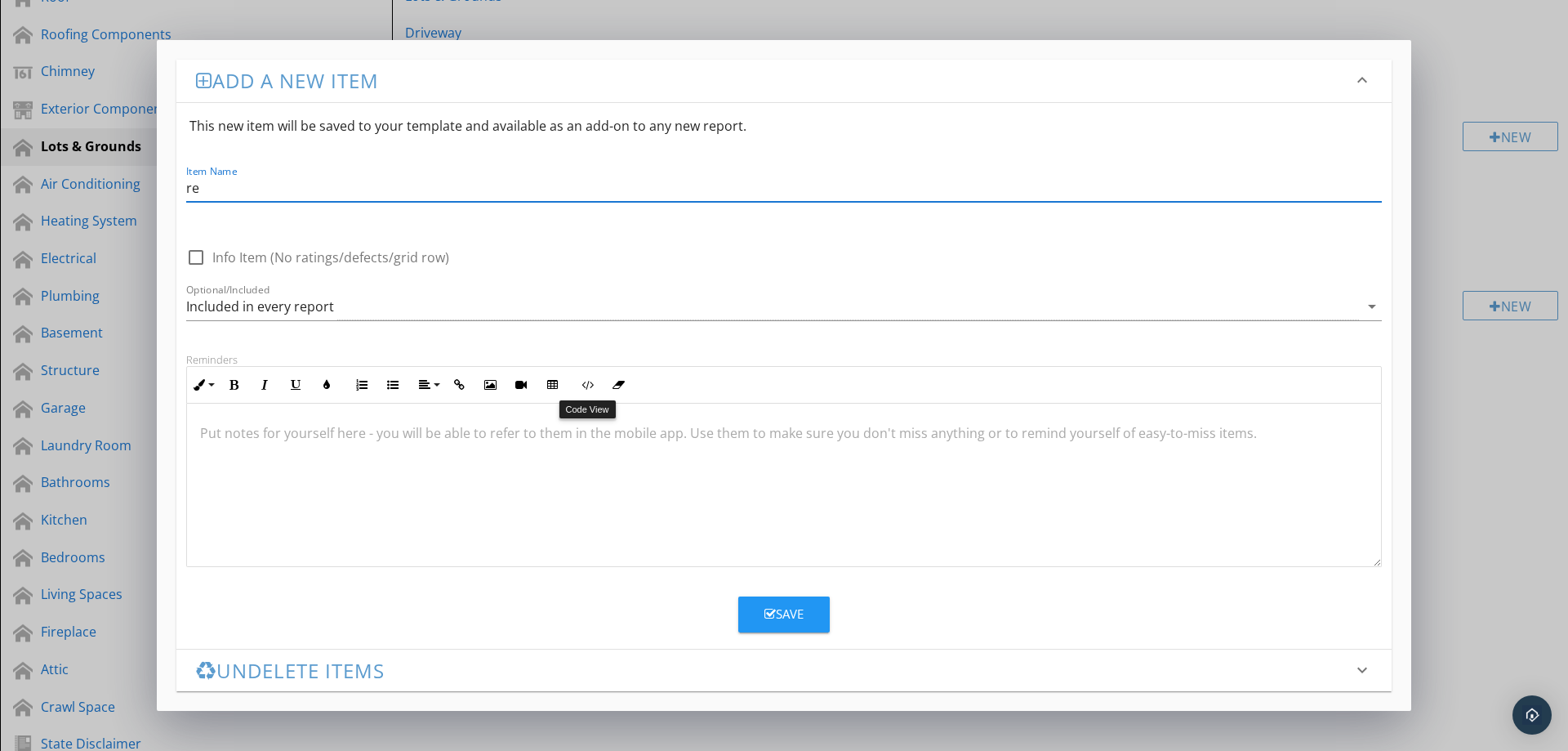
type input "r"
type input "Retaining Wall"
click at [765, 613] on icon "button" at bounding box center [771, 614] width 12 height 12
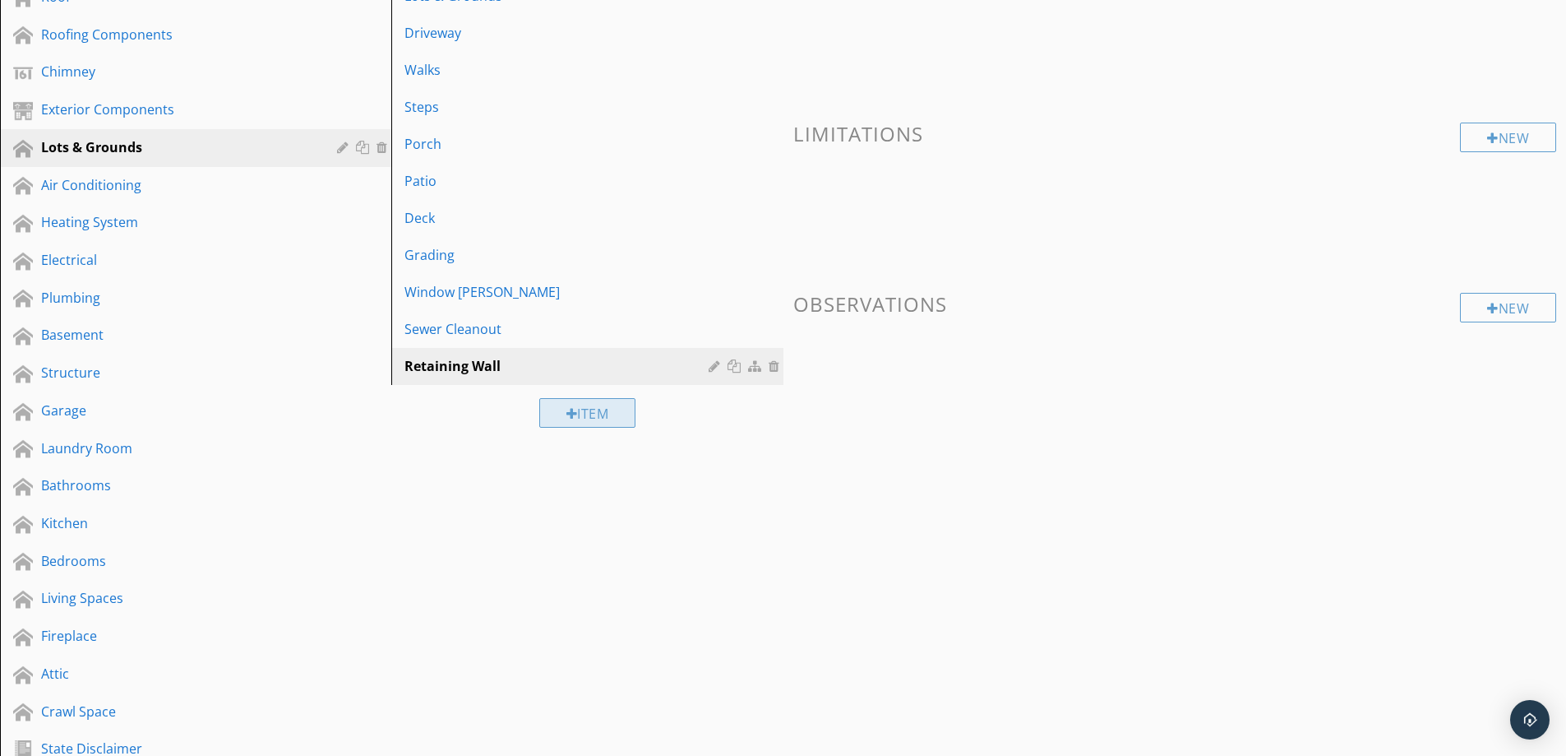
click at [576, 415] on div "Item" at bounding box center [587, 413] width 97 height 30
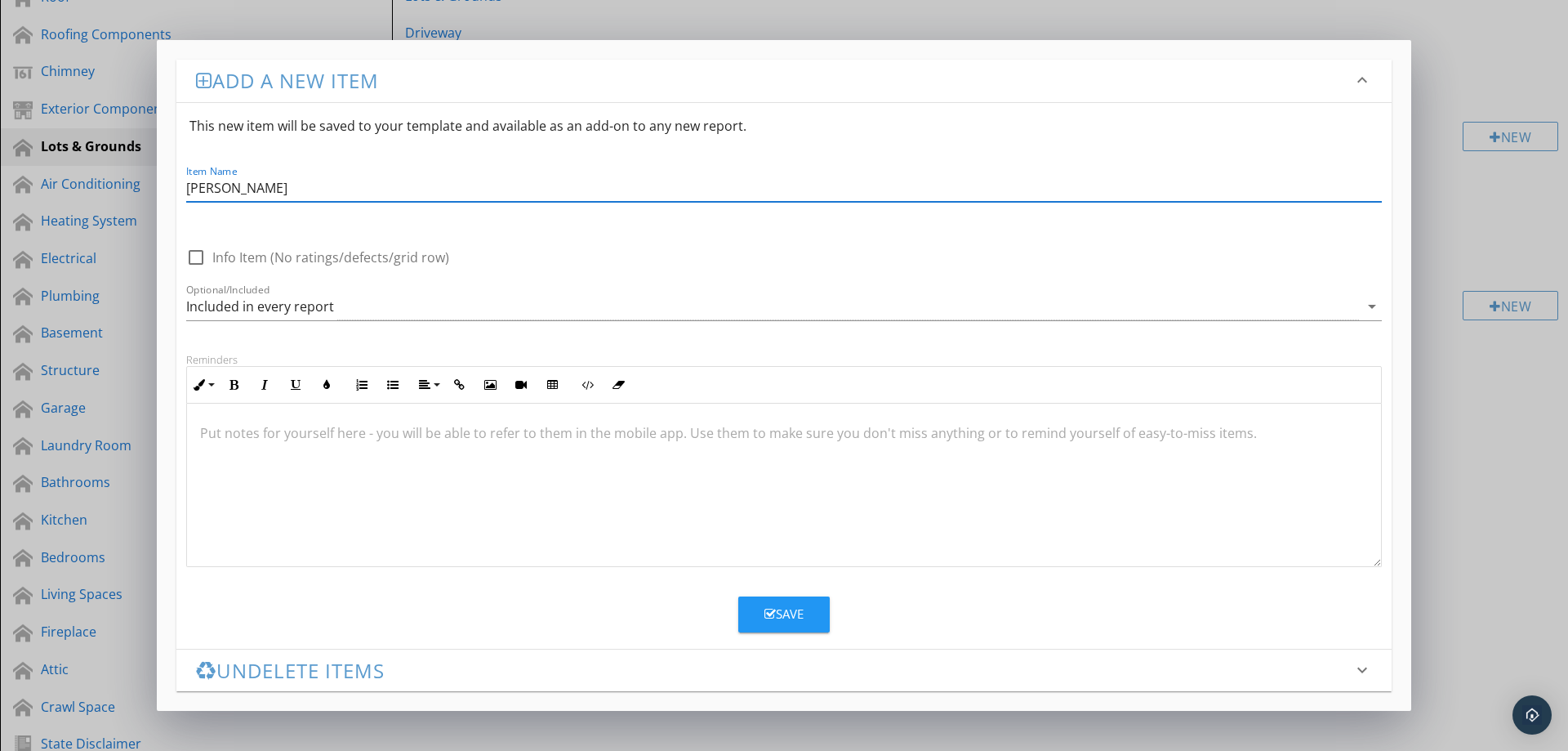
type input "Basement Stairwell"
click at [781, 620] on div "Save" at bounding box center [784, 613] width 39 height 19
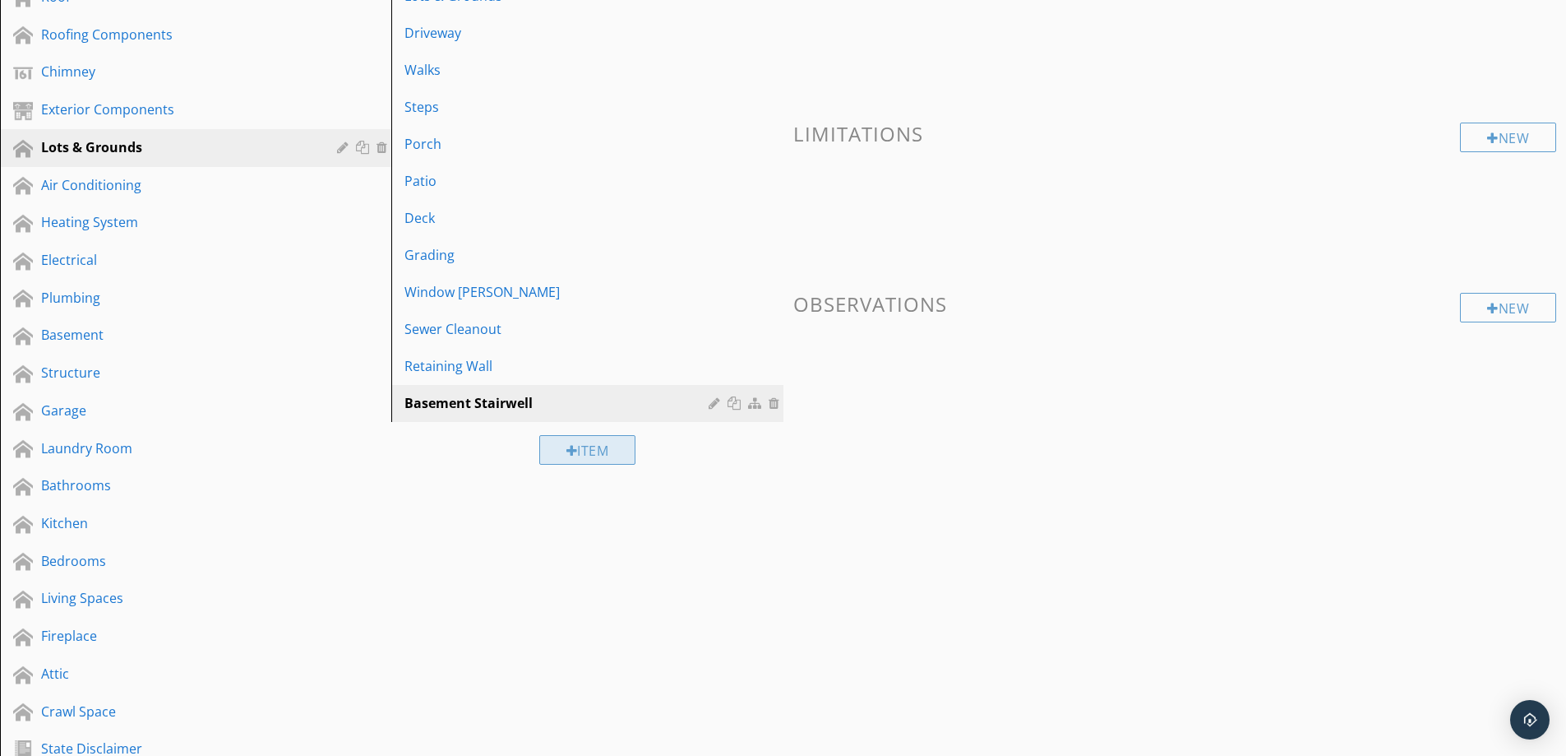
click at [566, 449] on div at bounding box center [572, 450] width 12 height 13
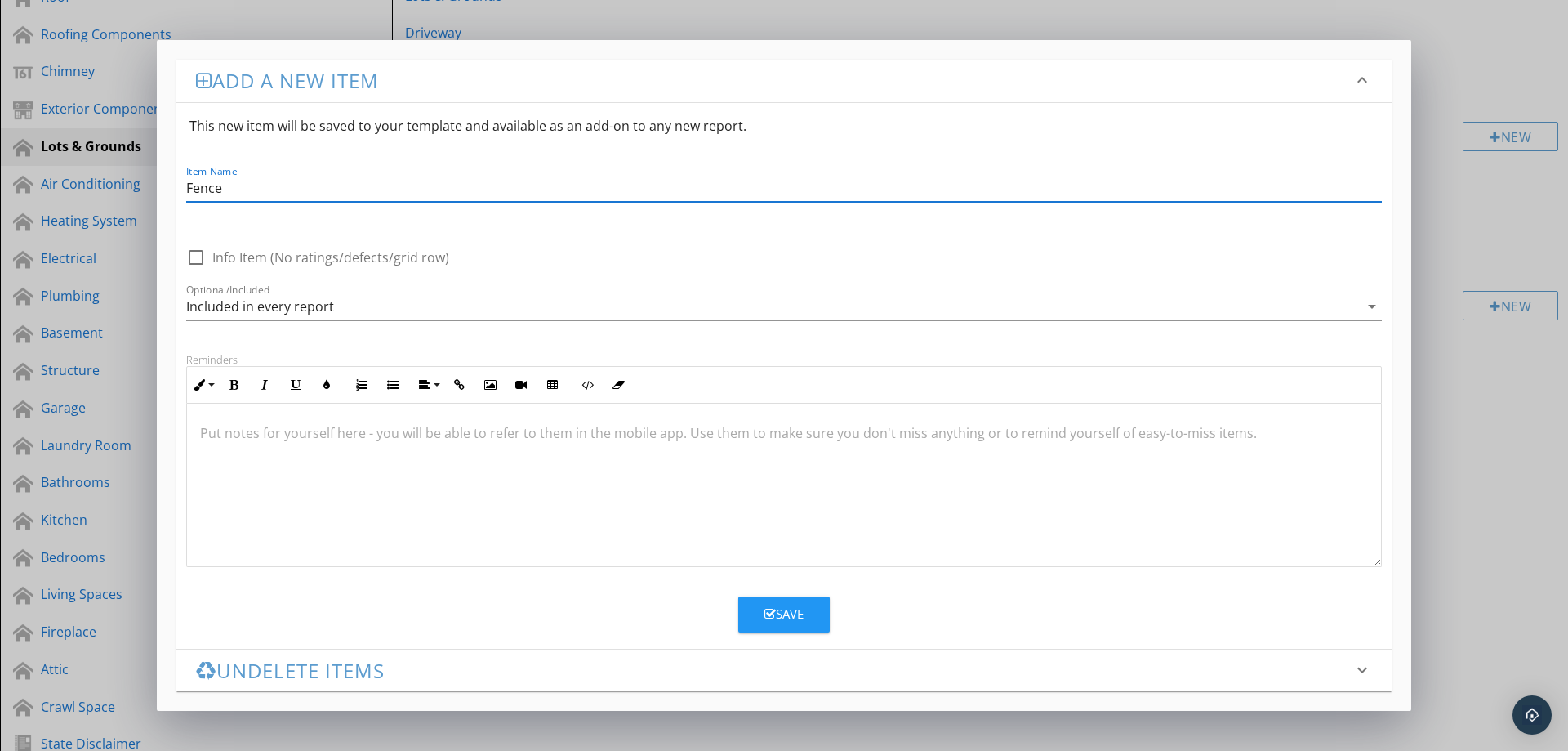
type input "Fence"
click at [796, 622] on div "Save" at bounding box center [784, 613] width 39 height 19
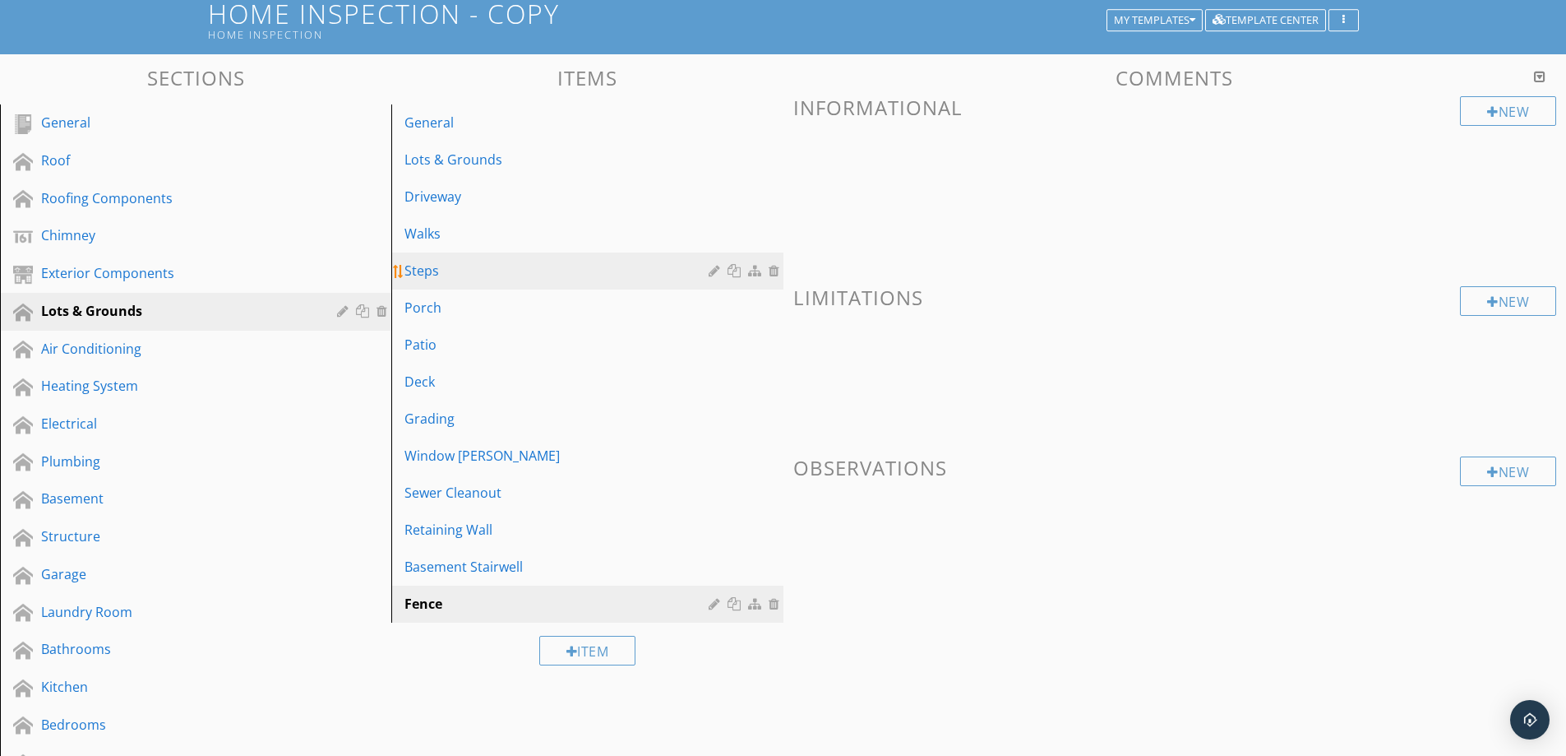
scroll to position [109, 0]
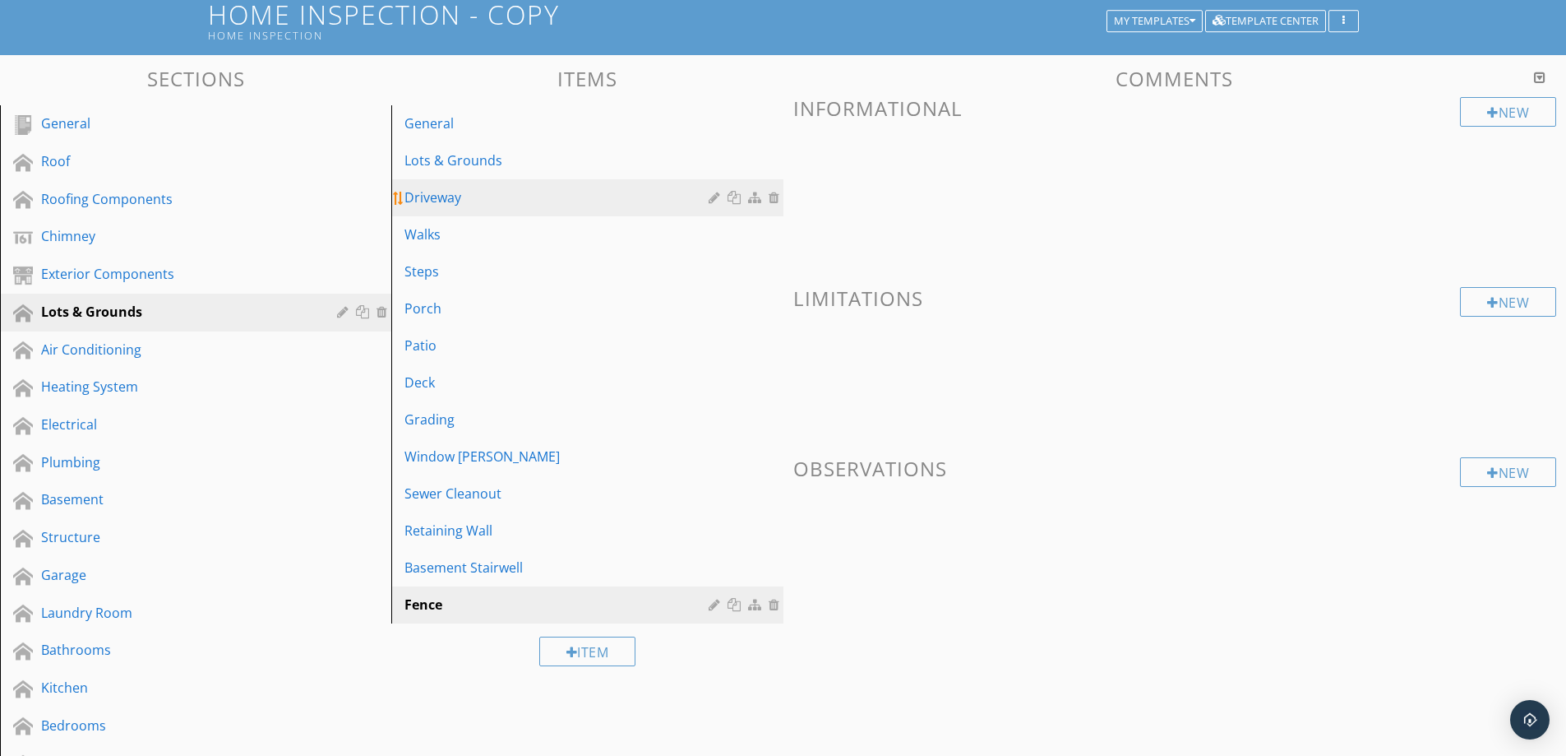
click at [548, 192] on div "Driveway" at bounding box center [558, 197] width 308 height 20
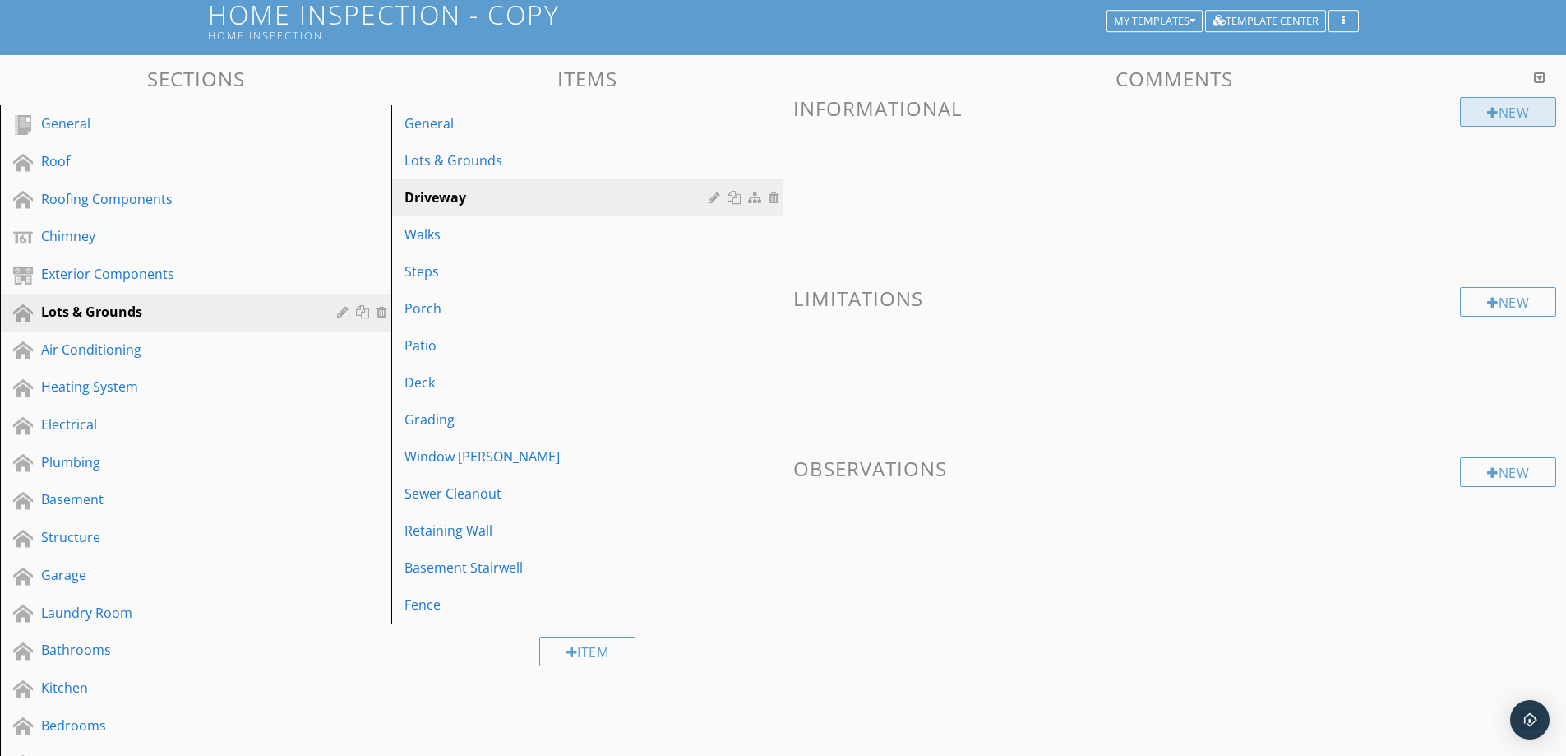
click at [1514, 117] on div "New" at bounding box center [1508, 112] width 96 height 30
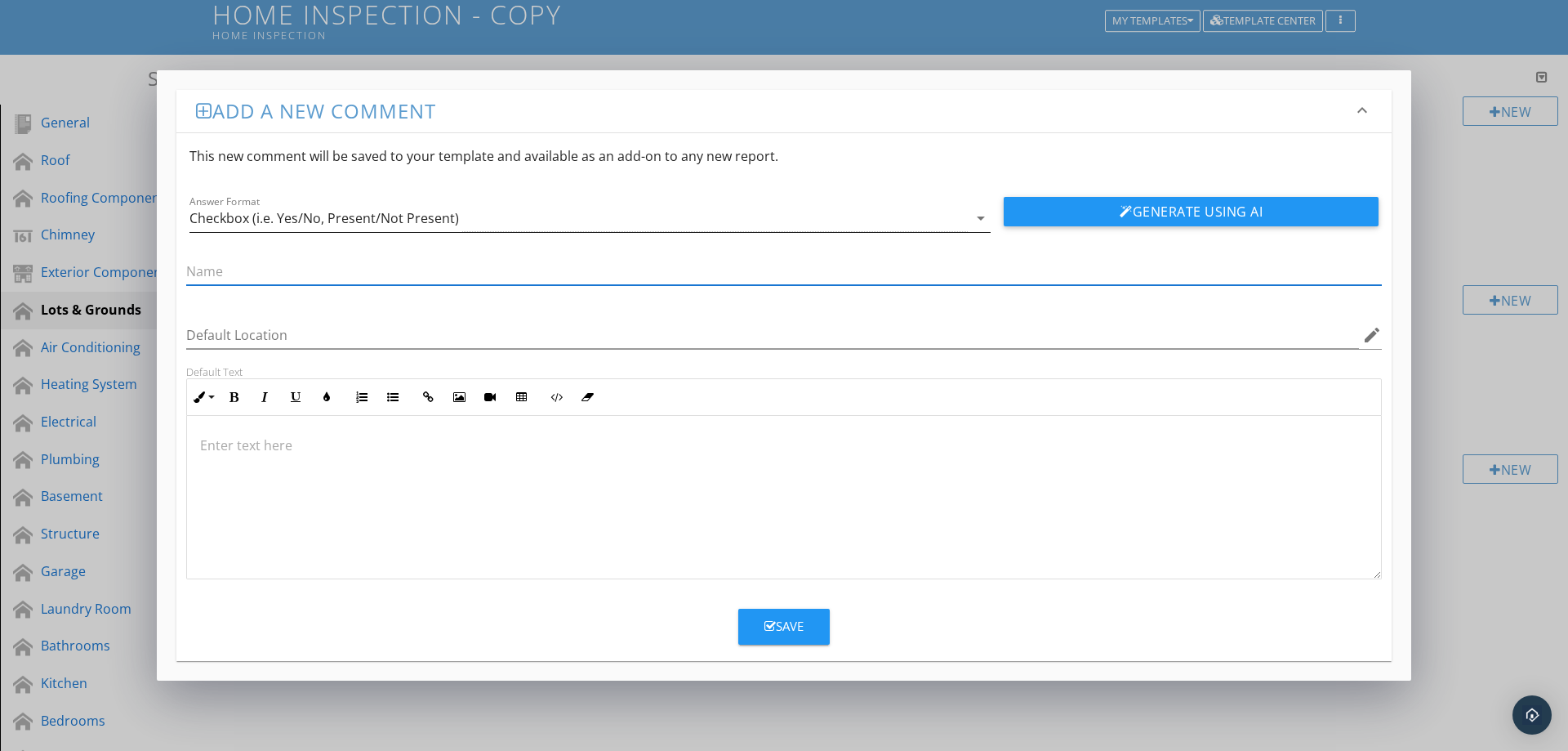
click at [538, 214] on div "Checkbox (i.e. Yes/No, Present/Not Present)" at bounding box center [578, 218] width 778 height 27
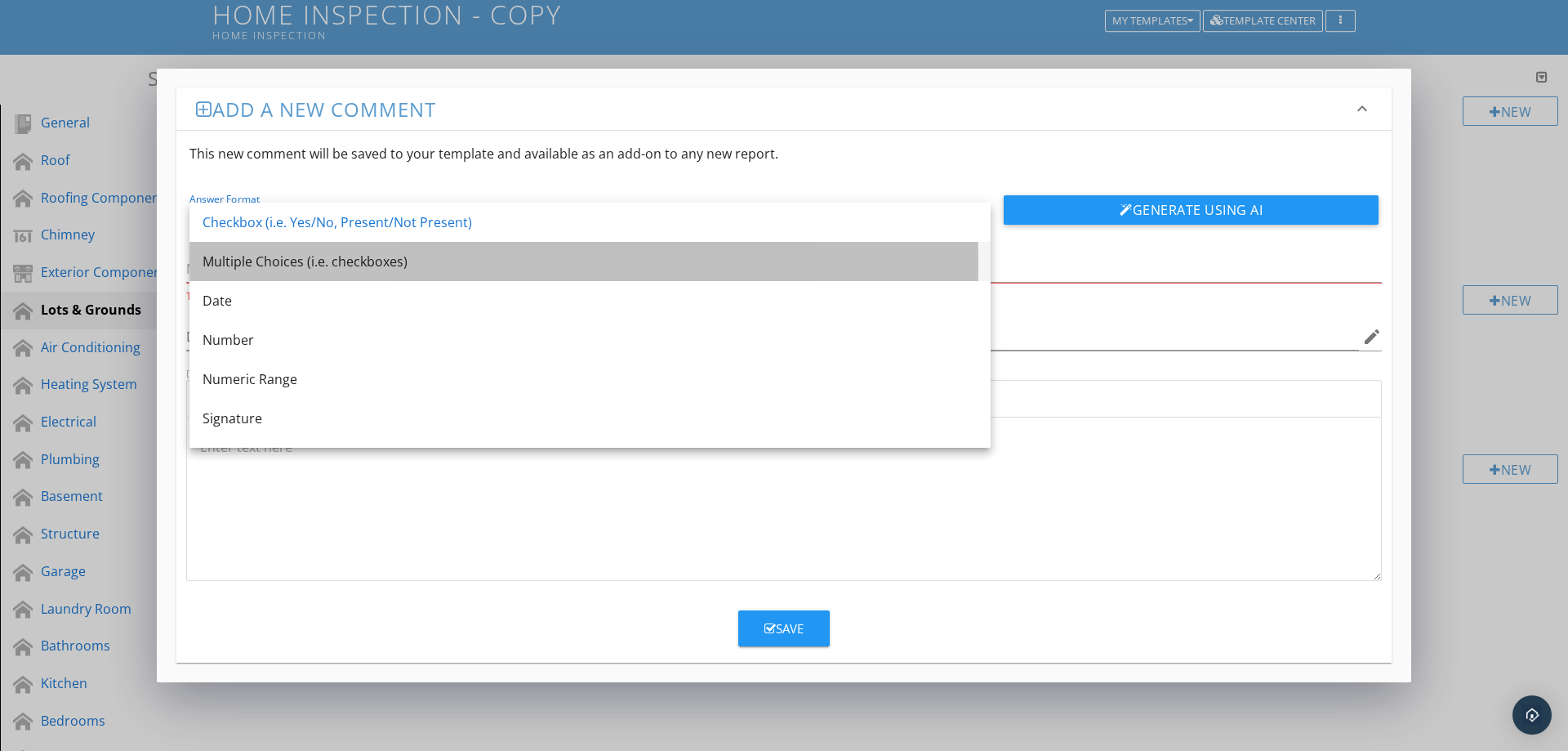
click at [470, 261] on div "Multiple Choices (i.e. checkboxes)" at bounding box center [590, 261] width 775 height 20
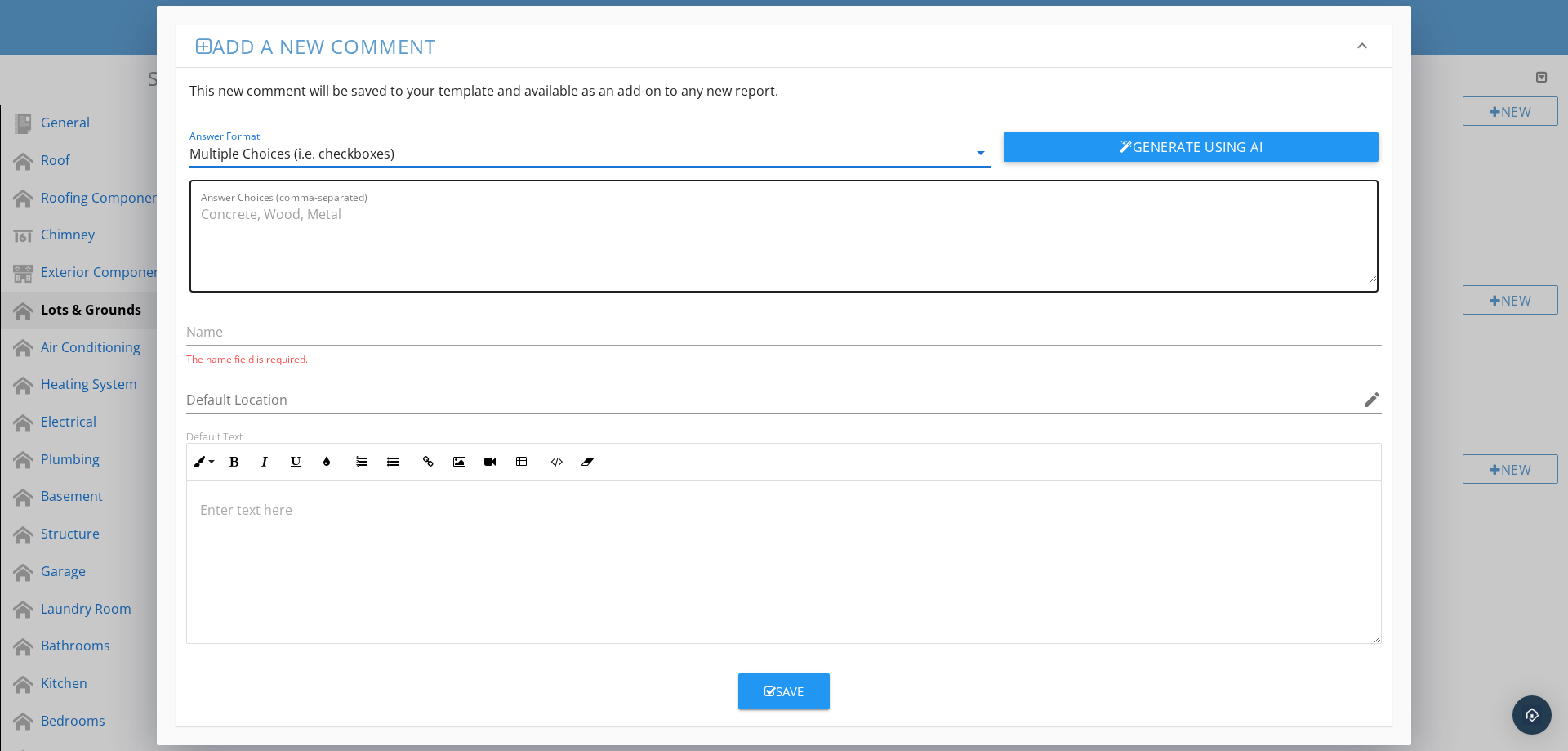
click at [351, 243] on textarea "Answer Choices (comma-separated)" at bounding box center [788, 241] width 1176 height 81
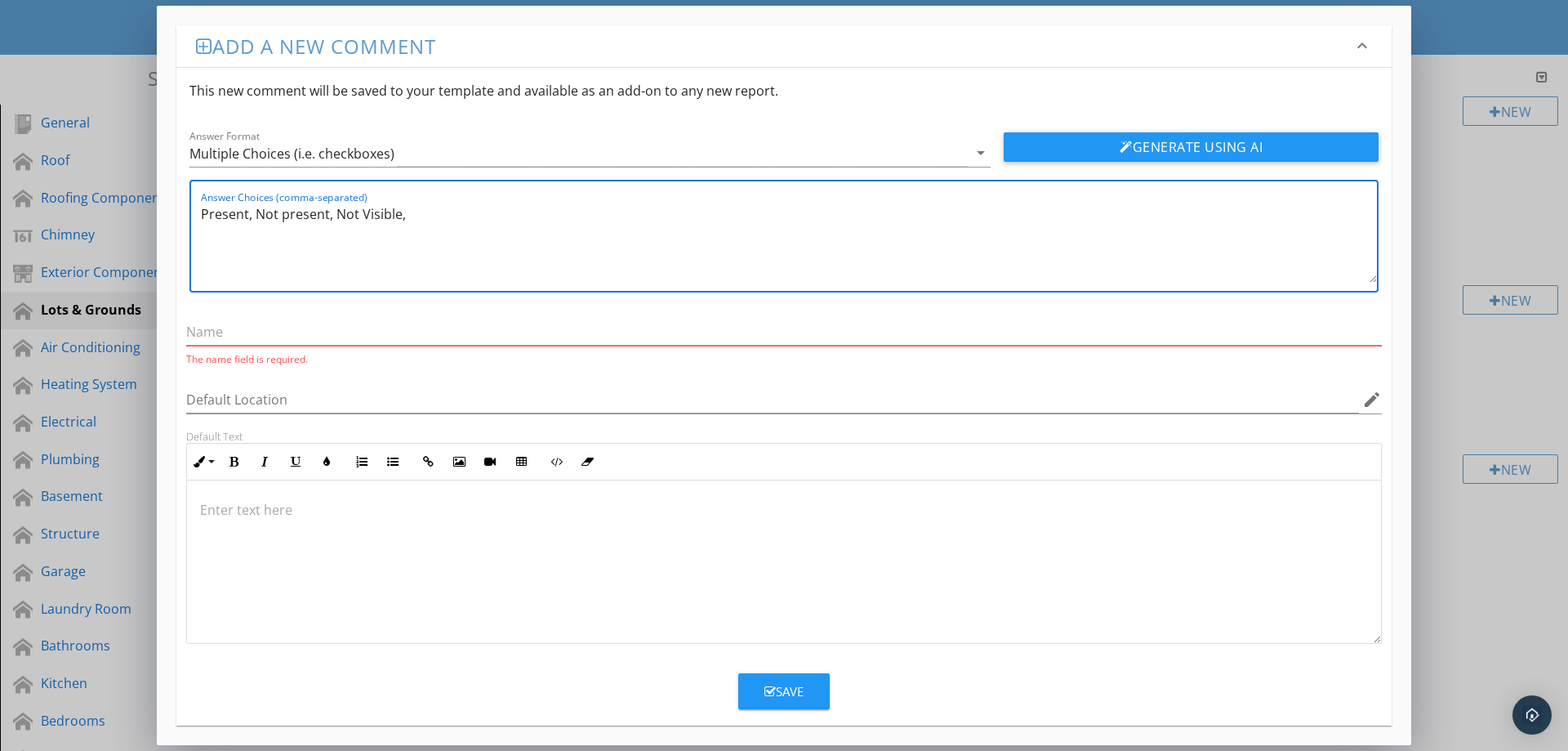
type textarea "Present, Not present, Not Visible,"
click at [488, 334] on input "text" at bounding box center [784, 332] width 1196 height 27
drag, startPoint x: 631, startPoint y: 442, endPoint x: 687, endPoint y: 532, distance: 106.0
click at [641, 453] on div "The name field is required. Default Location edit Default Text Inline Style XLa…" at bounding box center [784, 468] width 1214 height 352
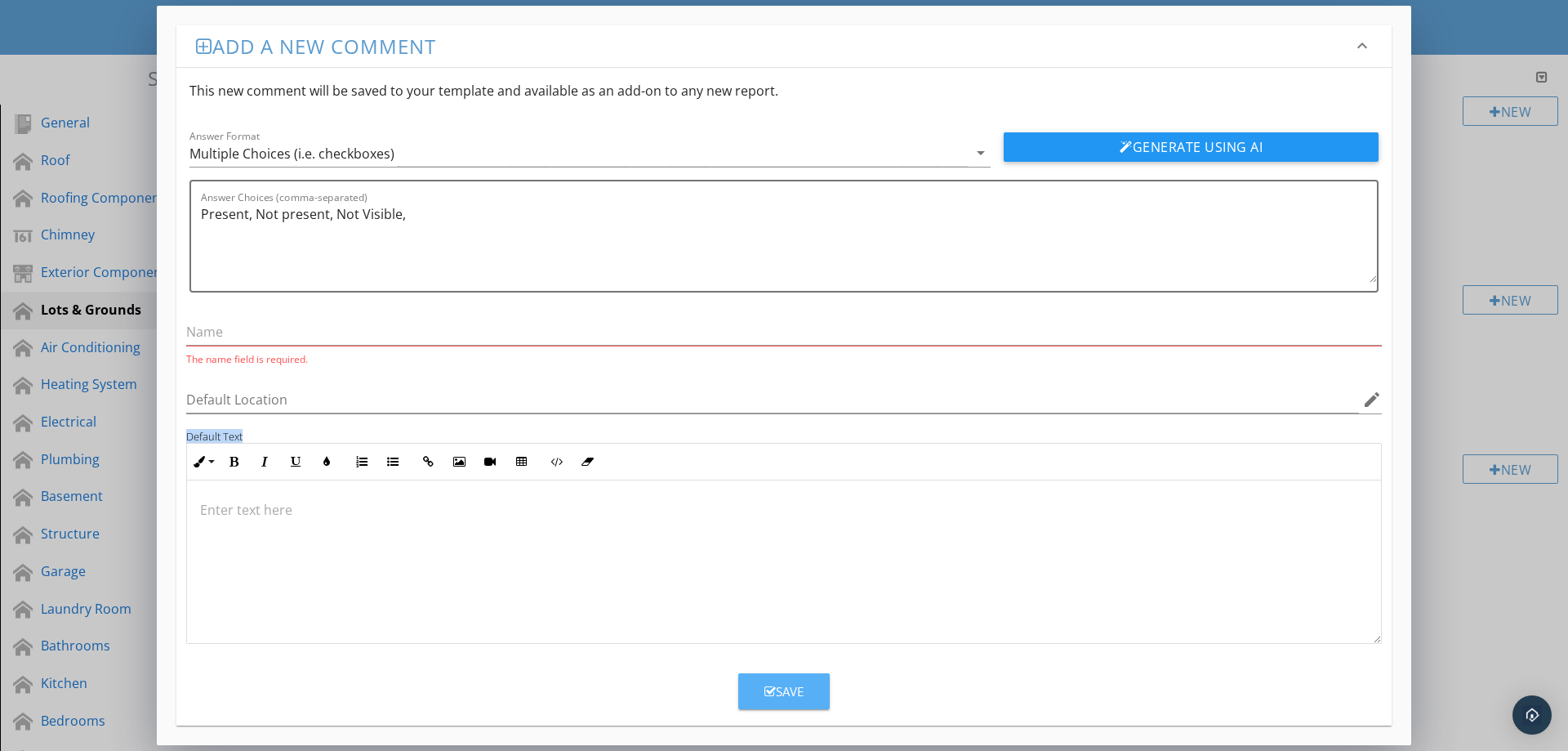
click at [806, 691] on button "Save" at bounding box center [784, 690] width 91 height 36
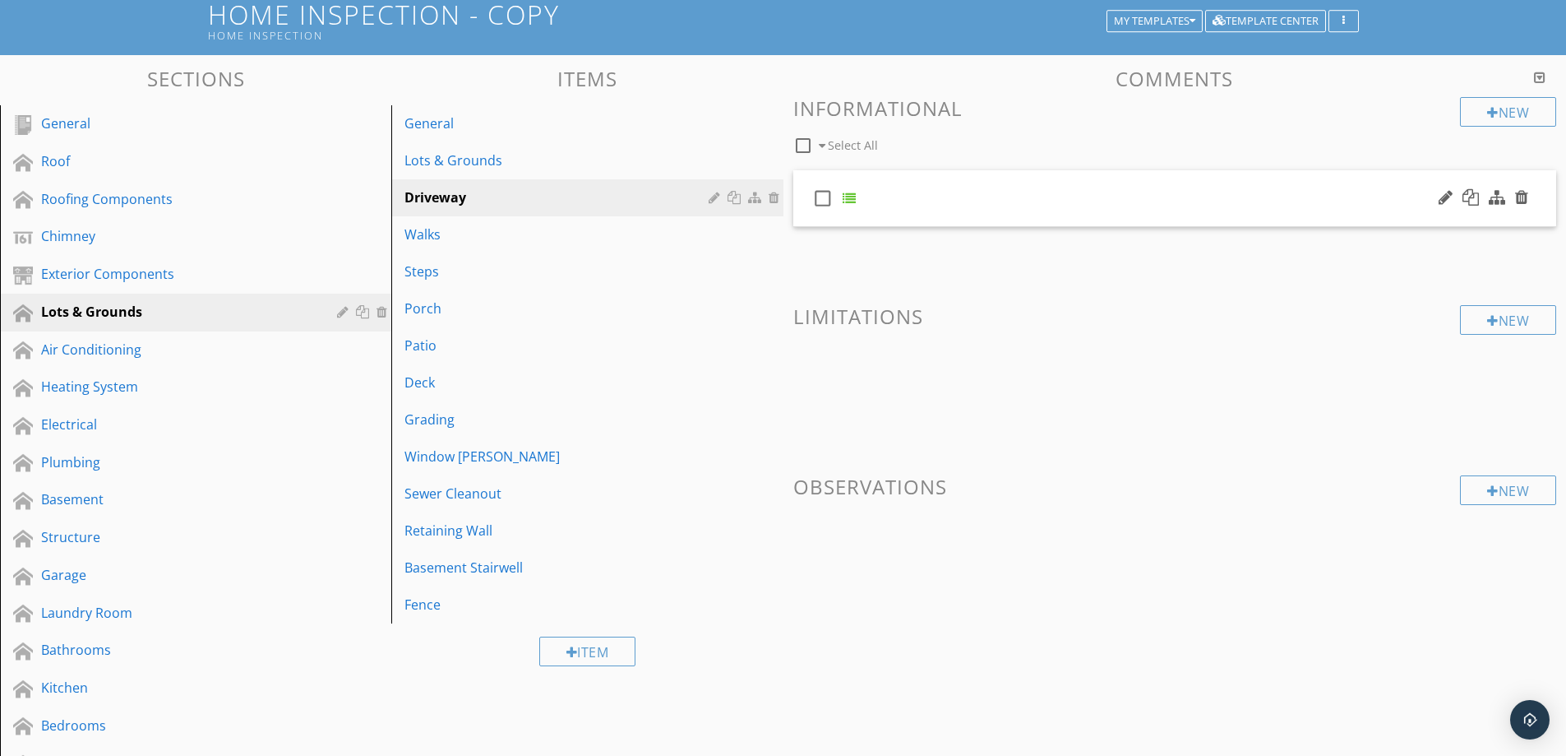
click at [918, 210] on div "check_box_outline_blank" at bounding box center [1175, 198] width 764 height 57
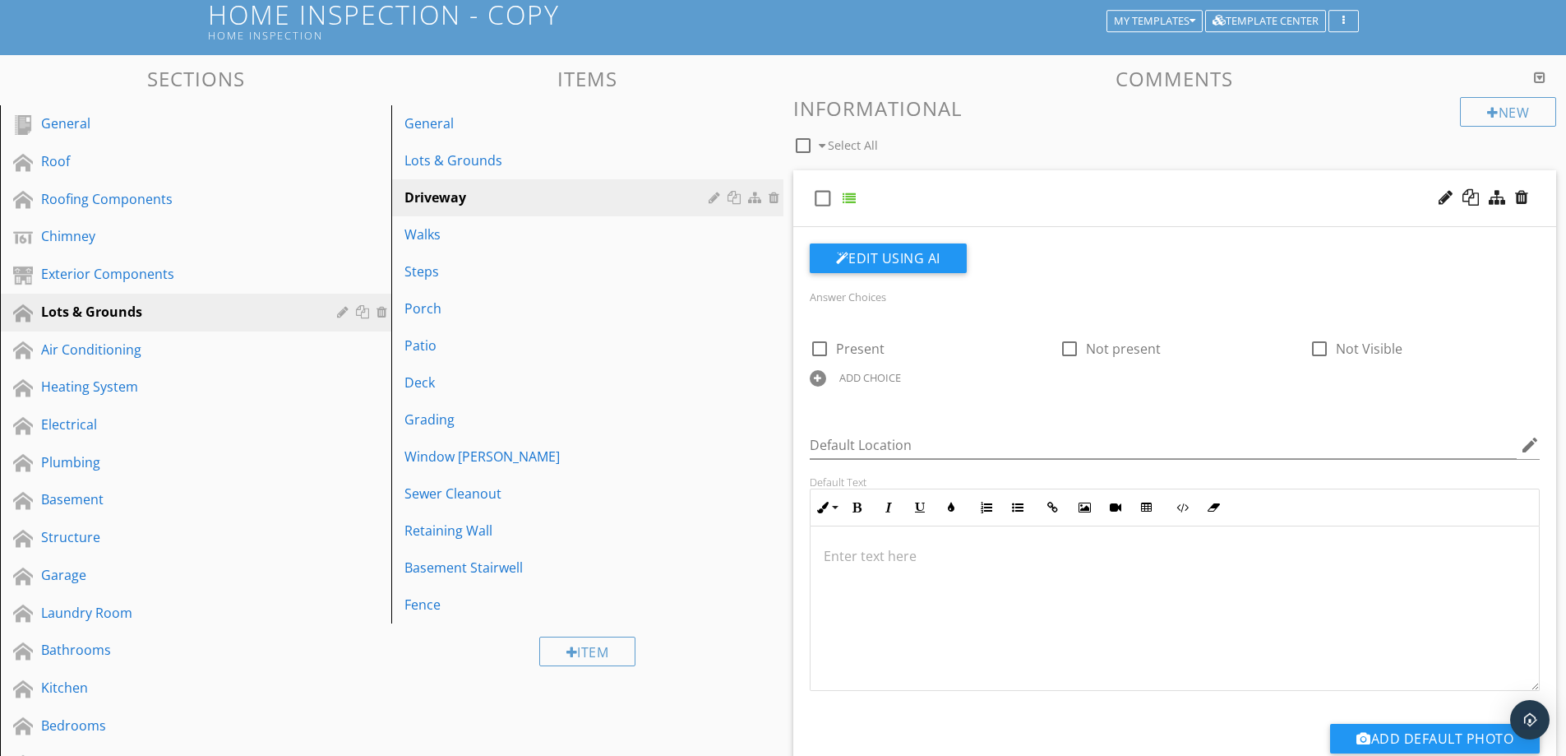
click at [918, 210] on div "check_box_outline_blank" at bounding box center [1175, 198] width 764 height 57
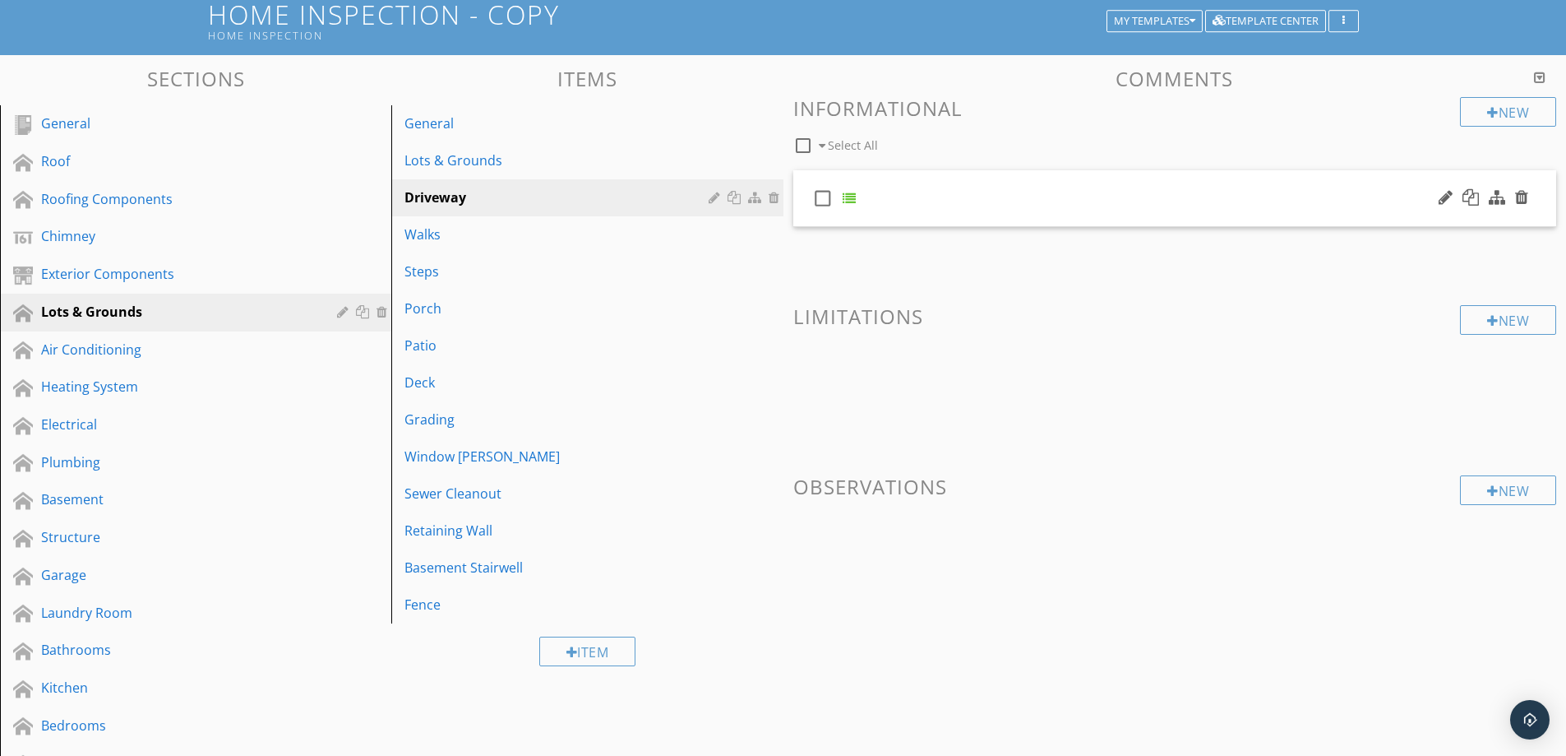
click at [918, 210] on div "check_box_outline_blank" at bounding box center [1175, 198] width 764 height 57
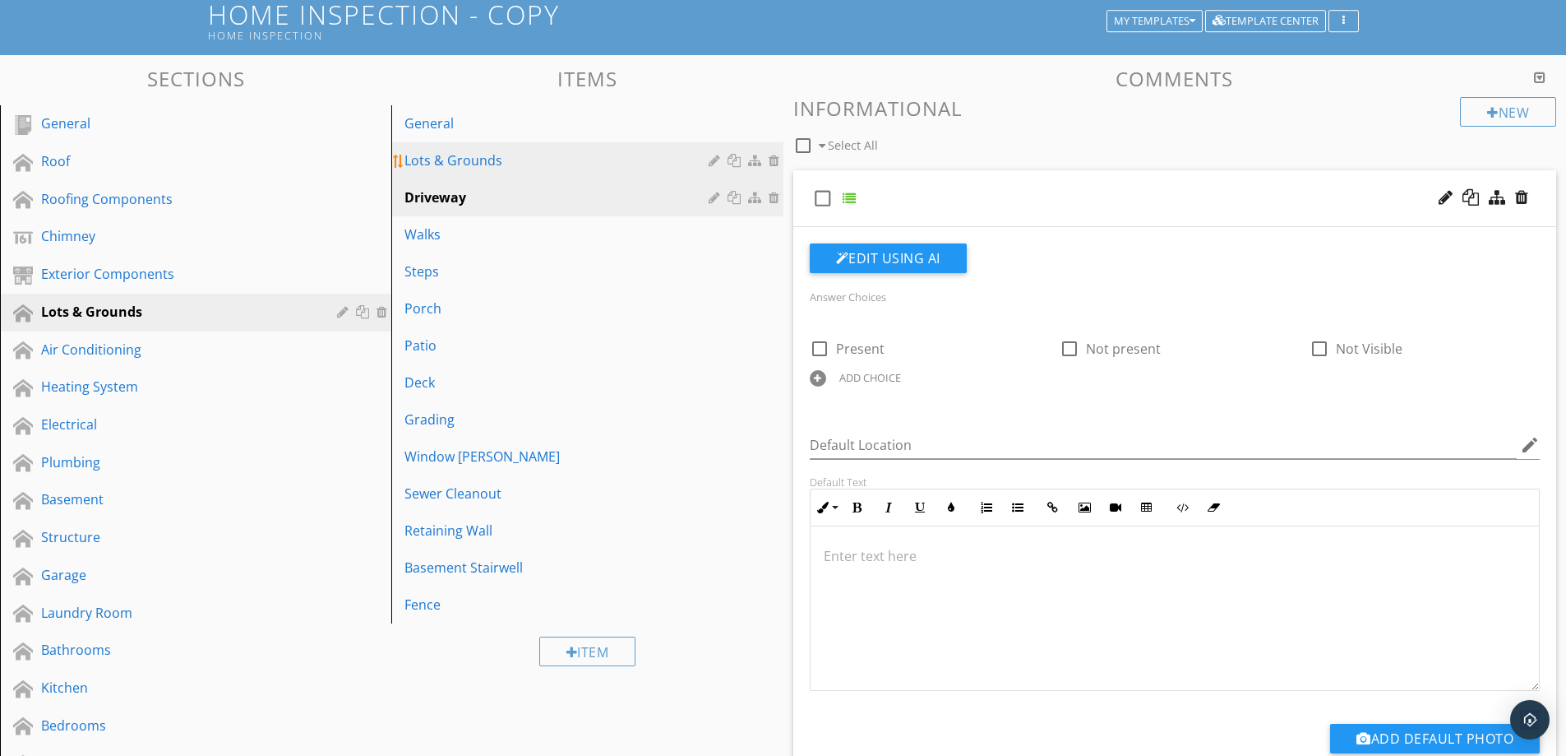
click at [557, 155] on div "Lots & Grounds" at bounding box center [558, 160] width 308 height 20
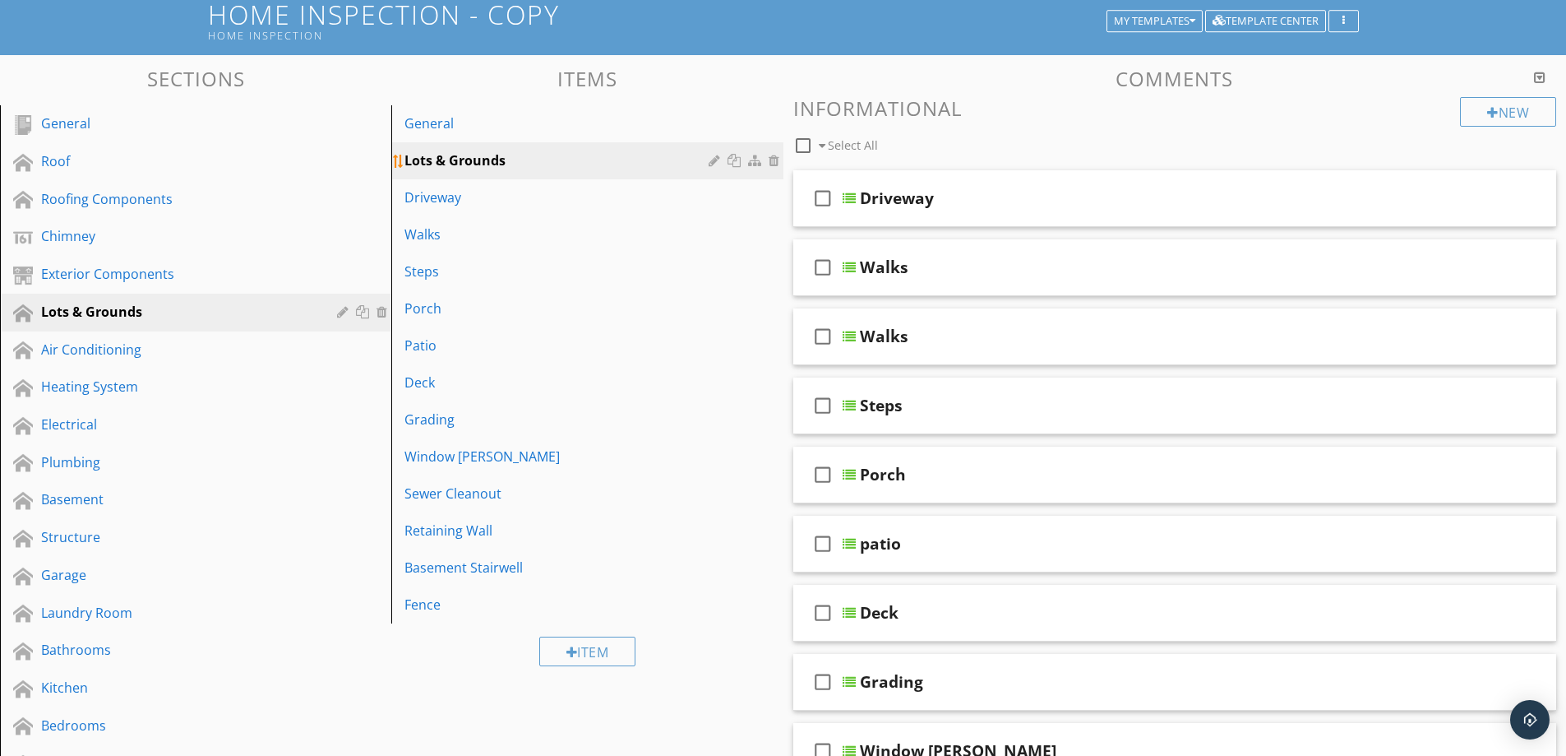
click at [774, 161] on div at bounding box center [776, 160] width 15 height 13
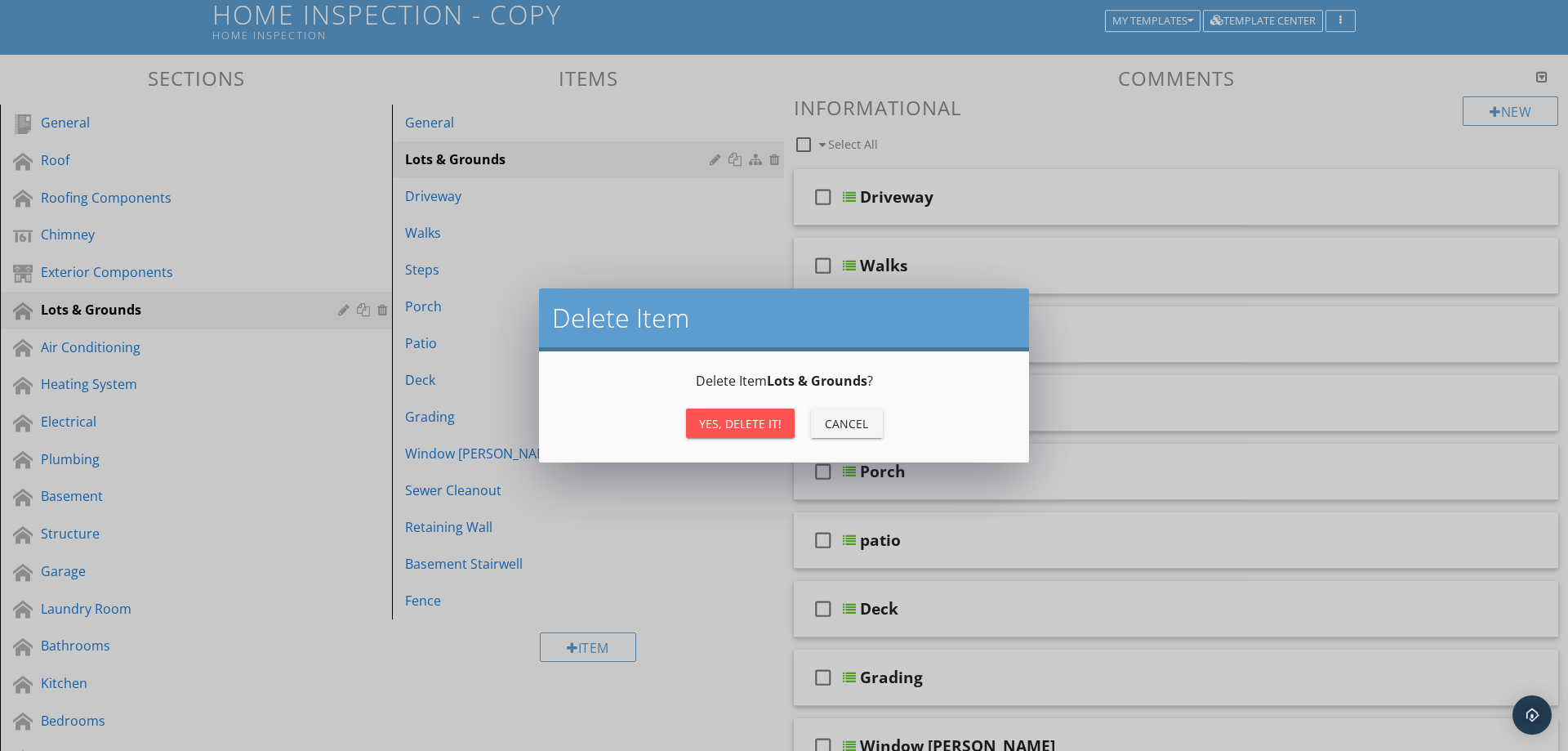
click at [757, 423] on div "Yes, Delete it!" at bounding box center [740, 423] width 82 height 17
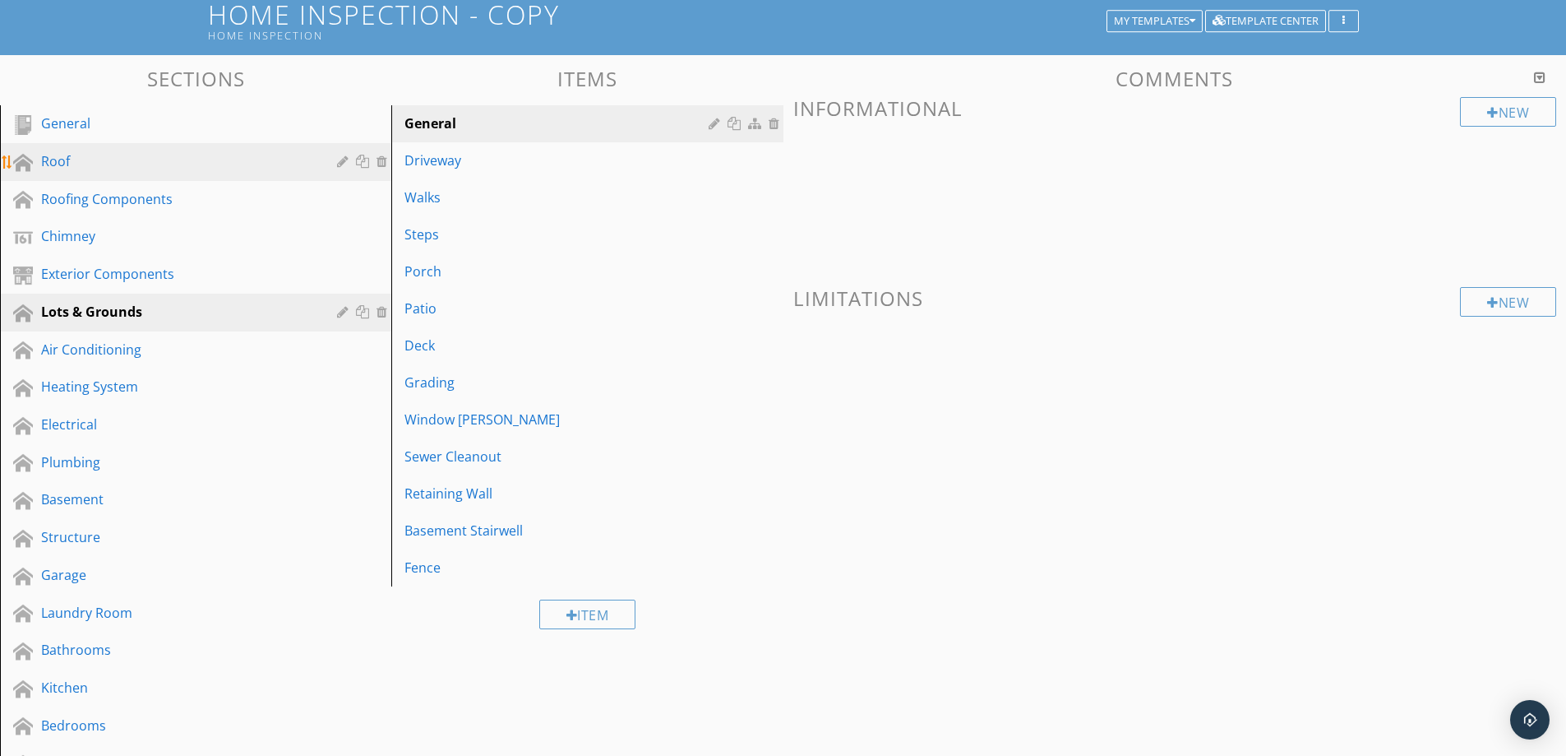
click at [251, 160] on div "Roof" at bounding box center [177, 161] width 272 height 20
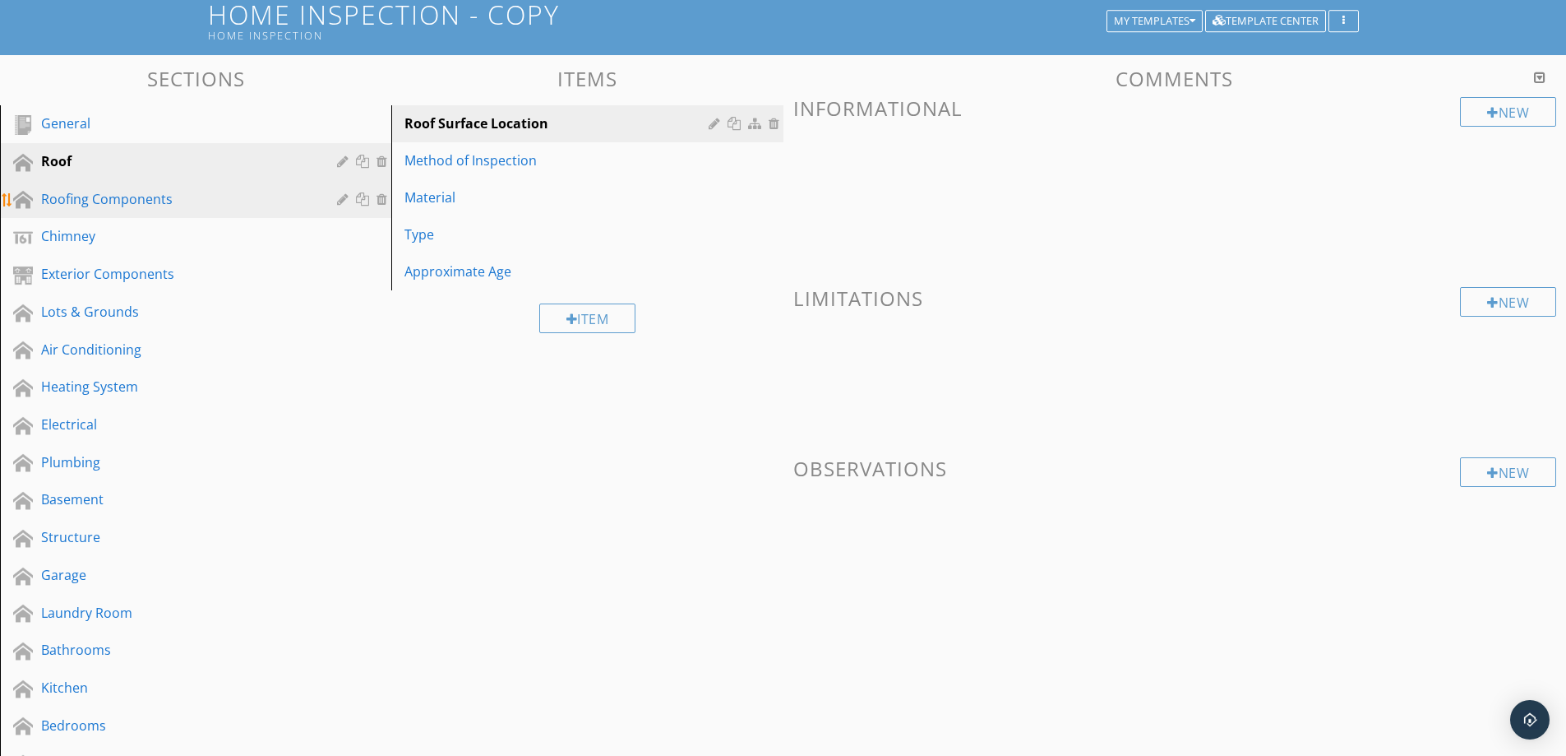
click at [182, 197] on div "Roofing Components" at bounding box center [177, 199] width 272 height 20
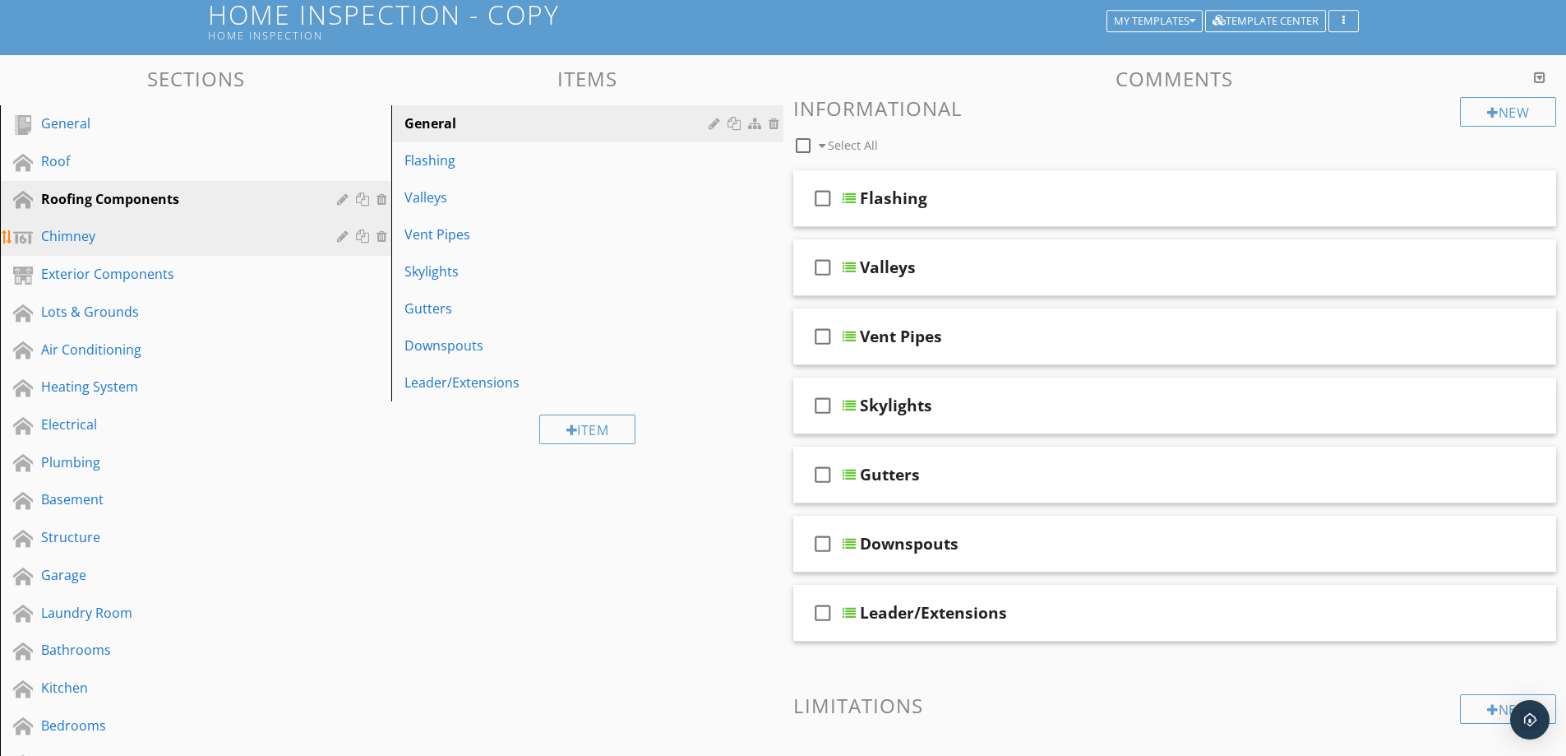
click at [215, 229] on div "Chimney" at bounding box center [177, 236] width 272 height 20
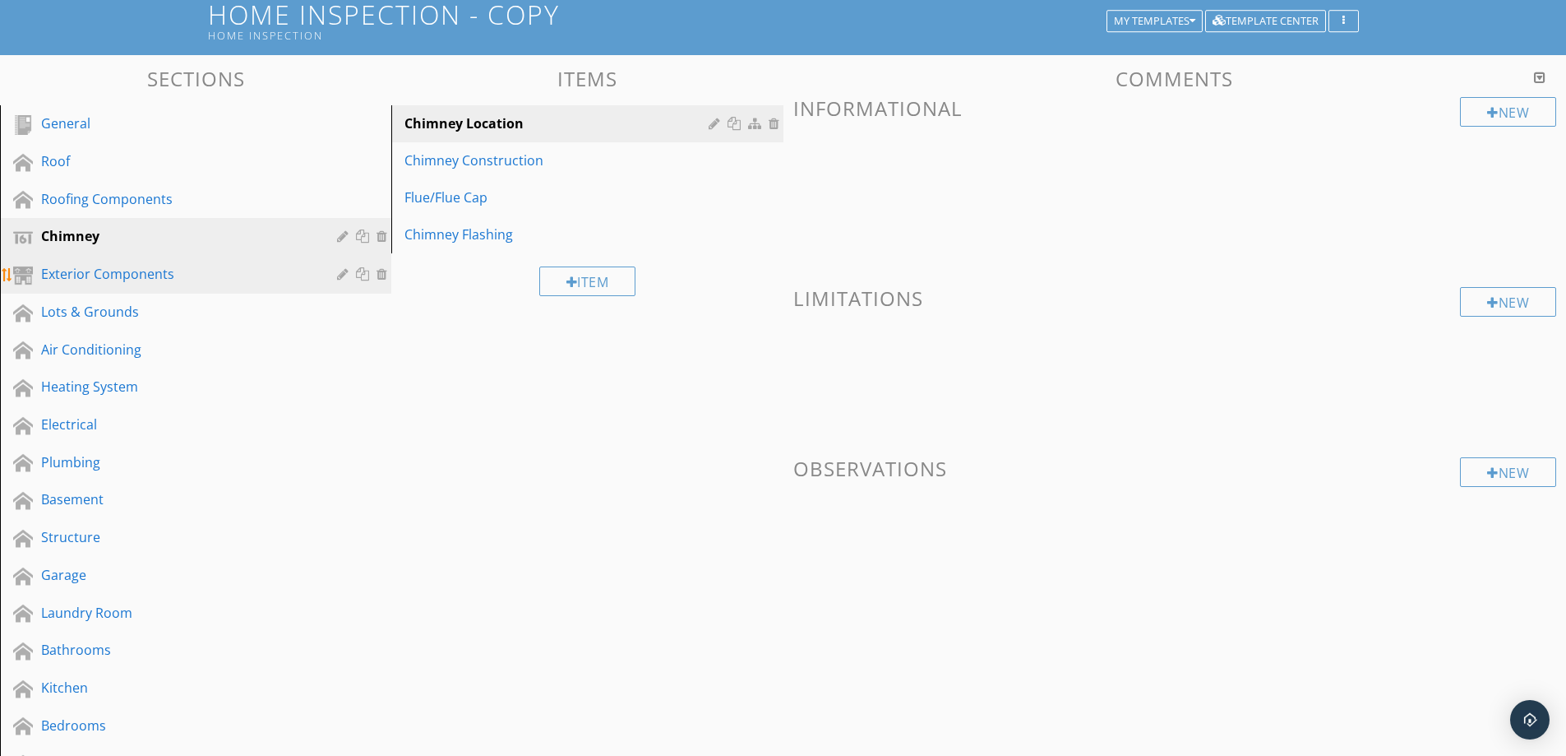
click at [204, 278] on div "Exterior Components" at bounding box center [177, 274] width 272 height 20
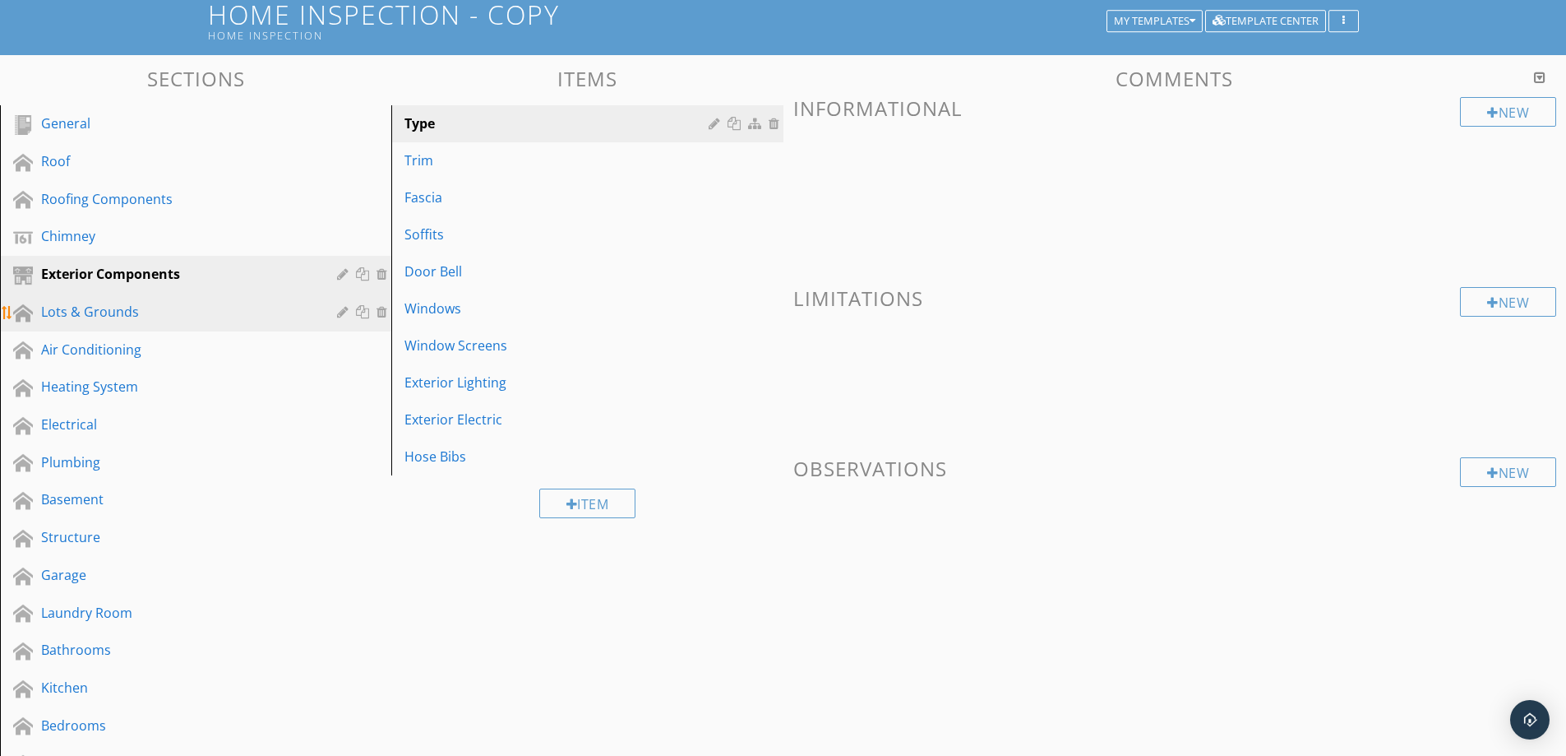
click at [210, 309] on div "Lots & Grounds" at bounding box center [177, 312] width 272 height 20
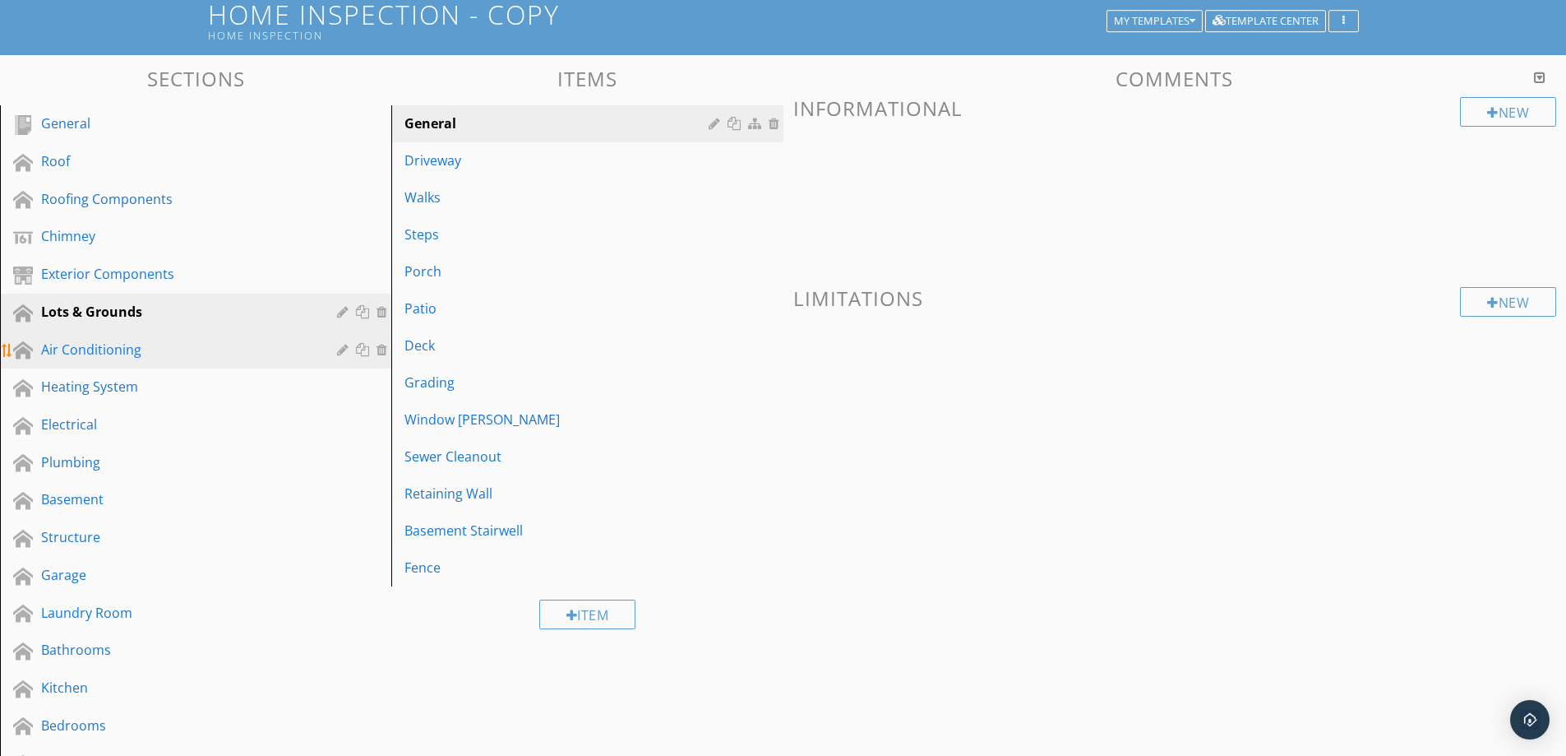
click at [208, 345] on div "Air Conditioning" at bounding box center [177, 350] width 272 height 20
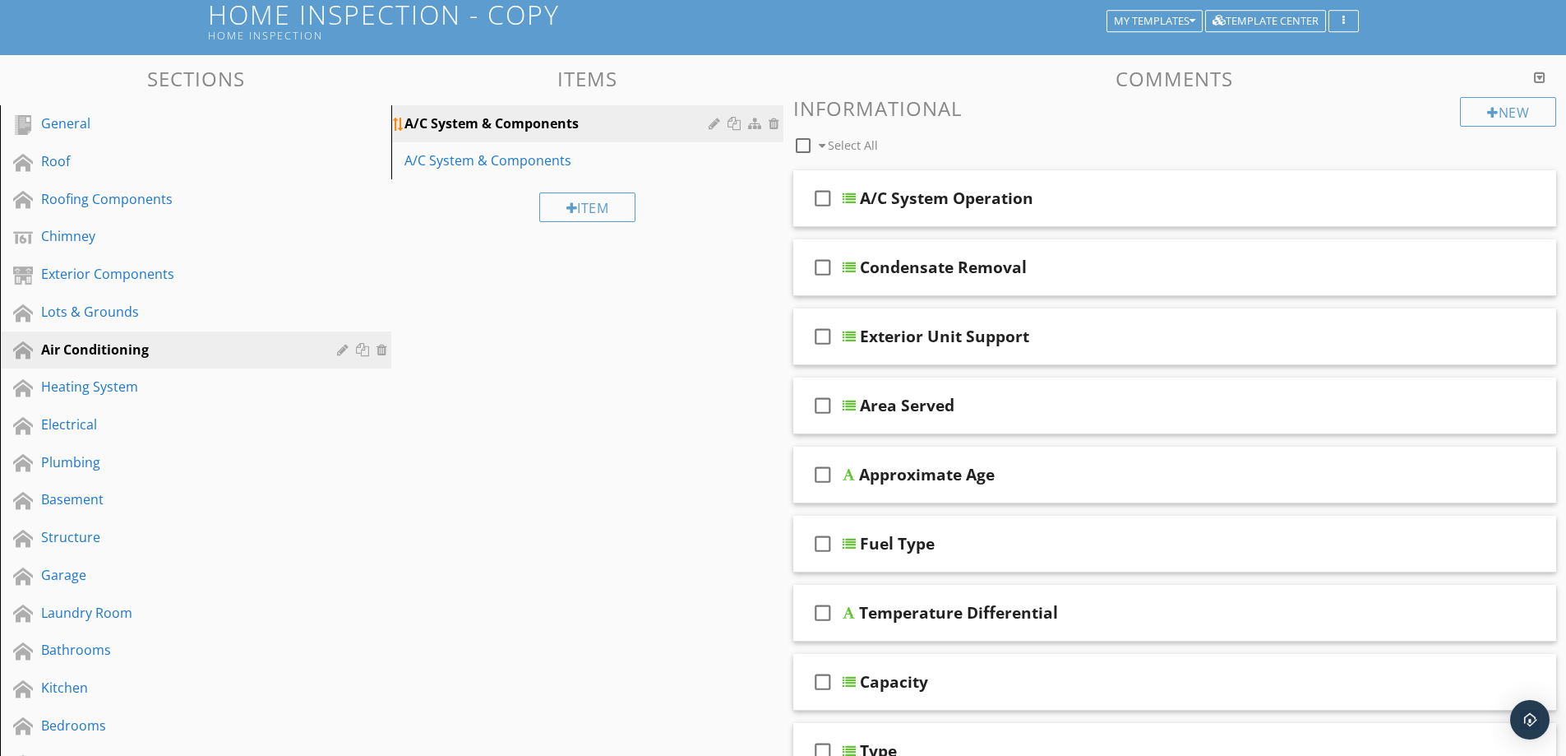
click at [638, 133] on div "A/C System & Components" at bounding box center [558, 123] width 308 height 20
click at [624, 149] on link "A/C System & Components" at bounding box center [589, 160] width 386 height 36
click at [623, 124] on div "A/C System & Components" at bounding box center [558, 123] width 308 height 20
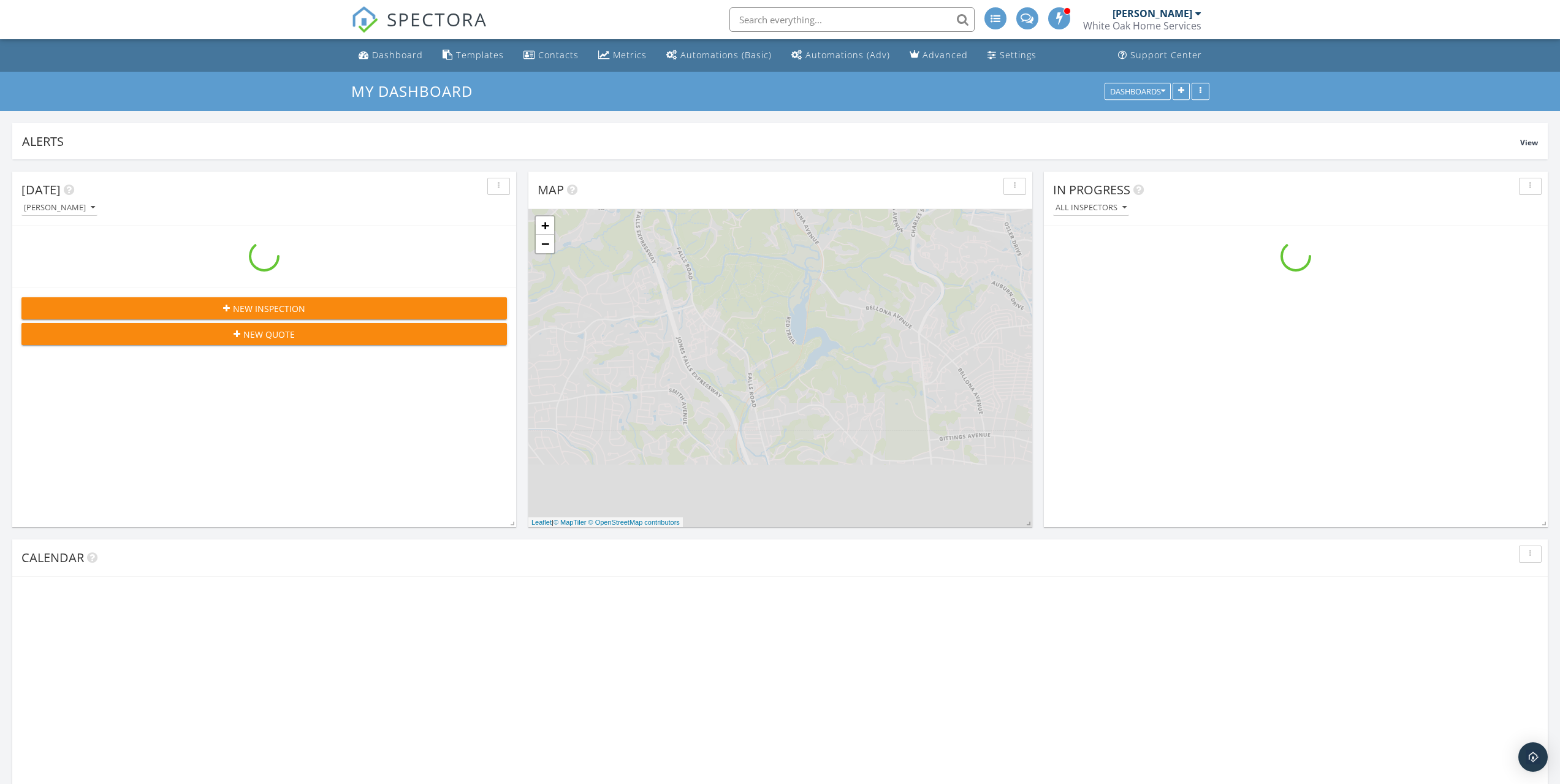
scroll to position [1134, 1579]
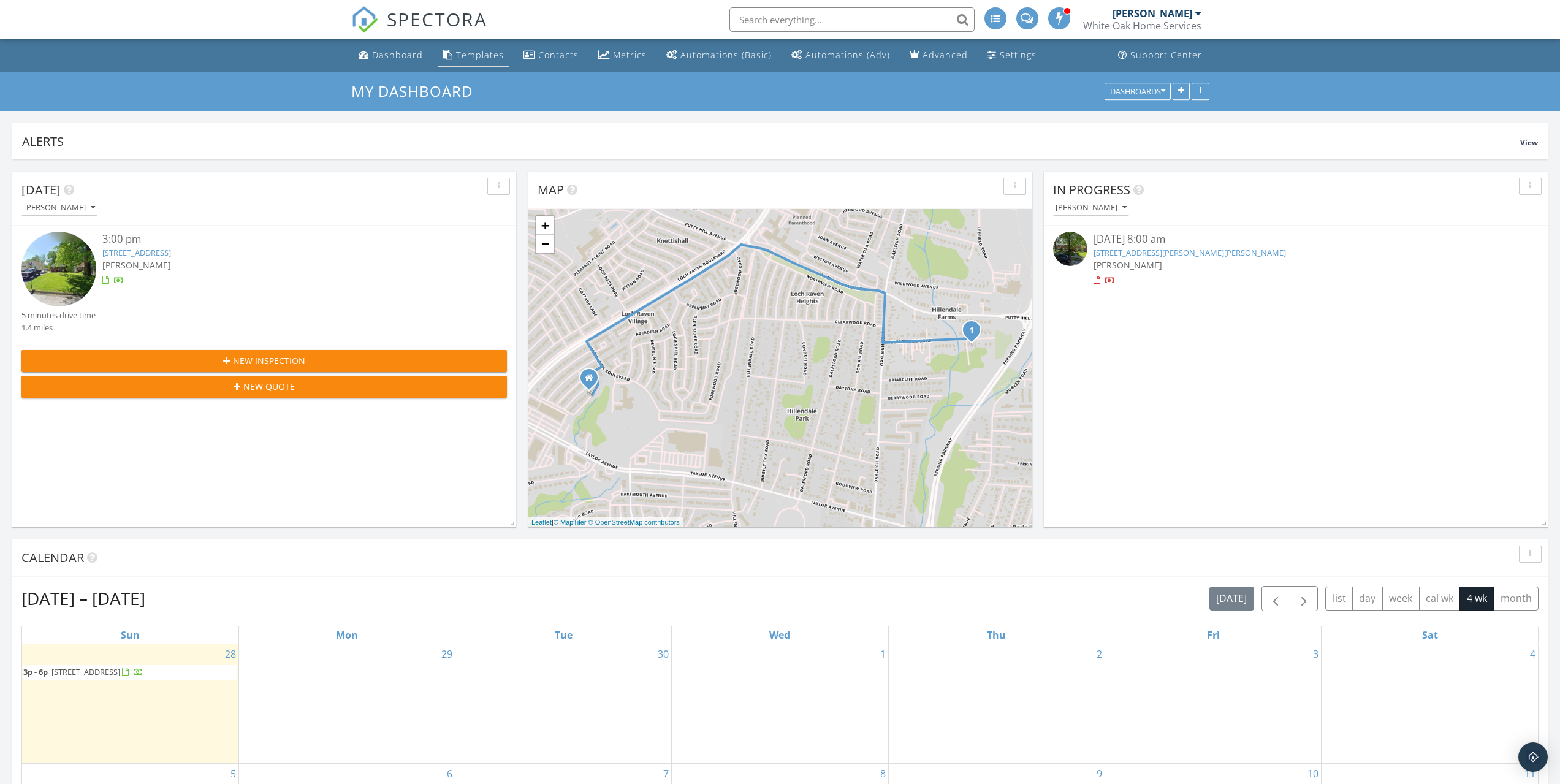
click at [472, 57] on div "Templates" at bounding box center [480, 55] width 48 height 12
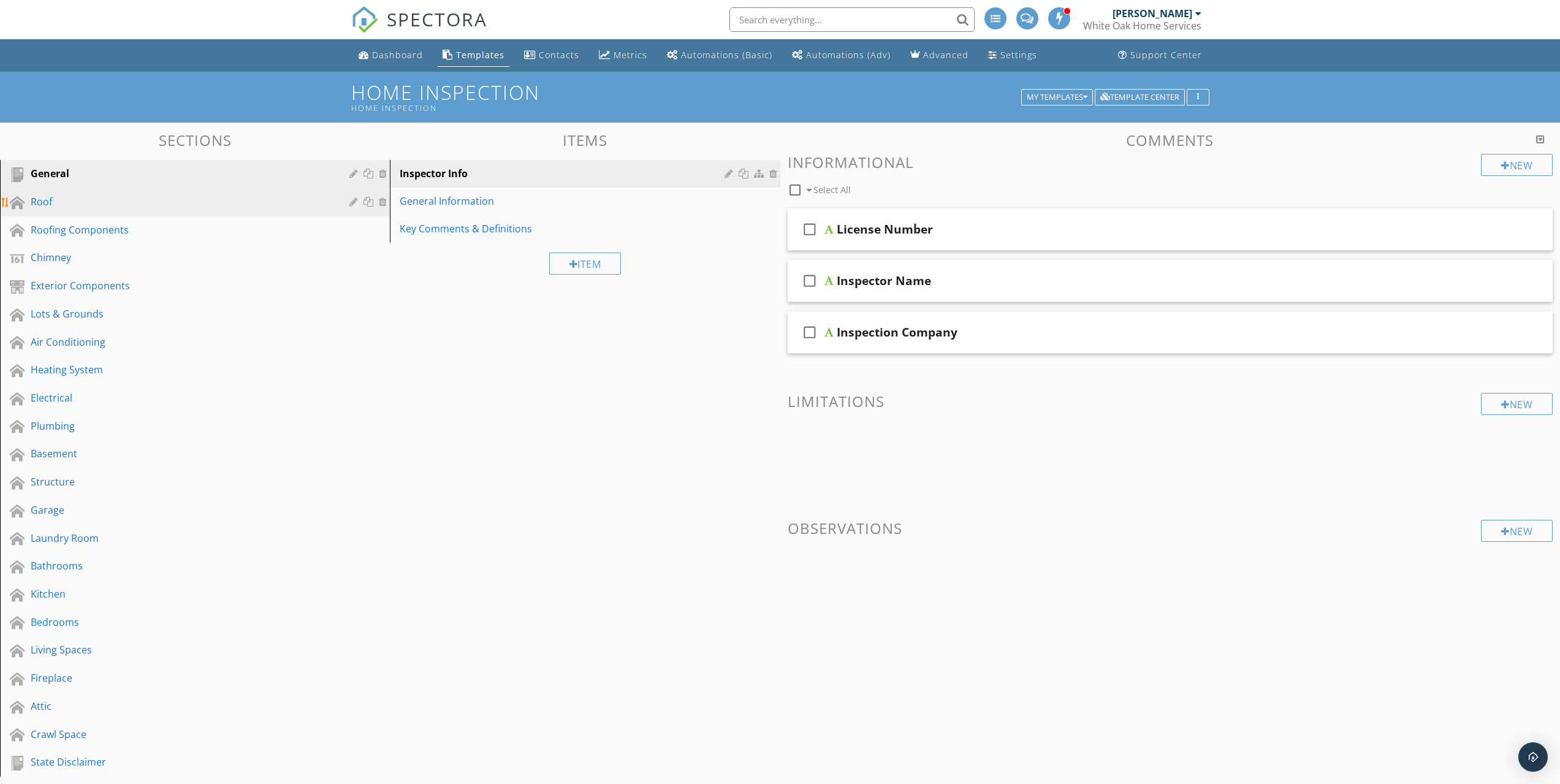
click at [271, 203] on div "Roof" at bounding box center [181, 202] width 301 height 15
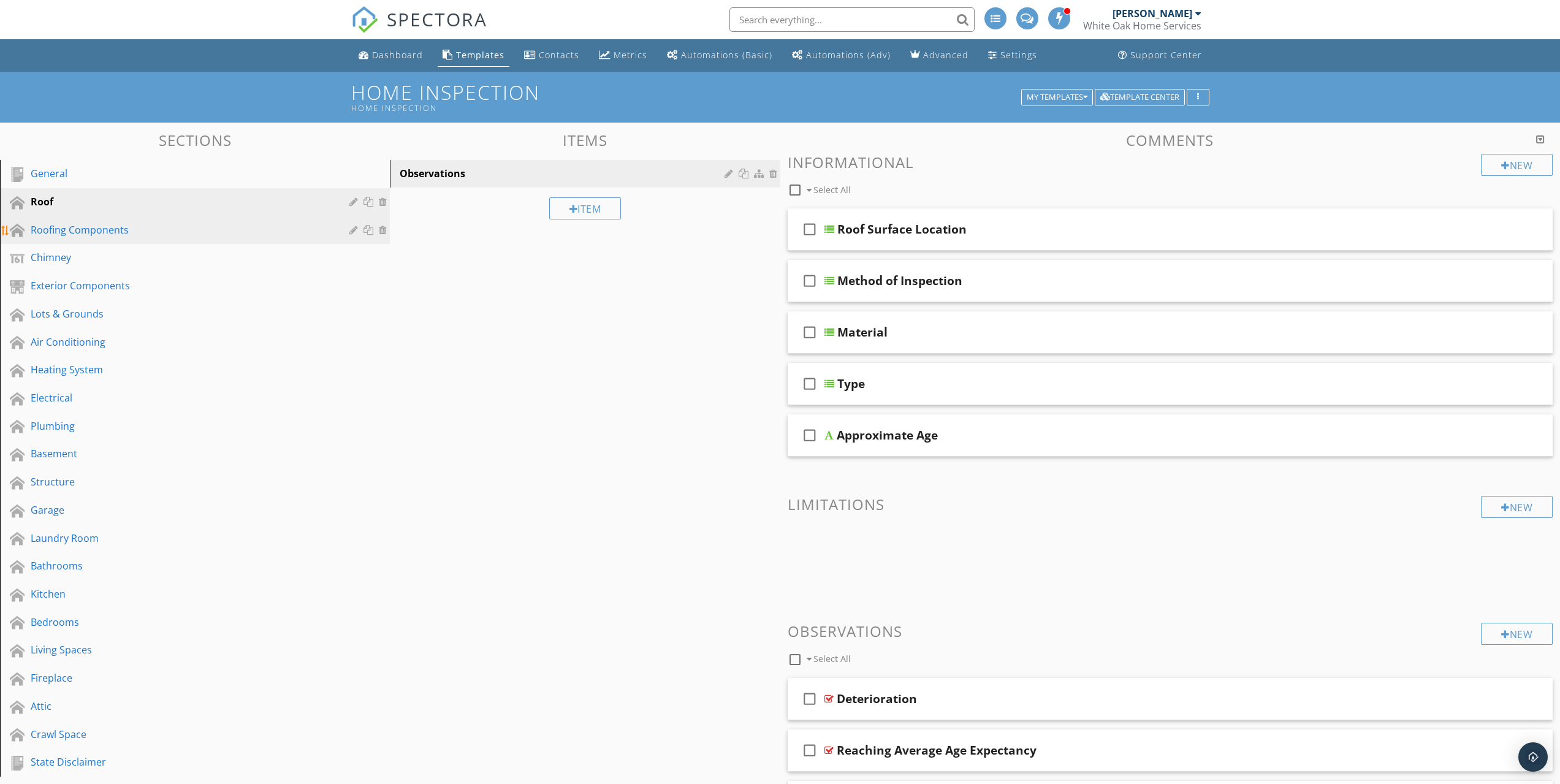
click at [173, 231] on div "Roofing Components" at bounding box center [181, 230] width 301 height 15
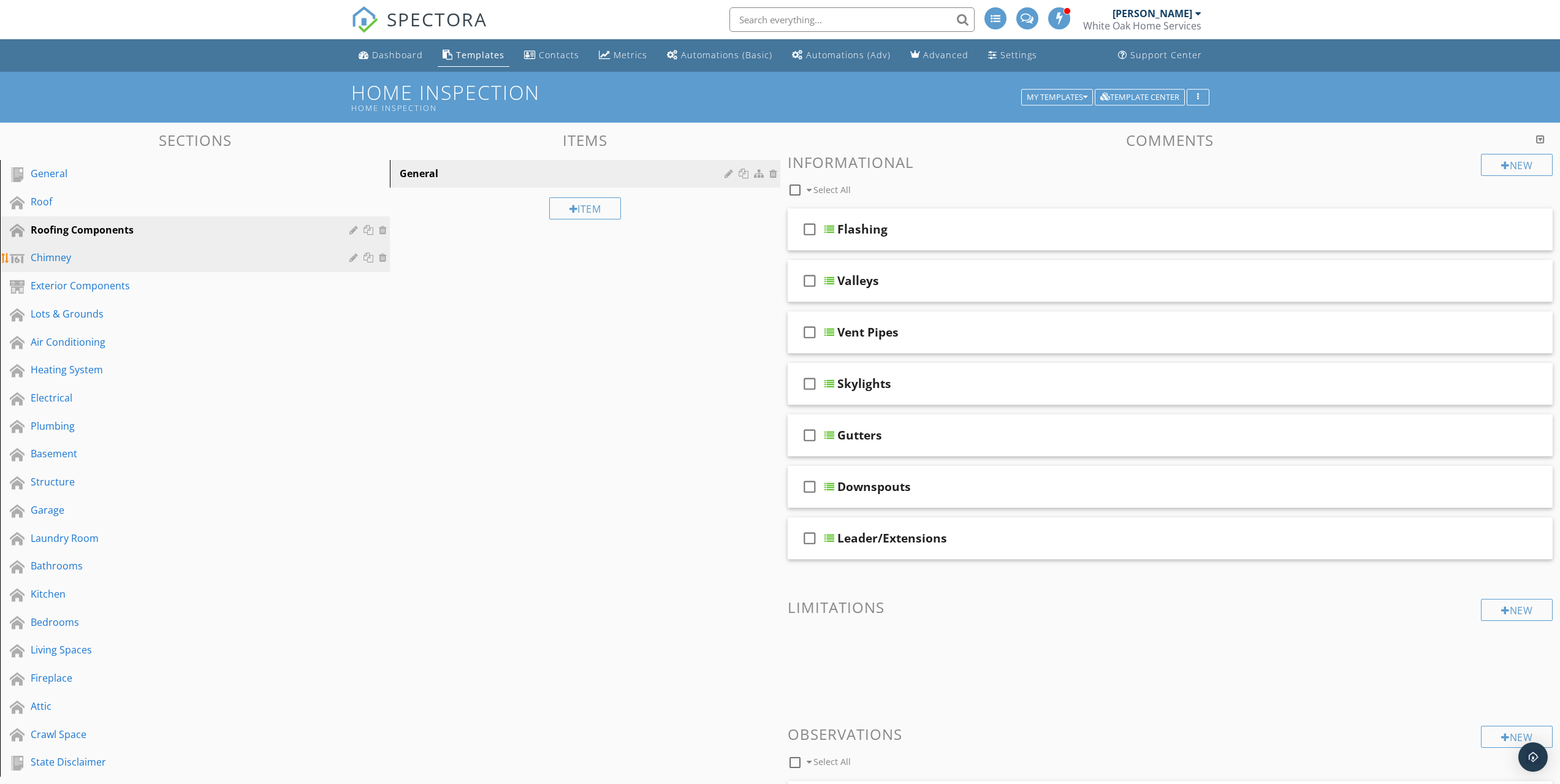
drag, startPoint x: 164, startPoint y: 260, endPoint x: 203, endPoint y: 258, distance: 39.1
click at [166, 260] on div "Chimney" at bounding box center [181, 257] width 301 height 15
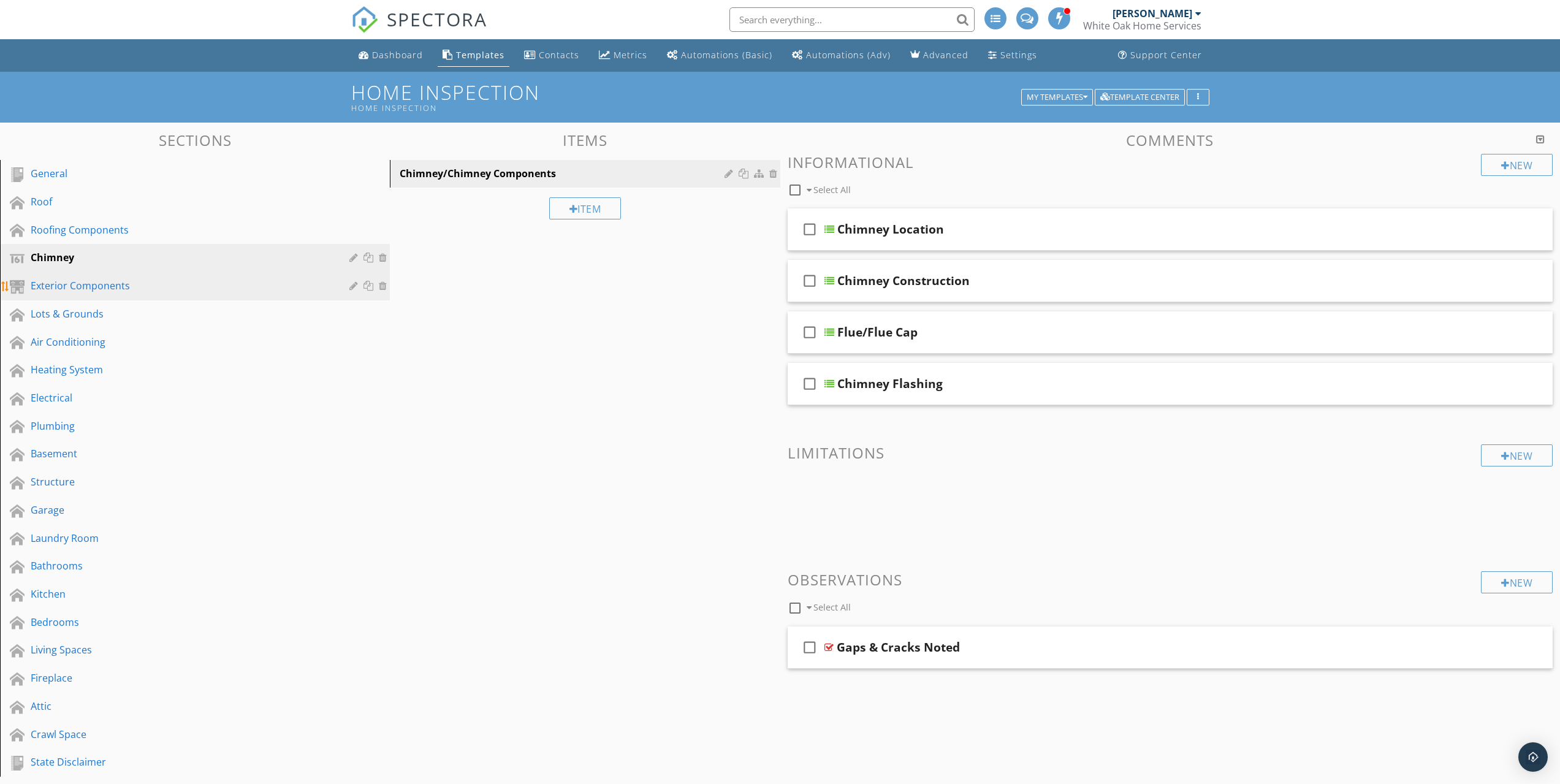
click at [226, 281] on div "Exterior Components" at bounding box center [181, 285] width 301 height 15
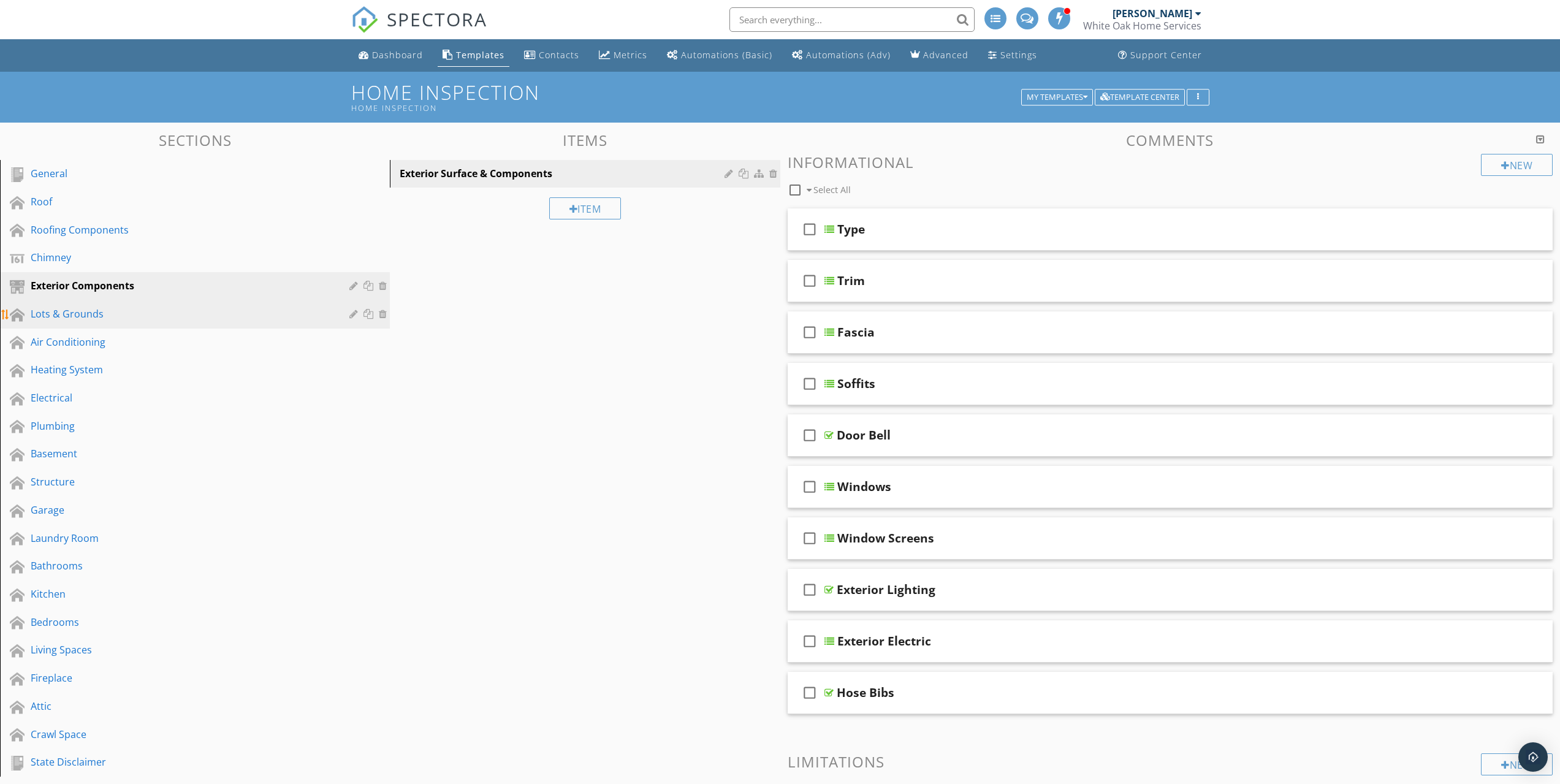
drag, startPoint x: 211, startPoint y: 312, endPoint x: 233, endPoint y: 309, distance: 22.2
click at [212, 312] on div "Lots & Grounds" at bounding box center [181, 314] width 301 height 15
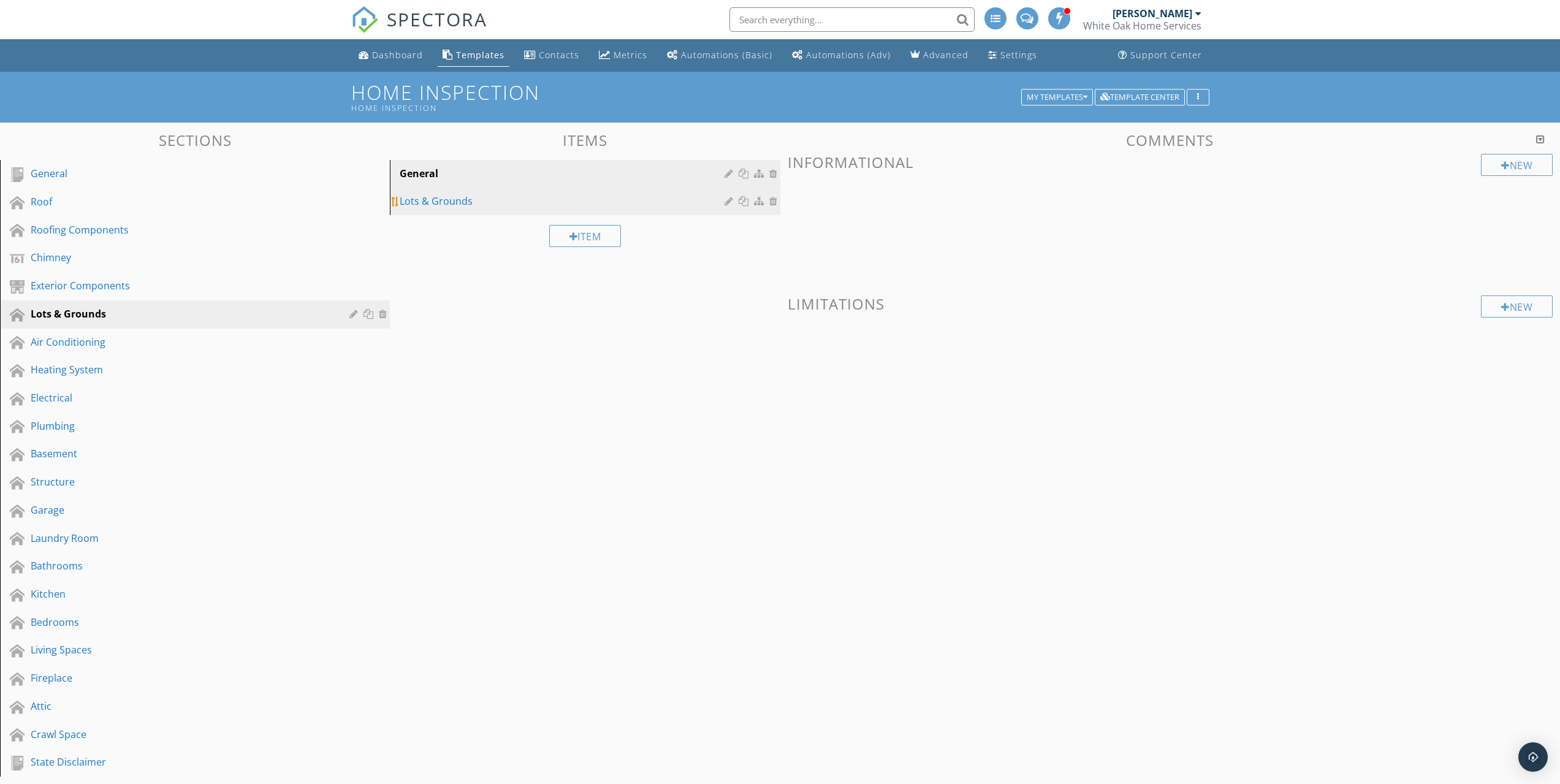
click at [587, 200] on div "Lots & Grounds" at bounding box center [564, 201] width 328 height 15
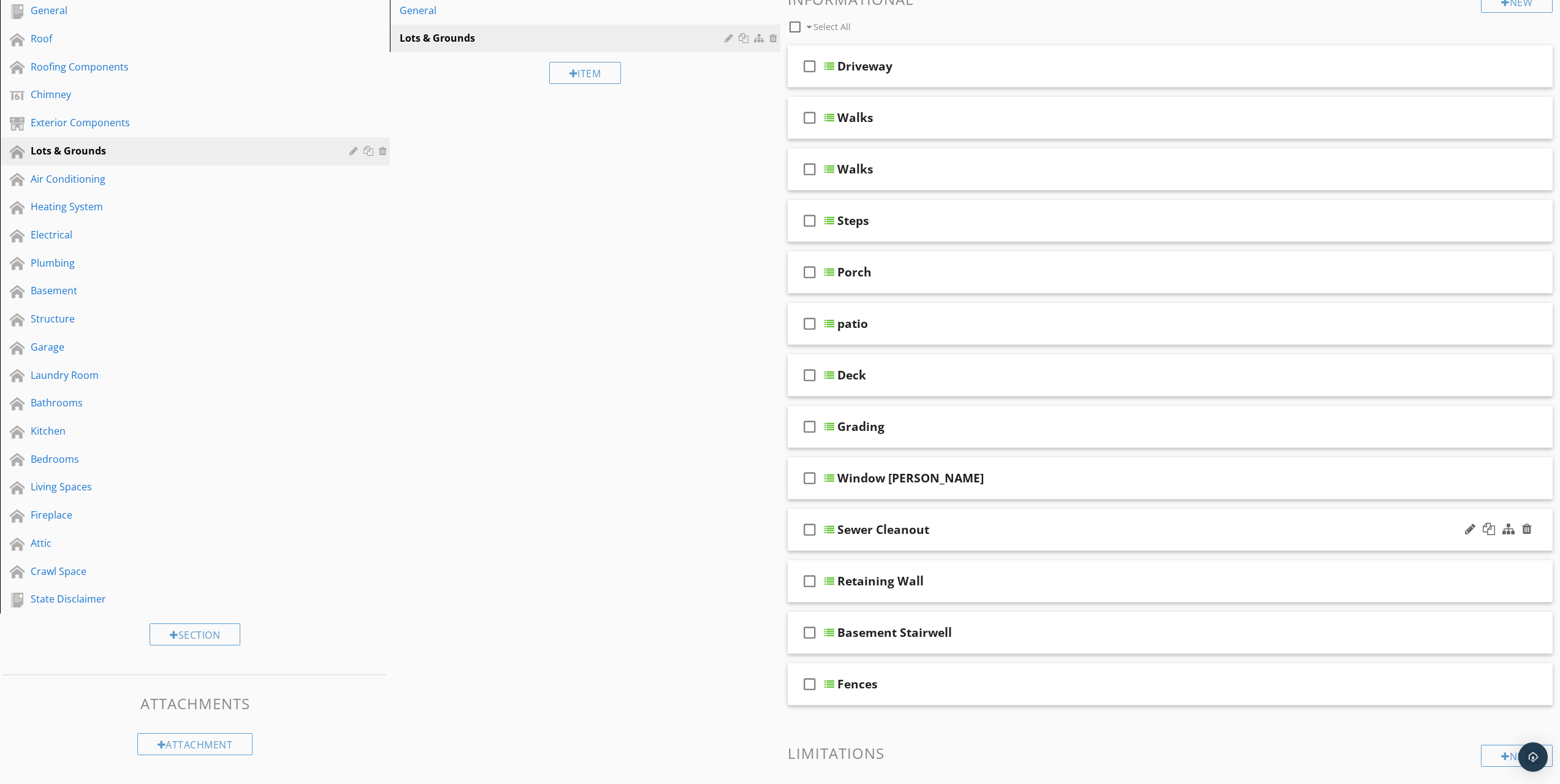
scroll to position [164, 0]
click at [1076, 59] on div "Driveway" at bounding box center [1115, 66] width 556 height 15
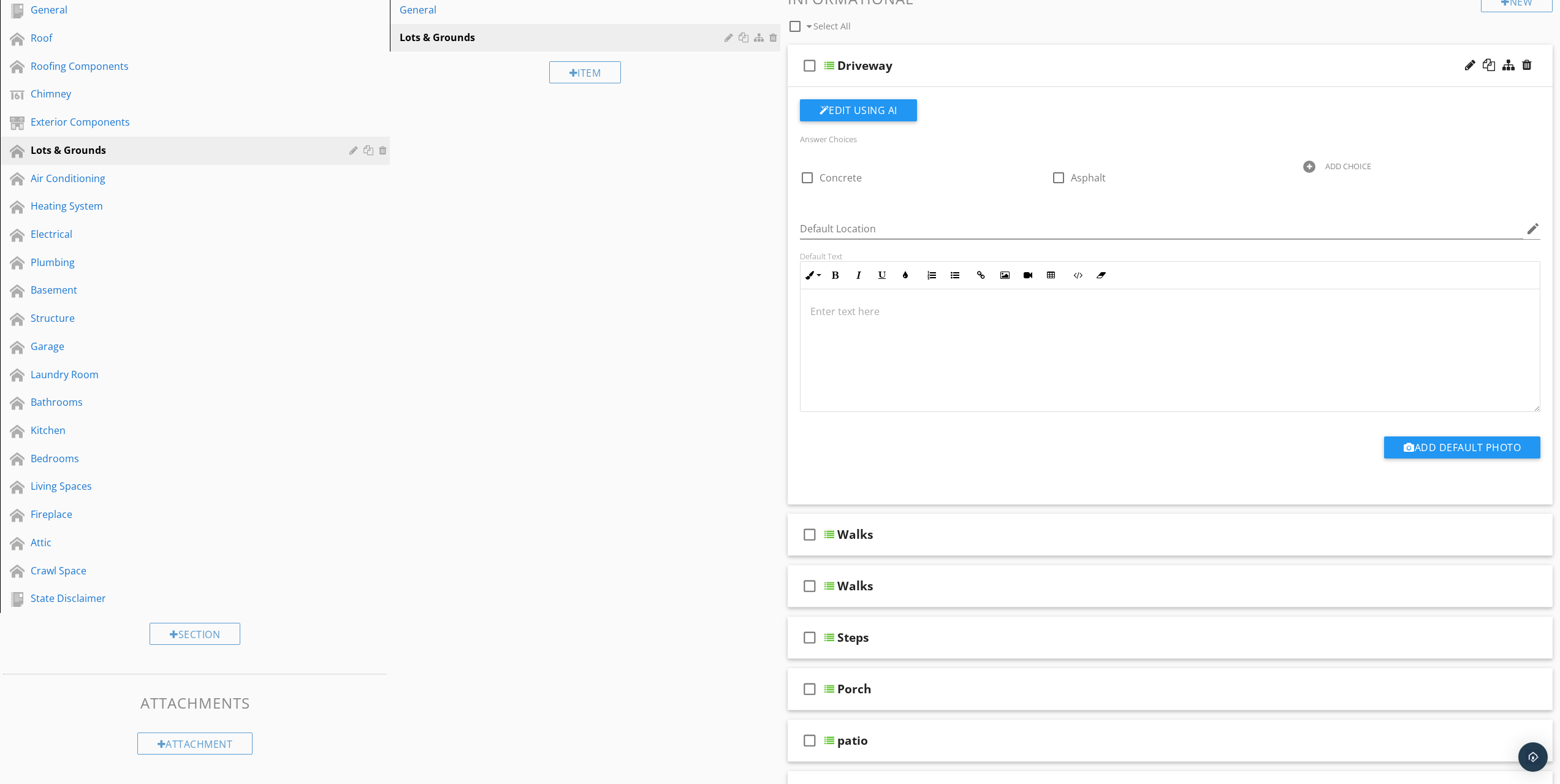
click at [977, 61] on div "Driveway" at bounding box center [1115, 66] width 556 height 15
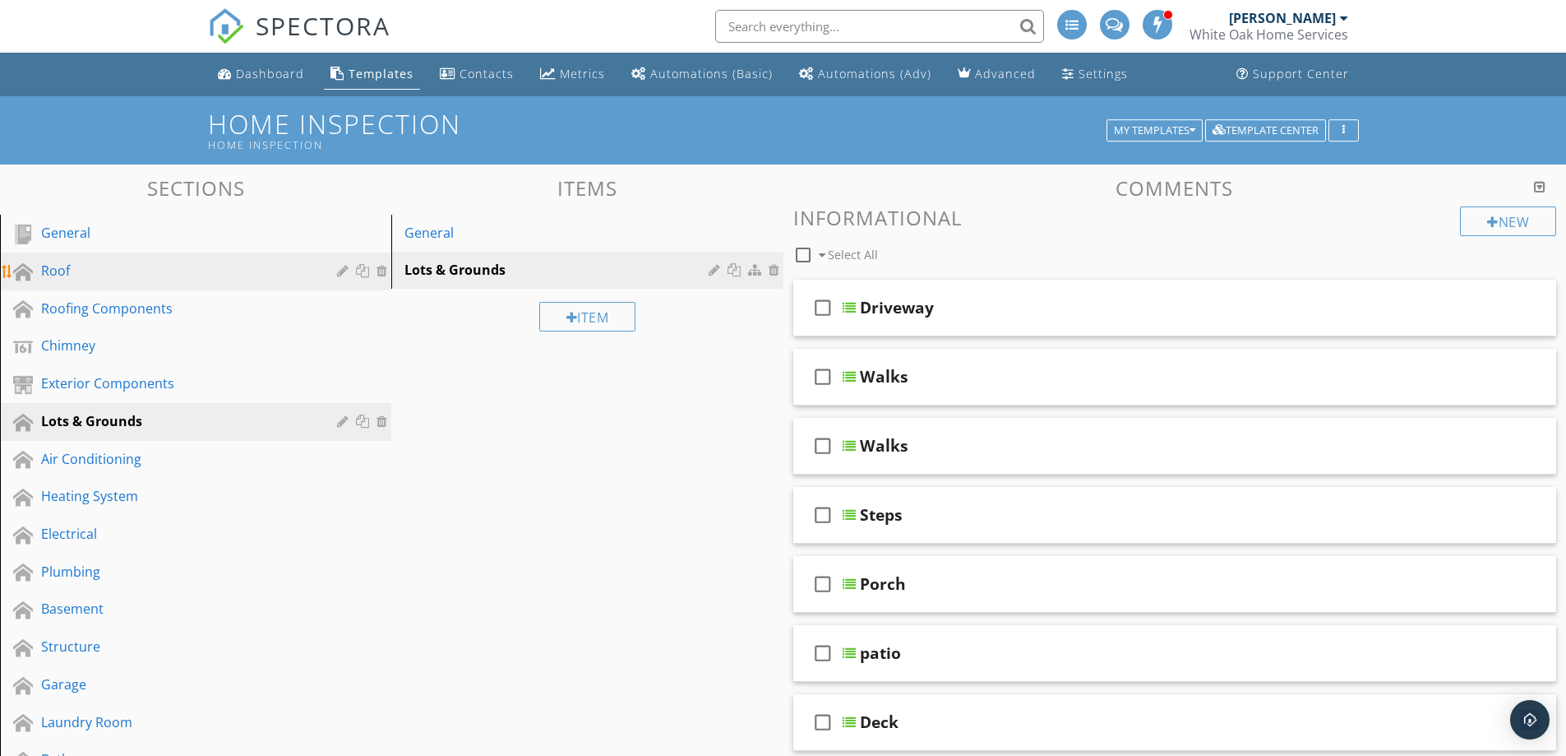
click at [119, 284] on link "Roof" at bounding box center [198, 271] width 386 height 38
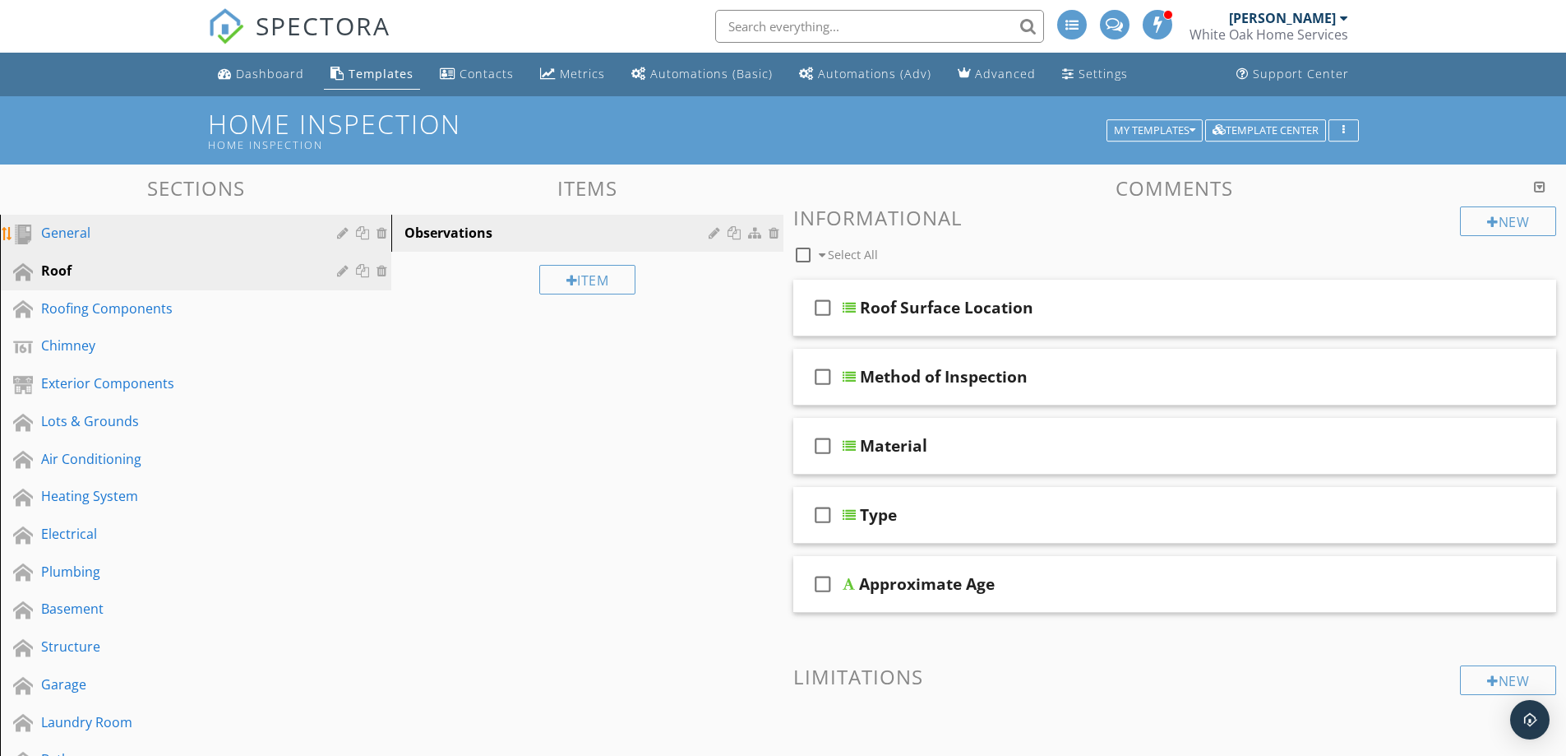
click at [130, 243] on div "General" at bounding box center [177, 233] width 272 height 20
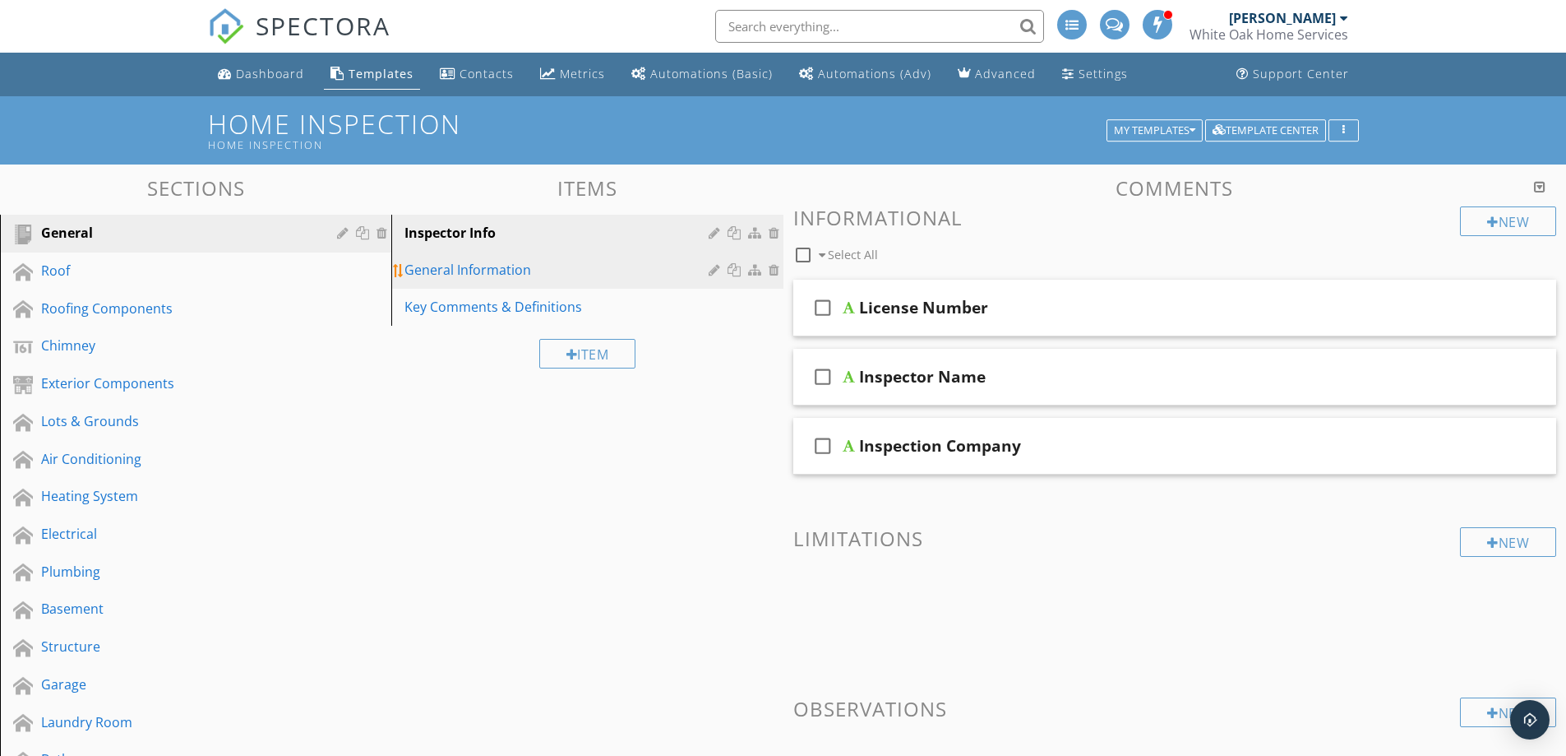
click at [585, 266] on div "General Information" at bounding box center [558, 270] width 308 height 20
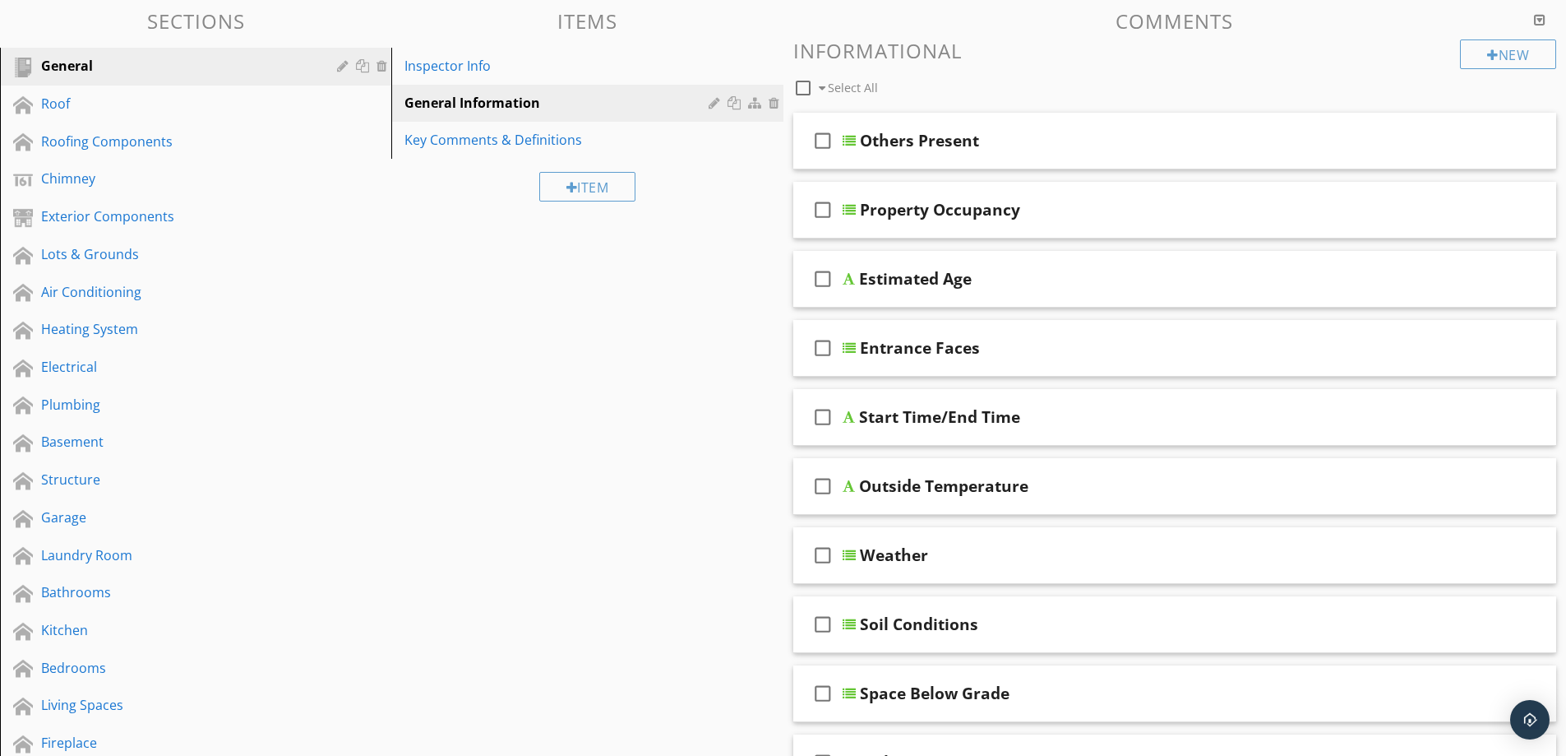
scroll to position [164, 0]
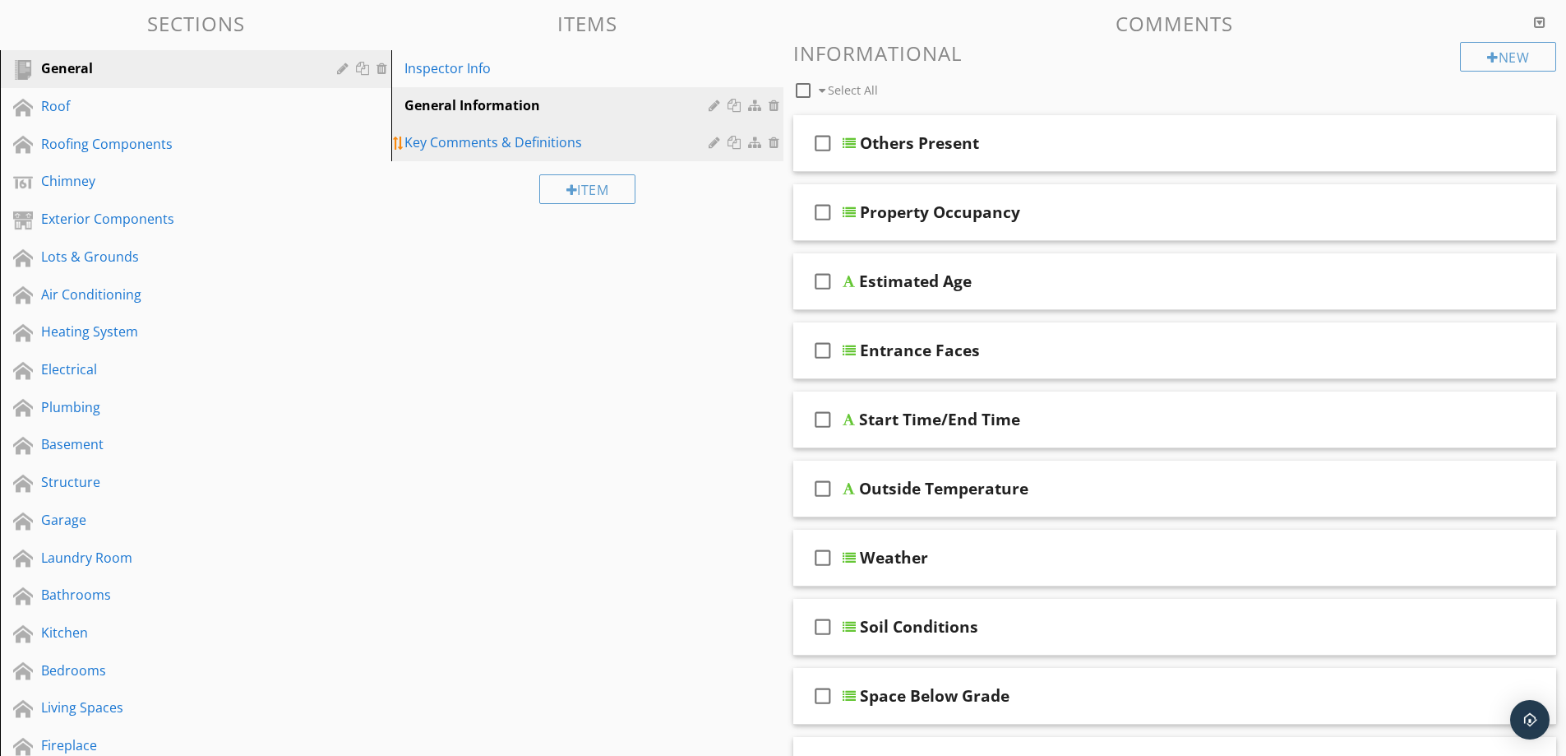
click at [521, 147] on div "Key Comments & Definitions" at bounding box center [558, 142] width 308 height 20
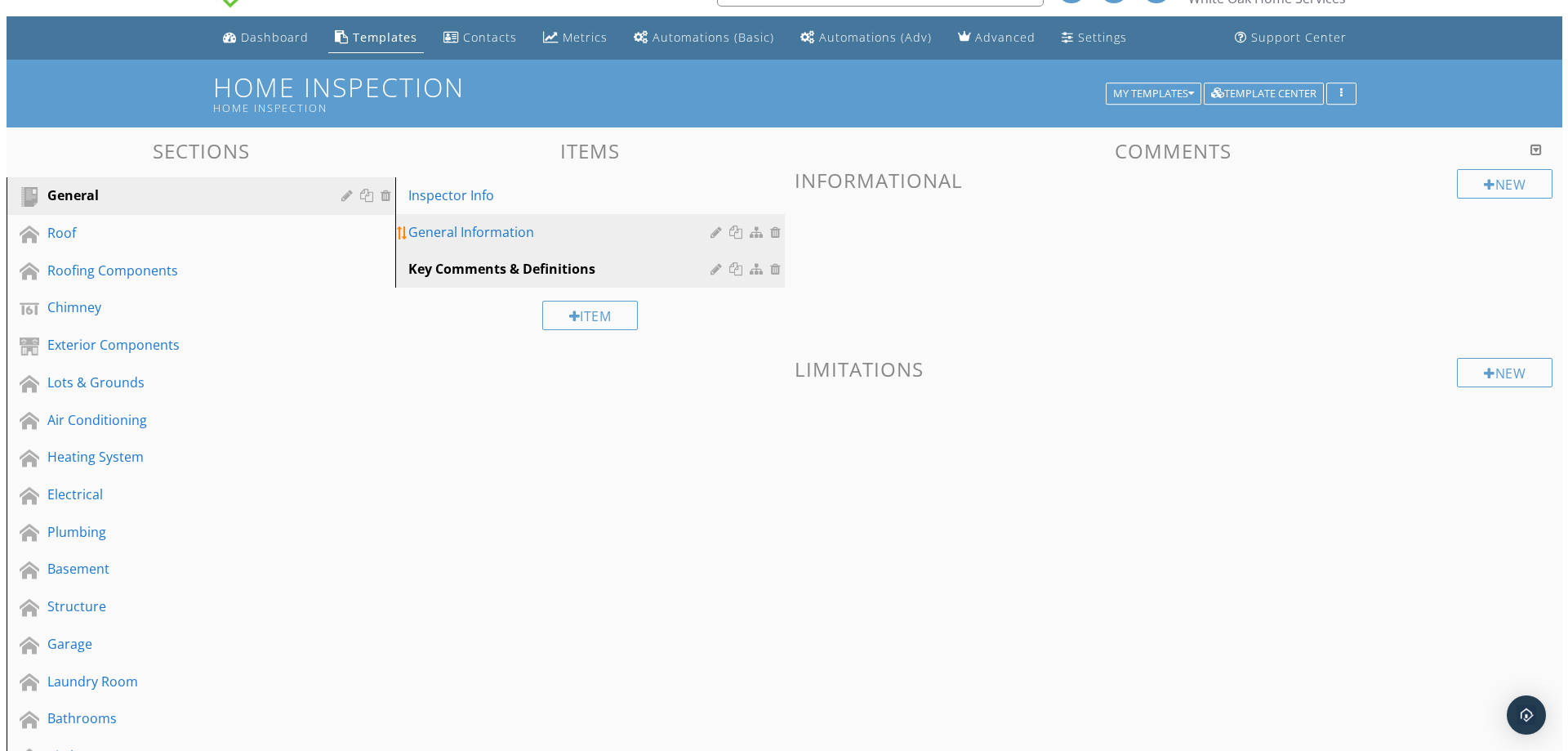
scroll to position [0, 0]
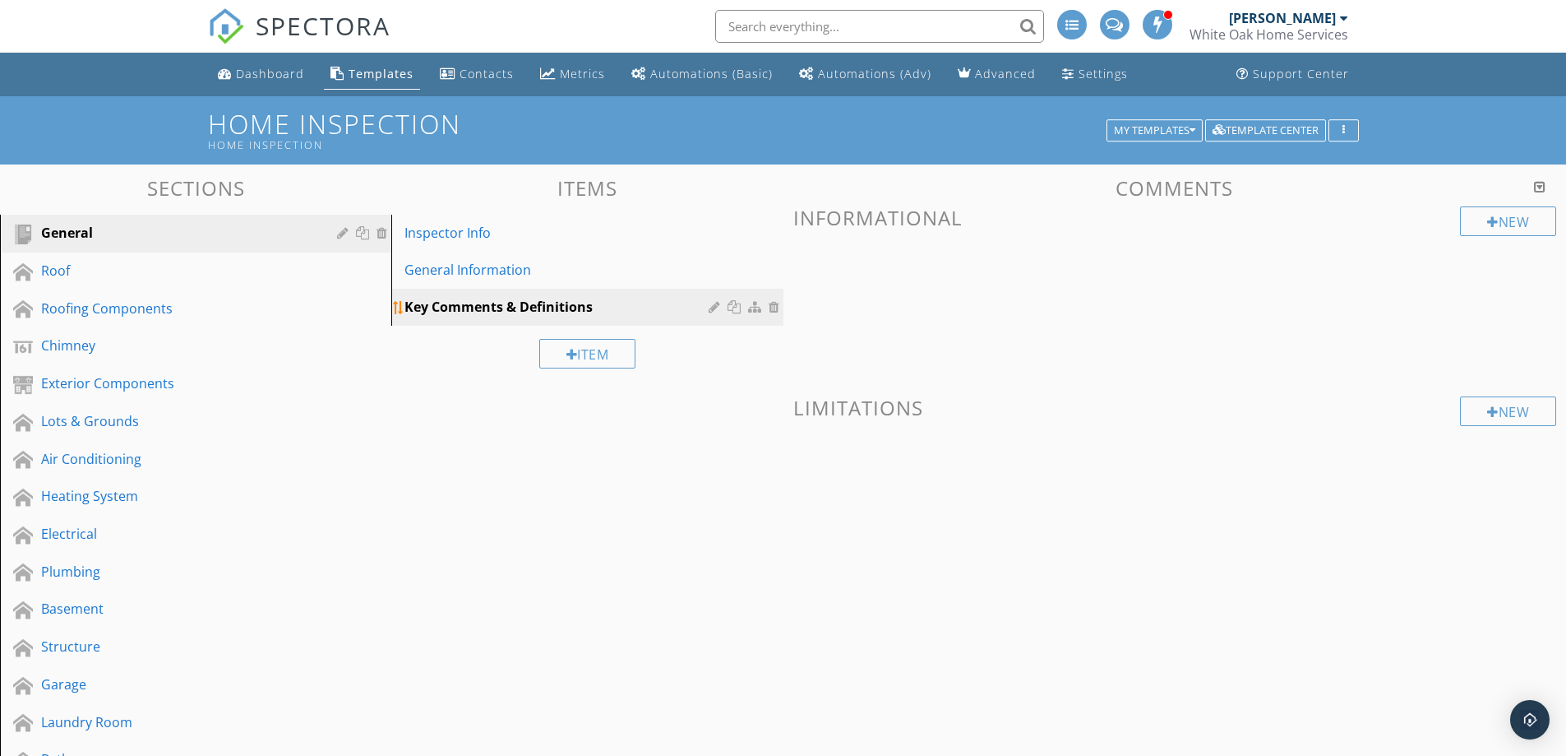
click at [597, 306] on div "Key Comments & Definitions" at bounding box center [558, 307] width 308 height 20
click at [1479, 224] on div "New" at bounding box center [1508, 221] width 96 height 30
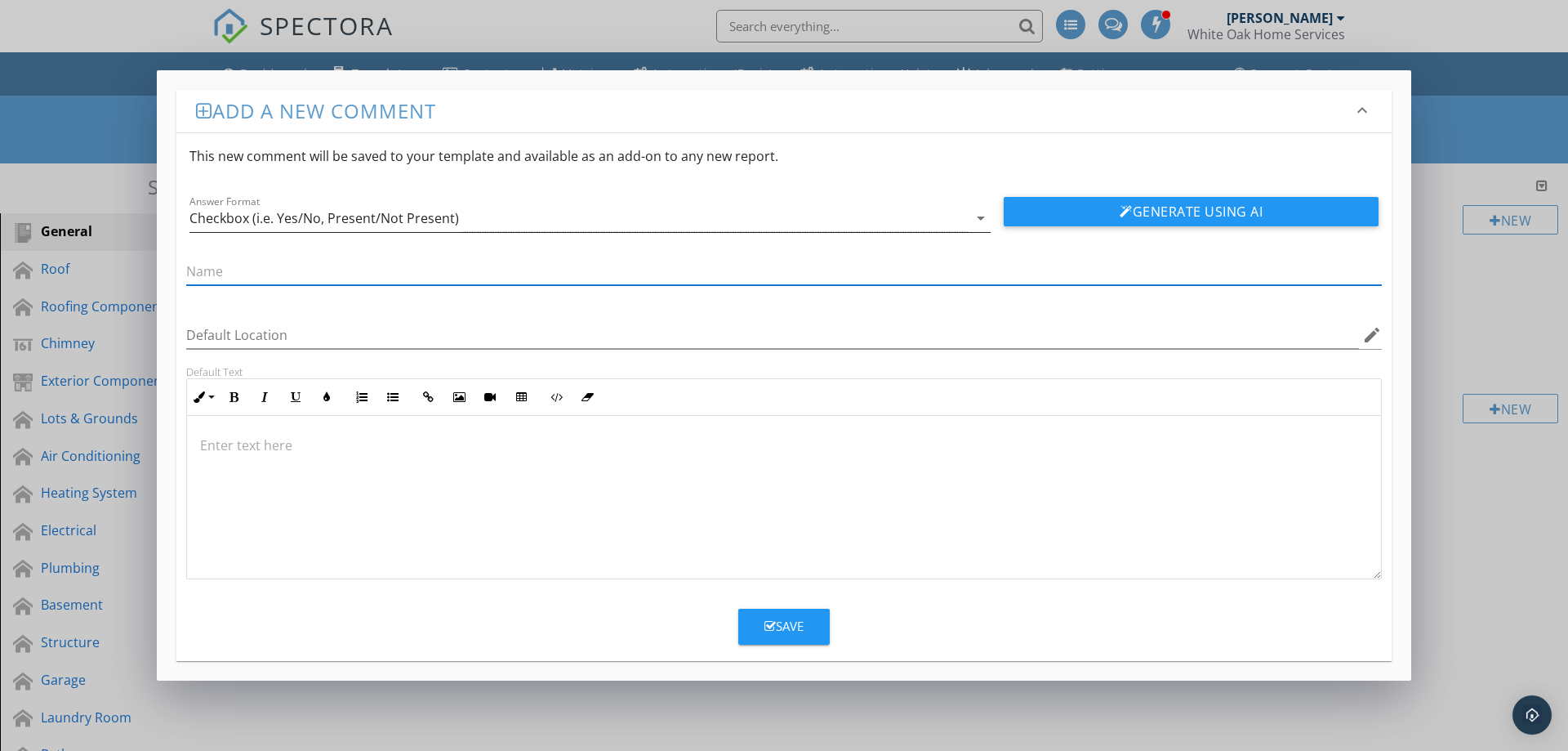
click at [366, 216] on div "Checkbox (i.e. Yes/No, Present/Not Present)" at bounding box center [324, 218] width 269 height 15
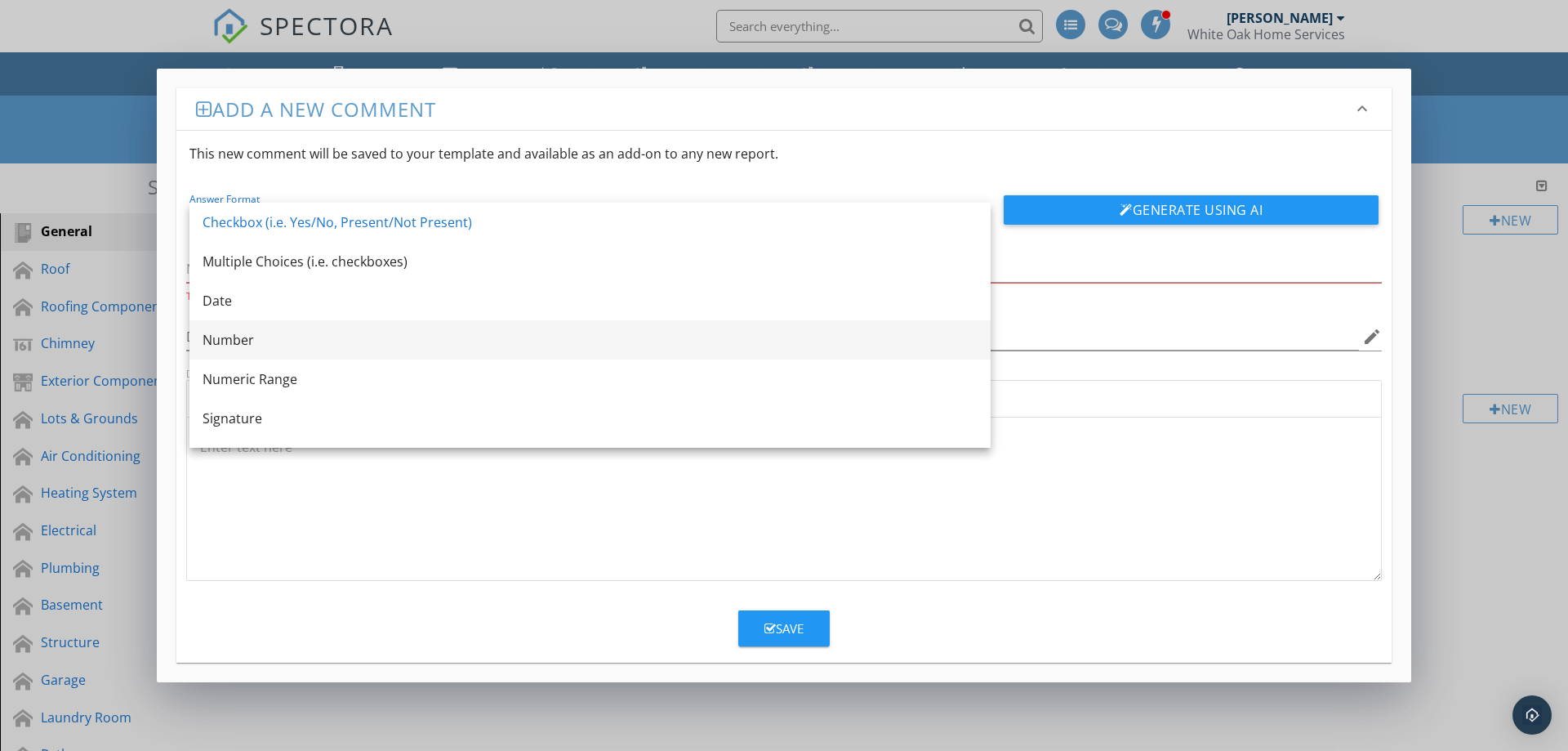
scroll to position [30, 0]
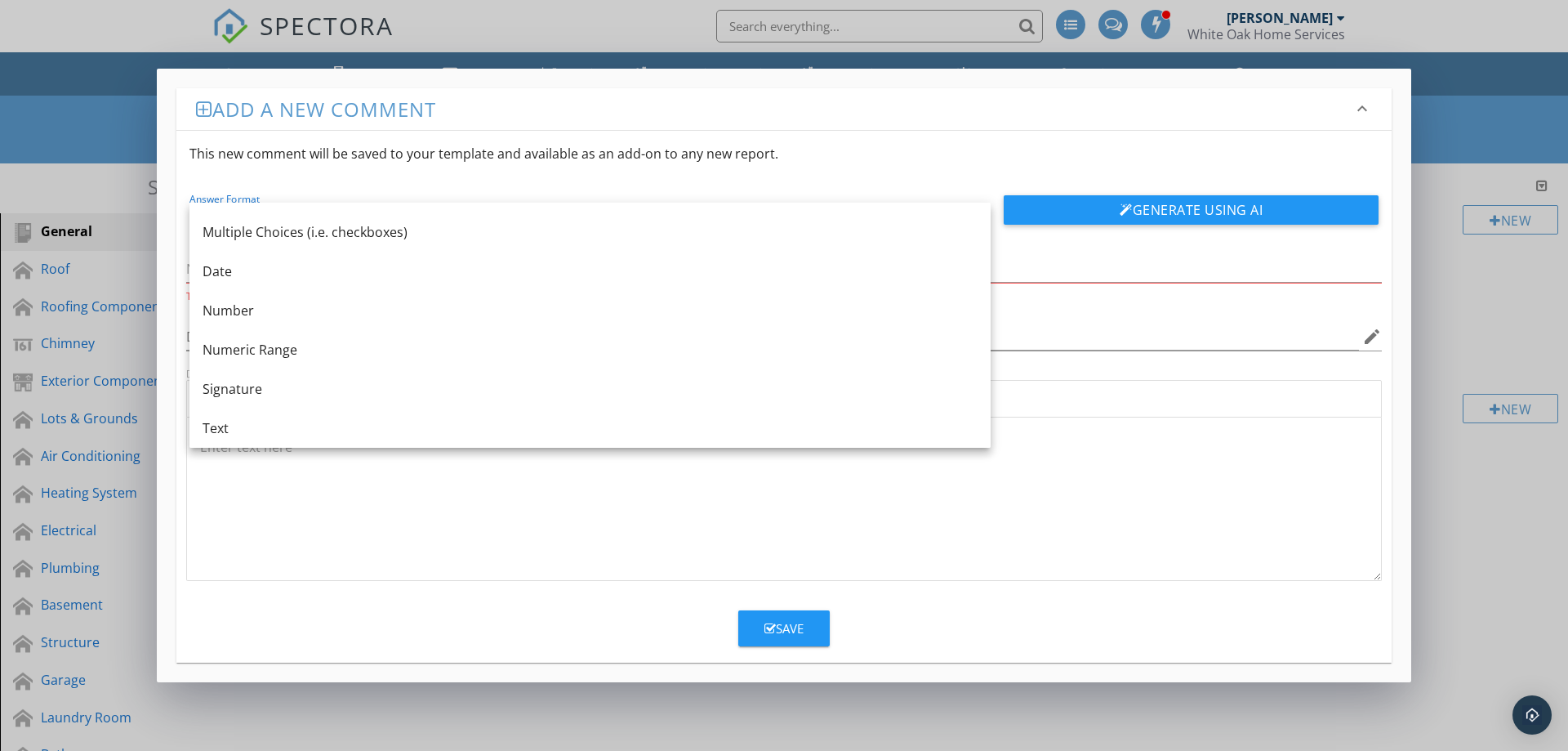
click at [482, 468] on div at bounding box center [784, 499] width 1194 height 163
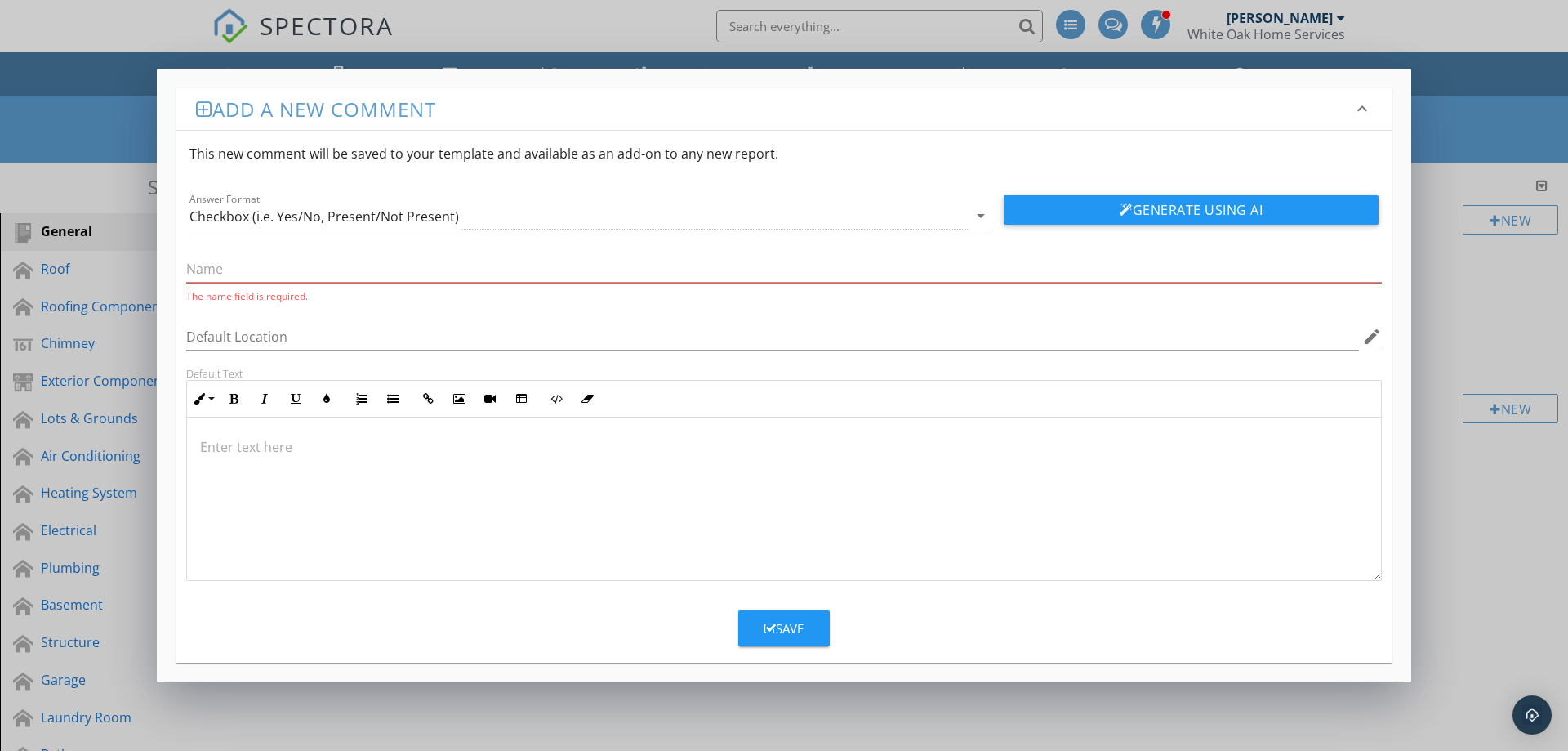
click at [1426, 100] on div "Add a new comment keyboard_arrow_down This new comment will be saved to your te…" at bounding box center [784, 376] width 1568 height 751
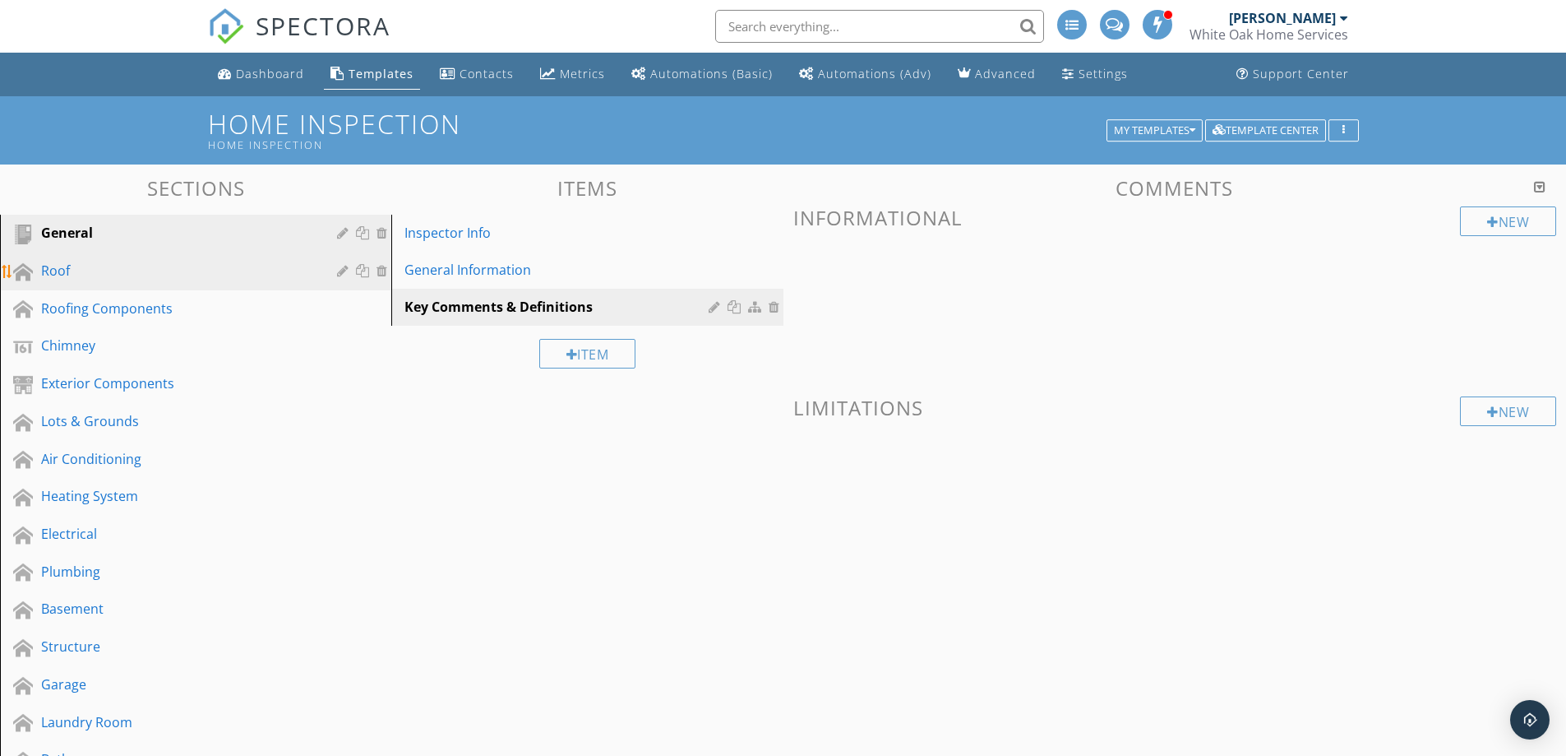
click at [174, 270] on div "Roof" at bounding box center [177, 271] width 272 height 20
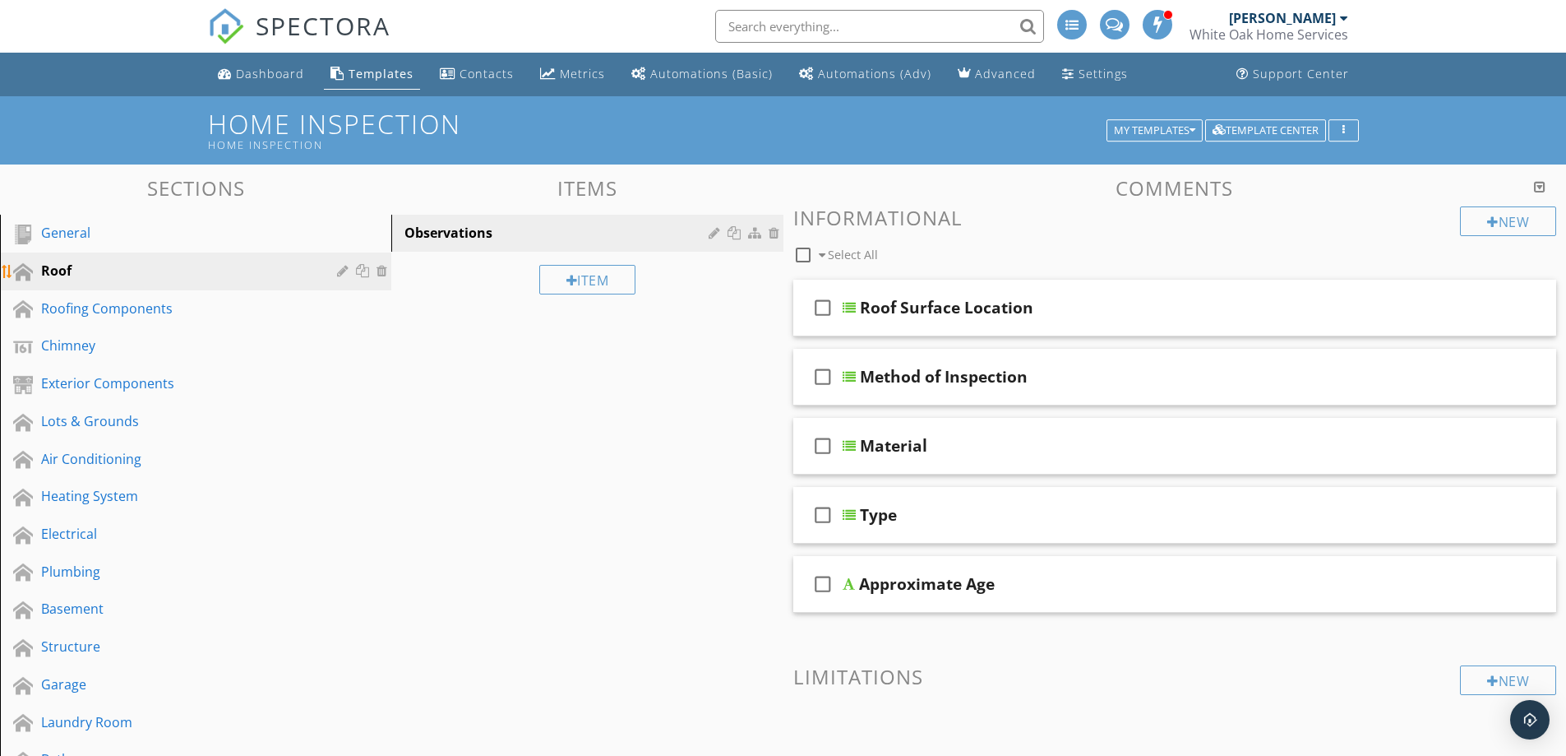
click at [343, 273] on div at bounding box center [345, 270] width 16 height 13
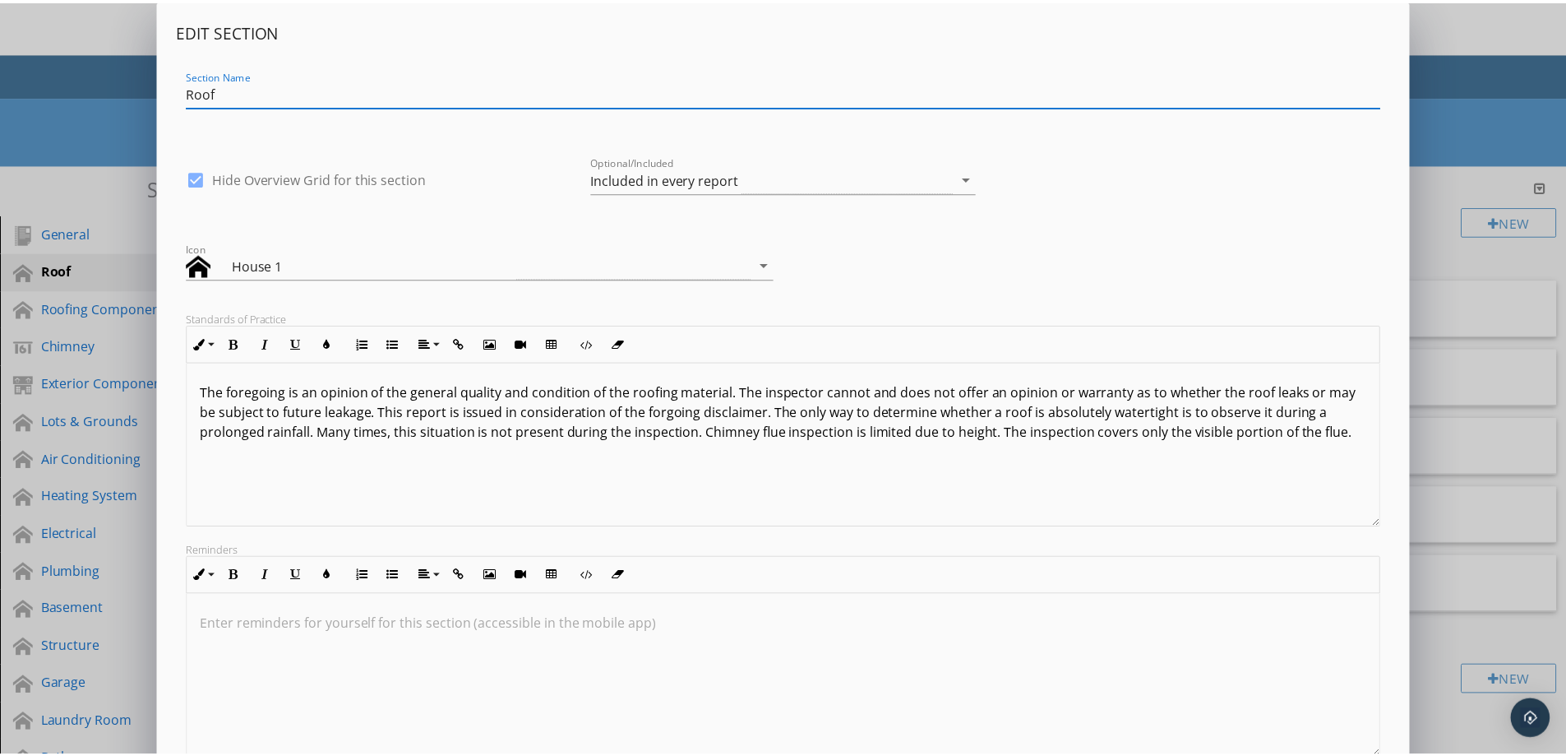
scroll to position [1, 0]
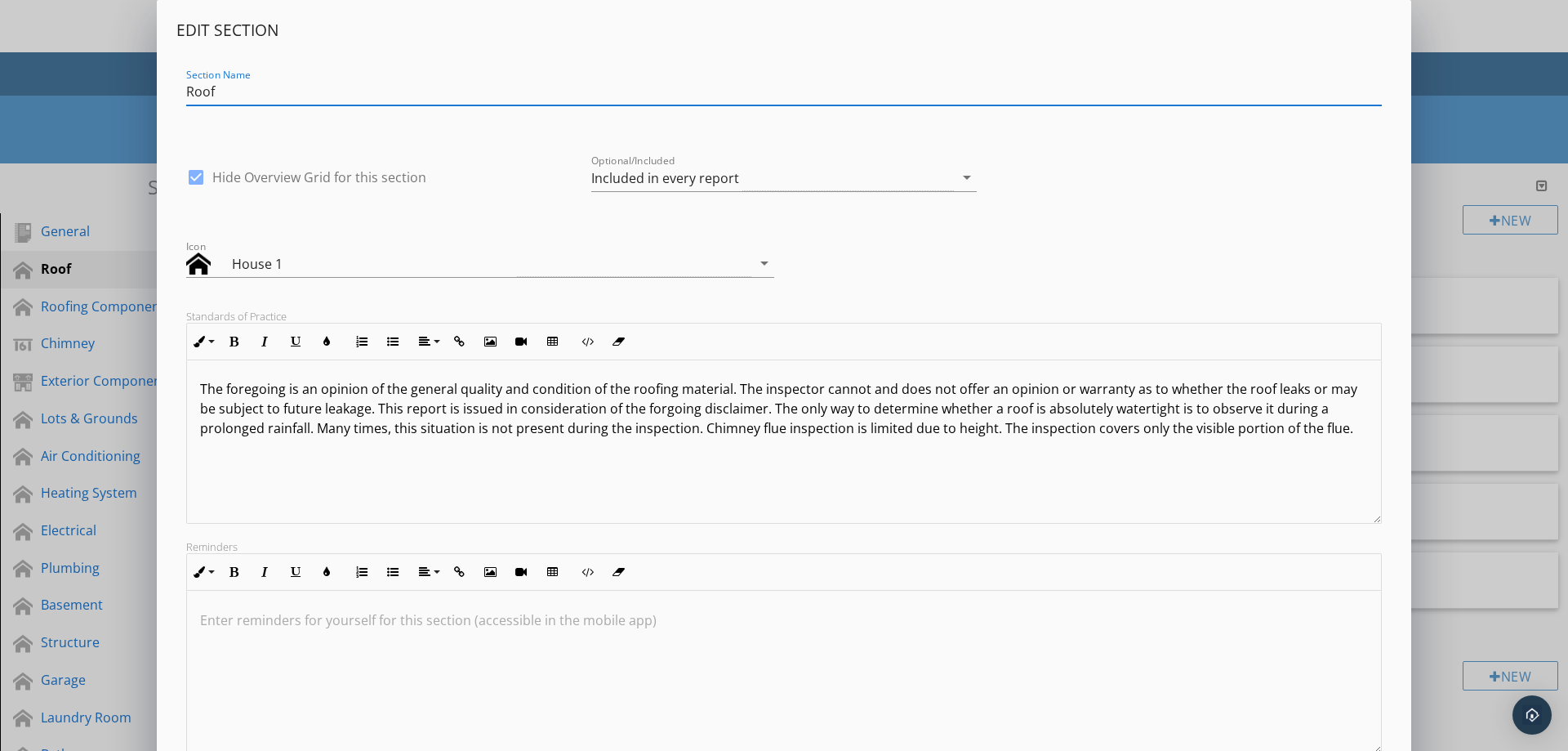
click at [105, 149] on div "Edit Section Section Name Roof check_box Hide Overview Grid for this section Op…" at bounding box center [784, 432] width 1568 height 865
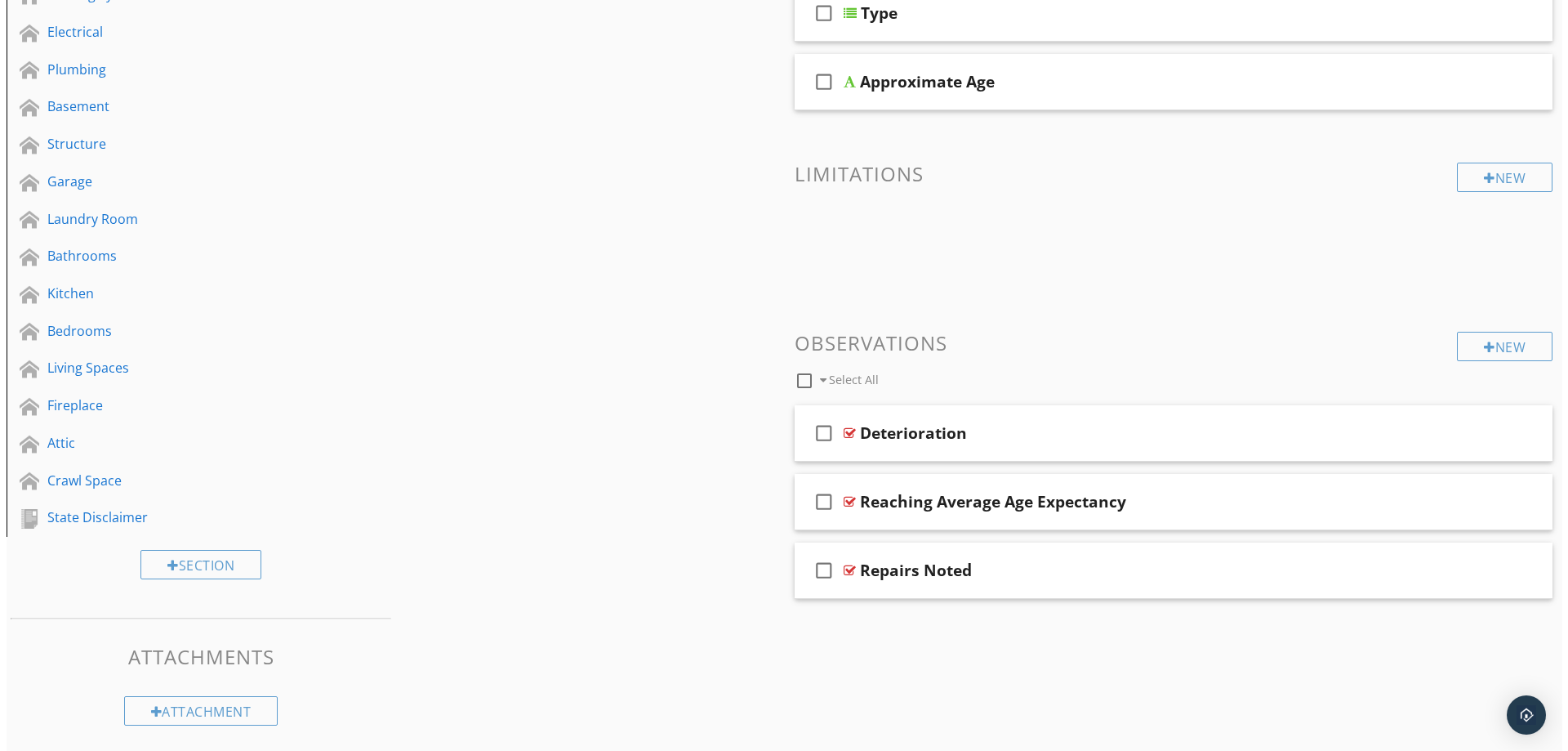
scroll to position [502, 0]
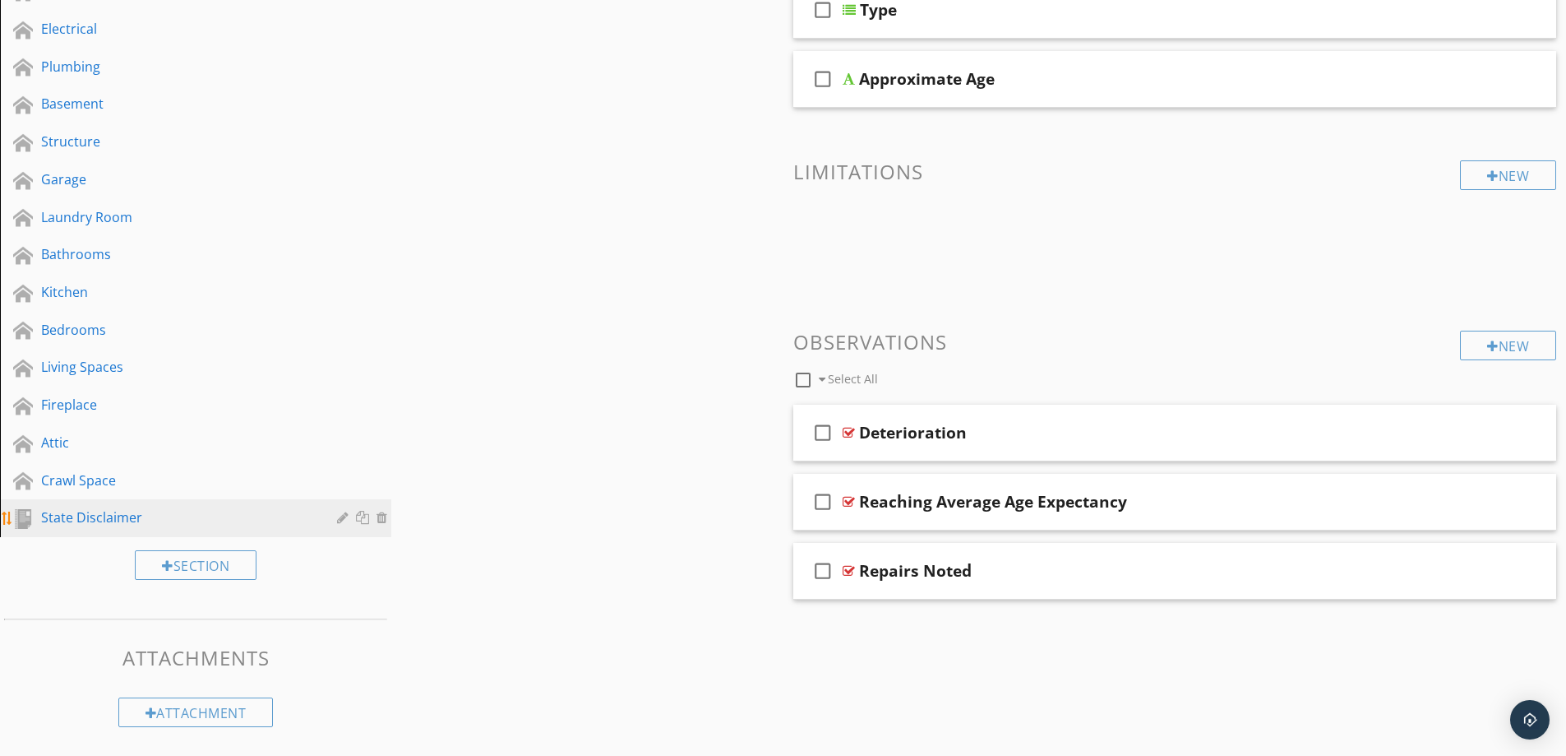
click at [183, 514] on div "State Disclaimer" at bounding box center [177, 517] width 272 height 20
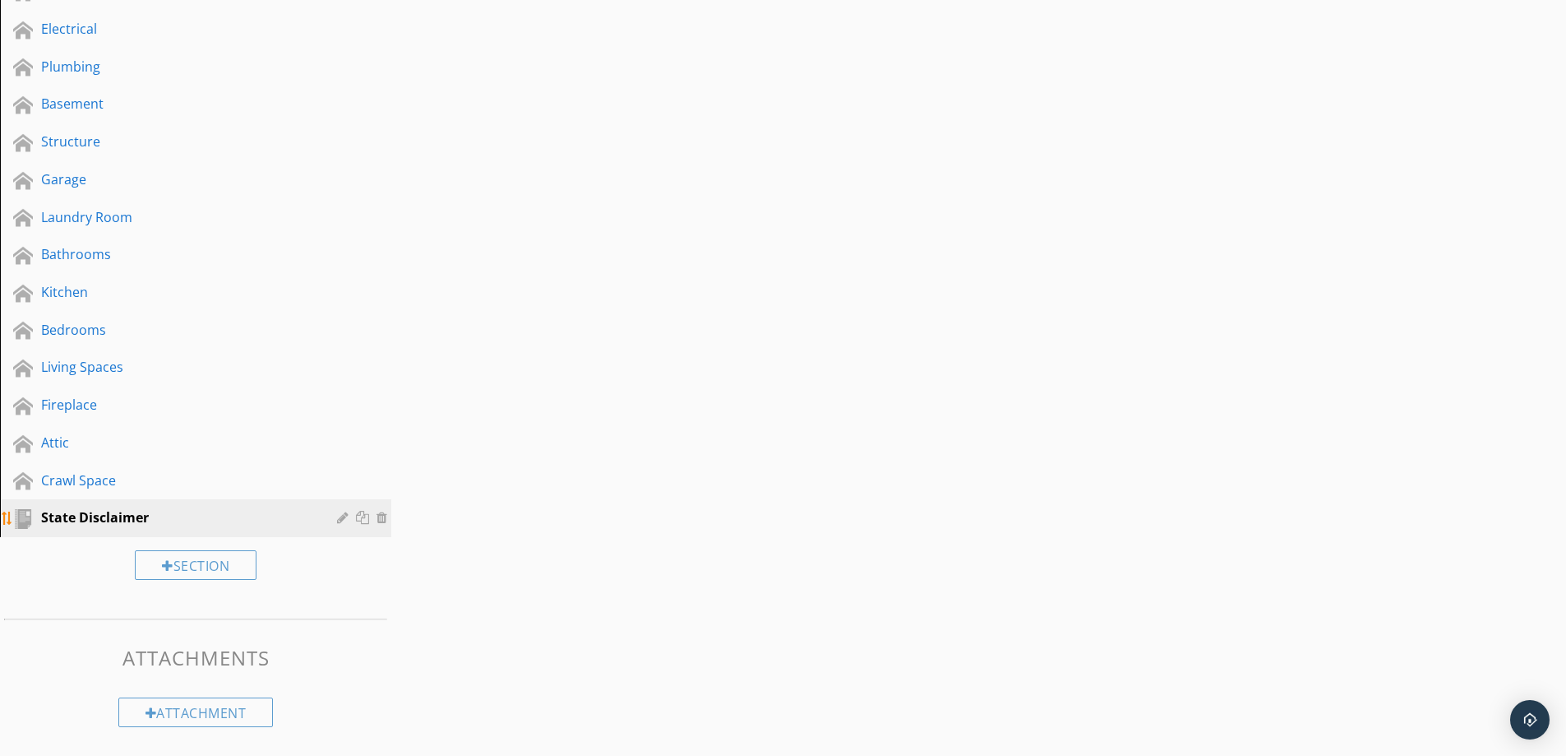
click at [340, 523] on div at bounding box center [345, 517] width 16 height 13
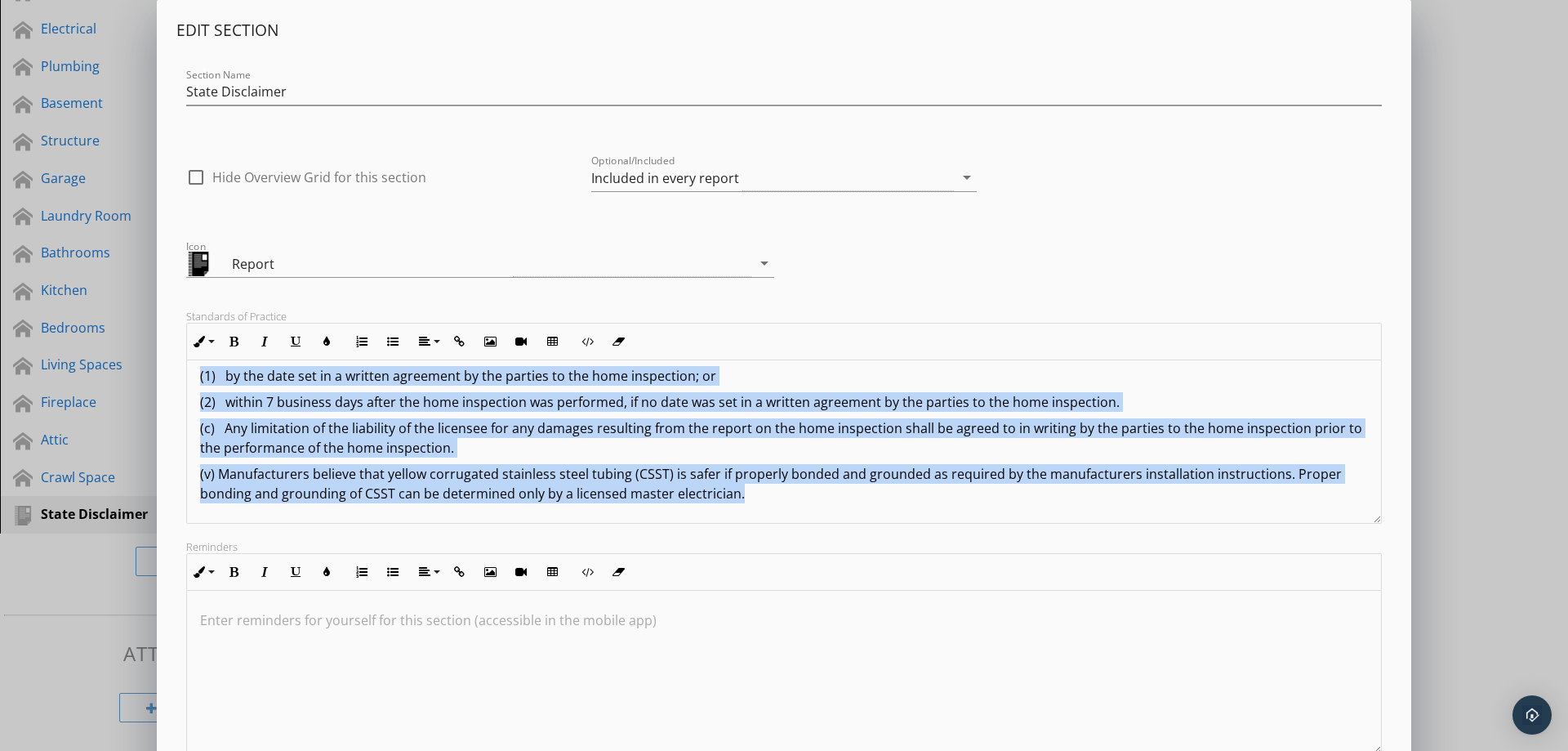
scroll to position [0, 0]
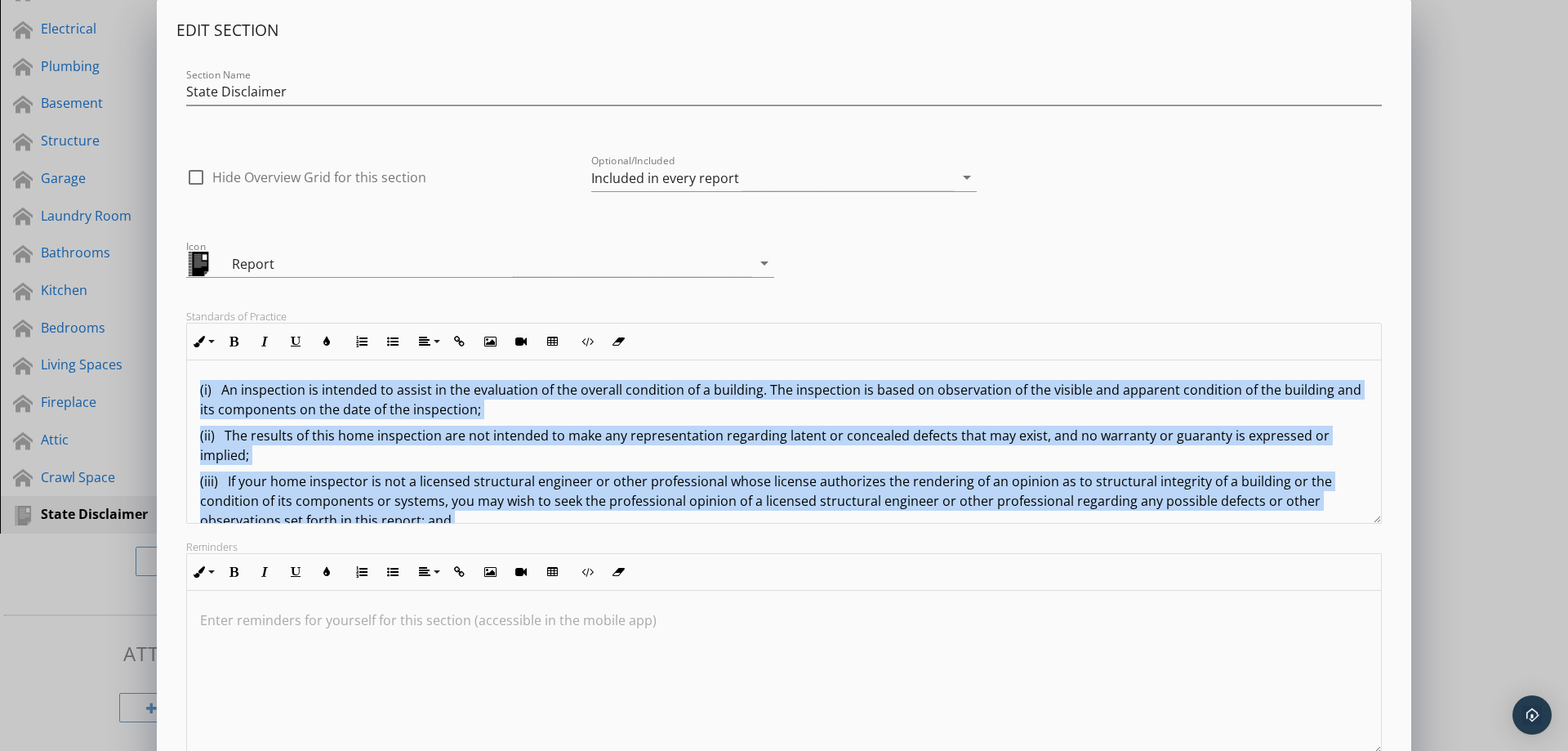
drag, startPoint x: 790, startPoint y: 494, endPoint x: 173, endPoint y: 312, distance: 643.3
click at [173, 312] on div "Edit Section Section Name State Disclaimer check_box_outline_blank Hide Overvie…" at bounding box center [784, 427] width 1254 height 855
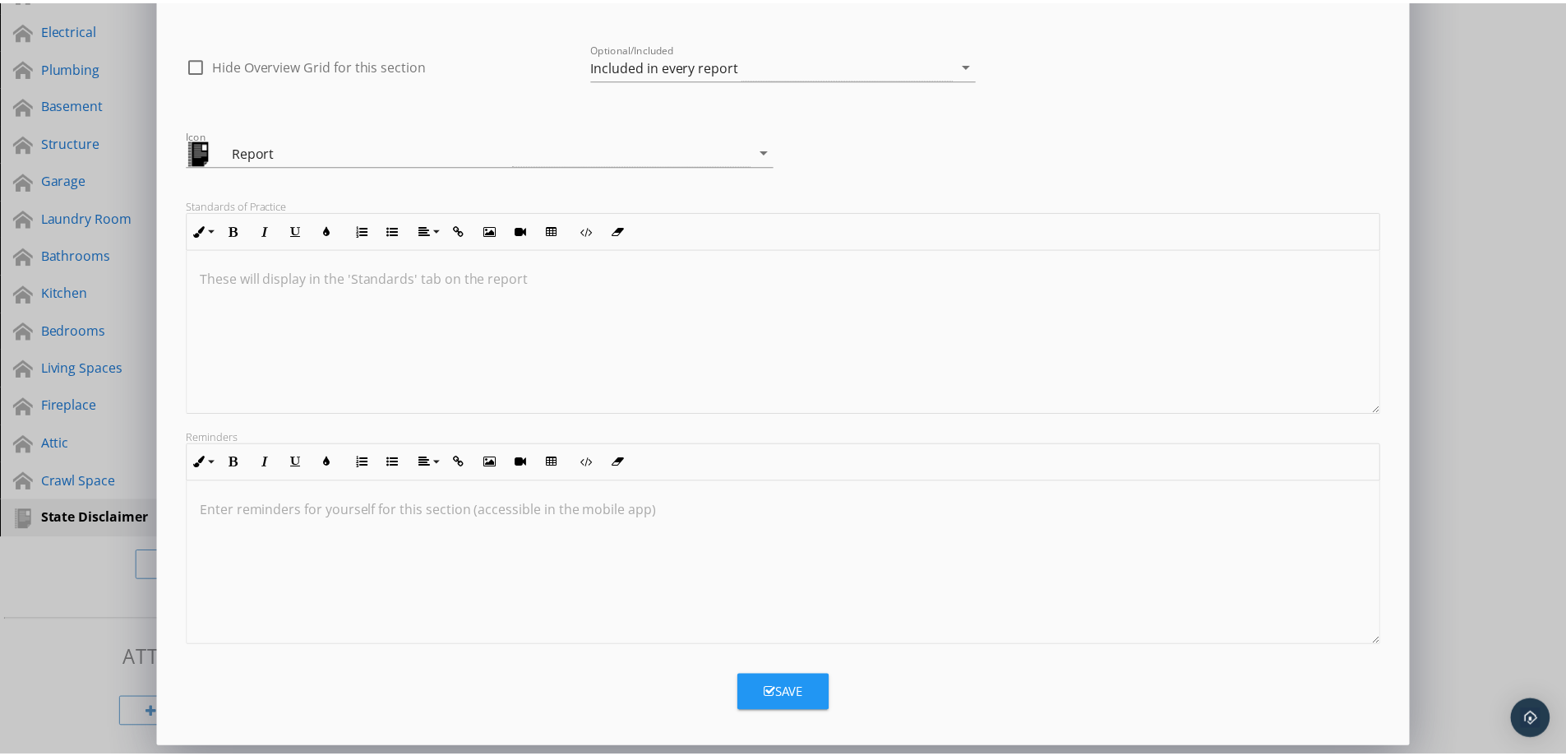
scroll to position [115, 0]
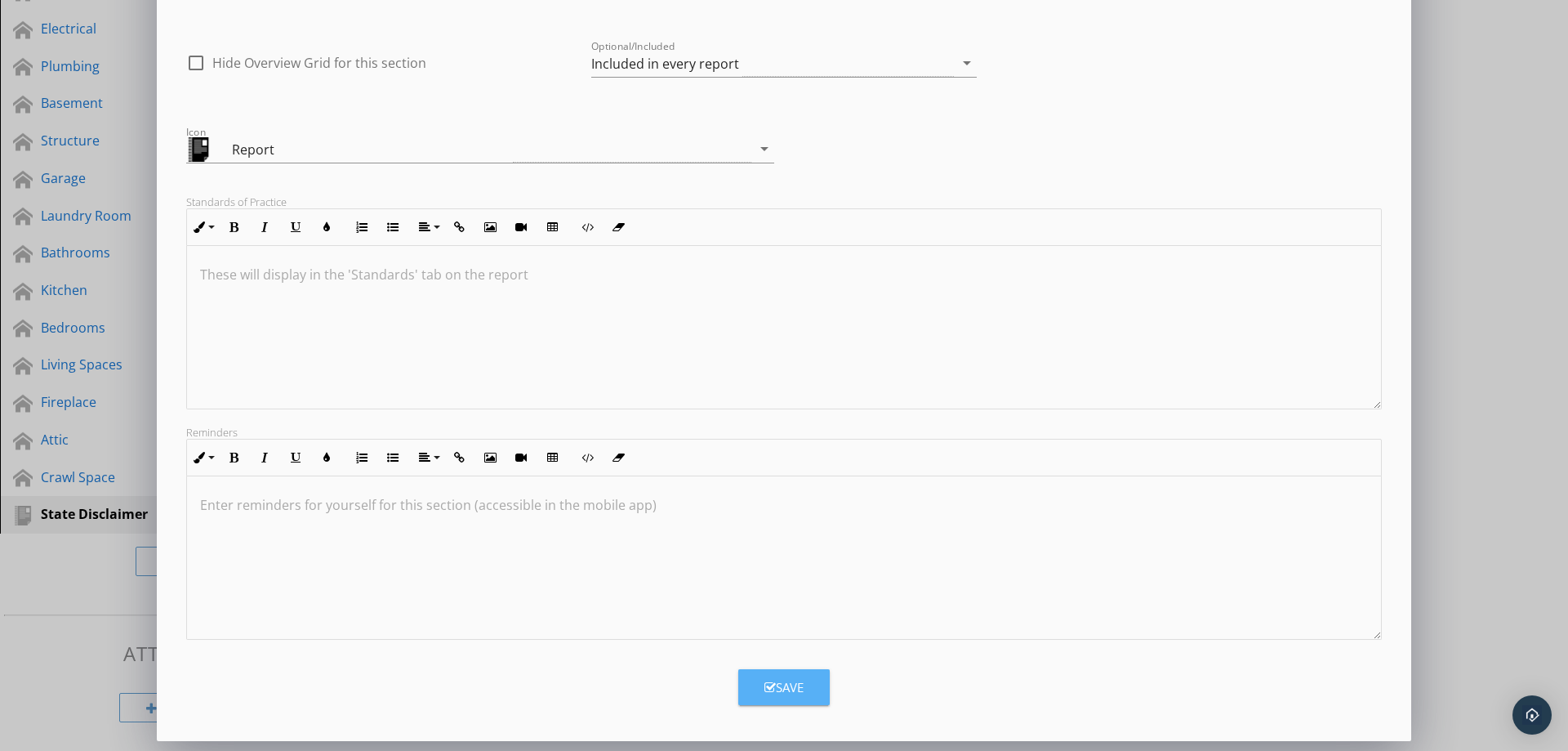
click at [778, 682] on div "Save" at bounding box center [784, 686] width 39 height 19
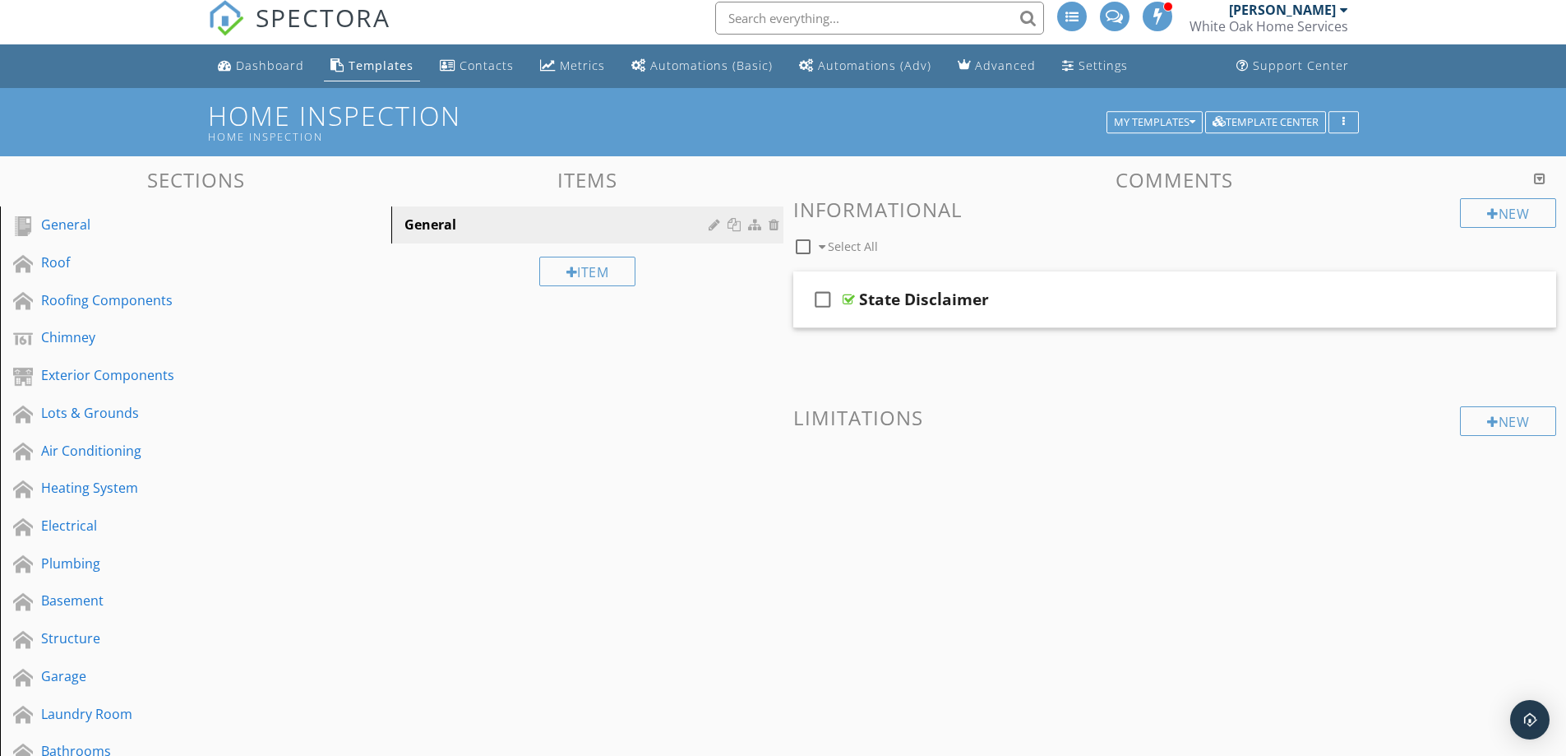
scroll to position [0, 0]
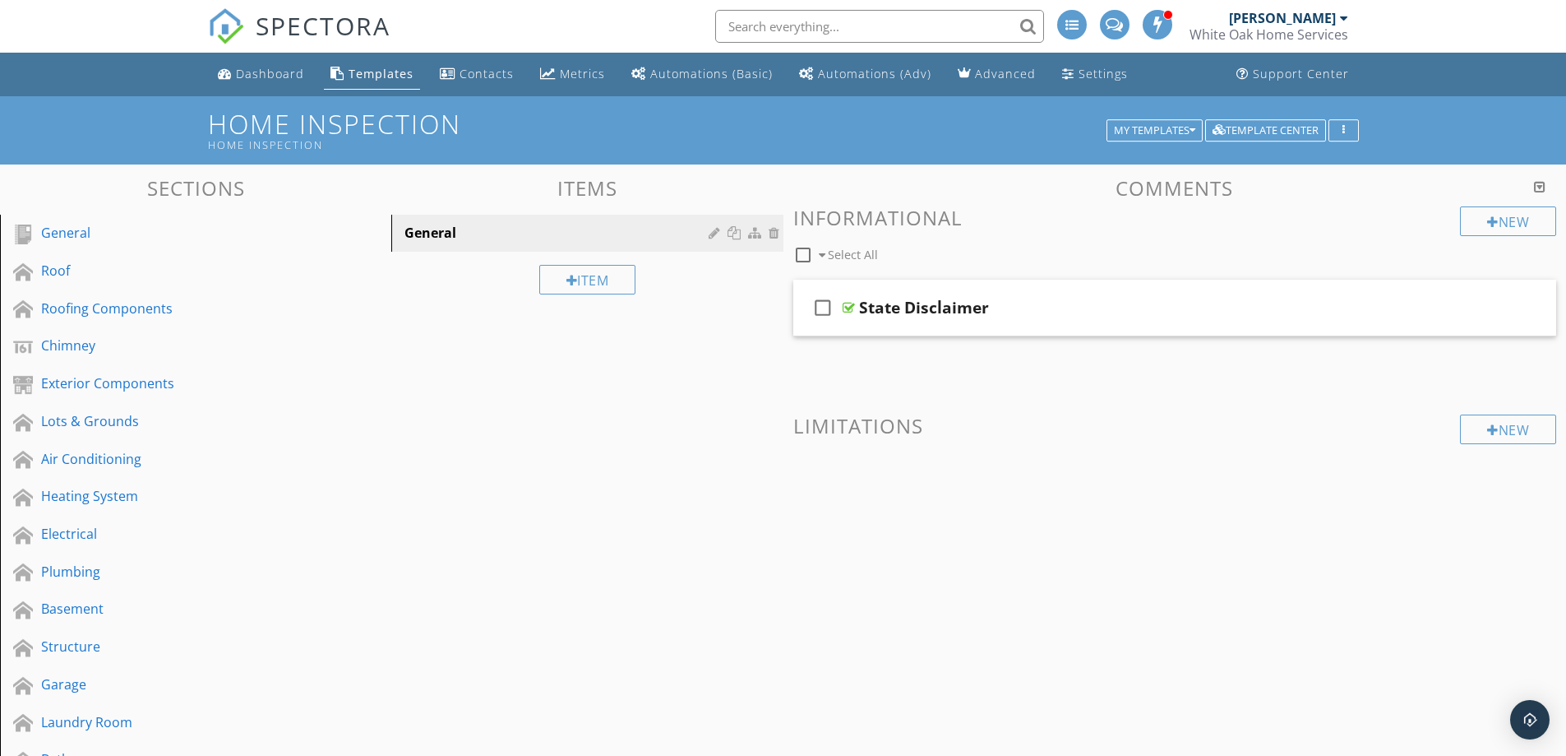
click at [364, 77] on div "Templates" at bounding box center [381, 74] width 65 height 16
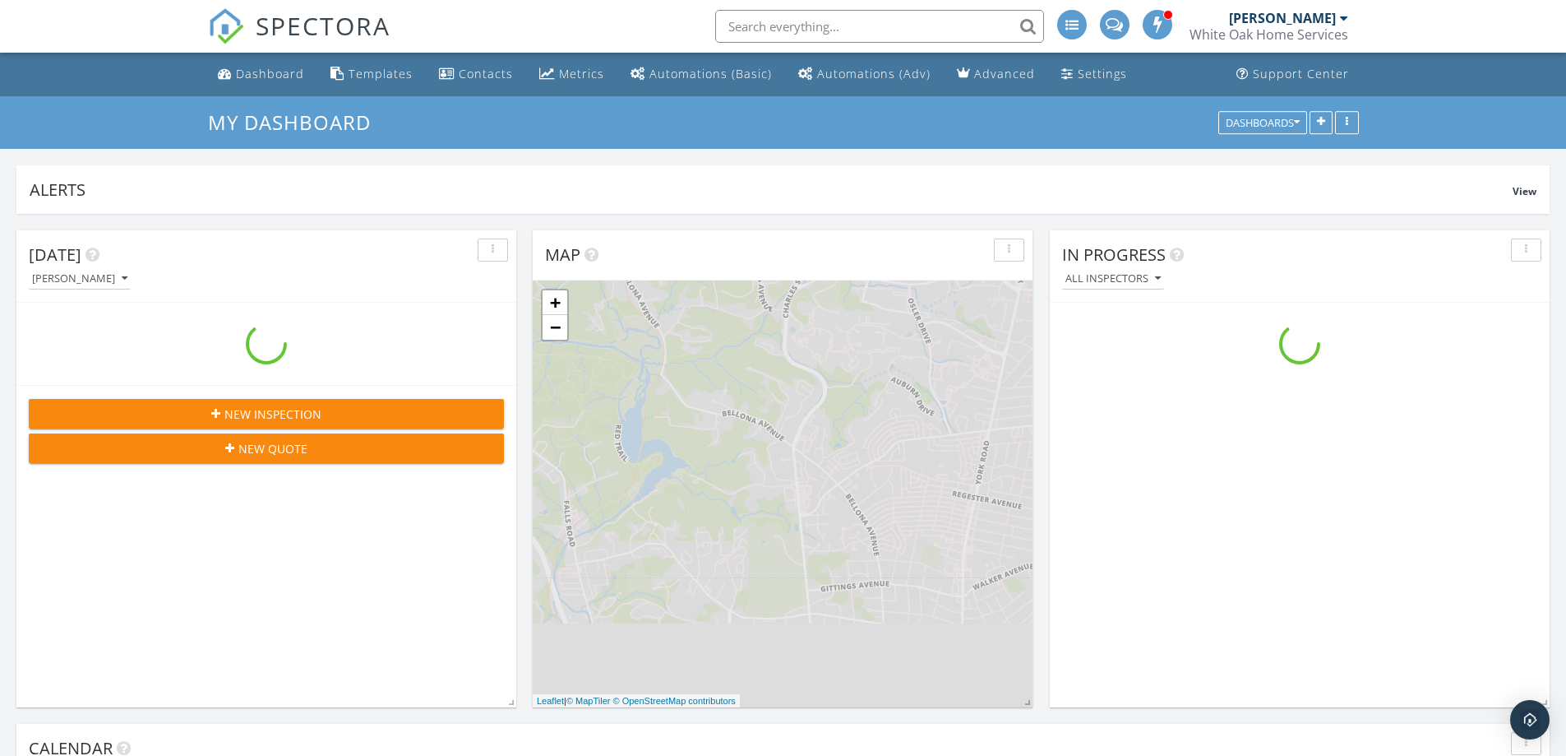
scroll to position [1522, 1592]
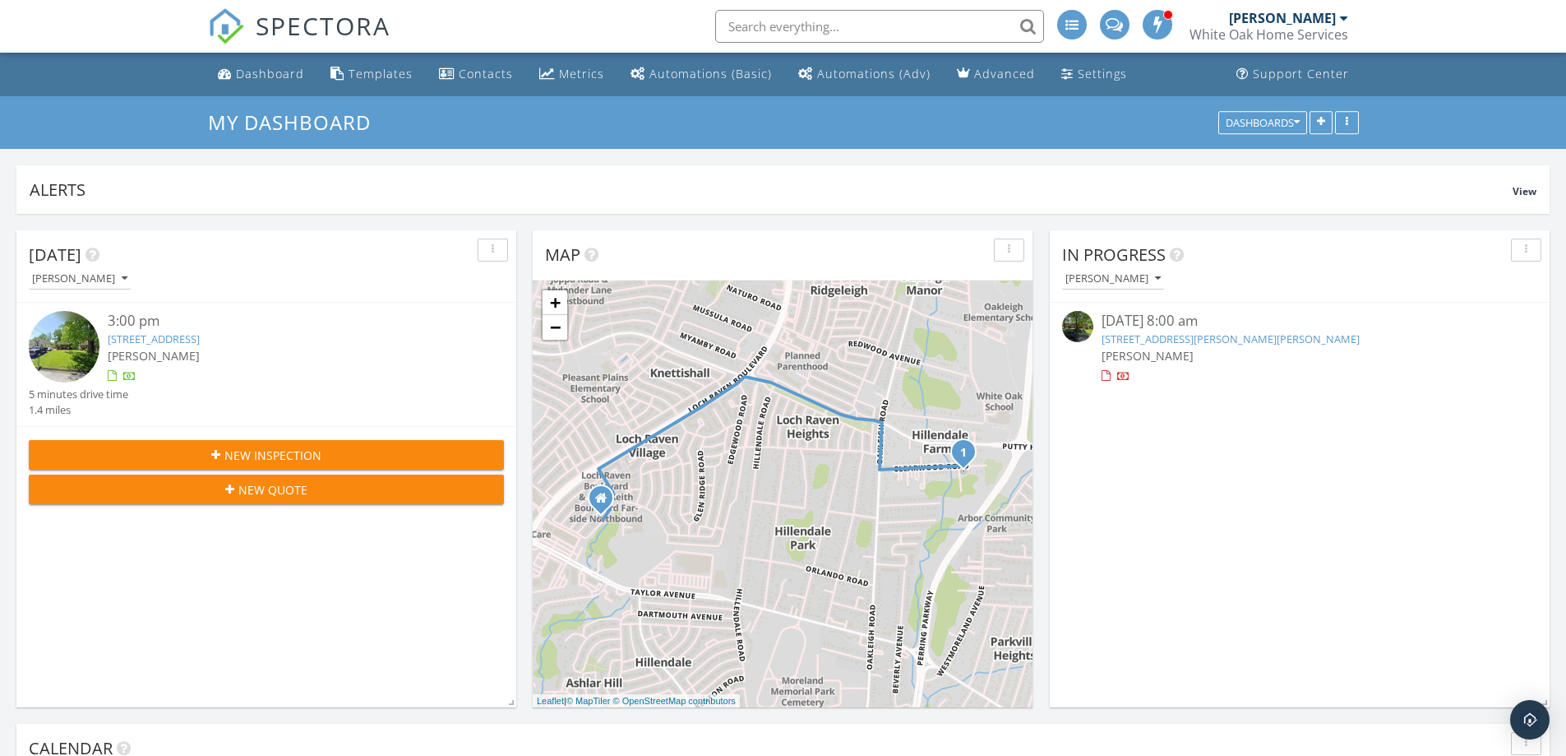
click at [339, 348] on div "[PERSON_NAME]" at bounding box center [286, 355] width 357 height 17
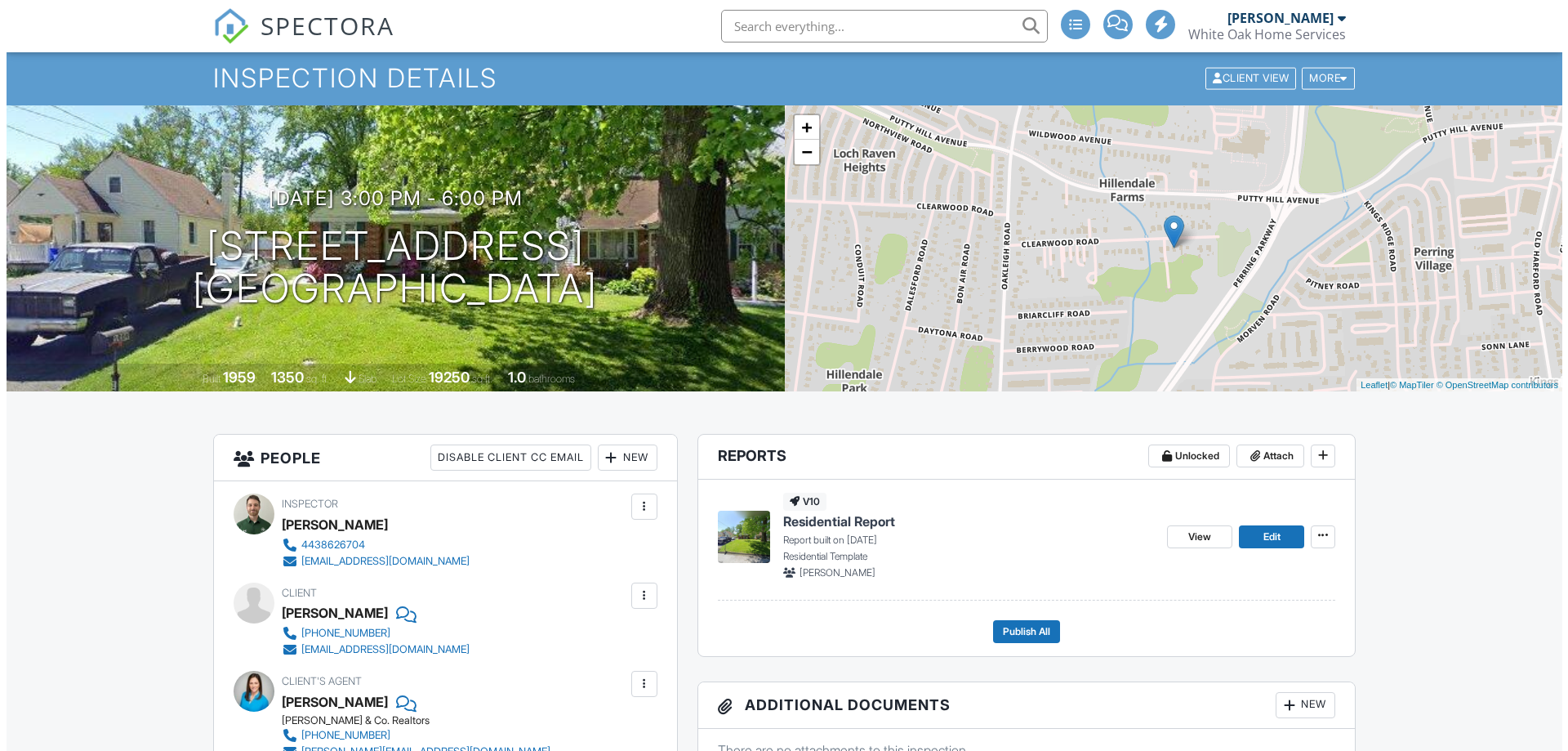
scroll to position [108, 0]
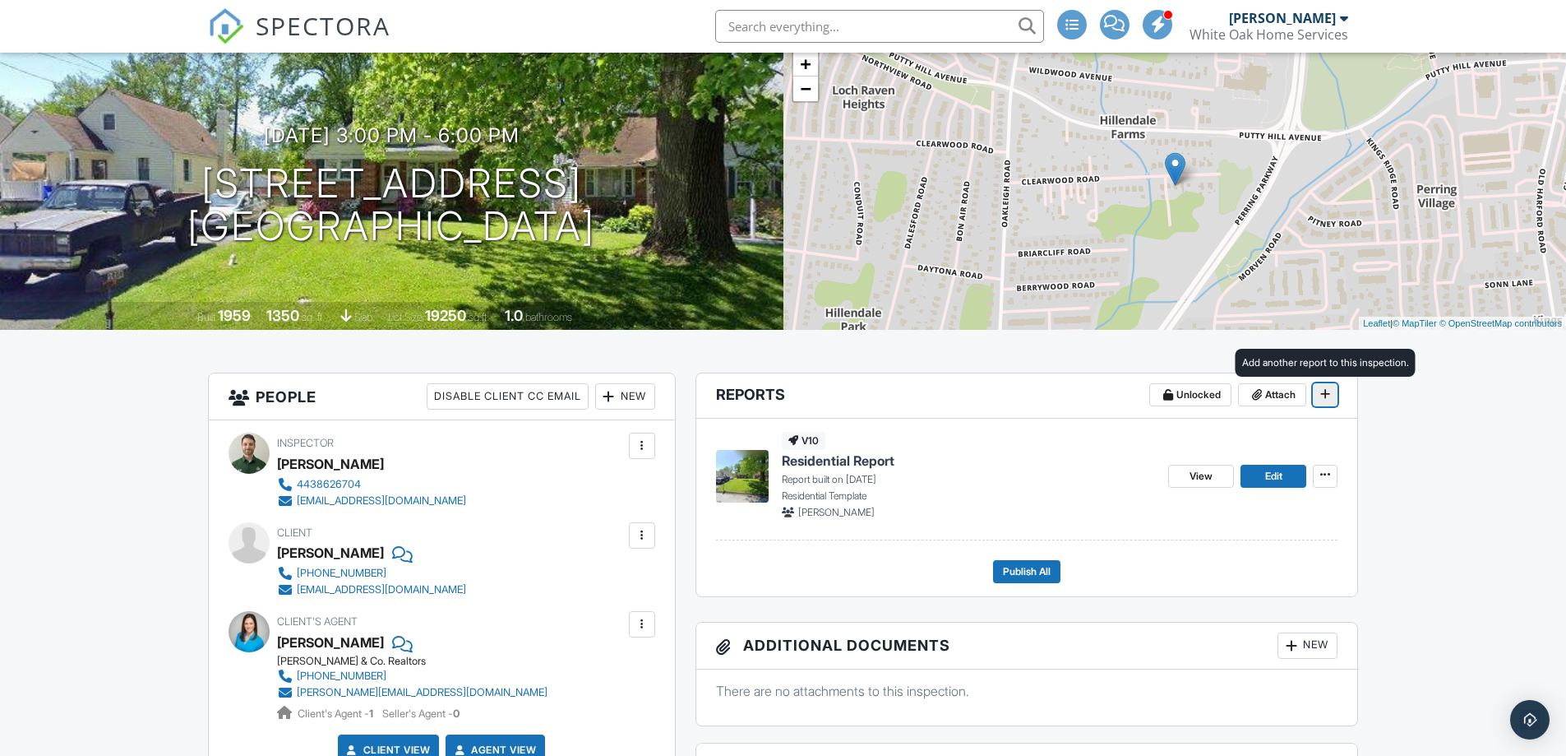
click at [1324, 395] on icon at bounding box center [1325, 394] width 10 height 12
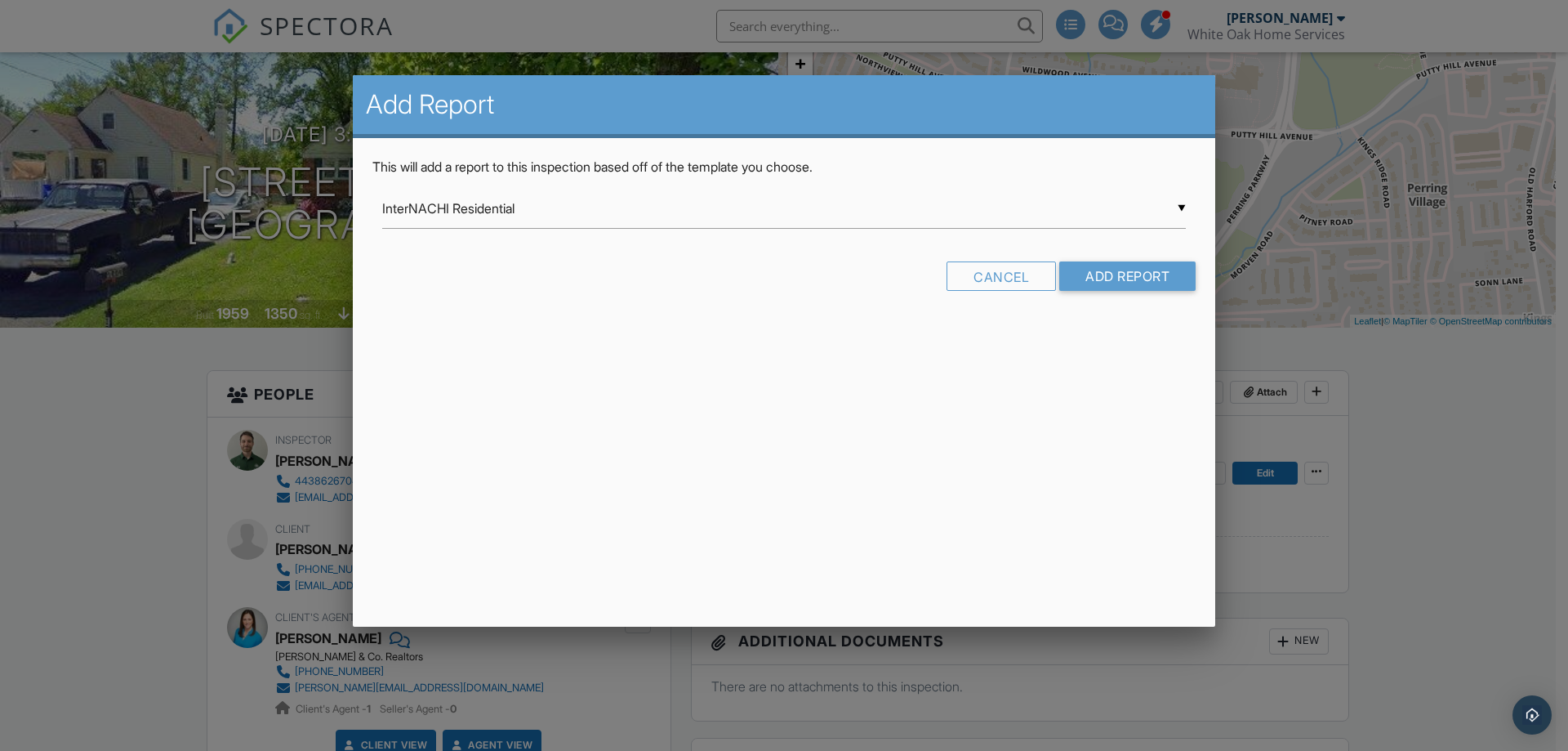
click at [1010, 225] on div "▼ InterNACHI Residential InterNACHI Residential Residential Template Room-by-Ro…" at bounding box center [784, 209] width 803 height 40
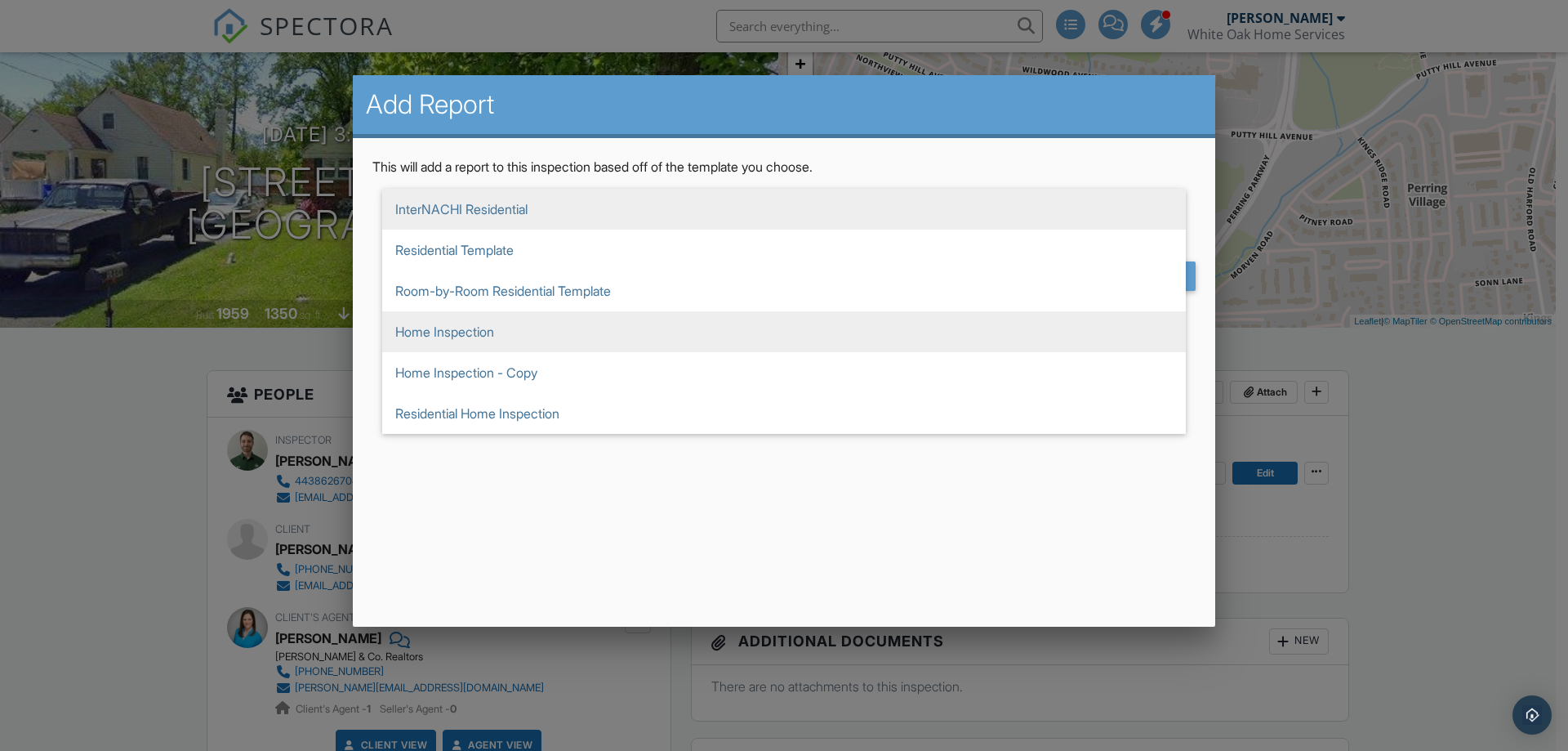
click at [635, 342] on span "Home Inspection" at bounding box center [784, 331] width 803 height 41
type input "Home Inspection"
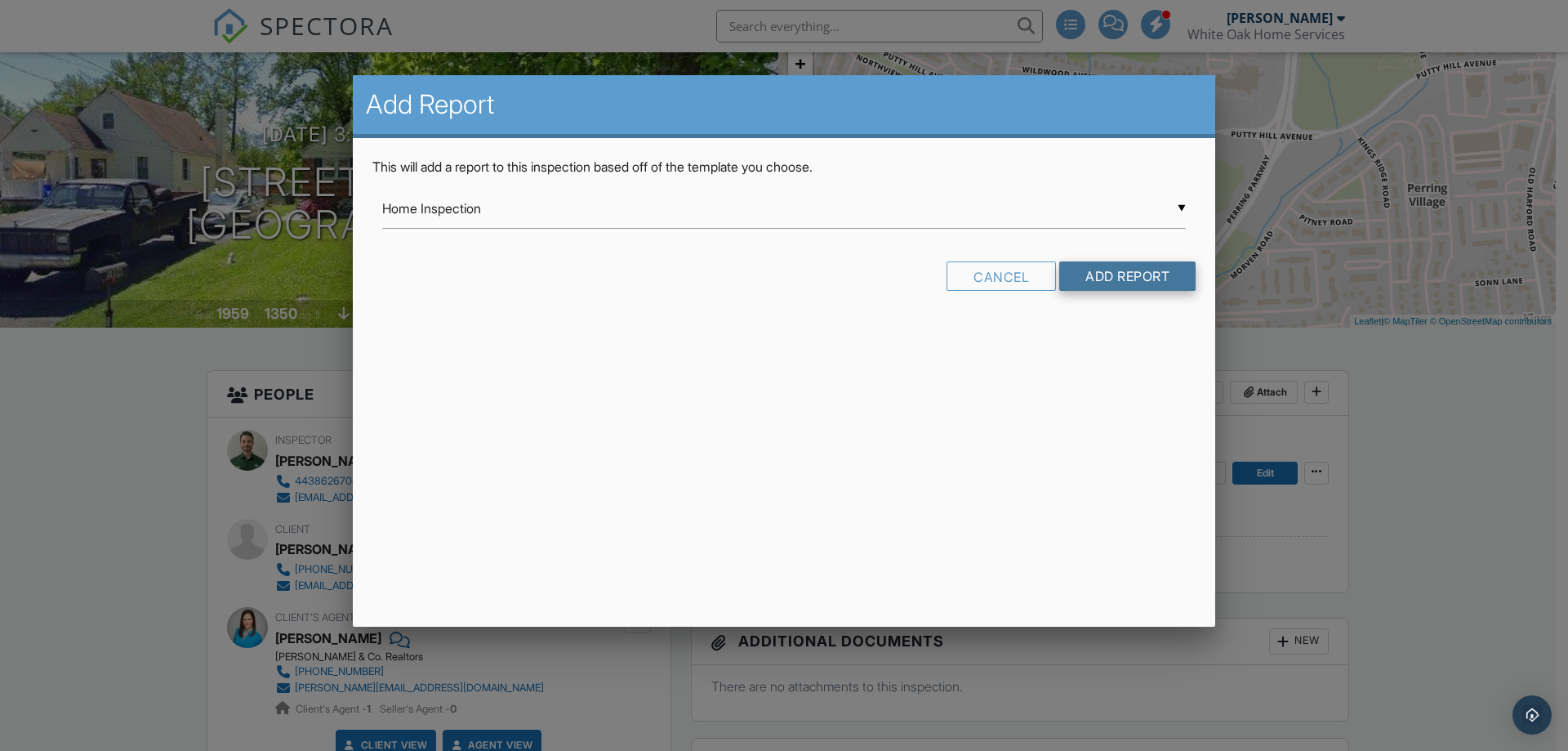
click at [1102, 278] on input "Add Report" at bounding box center [1126, 276] width 136 height 30
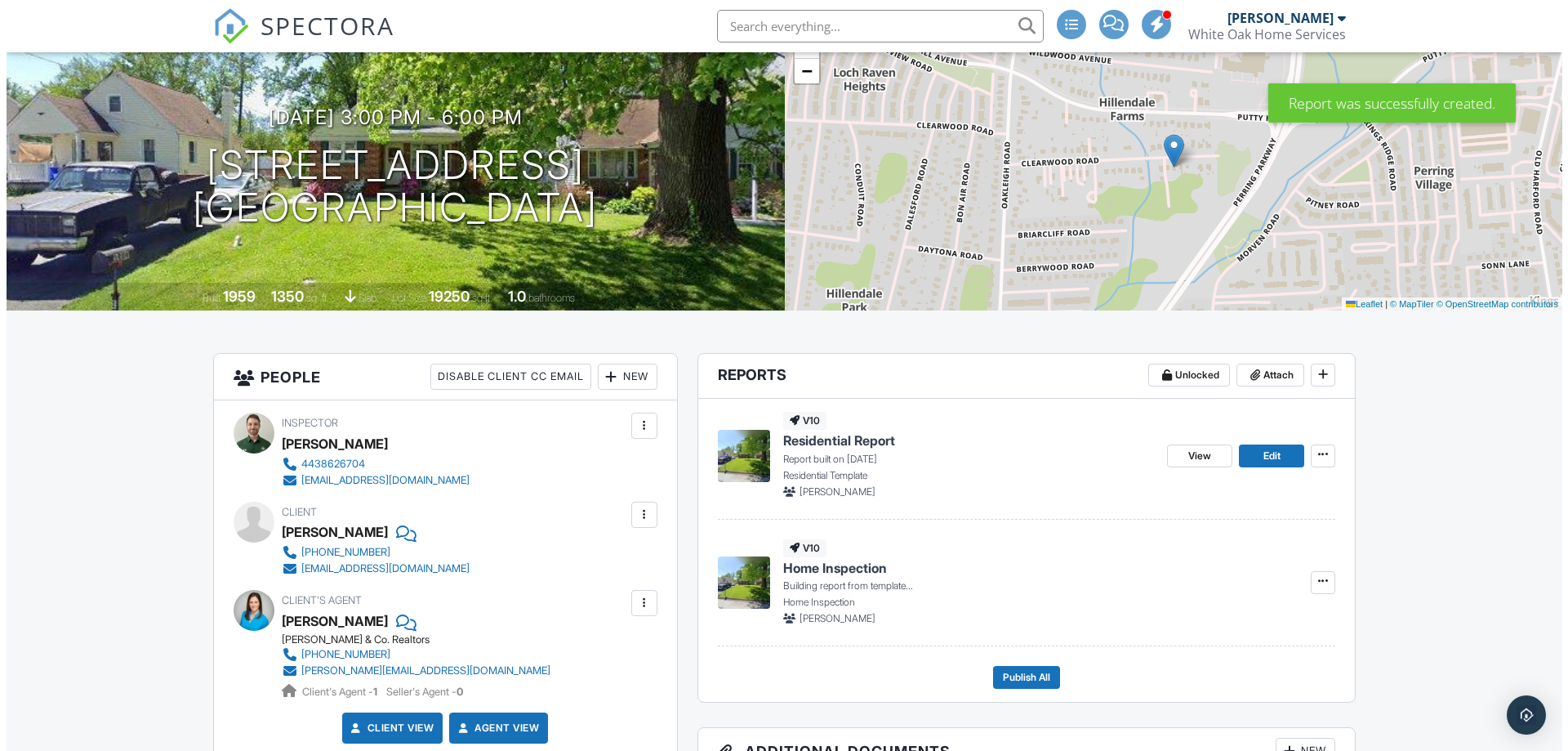
scroll to position [163, 0]
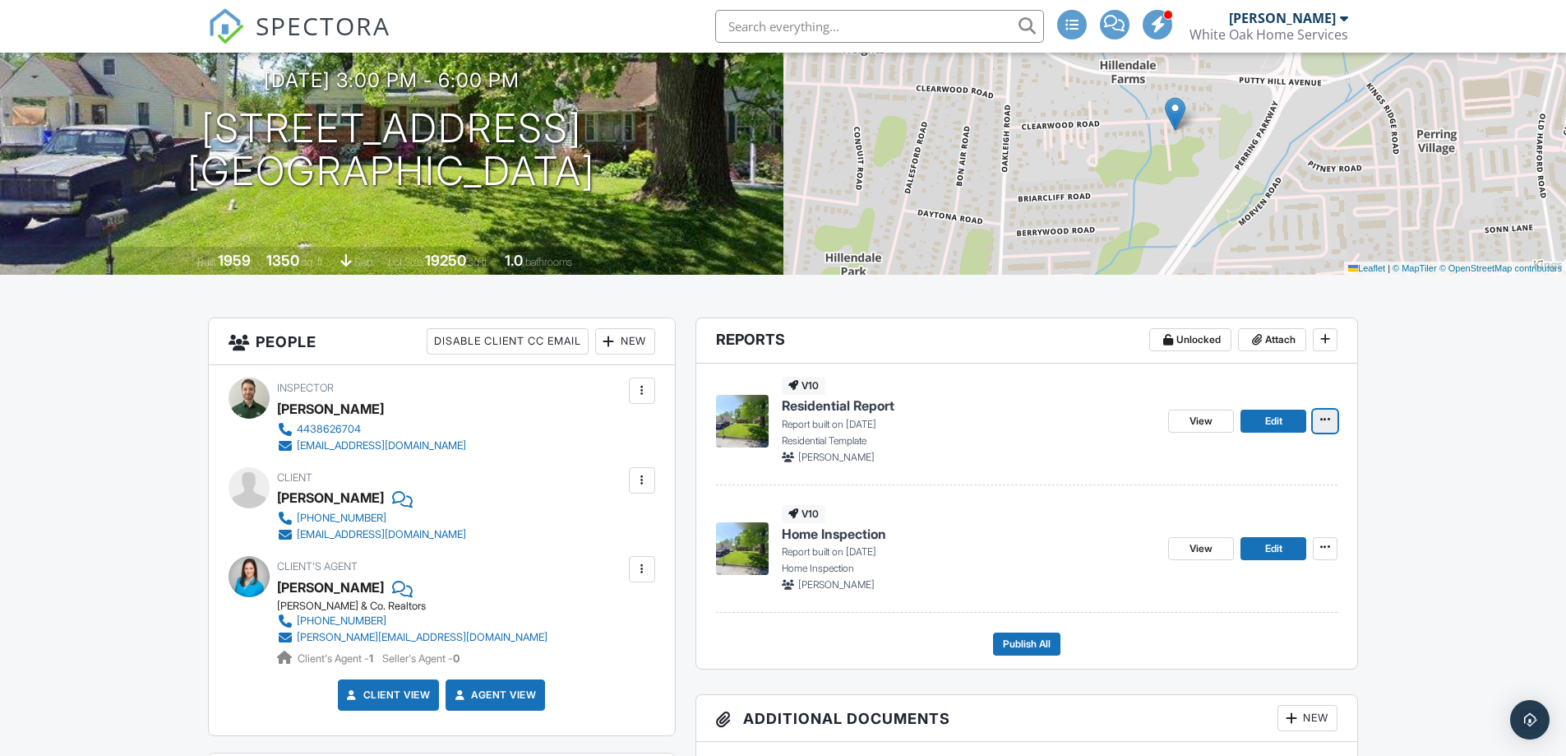
click at [1331, 424] on span at bounding box center [1325, 419] width 16 height 16
click at [1253, 545] on input "Delete Report" at bounding box center [1243, 542] width 168 height 37
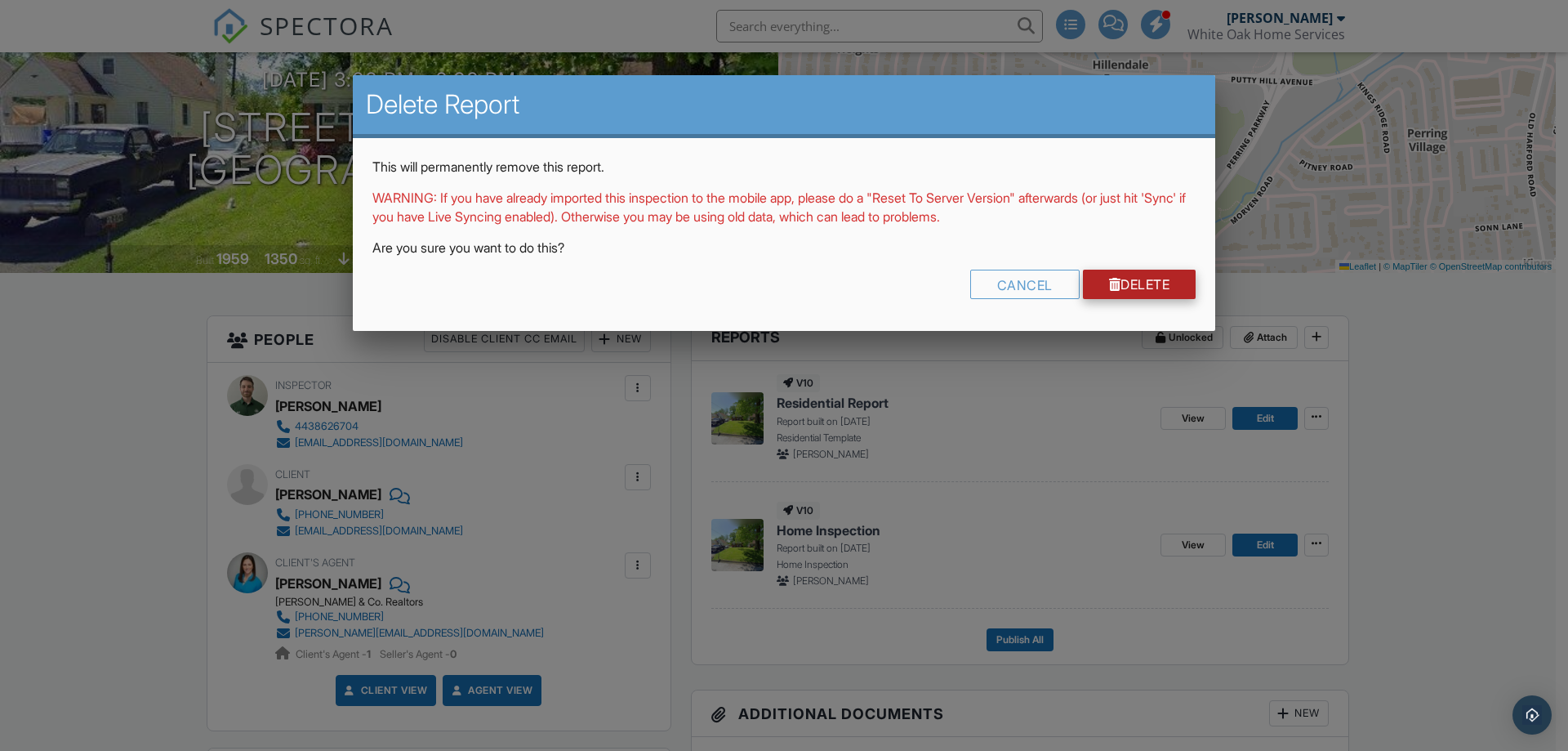
click at [1146, 294] on link "Delete" at bounding box center [1139, 284] width 113 height 30
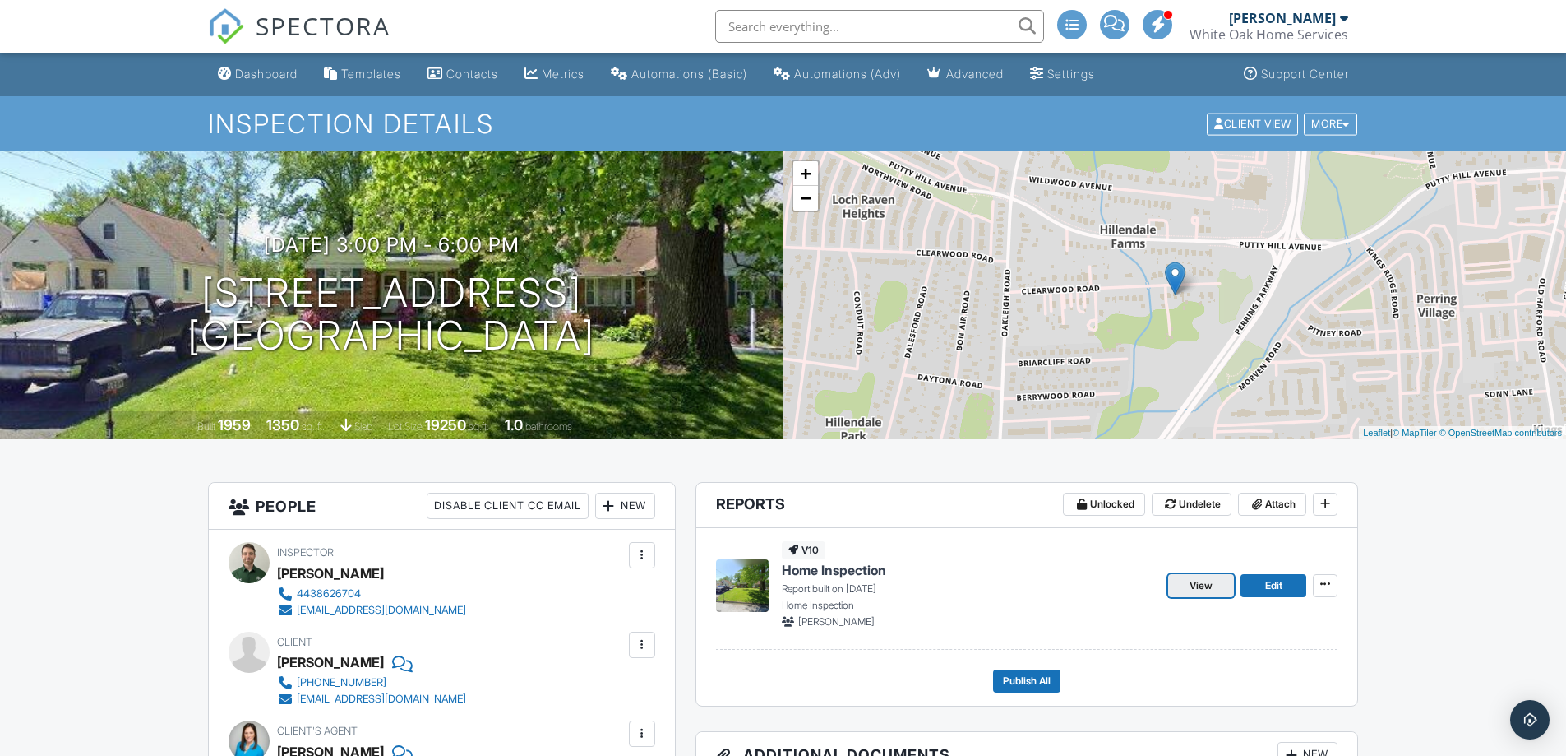
click at [1202, 583] on span "View" at bounding box center [1201, 585] width 23 height 16
